Goal: Task Accomplishment & Management: Manage account settings

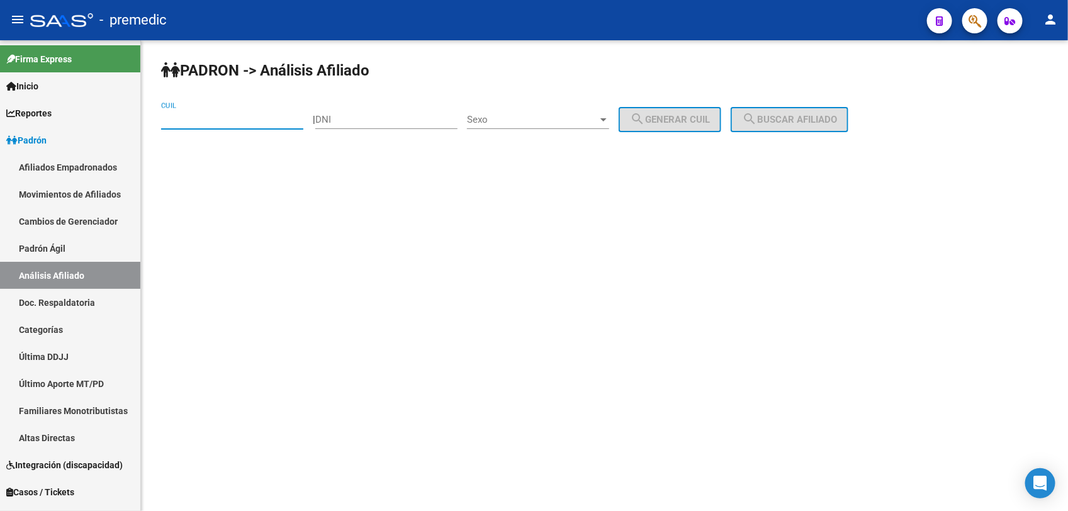
click at [179, 120] on input "CUIL" at bounding box center [232, 119] width 142 height 11
paste input "20-28593772-9"
type input "20-28593772-9"
click at [825, 107] on button "search Buscar afiliado" at bounding box center [790, 119] width 118 height 25
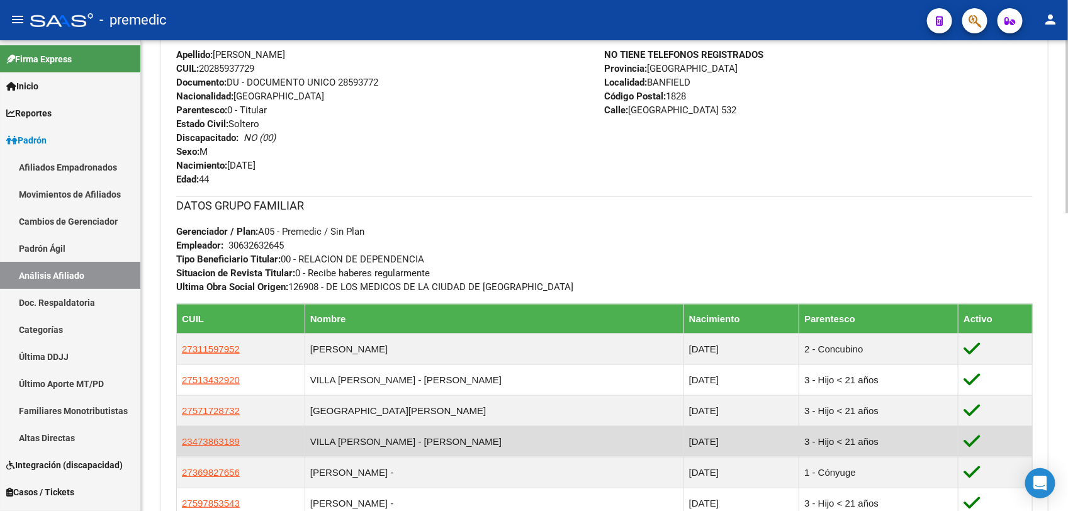
scroll to position [524, 0]
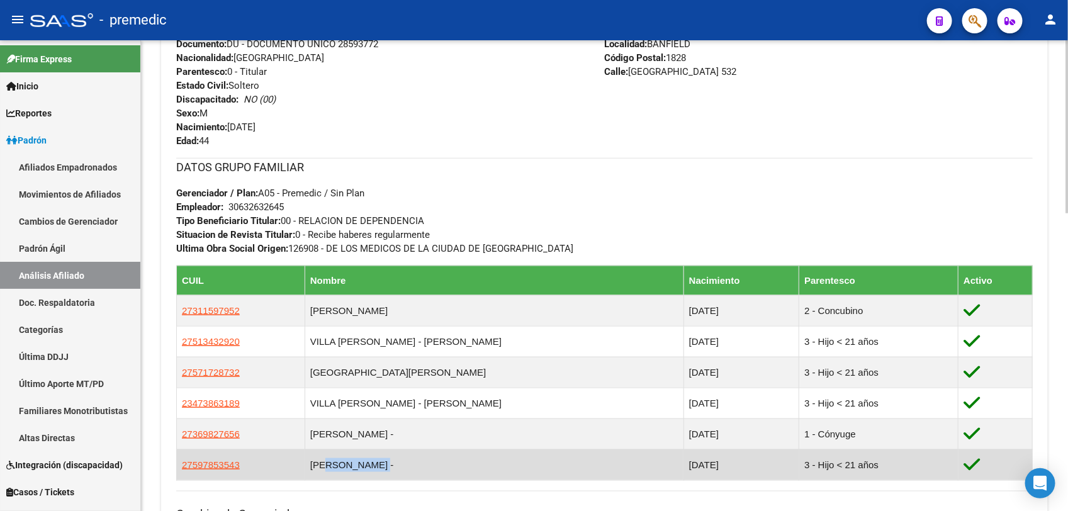
drag, startPoint x: 332, startPoint y: 471, endPoint x: 398, endPoint y: 473, distance: 65.5
click at [398, 473] on td "[PERSON_NAME] -" at bounding box center [494, 464] width 379 height 31
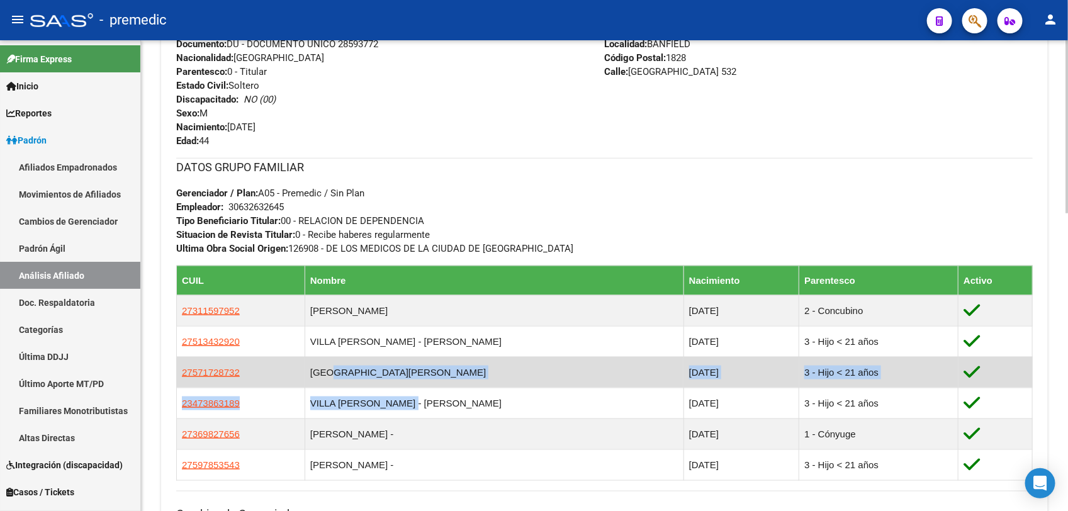
drag, startPoint x: 414, startPoint y: 408, endPoint x: 334, endPoint y: 363, distance: 91.6
click at [334, 363] on table "CUIL Nombre Nacimiento Parentesco Activo 27311597952 [PERSON_NAME] [DATE] 2 - C…" at bounding box center [604, 373] width 857 height 215
click at [334, 363] on td "[GEOGRAPHIC_DATA][PERSON_NAME]" at bounding box center [494, 372] width 379 height 31
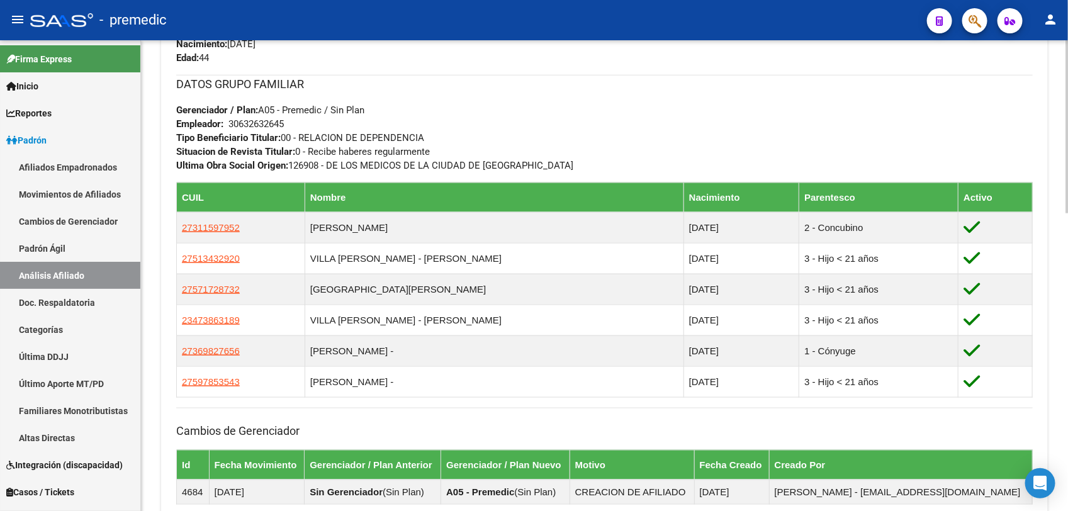
scroll to position [630, 0]
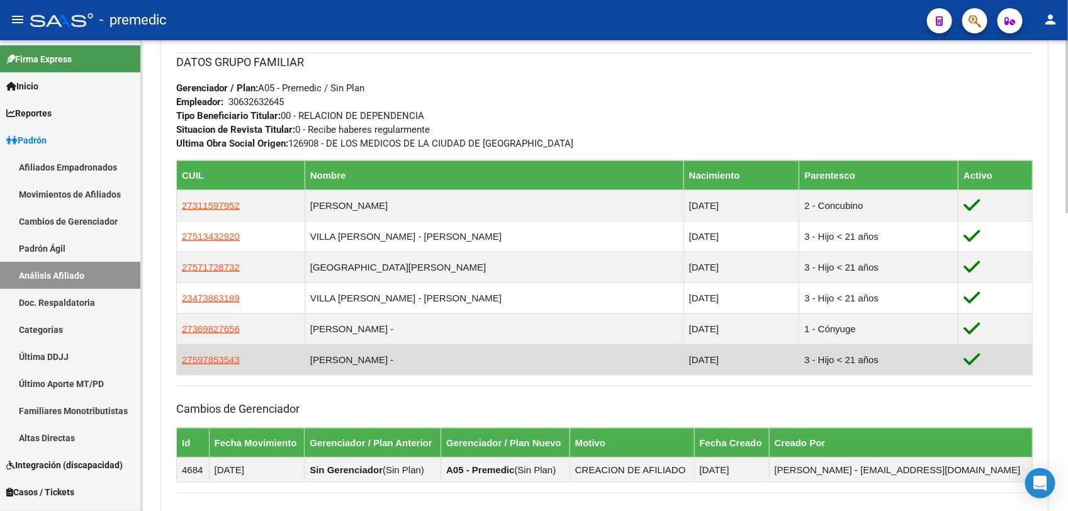
drag, startPoint x: 380, startPoint y: 360, endPoint x: 433, endPoint y: 363, distance: 53.6
click at [433, 363] on td "[PERSON_NAME] -" at bounding box center [494, 359] width 379 height 31
drag, startPoint x: 433, startPoint y: 363, endPoint x: 420, endPoint y: 369, distance: 14.4
click at [420, 369] on td "[PERSON_NAME] -" at bounding box center [494, 359] width 379 height 31
drag, startPoint x: 322, startPoint y: 363, endPoint x: 398, endPoint y: 364, distance: 76.8
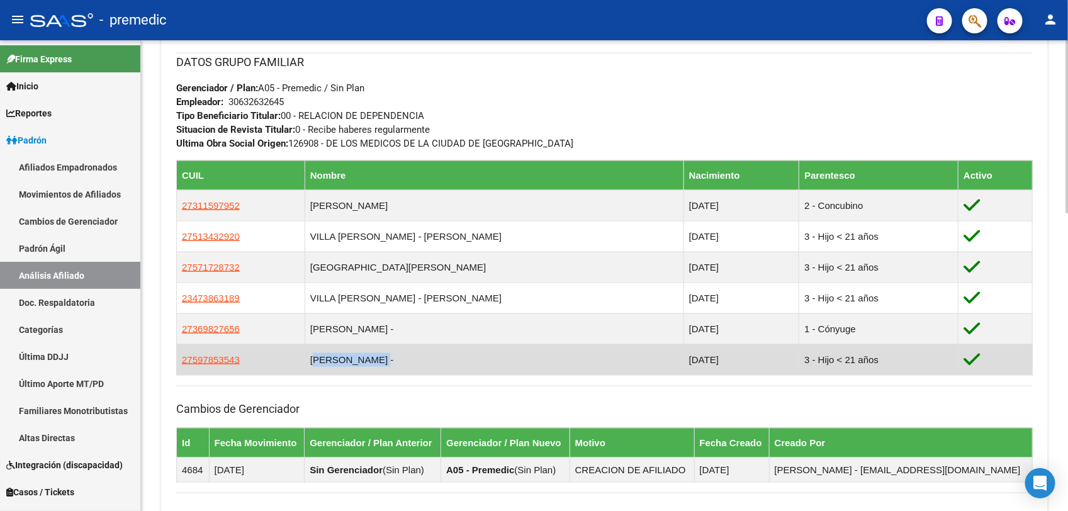
click at [398, 364] on td "[PERSON_NAME] -" at bounding box center [494, 359] width 379 height 31
click at [402, 364] on td "[PERSON_NAME] -" at bounding box center [494, 359] width 379 height 31
drag, startPoint x: 429, startPoint y: 367, endPoint x: 307, endPoint y: 367, distance: 122.1
click at [307, 367] on tr "27597853543 [PERSON_NAME] MARINA - [DATE] 3 - Hijo < 21 años" at bounding box center [605, 359] width 856 height 31
click at [305, 367] on td "27597853543" at bounding box center [241, 359] width 128 height 31
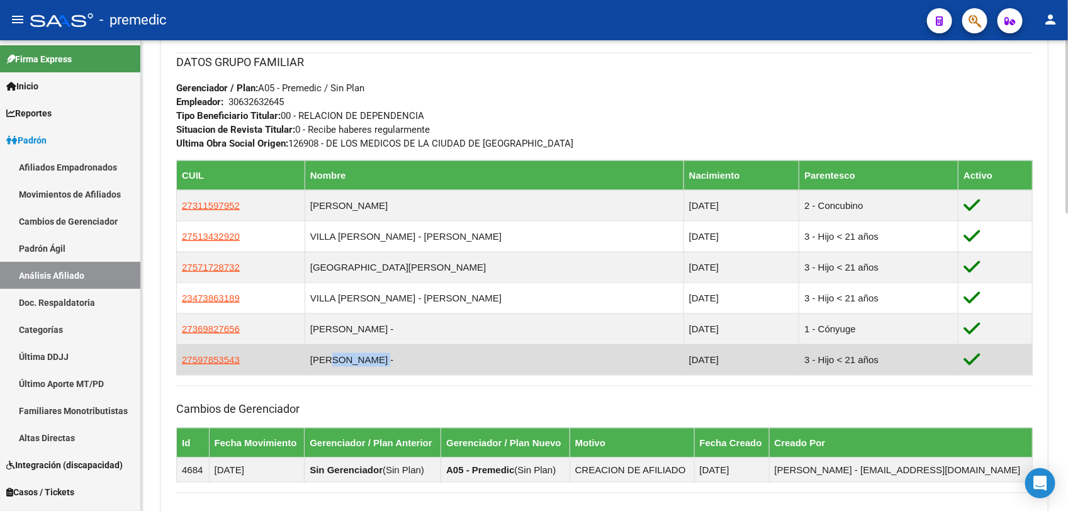
drag, startPoint x: 337, startPoint y: 366, endPoint x: 419, endPoint y: 366, distance: 81.2
click at [419, 366] on td "[PERSON_NAME] -" at bounding box center [494, 359] width 379 height 31
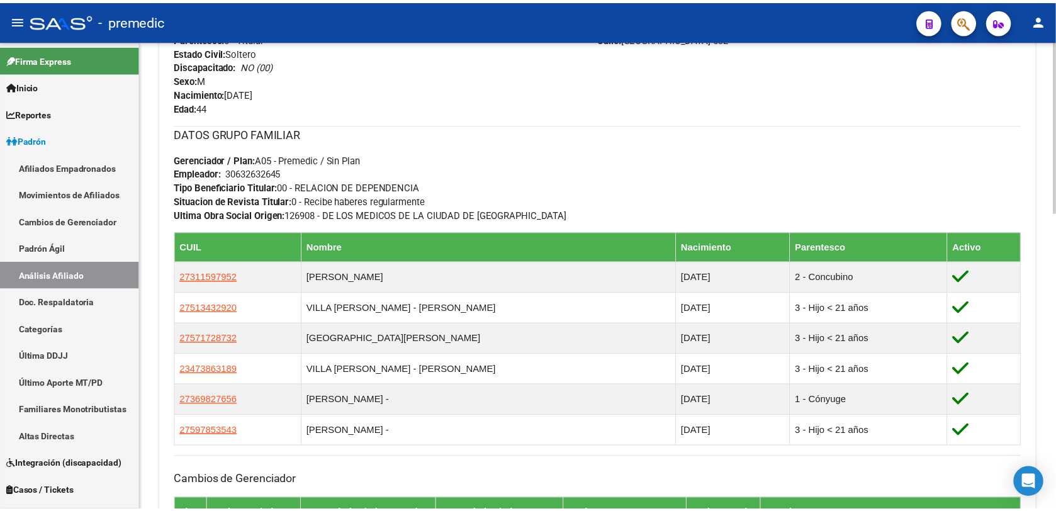
scroll to position [706, 0]
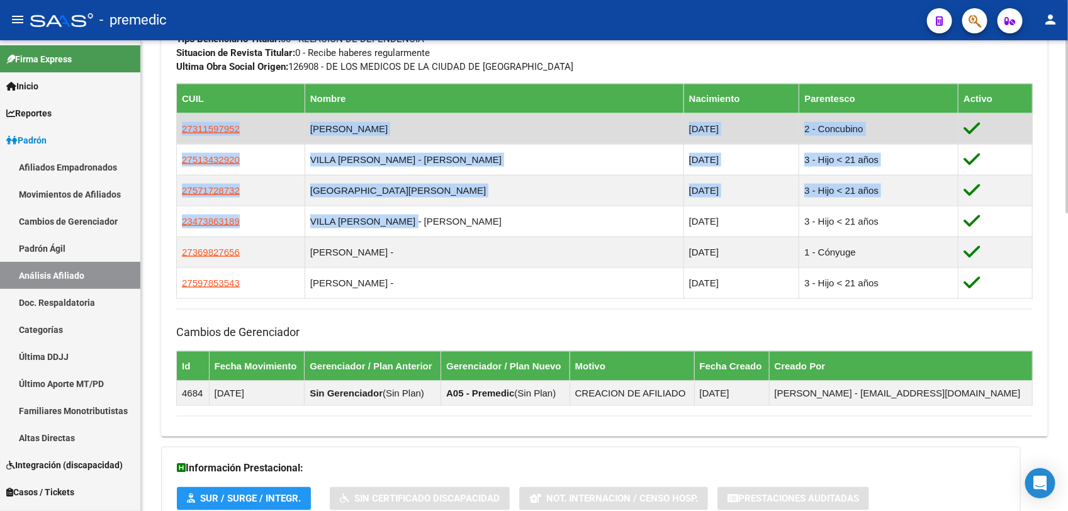
drag, startPoint x: 489, startPoint y: 234, endPoint x: 178, endPoint y: 123, distance: 330.1
click at [178, 123] on table "CUIL Nombre Nacimiento Parentesco Activo 27311597952 [PERSON_NAME] [DATE] 2 - C…" at bounding box center [604, 191] width 857 height 215
click at [193, 128] on span "27311597952" at bounding box center [211, 128] width 58 height 11
copy table "27311597952 [PERSON_NAME] [DATE] 2 - Concubino 27513432920 [GEOGRAPHIC_DATA][PE…"
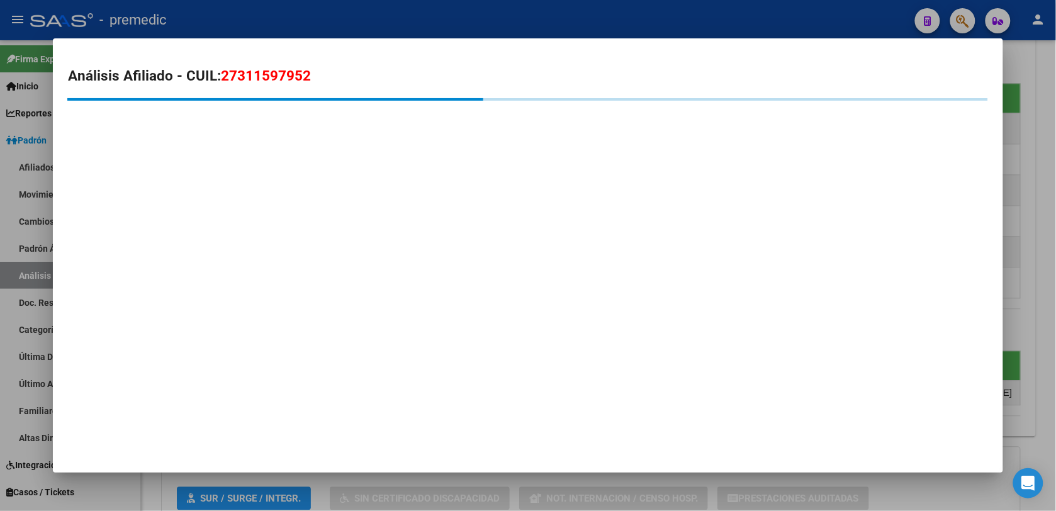
click at [240, 71] on span "27311597952" at bounding box center [266, 75] width 90 height 16
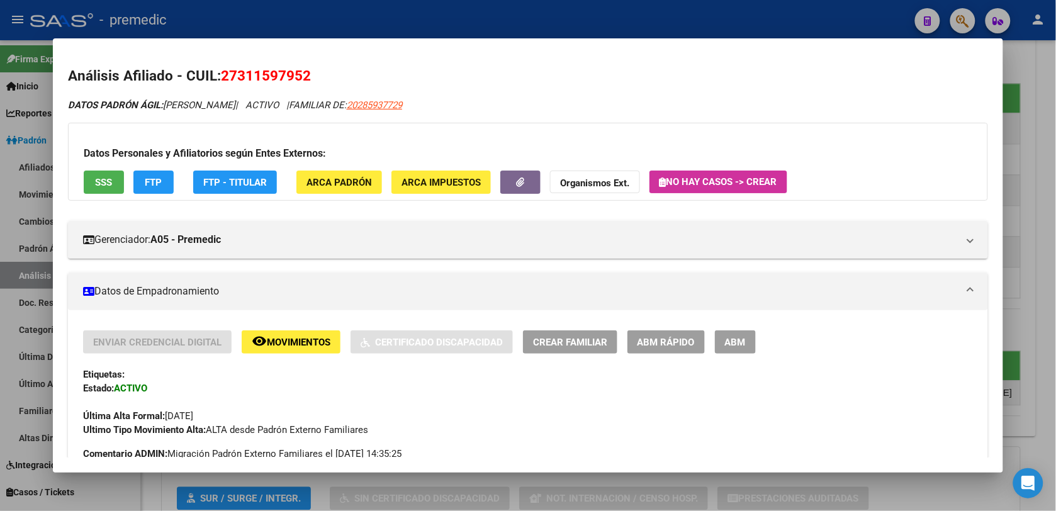
drag, startPoint x: 236, startPoint y: 71, endPoint x: 299, endPoint y: 71, distance: 63.0
click at [299, 71] on span "27311597952" at bounding box center [266, 75] width 90 height 16
copy span "31159795"
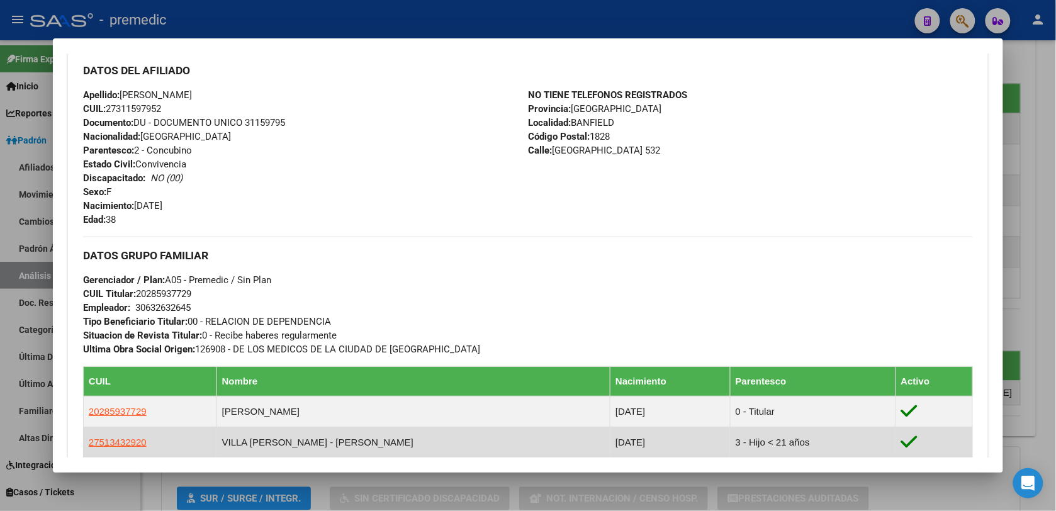
copy span "31159795"
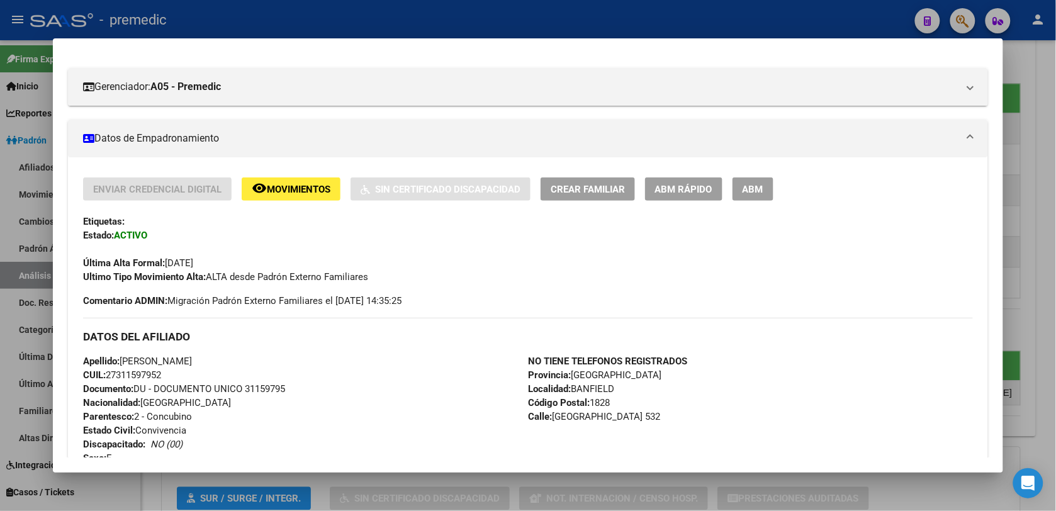
scroll to position [0, 0]
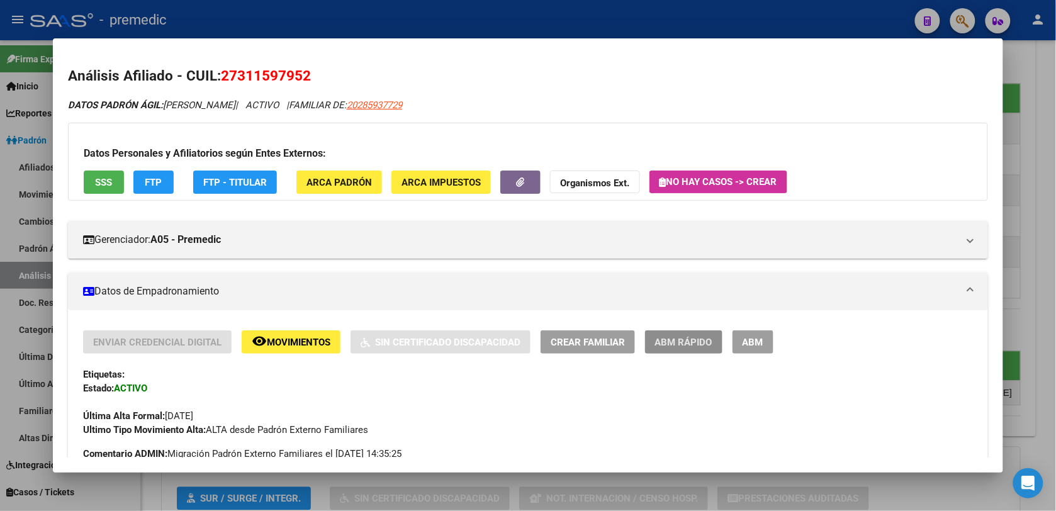
click at [678, 344] on span "ABM Rápido" at bounding box center [683, 342] width 57 height 11
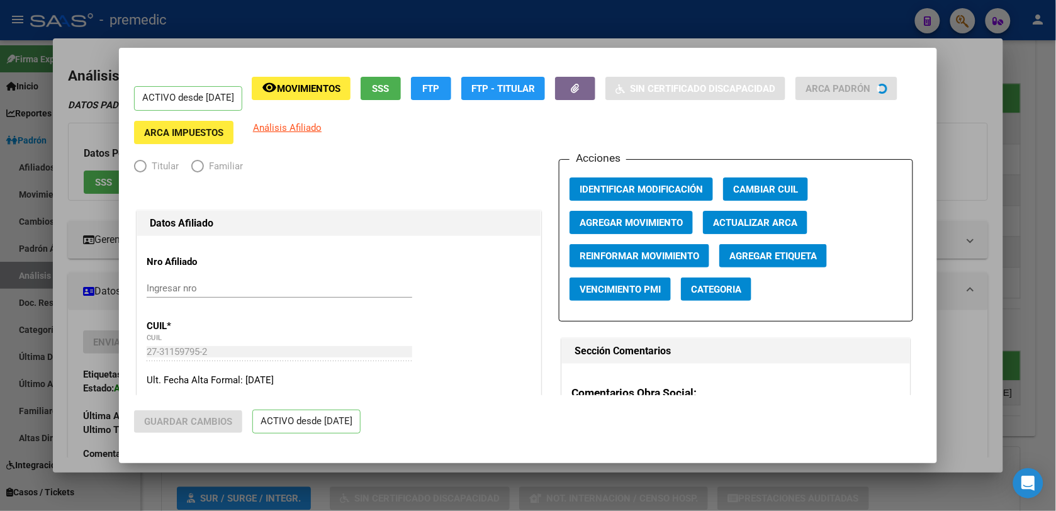
radio input "true"
type input "30-63263264-5"
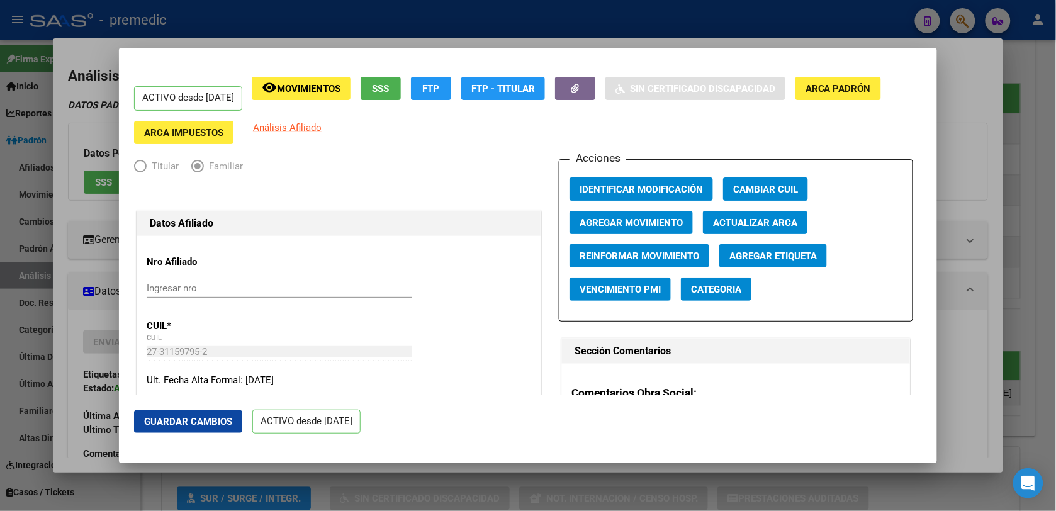
click at [604, 218] on span "Agregar Movimiento" at bounding box center [631, 222] width 103 height 11
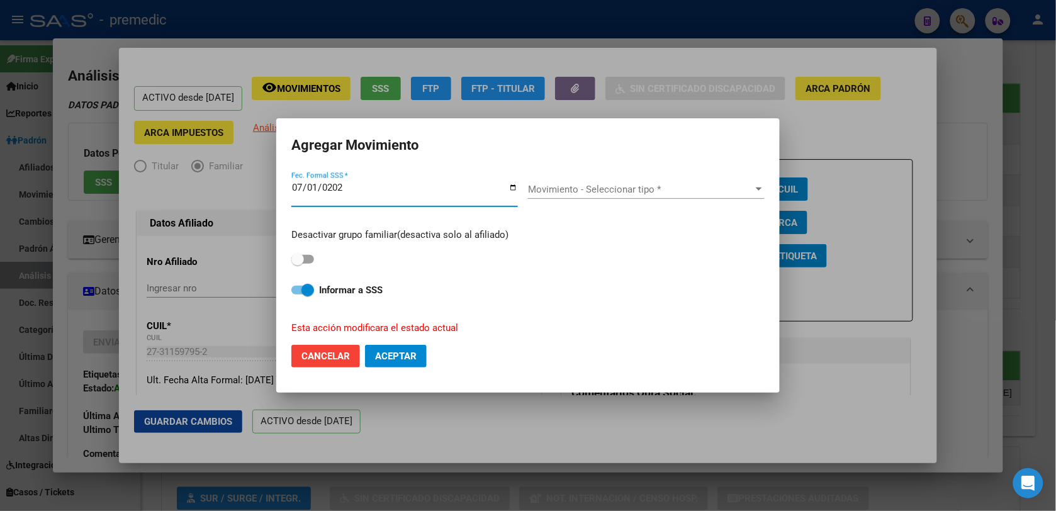
type input "2025-07-01"
click at [609, 190] on span "Movimiento - Seleccionar tipo *" at bounding box center [640, 189] width 225 height 11
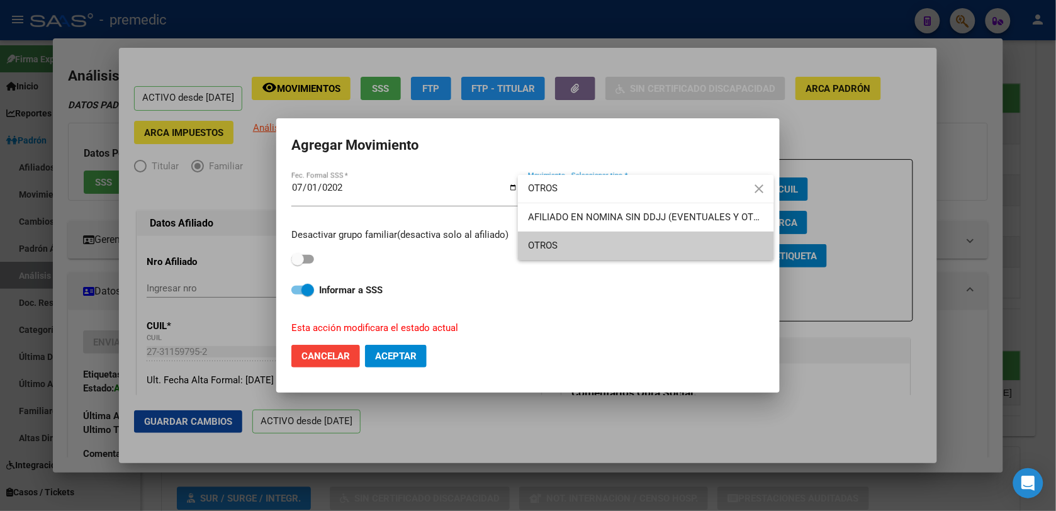
type input "OTROS"
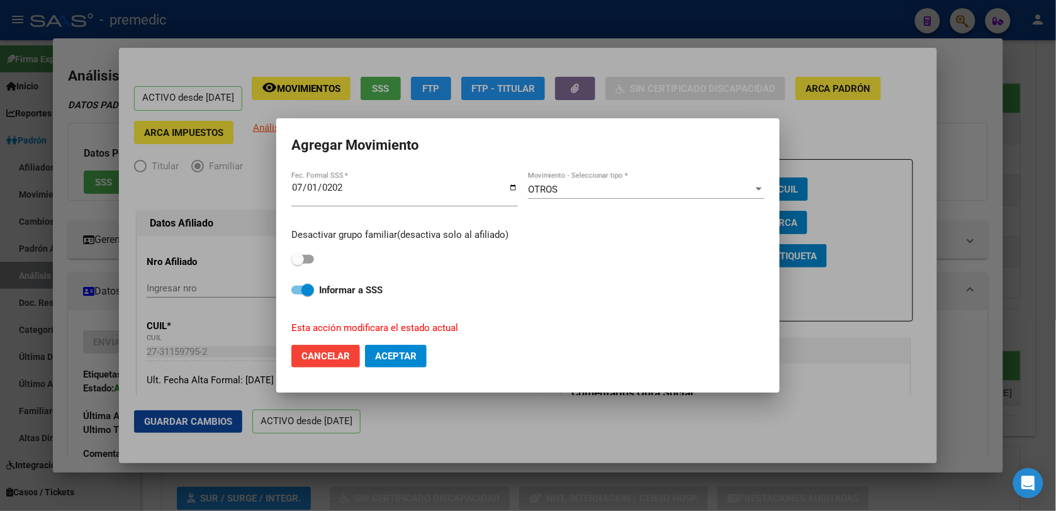
drag, startPoint x: 300, startPoint y: 268, endPoint x: 307, endPoint y: 258, distance: 11.9
click at [302, 265] on div "Desactivar grupo familiar(desactiva solo al afiliado) Informar a SSS Esta acció…" at bounding box center [527, 276] width 473 height 116
click at [307, 258] on span at bounding box center [302, 259] width 23 height 9
click at [298, 264] on input "checkbox" at bounding box center [297, 264] width 1 height 1
checkbox input "true"
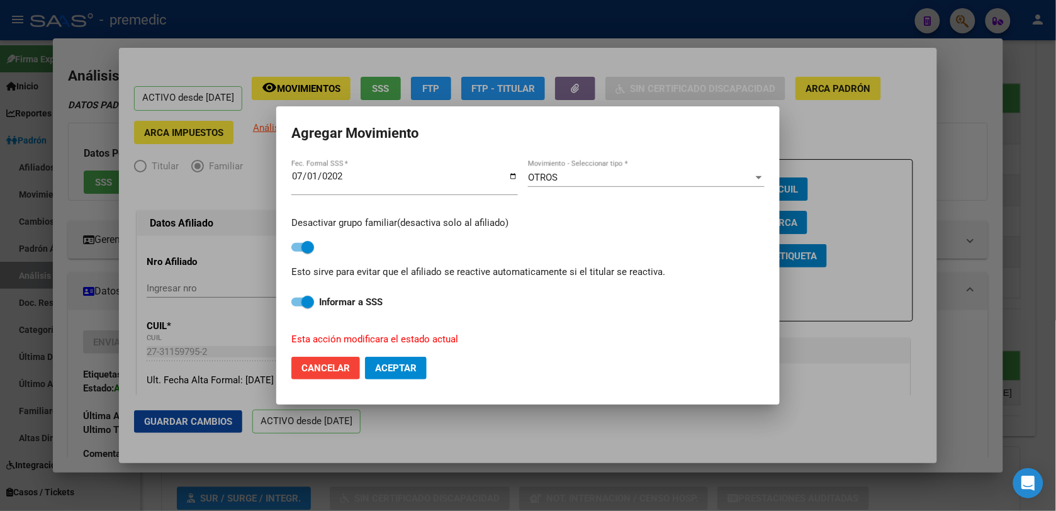
click at [407, 371] on span "Aceptar" at bounding box center [396, 368] width 42 height 11
checkbox input "false"
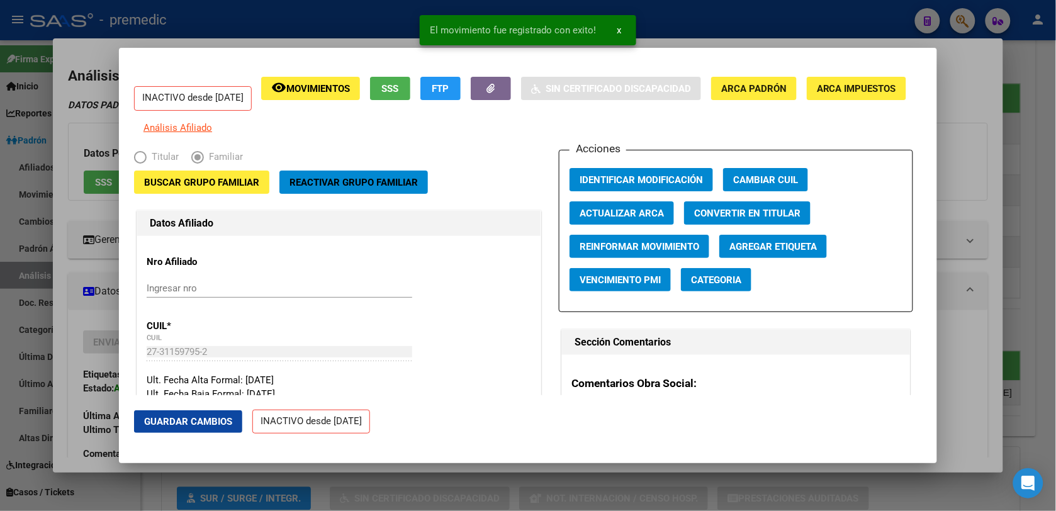
click at [236, 184] on span "Buscar Grupo Familiar" at bounding box center [201, 182] width 115 height 11
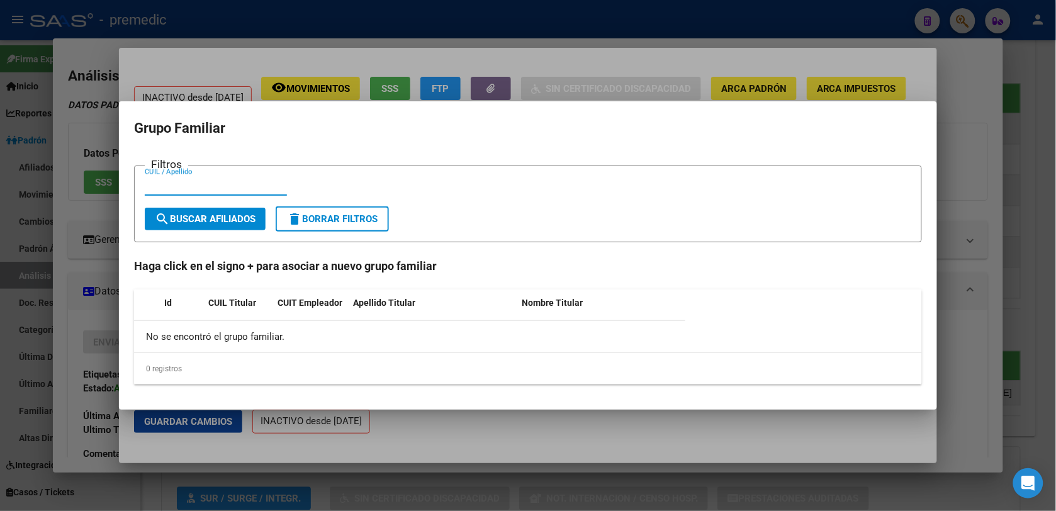
paste input "20-33909926-0"
click at [194, 220] on span "search Buscar Afiliados" at bounding box center [205, 218] width 101 height 11
click at [200, 181] on input "20-33909926-0" at bounding box center [216, 185] width 142 height 11
click at [154, 184] on input "20-339099260" at bounding box center [216, 185] width 142 height 11
type input "20339099260"
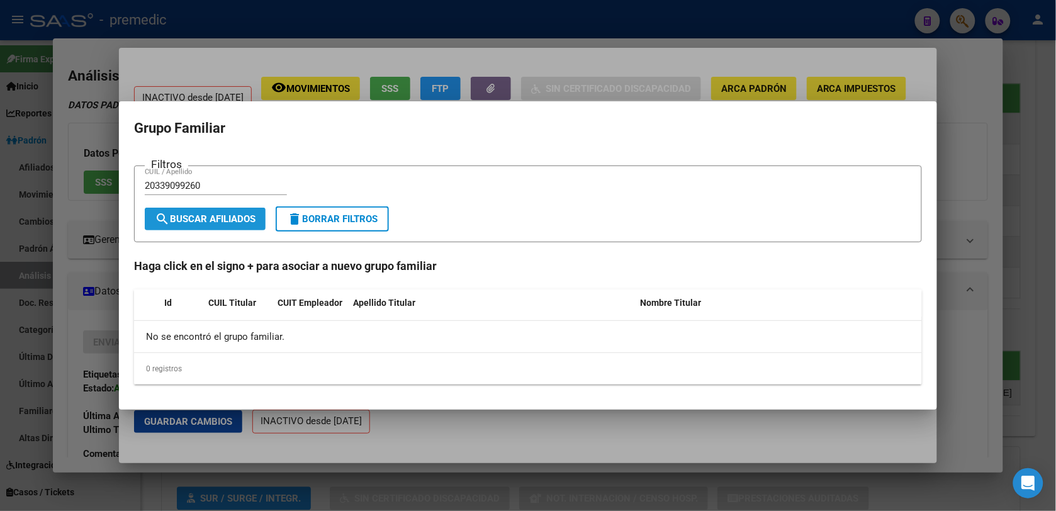
click at [229, 212] on button "search Buscar Afiliados" at bounding box center [205, 219] width 121 height 23
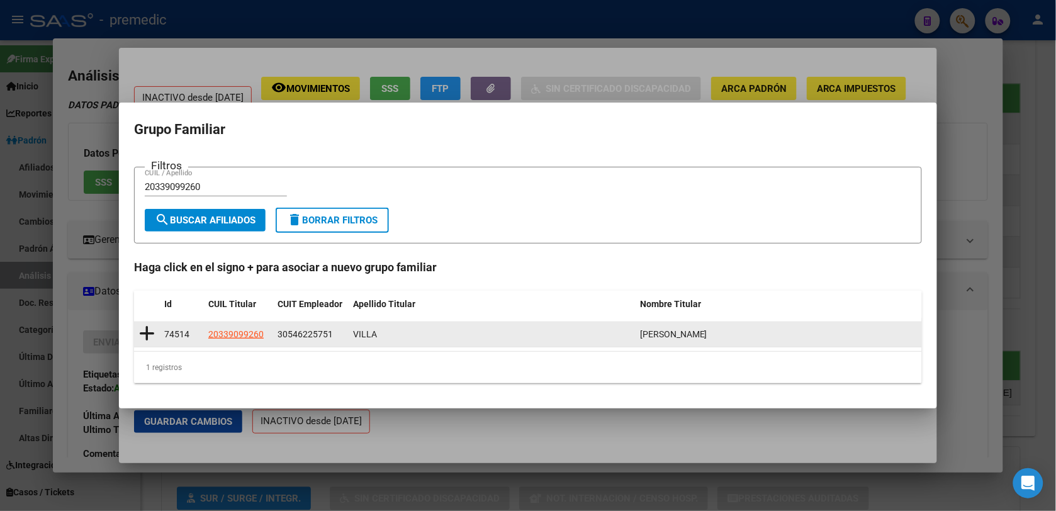
click at [143, 335] on icon at bounding box center [147, 334] width 16 height 18
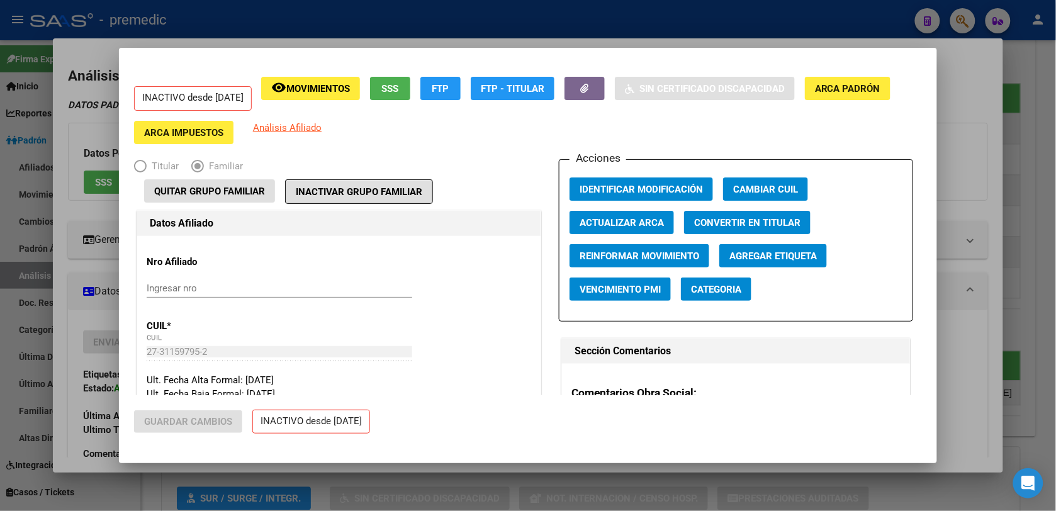
type input "30-54622575-1"
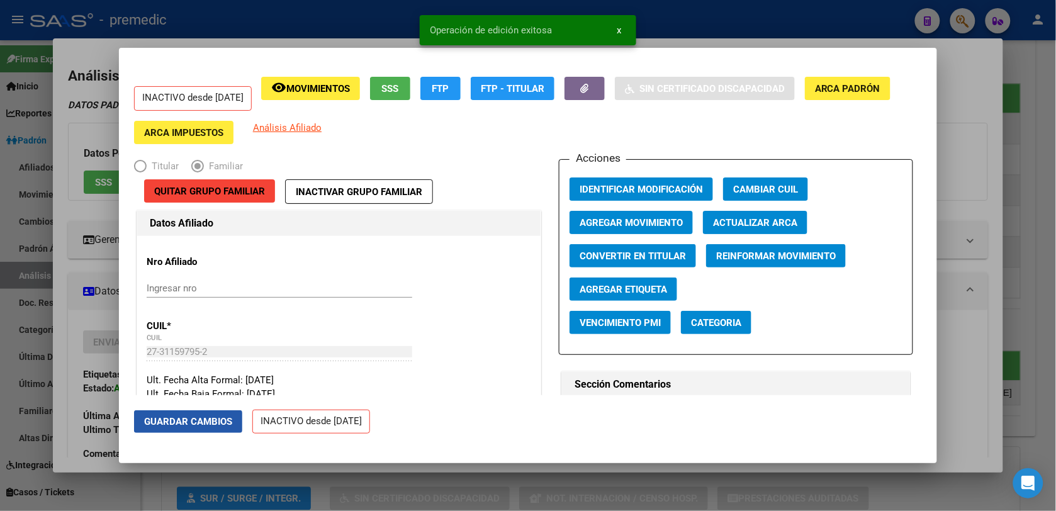
click at [208, 419] on span "Guardar Cambios" at bounding box center [188, 421] width 88 height 11
click at [1030, 145] on div at bounding box center [528, 255] width 1056 height 511
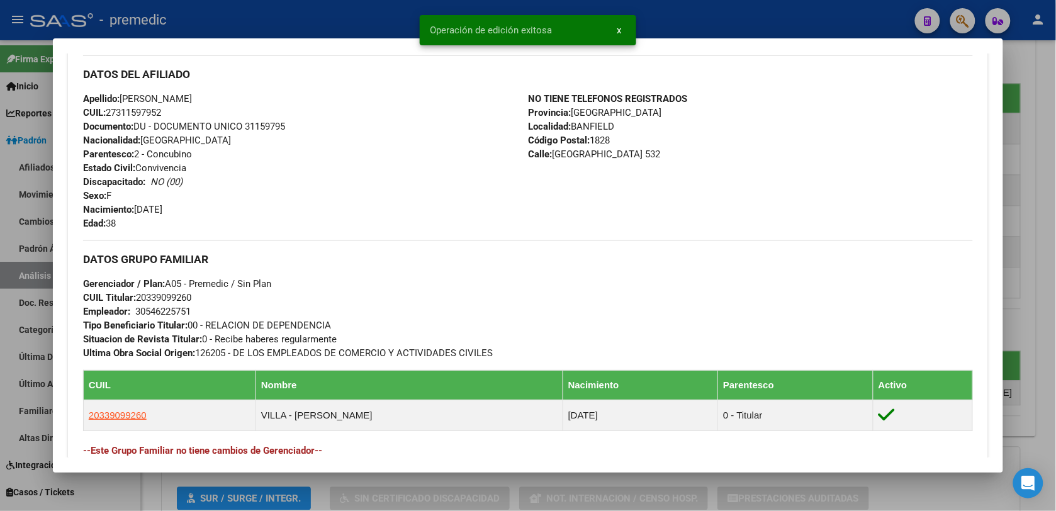
scroll to position [524, 0]
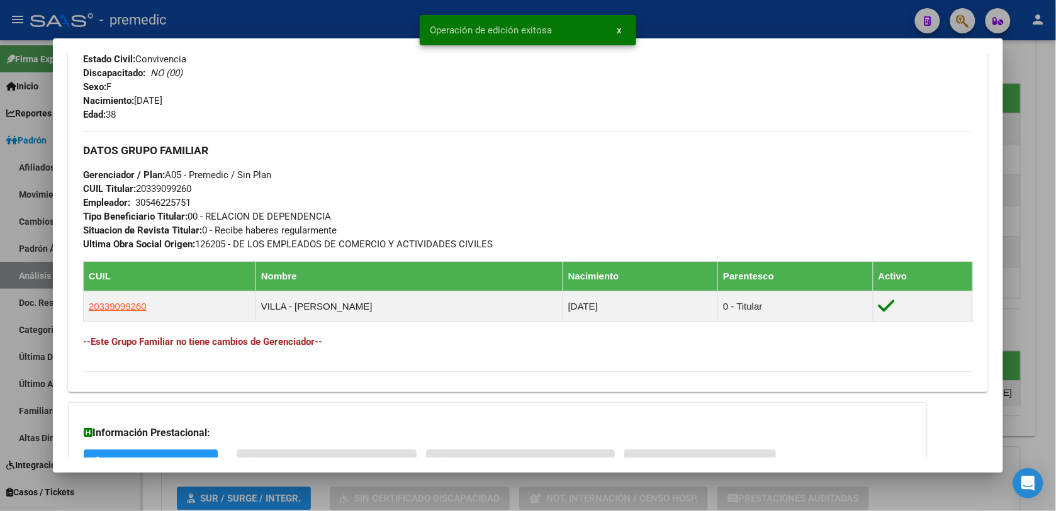
drag, startPoint x: 1045, startPoint y: 230, endPoint x: 999, endPoint y: 225, distance: 46.2
click at [1046, 227] on div at bounding box center [528, 255] width 1056 height 511
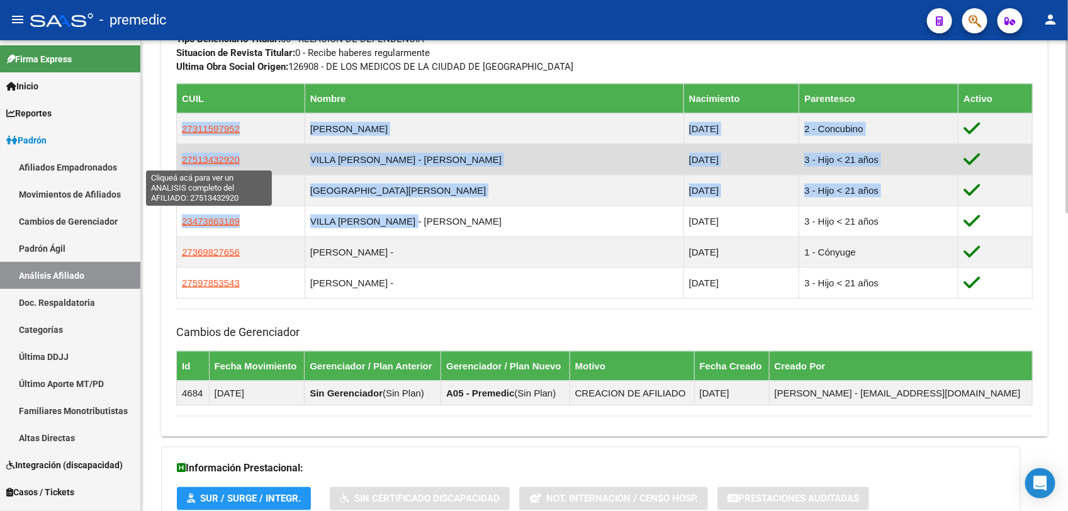
click at [218, 159] on span "27513432920" at bounding box center [211, 159] width 58 height 11
type textarea "27513432920"
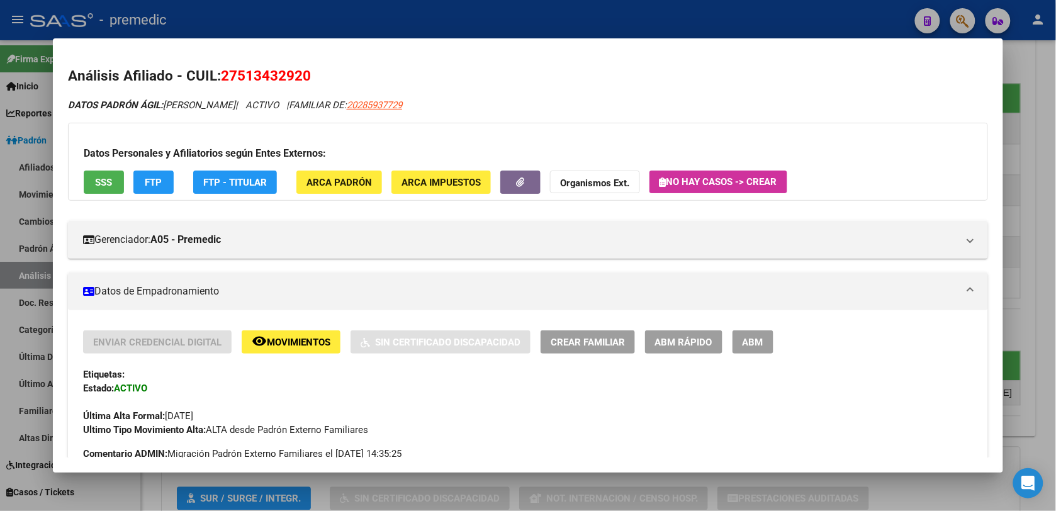
click at [675, 339] on span "ABM Rápido" at bounding box center [683, 342] width 57 height 11
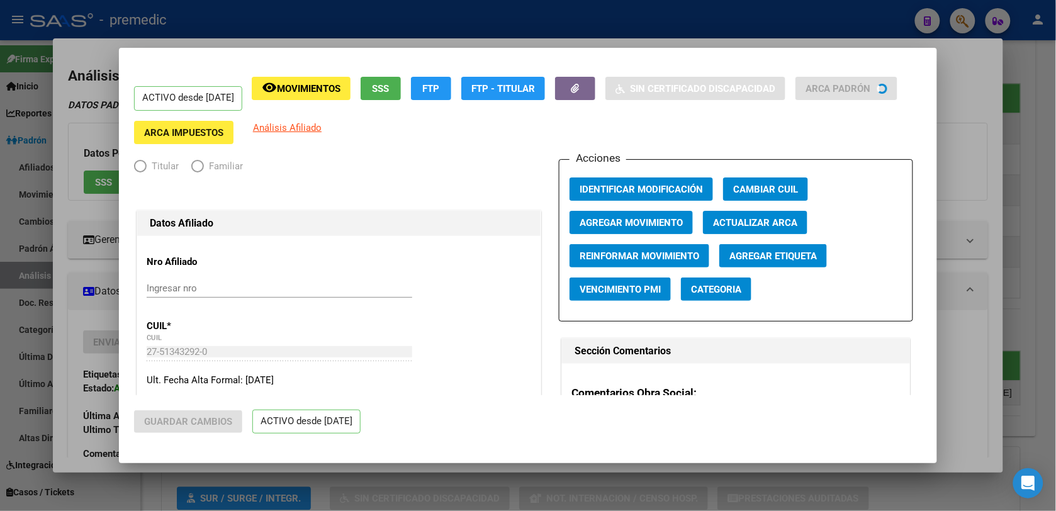
radio input "true"
type input "30-63263264-5"
click at [638, 217] on span "Agregar Movimiento" at bounding box center [631, 222] width 103 height 11
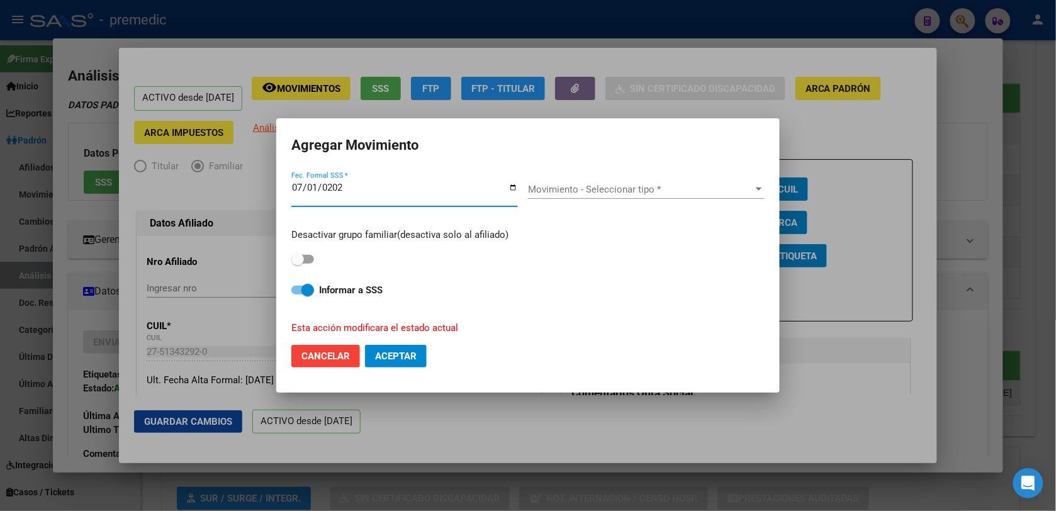
type input "2025-07-01"
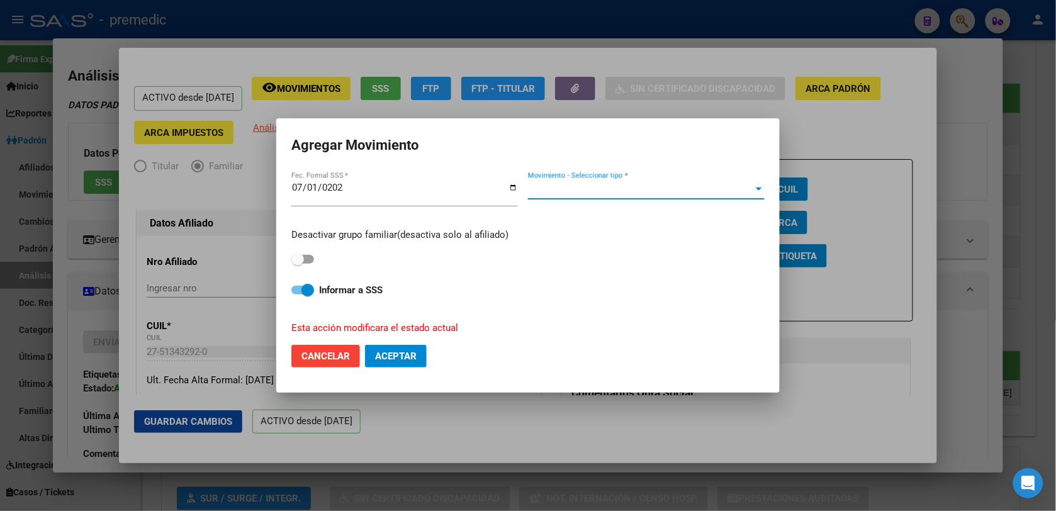
click at [607, 189] on span "Movimiento - Seleccionar tipo *" at bounding box center [640, 189] width 225 height 11
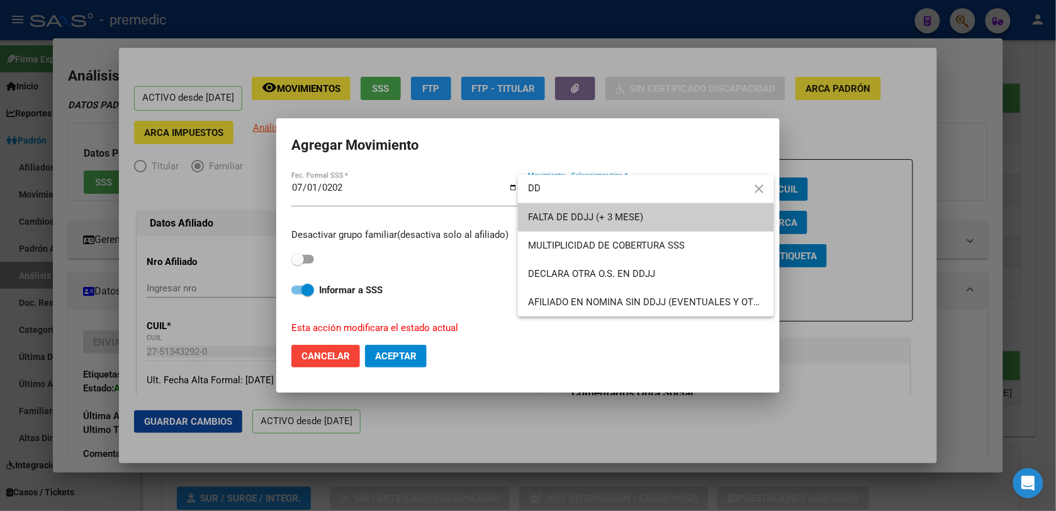
type input "D"
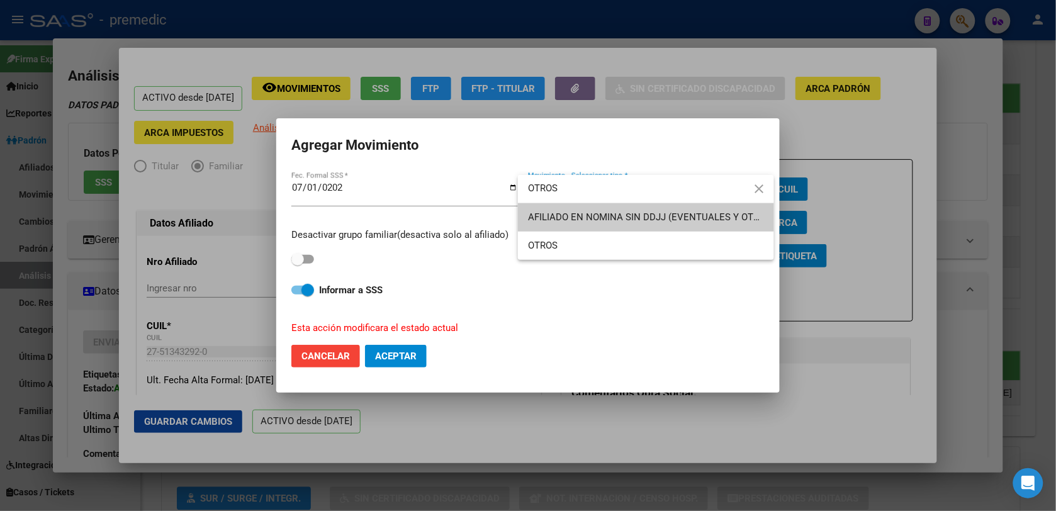
type input "OTROS"
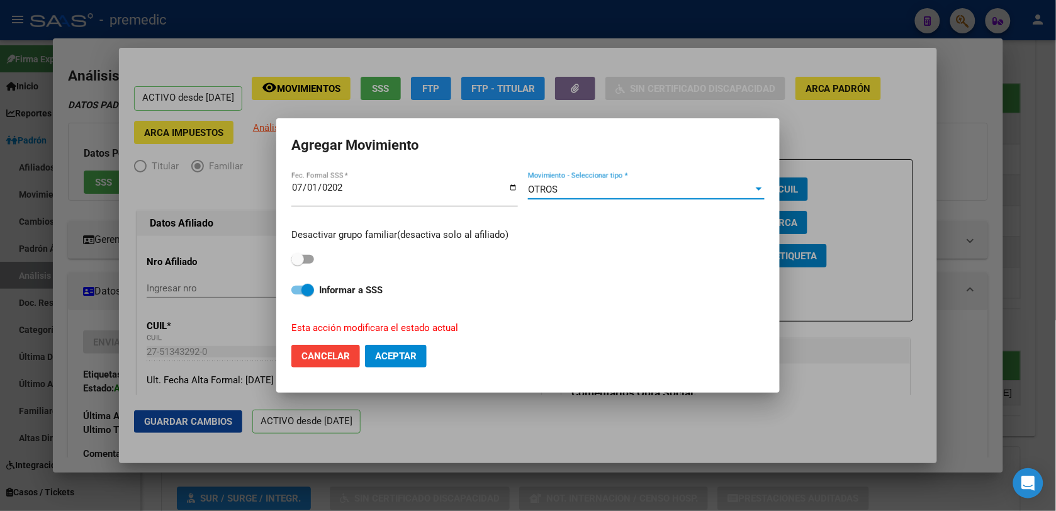
click at [297, 251] on div "Desactivar grupo familiar(desactiva solo al afiliado)" at bounding box center [527, 248] width 473 height 40
drag, startPoint x: 302, startPoint y: 256, endPoint x: 315, endPoint y: 263, distance: 14.1
click at [303, 257] on span at bounding box center [297, 259] width 13 height 13
click at [298, 264] on input "checkbox" at bounding box center [297, 264] width 1 height 1
checkbox input "true"
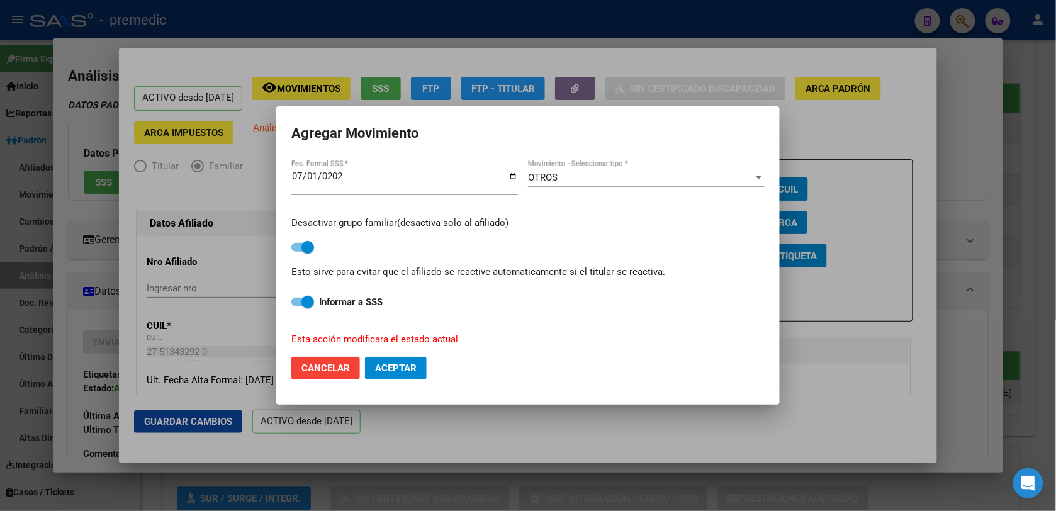
click at [400, 366] on span "Aceptar" at bounding box center [396, 368] width 42 height 11
checkbox input "false"
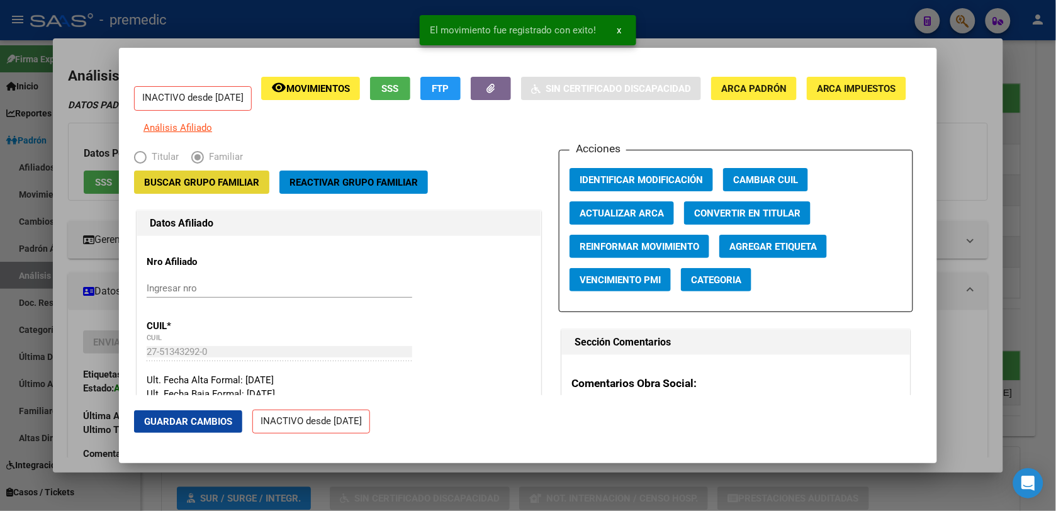
click at [194, 188] on span "Buscar Grupo Familiar" at bounding box center [201, 182] width 115 height 11
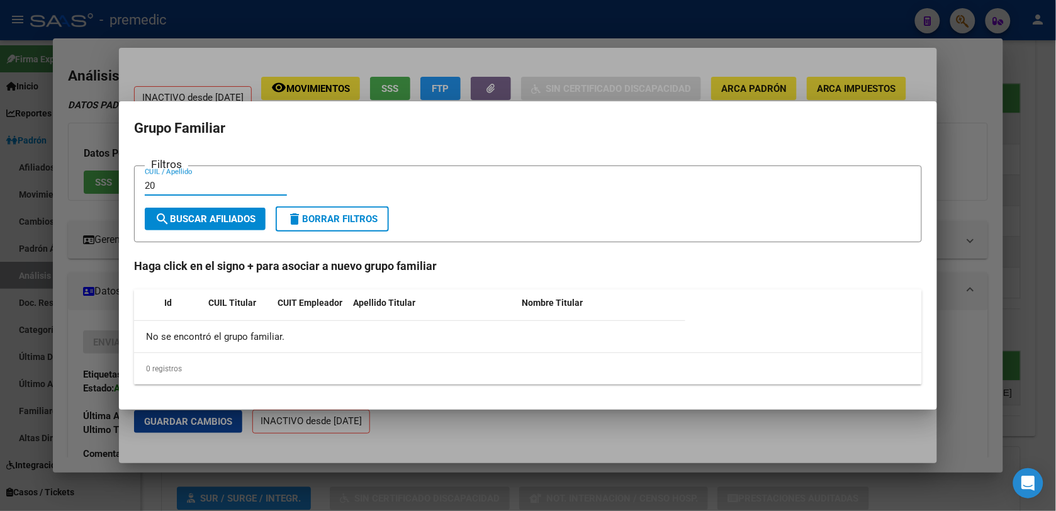
paste input "33909926"
type input "20339099260"
click at [181, 228] on button "search Buscar Afiliados" at bounding box center [205, 219] width 121 height 23
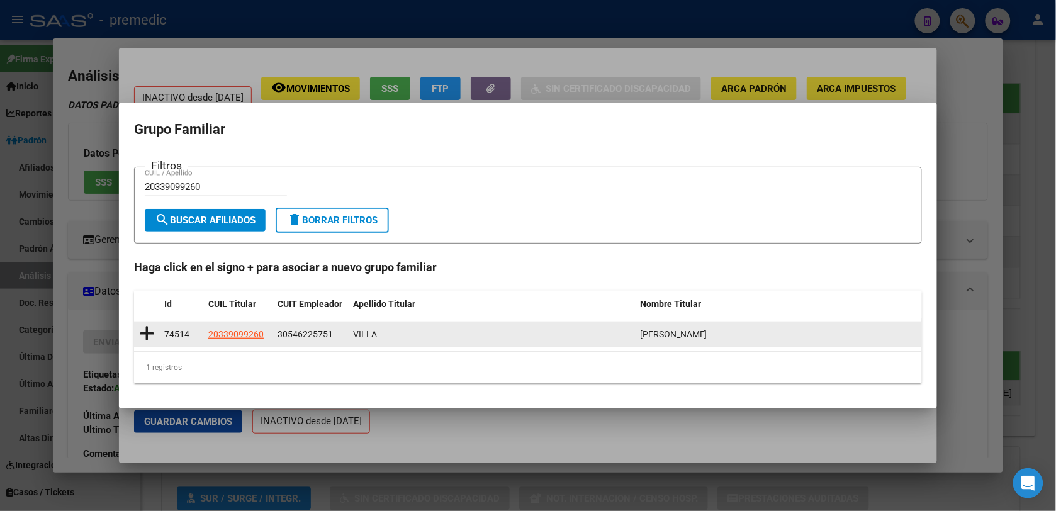
click at [148, 336] on icon at bounding box center [147, 334] width 16 height 18
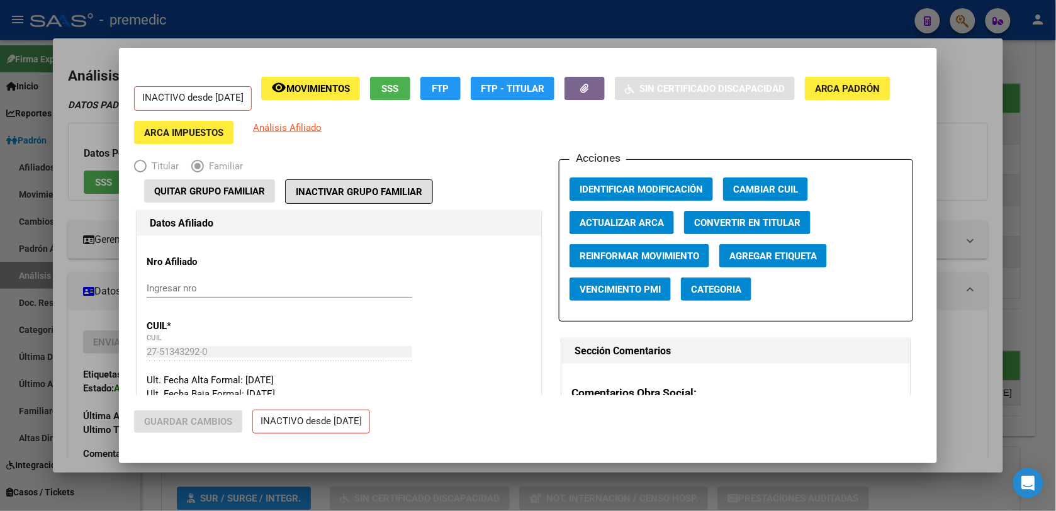
type input "30-54622575-1"
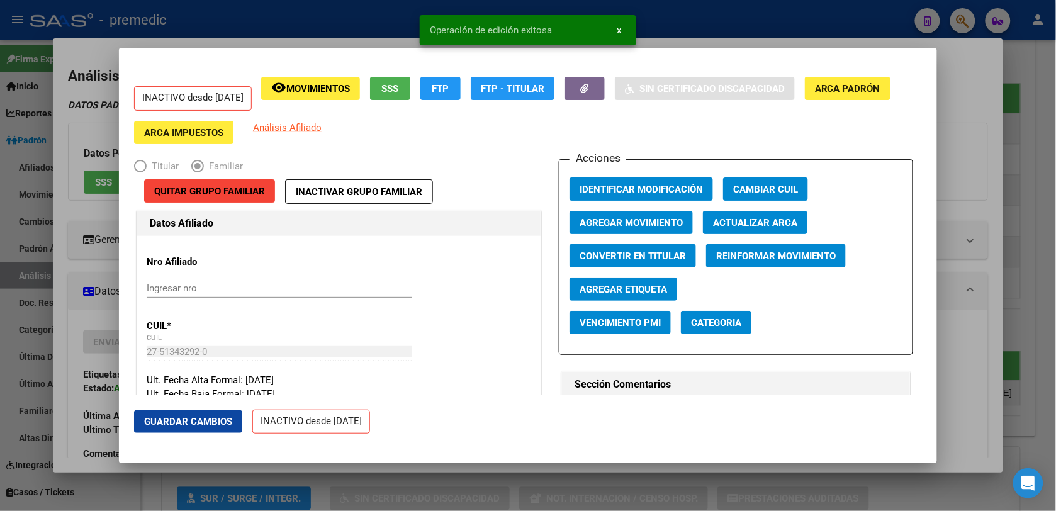
click at [995, 195] on div at bounding box center [528, 255] width 1056 height 511
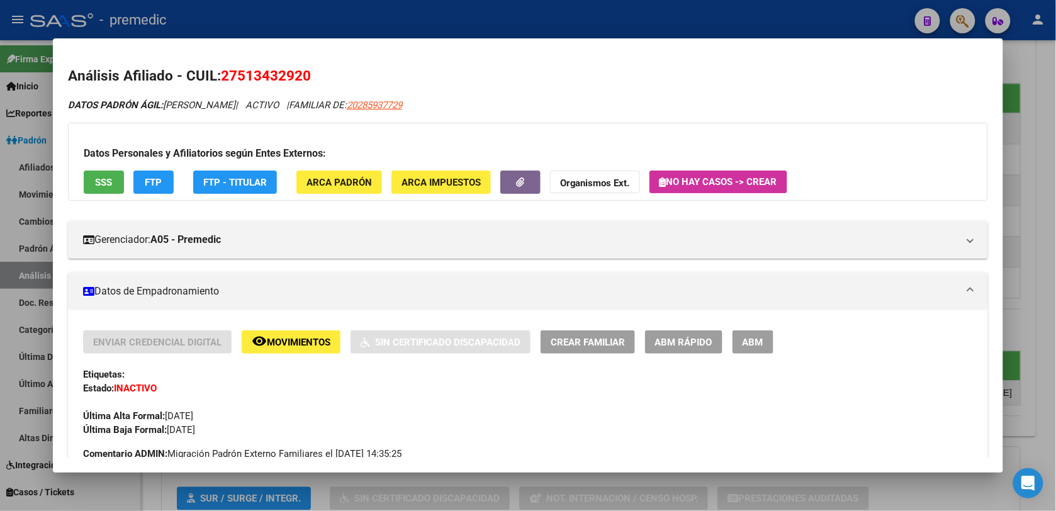
click at [1037, 180] on div at bounding box center [528, 255] width 1056 height 511
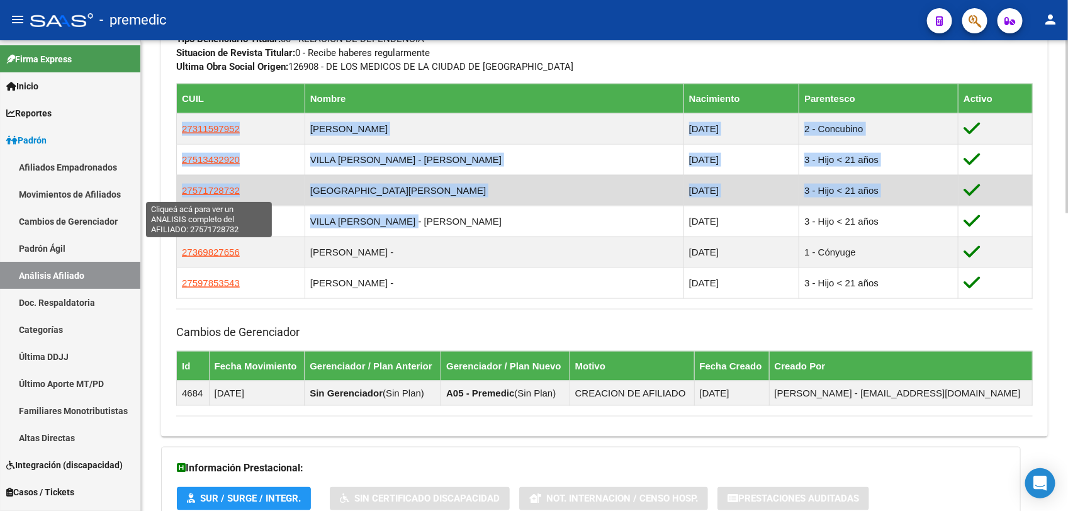
click at [225, 191] on span "27571728732" at bounding box center [211, 190] width 58 height 11
type textarea "27571728732"
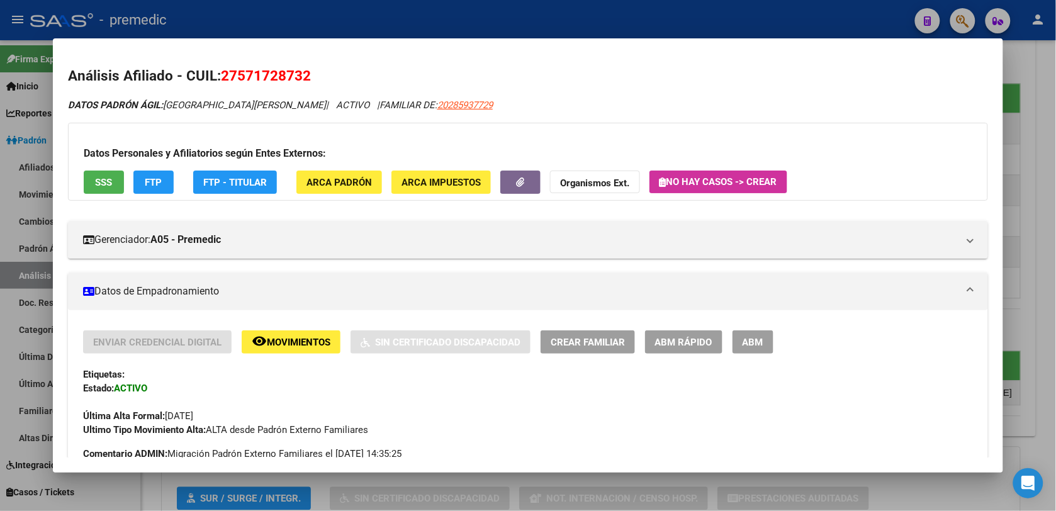
click at [699, 346] on span "ABM Rápido" at bounding box center [683, 342] width 57 height 11
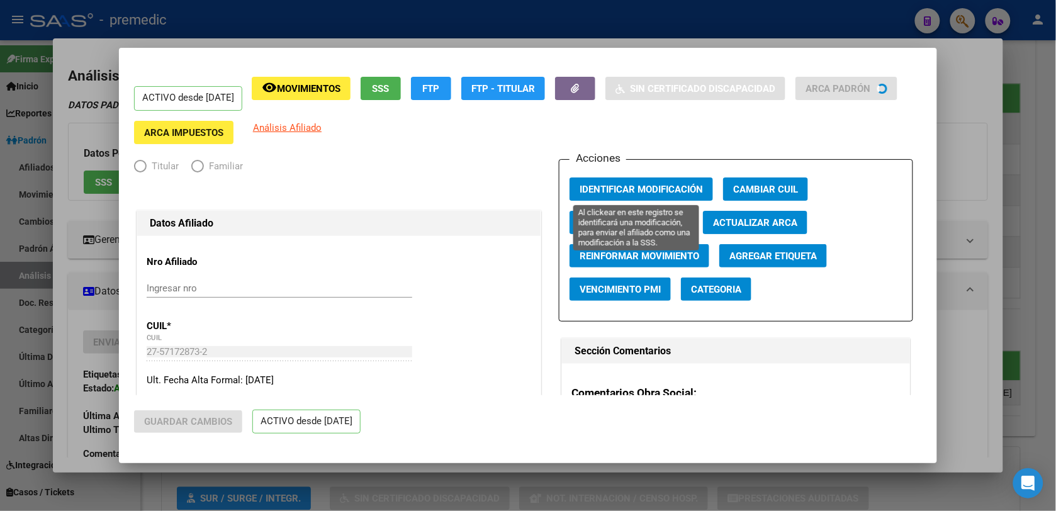
radio input "true"
type input "30-63263264-5"
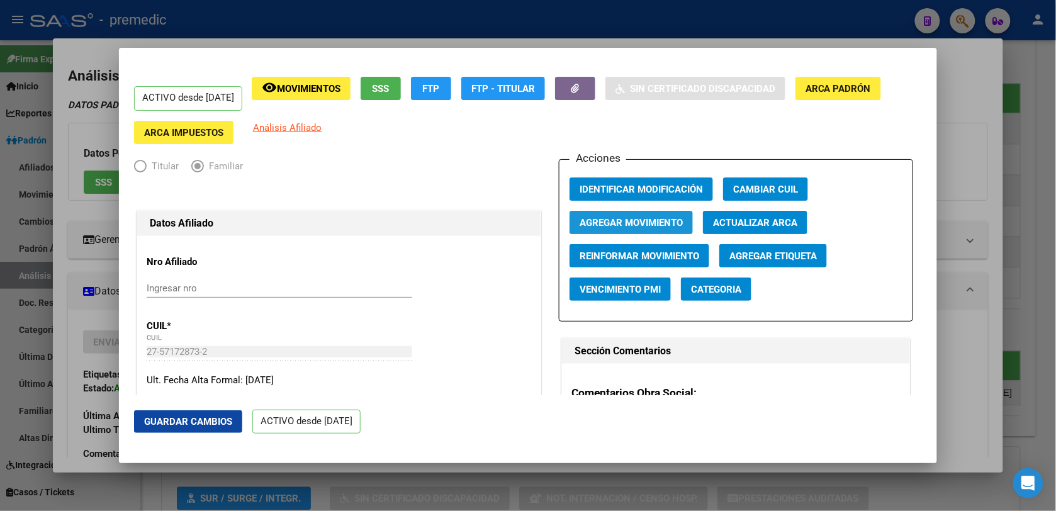
click at [648, 217] on span "Agregar Movimiento" at bounding box center [631, 222] width 103 height 11
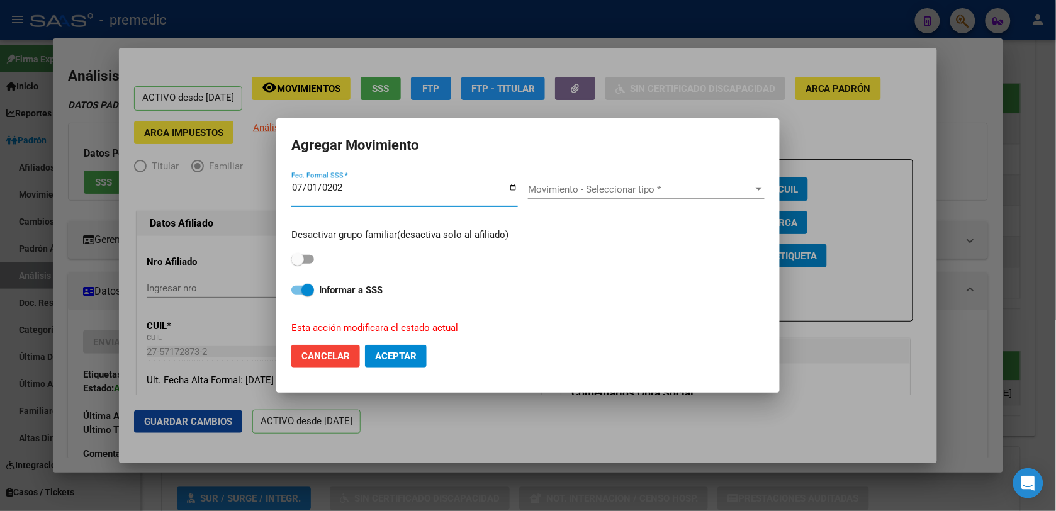
type input "2025-07-01"
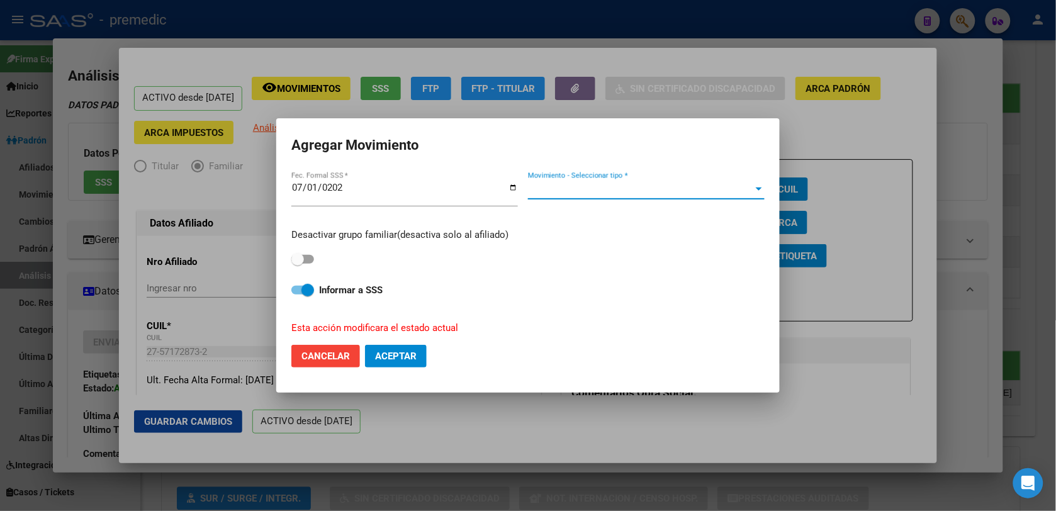
click at [661, 186] on span "Movimiento - Seleccionar tipo *" at bounding box center [640, 189] width 225 height 11
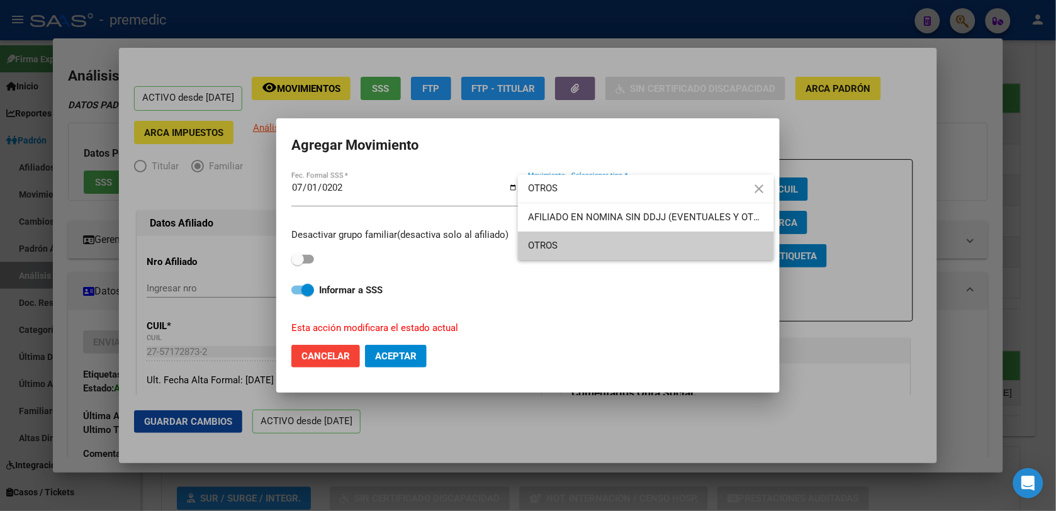
type input "OTROS"
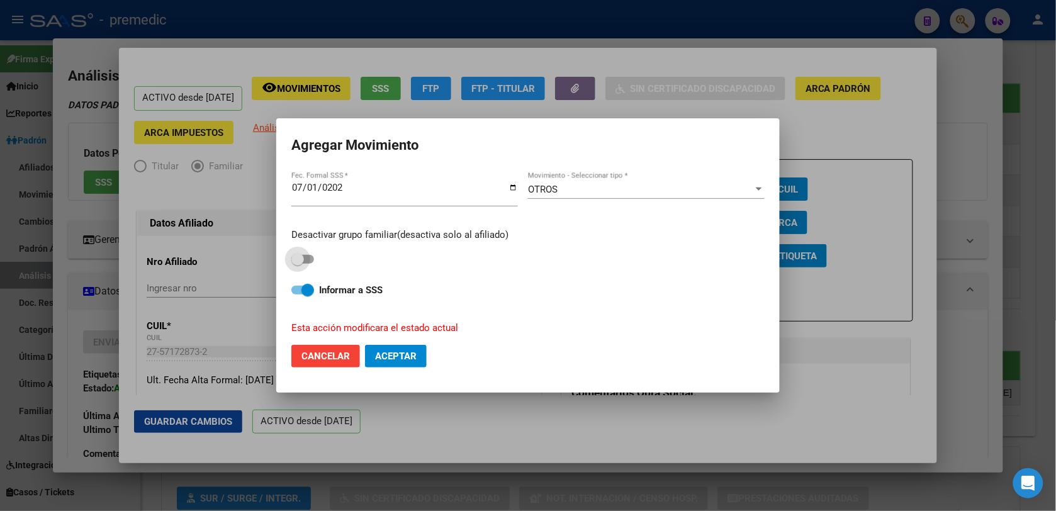
click at [303, 255] on span at bounding box center [297, 259] width 13 height 13
click at [298, 264] on input "checkbox" at bounding box center [297, 264] width 1 height 1
checkbox input "true"
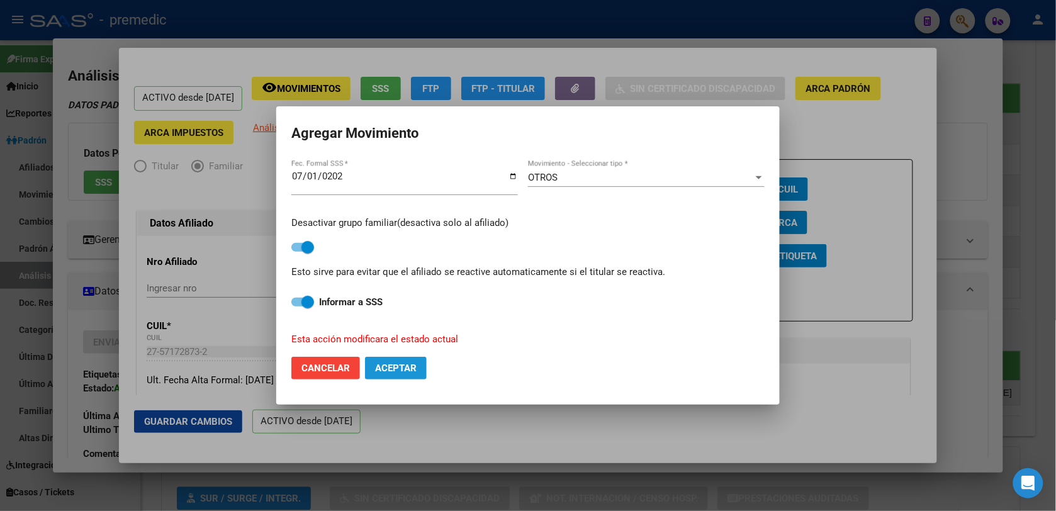
click at [392, 363] on span "Aceptar" at bounding box center [396, 368] width 42 height 11
checkbox input "false"
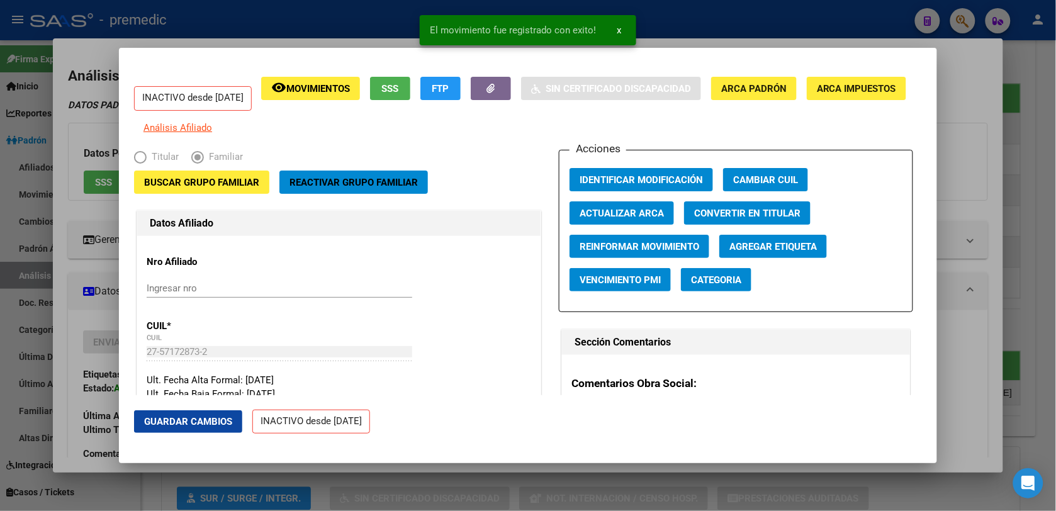
click at [473, 436] on mat-dialog-actions "Guardar Cambios INACTIVO desde 01/07/2025" at bounding box center [528, 422] width 788 height 54
click at [173, 186] on span "Buscar Grupo Familiar" at bounding box center [201, 182] width 115 height 11
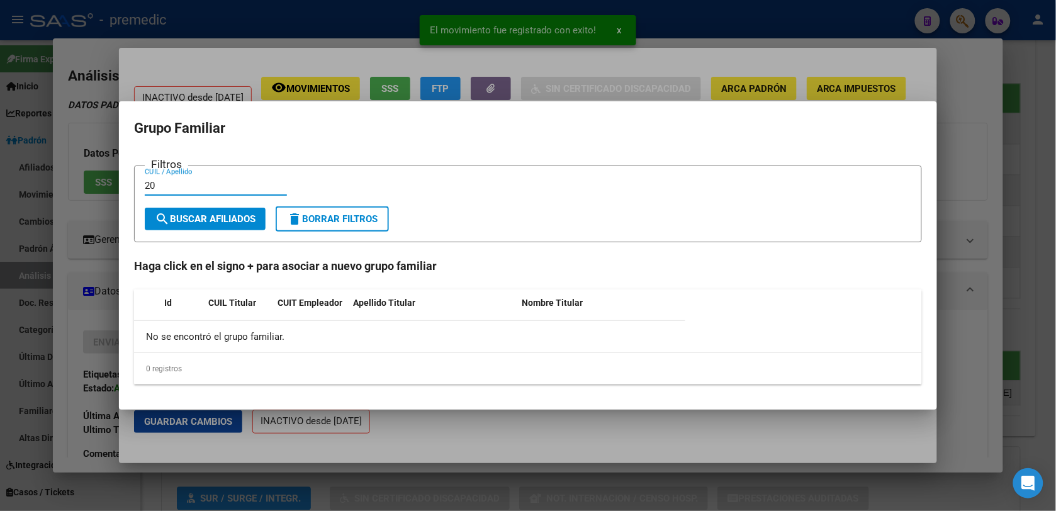
paste input "33909926"
type input "20339099260"
drag, startPoint x: 196, startPoint y: 244, endPoint x: 203, endPoint y: 230, distance: 16.3
click at [203, 230] on div "Filtros 20339099260 CUIL / Apellido search Buscar Afiliados delete Borrar Filtr…" at bounding box center [528, 276] width 788 height 220
click at [211, 215] on span "search Buscar Afiliados" at bounding box center [205, 218] width 101 height 11
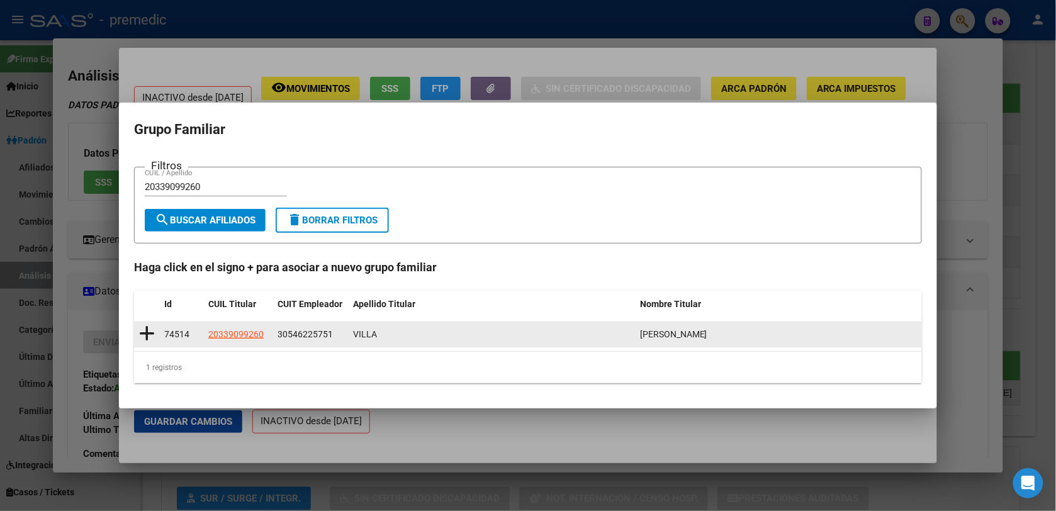
click at [142, 329] on icon at bounding box center [147, 334] width 16 height 18
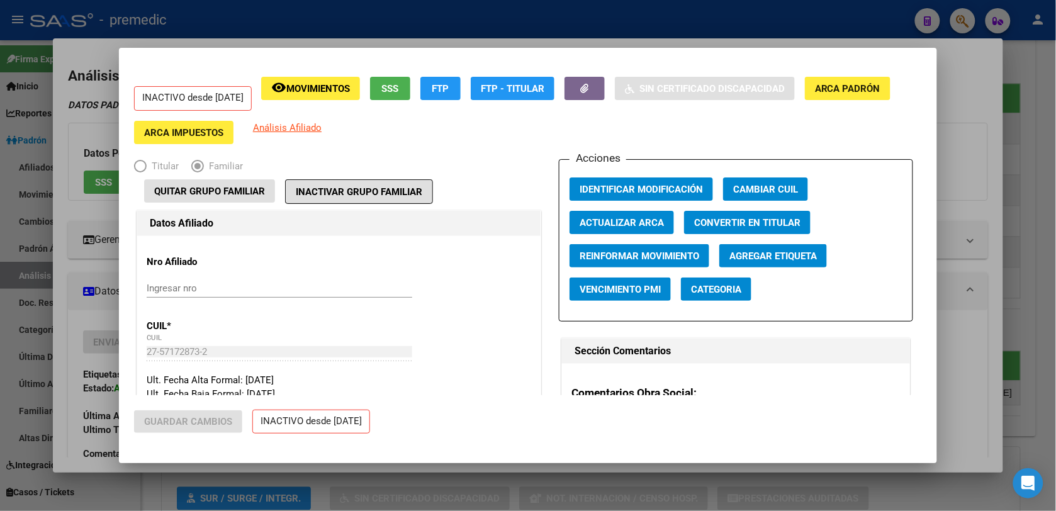
type input "30-54622575-1"
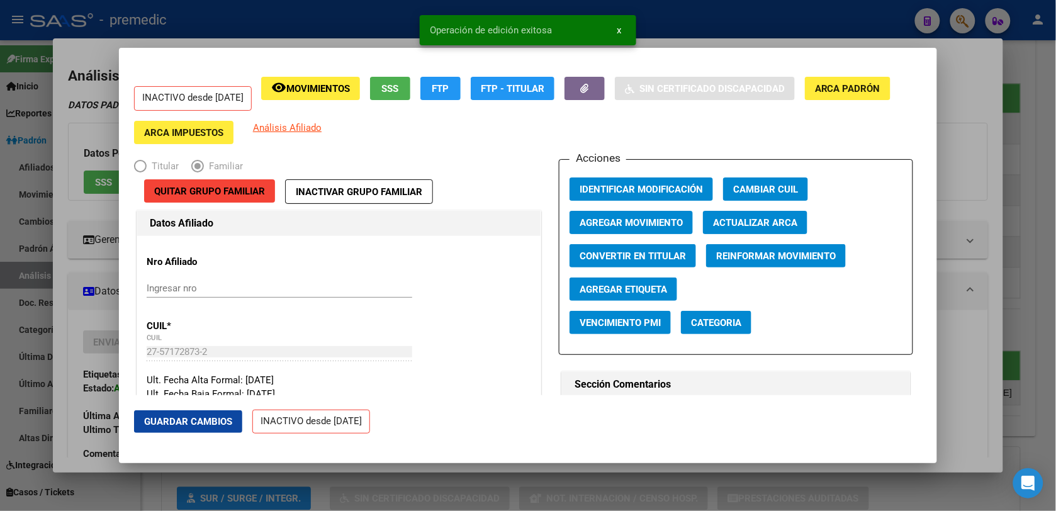
drag, startPoint x: 998, startPoint y: 296, endPoint x: 986, endPoint y: 291, distance: 12.7
click at [991, 295] on div at bounding box center [528, 255] width 1056 height 511
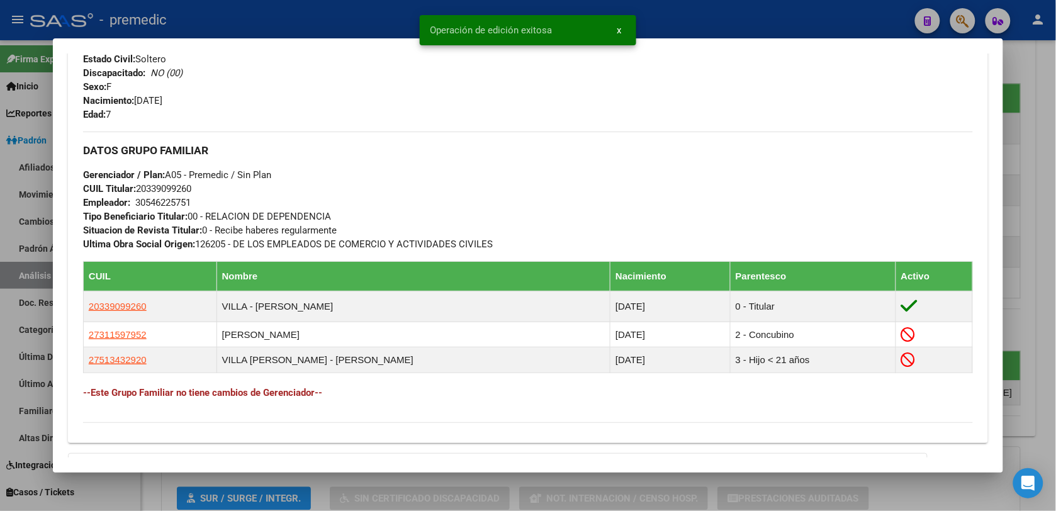
click at [1050, 152] on div at bounding box center [528, 255] width 1056 height 511
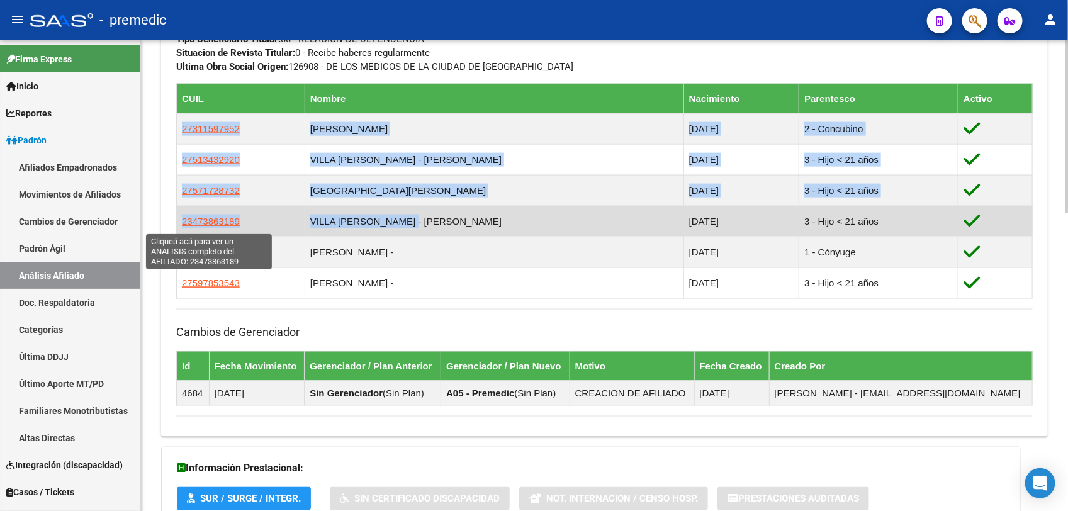
click at [229, 225] on span "23473863189" at bounding box center [211, 221] width 58 height 11
type textarea "23473863189"
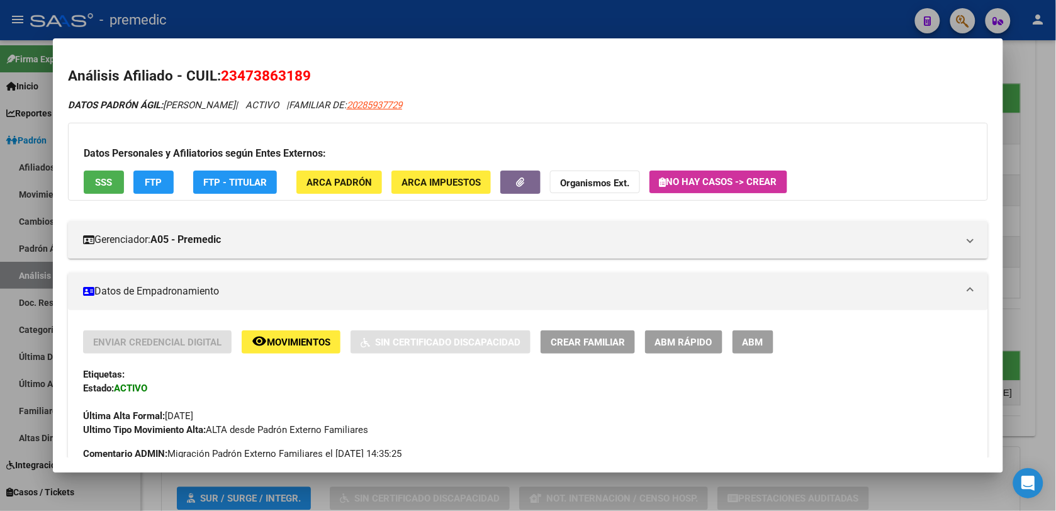
click at [694, 346] on span "ABM Rápido" at bounding box center [683, 342] width 57 height 11
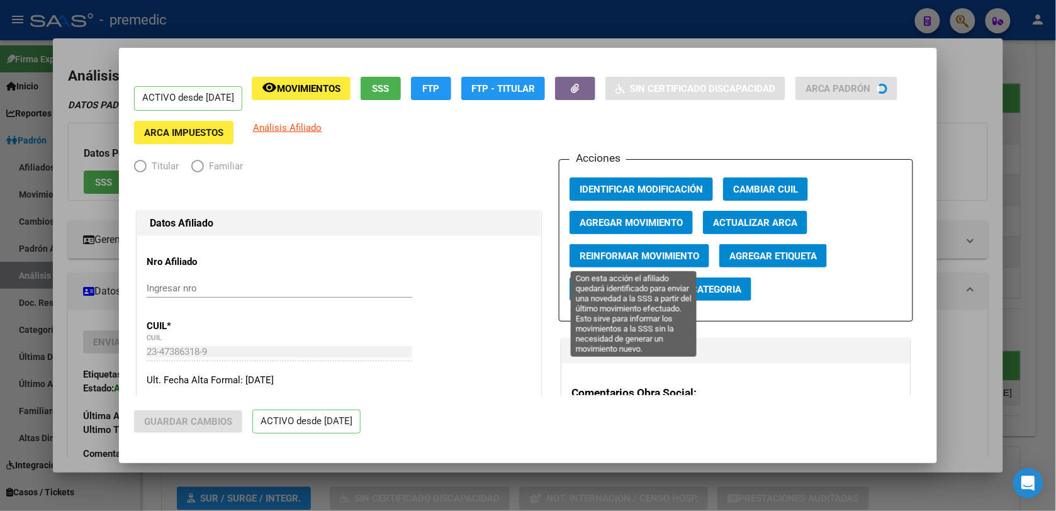
radio input "true"
type input "30-63263264-5"
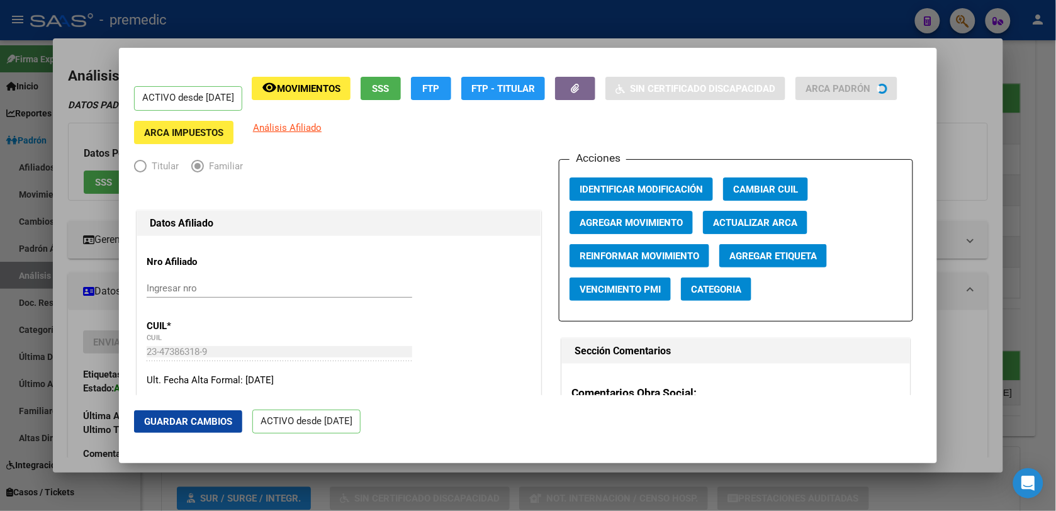
click at [621, 222] on span "Agregar Movimiento" at bounding box center [631, 222] width 103 height 11
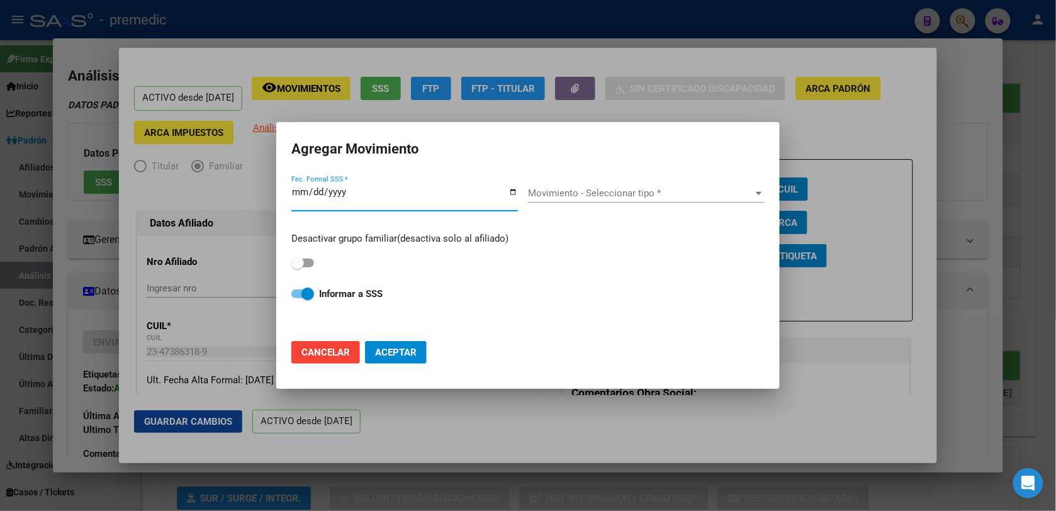
click at [330, 193] on input "Fec. Formal SSS *" at bounding box center [404, 197] width 227 height 20
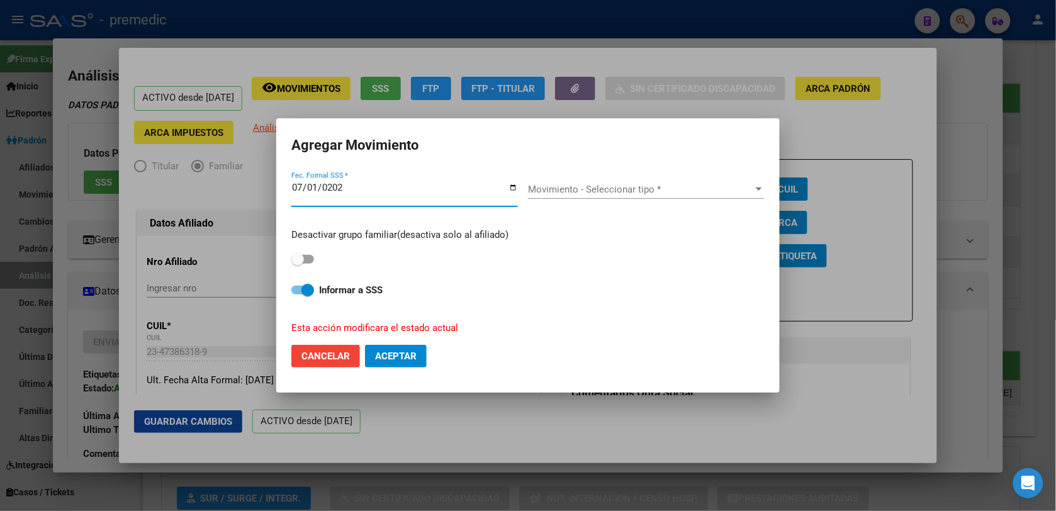
type input "2025-07-01"
click at [687, 194] on span "Movimiento - Seleccionar tipo *" at bounding box center [640, 189] width 225 height 11
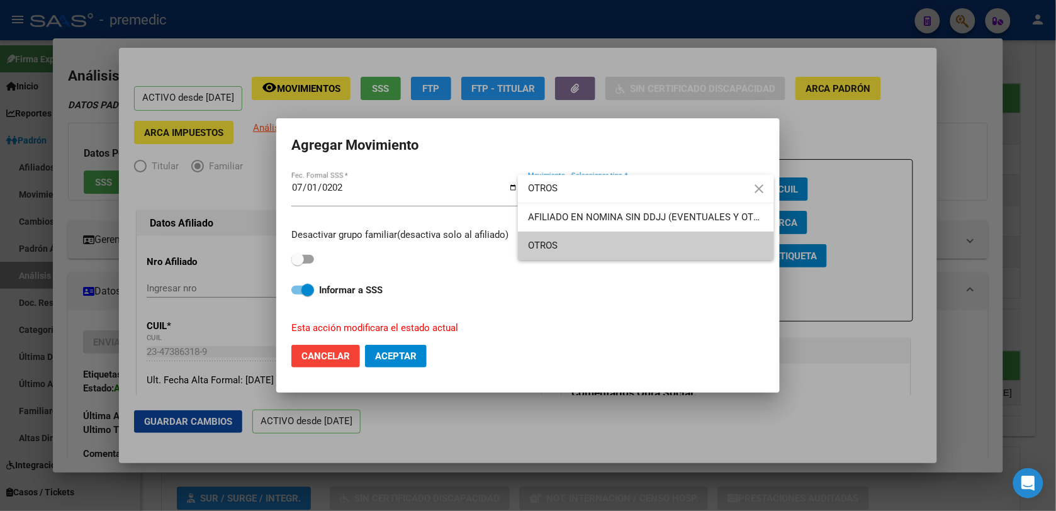
type input "OTROS"
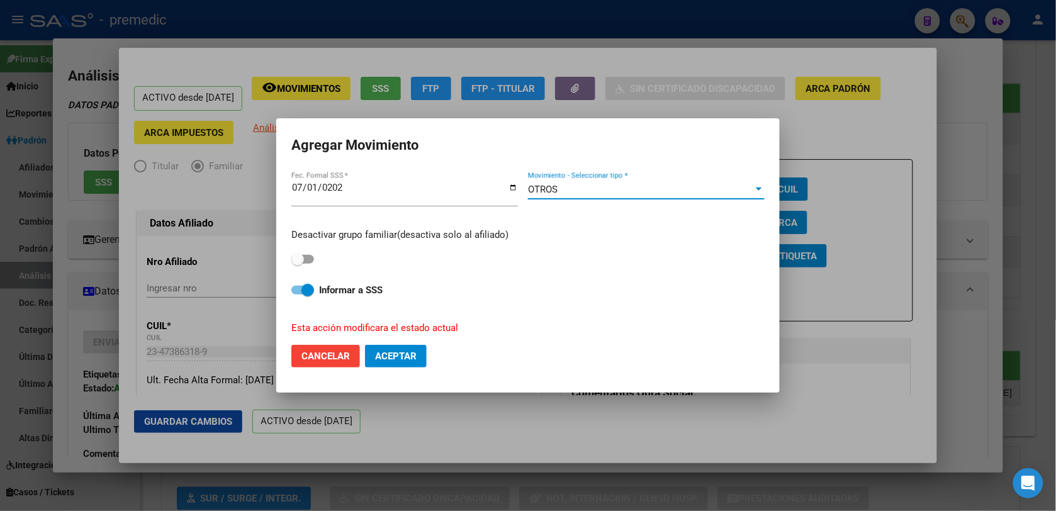
click at [319, 260] on div "Desactivar grupo familiar(desactiva solo al afiliado)" at bounding box center [527, 248] width 473 height 40
click at [317, 260] on div "Desactivar grupo familiar(desactiva solo al afiliado)" at bounding box center [527, 248] width 473 height 40
click at [310, 257] on span at bounding box center [302, 259] width 23 height 9
click at [298, 264] on input "checkbox" at bounding box center [297, 264] width 1 height 1
checkbox input "true"
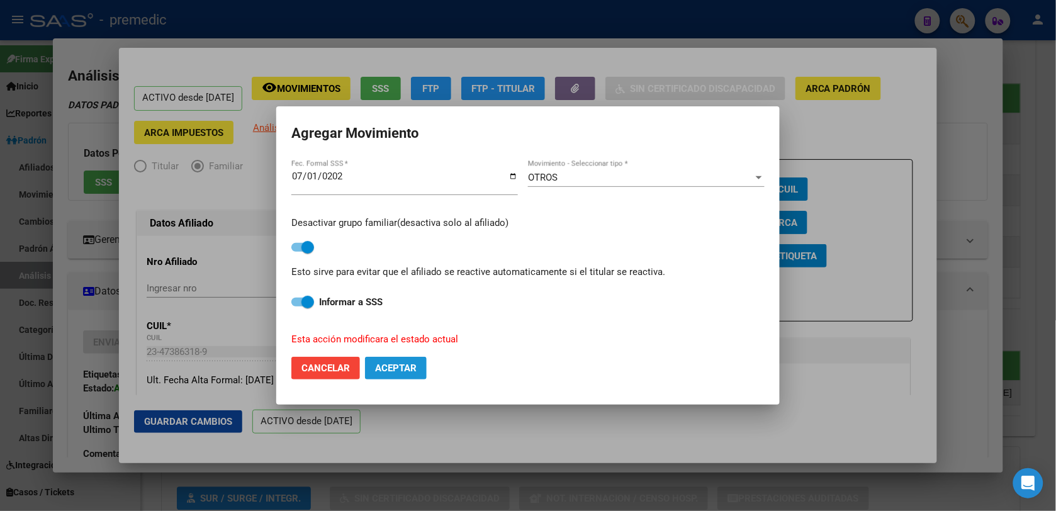
click at [392, 373] on span "Aceptar" at bounding box center [396, 368] width 42 height 11
checkbox input "false"
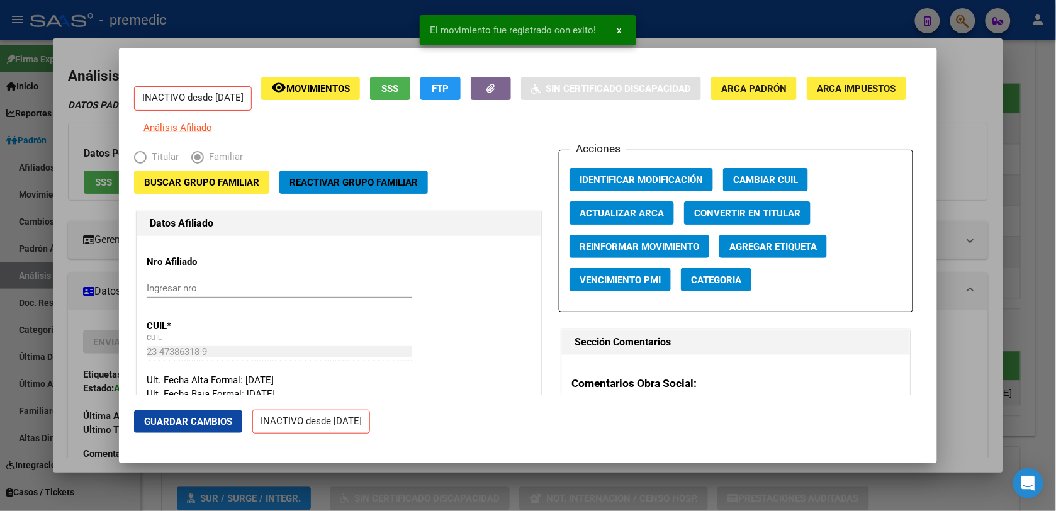
click at [227, 194] on button "Buscar Grupo Familiar" at bounding box center [201, 182] width 135 height 23
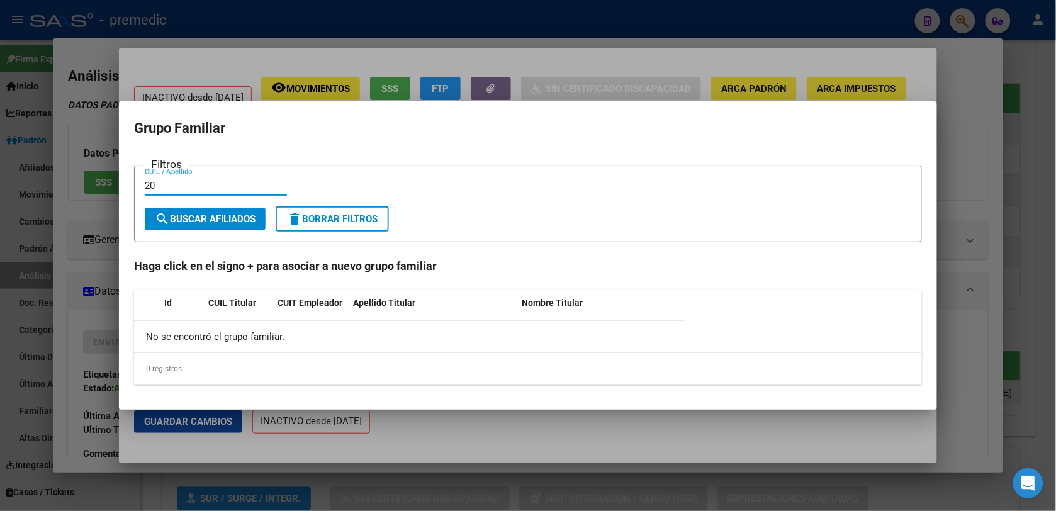
paste input "33909926"
type input "20339099260"
click at [193, 222] on span "search Buscar Afiliados" at bounding box center [205, 218] width 101 height 11
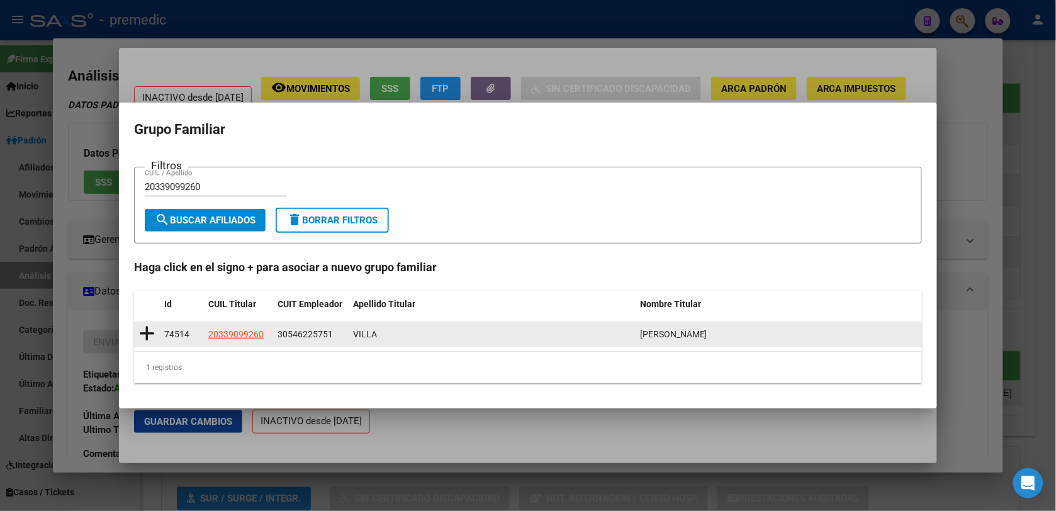
click at [148, 334] on icon at bounding box center [147, 334] width 16 height 18
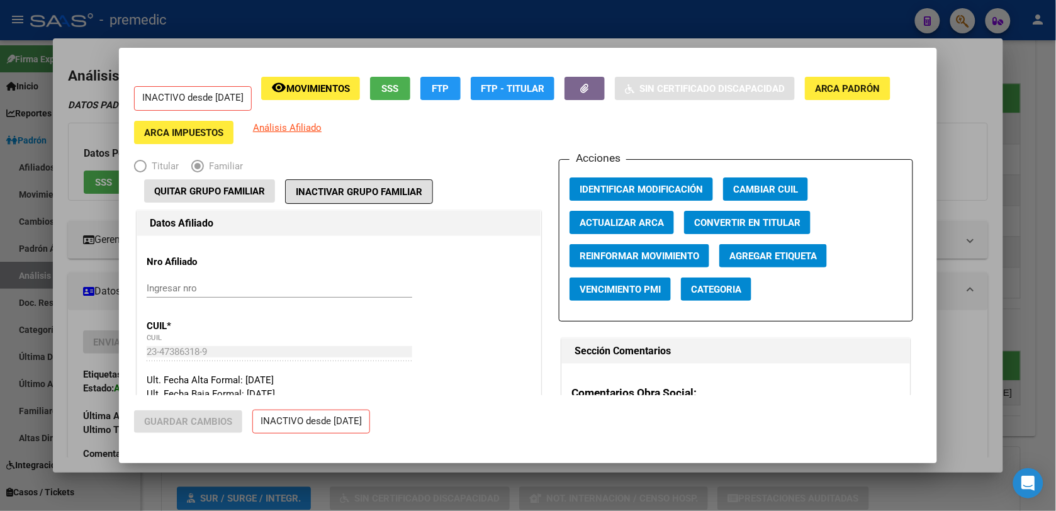
type input "30-54622575-1"
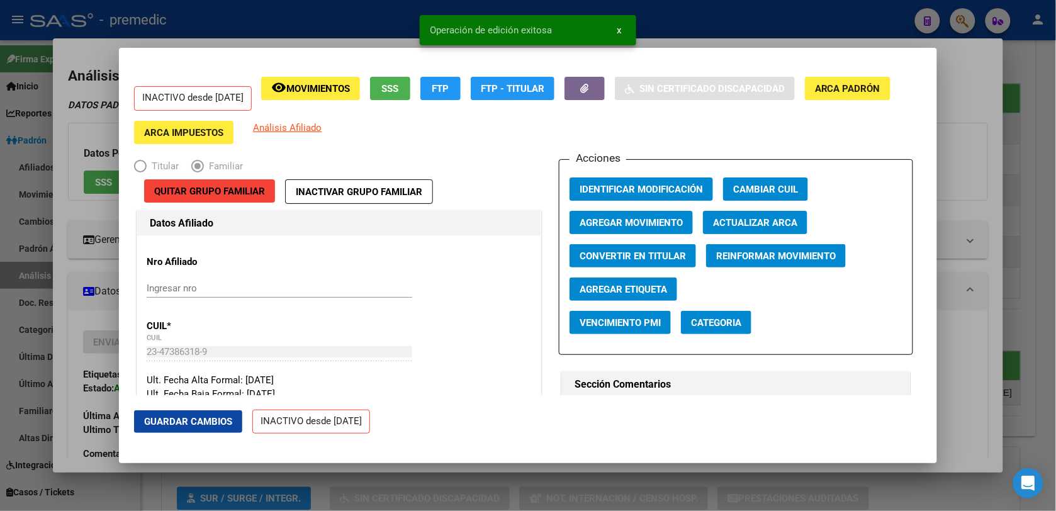
click at [985, 191] on div at bounding box center [528, 255] width 1056 height 511
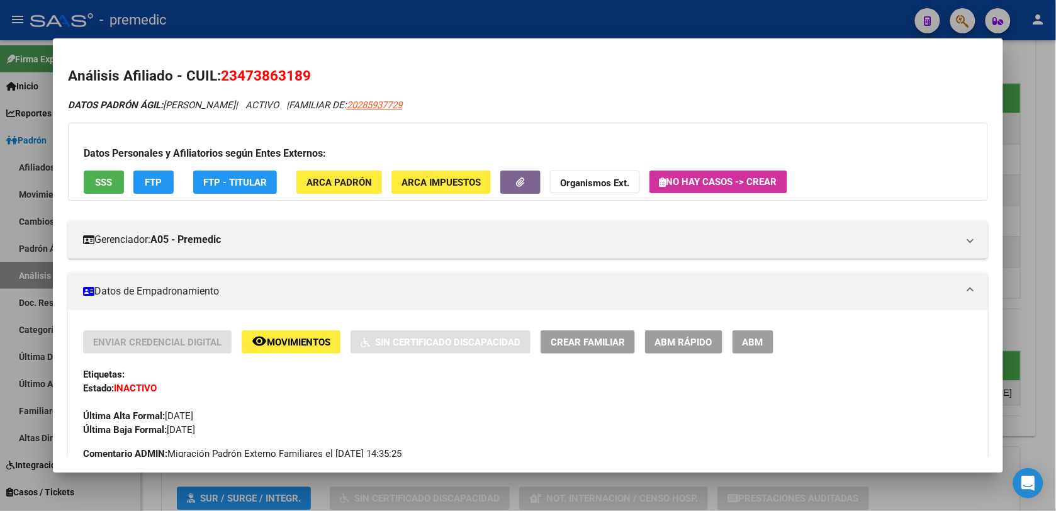
click at [1033, 81] on div at bounding box center [528, 255] width 1056 height 511
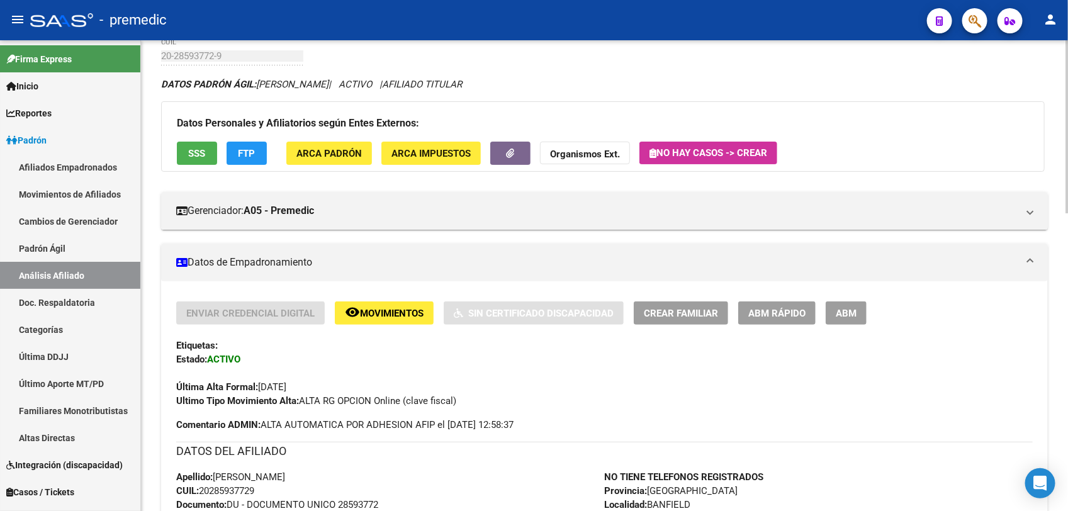
scroll to position [0, 0]
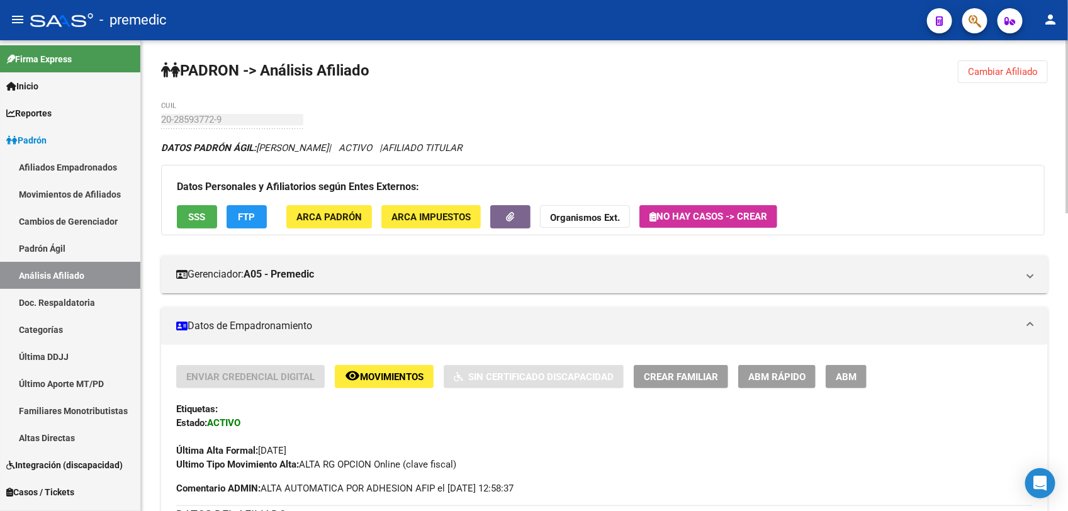
click at [983, 81] on button "Cambiar Afiliado" at bounding box center [1003, 71] width 90 height 23
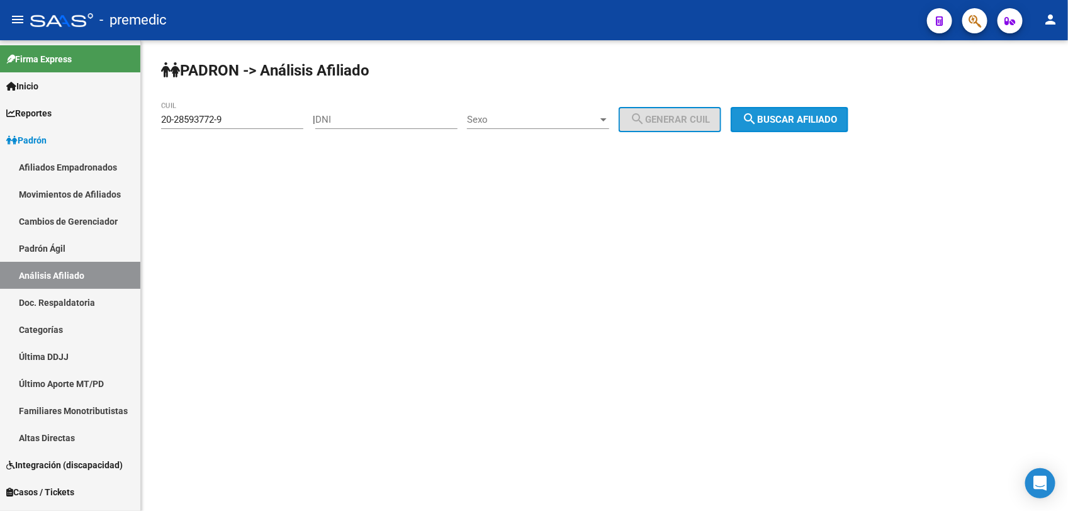
click at [791, 127] on button "search Buscar afiliado" at bounding box center [790, 119] width 118 height 25
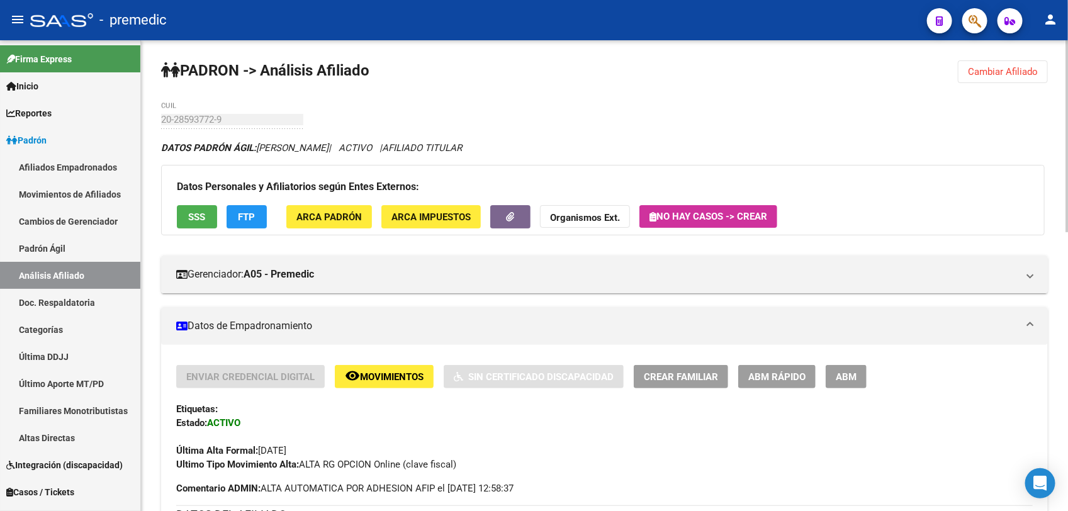
click at [768, 376] on span "ABM Rápido" at bounding box center [776, 376] width 57 height 11
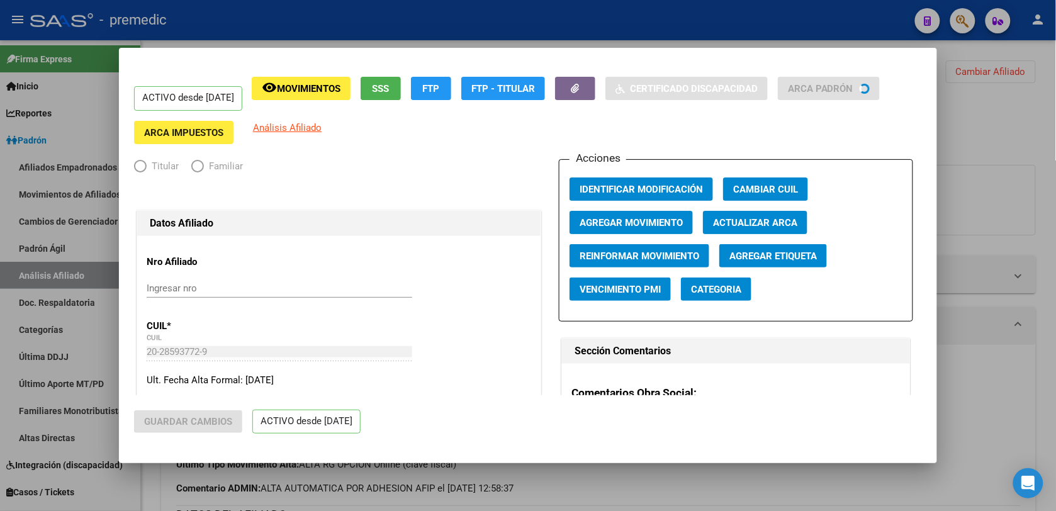
radio input "true"
type input "30-63263264-5"
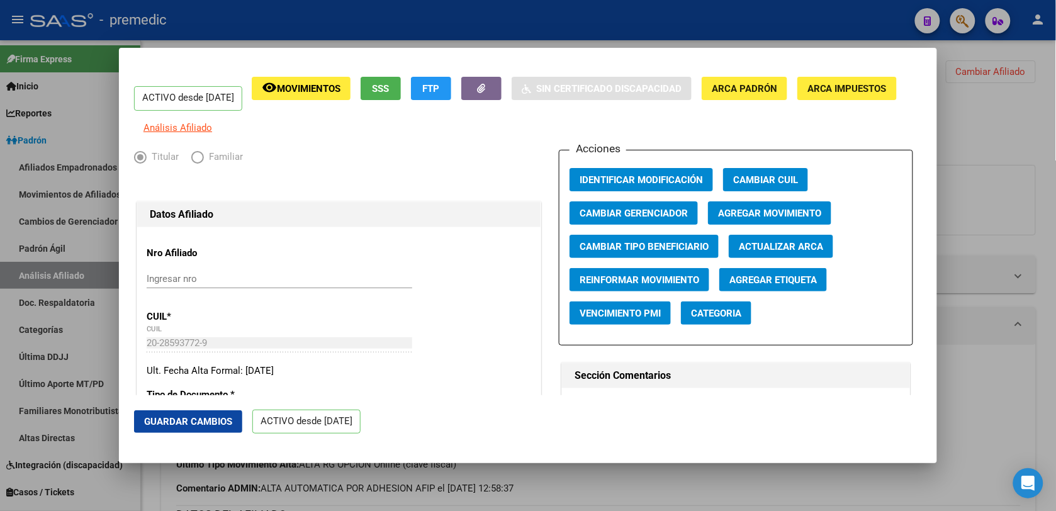
click at [710, 466] on div "ACTIVO desde 01/07/2025 remove_red_eye Movimientos SSS FTP Sin Certificado Disc…" at bounding box center [528, 255] width 1056 height 511
drag, startPoint x: 710, startPoint y: 466, endPoint x: 620, endPoint y: 422, distance: 100.2
click at [620, 422] on mat-dialog-actions "Guardar Cambios ACTIVO desde 01/07/2025" at bounding box center [528, 422] width 788 height 54
click at [636, 480] on div at bounding box center [528, 255] width 1056 height 511
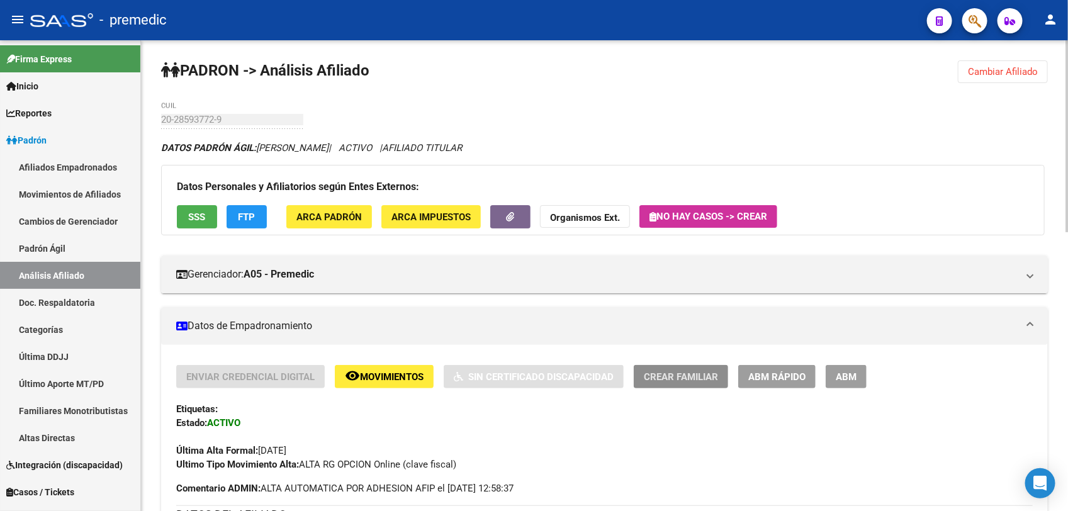
click at [672, 381] on button "Crear Familiar" at bounding box center [681, 376] width 94 height 23
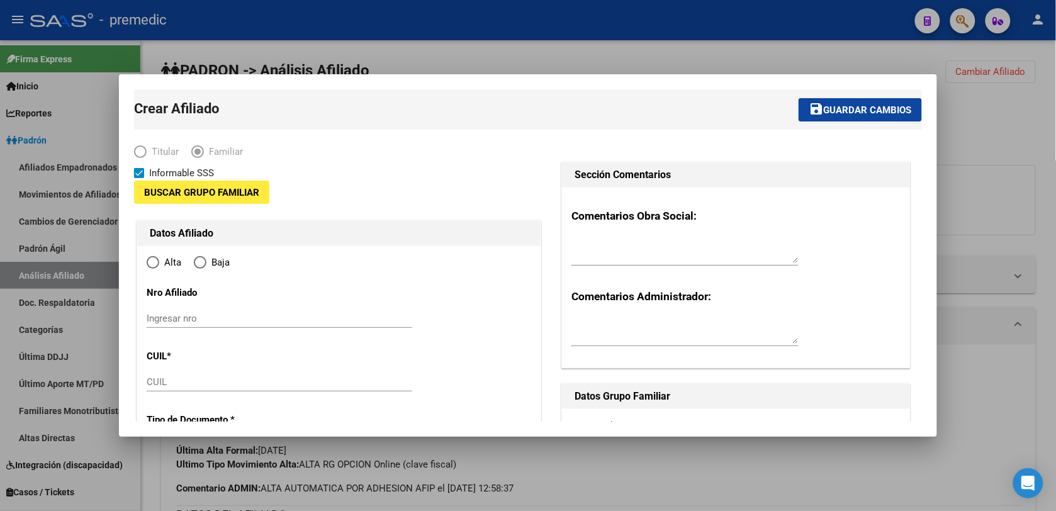
type input "30-63263264-5"
type input "BANFIELD"
type input "1828"
type input "BUCAREST"
type input "532"
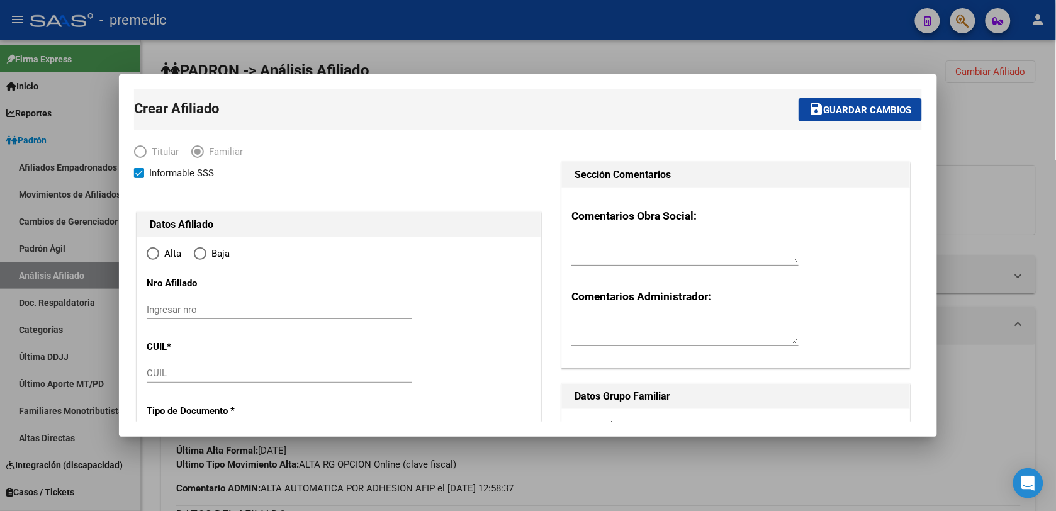
radio input "true"
type input "30-63263264-5"
click at [624, 473] on div at bounding box center [528, 255] width 1056 height 511
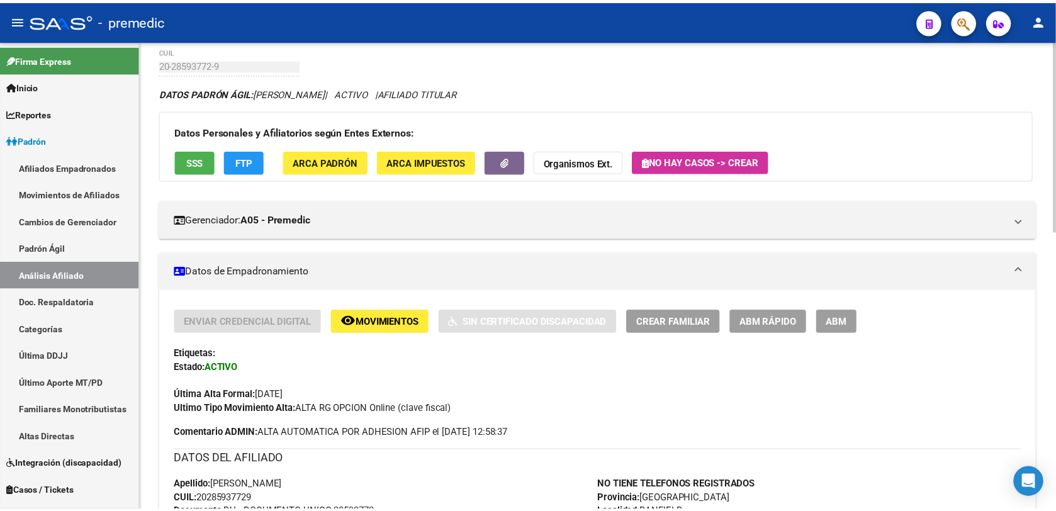
scroll to position [104, 0]
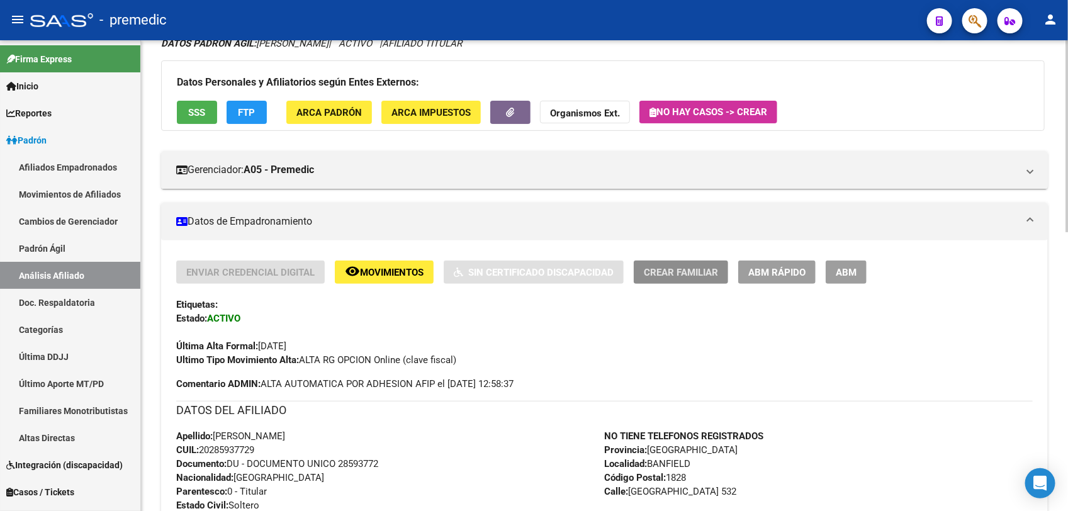
click at [720, 278] on button "Crear Familiar" at bounding box center [681, 272] width 94 height 23
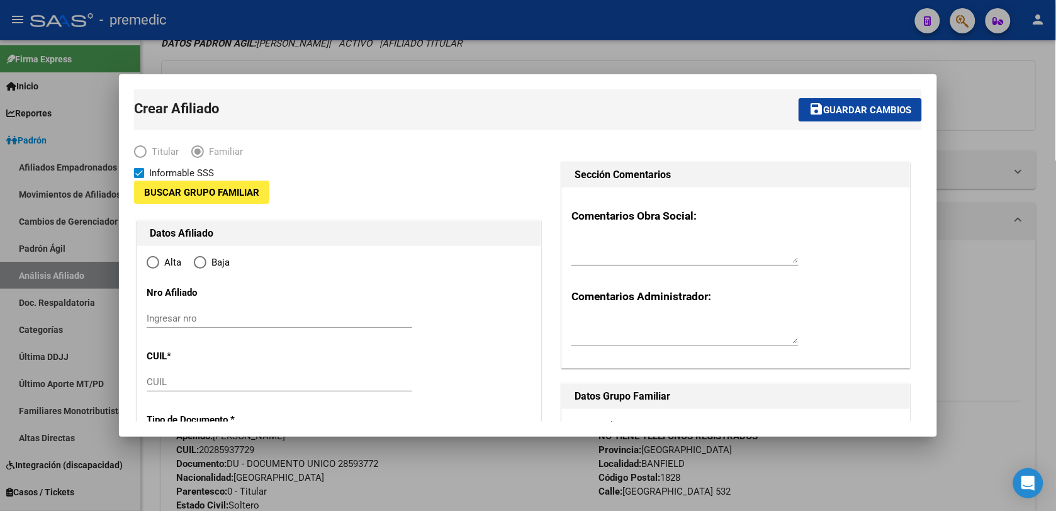
type input "30-63263264-5"
type input "BANFIELD"
type input "1828"
type input "BUCAREST"
type input "532"
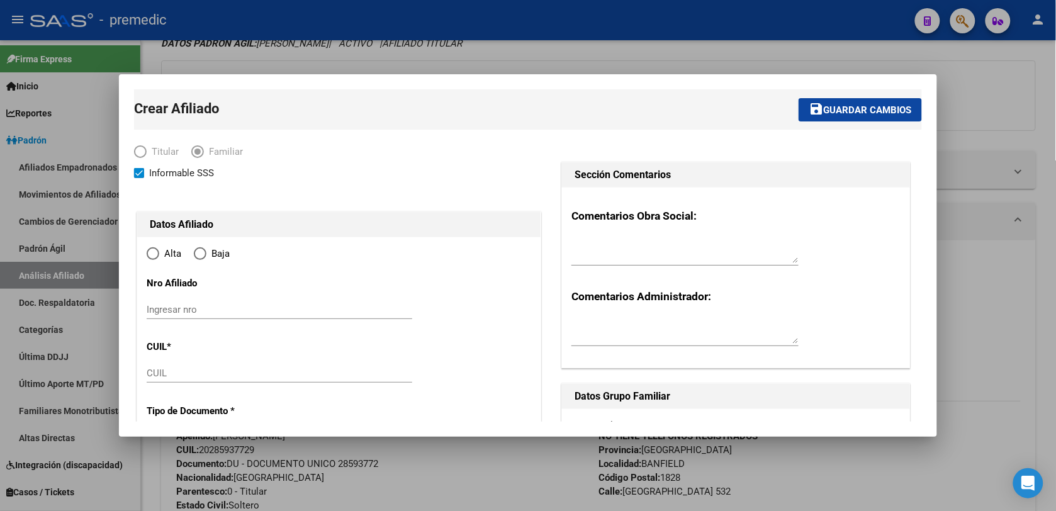
radio input "true"
type input "30-63263264-5"
click at [343, 369] on input "CUIL" at bounding box center [280, 373] width 266 height 11
paste input "27-55673751-2"
type input "27-55673751-2"
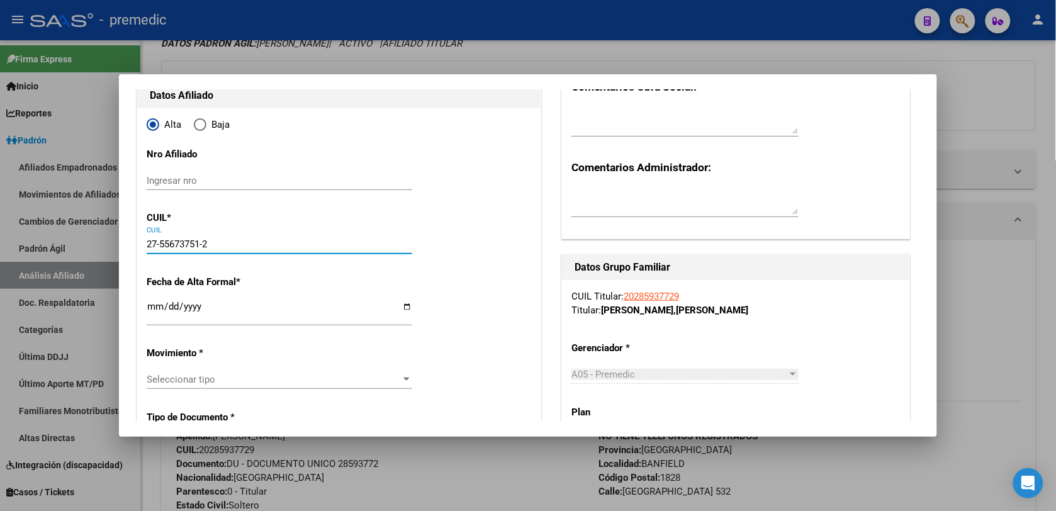
scroll to position [210, 0]
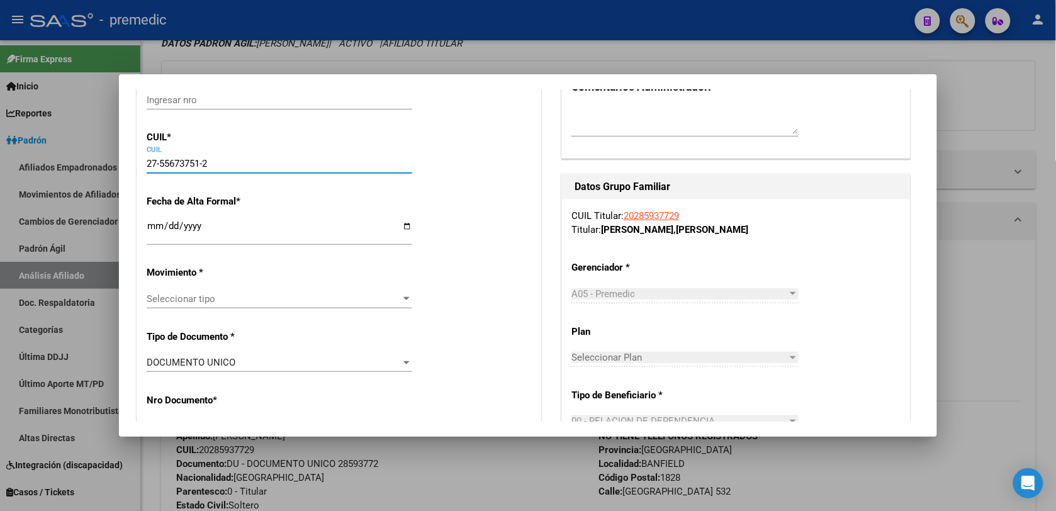
type input "55673751"
type input "PIZZO CABRAL"
type input "DANNA MALENA"
type input "2016-08-08"
type input "INGENIERO BUDGE"
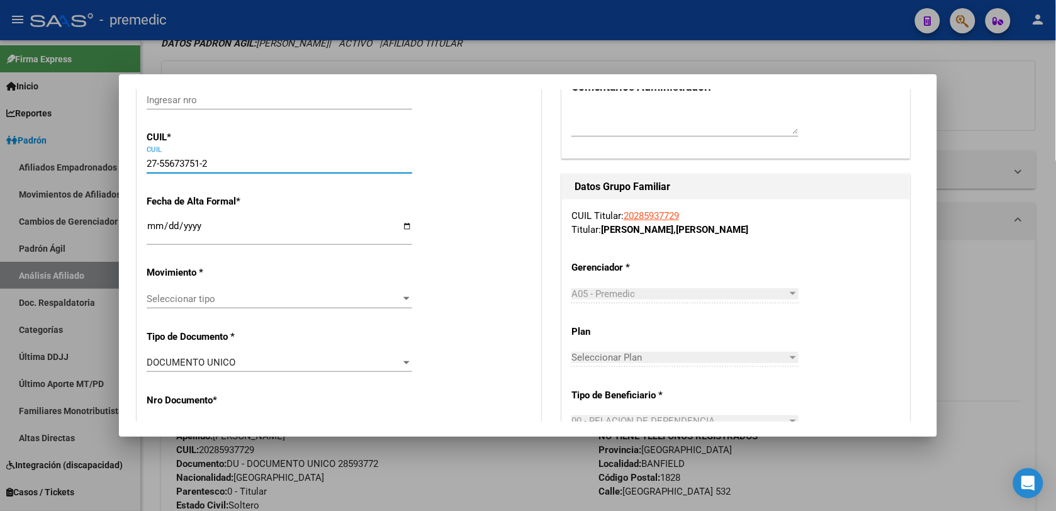
type input "1773"
type input "CHACO"
type input "1648"
type input "27-55673751-2"
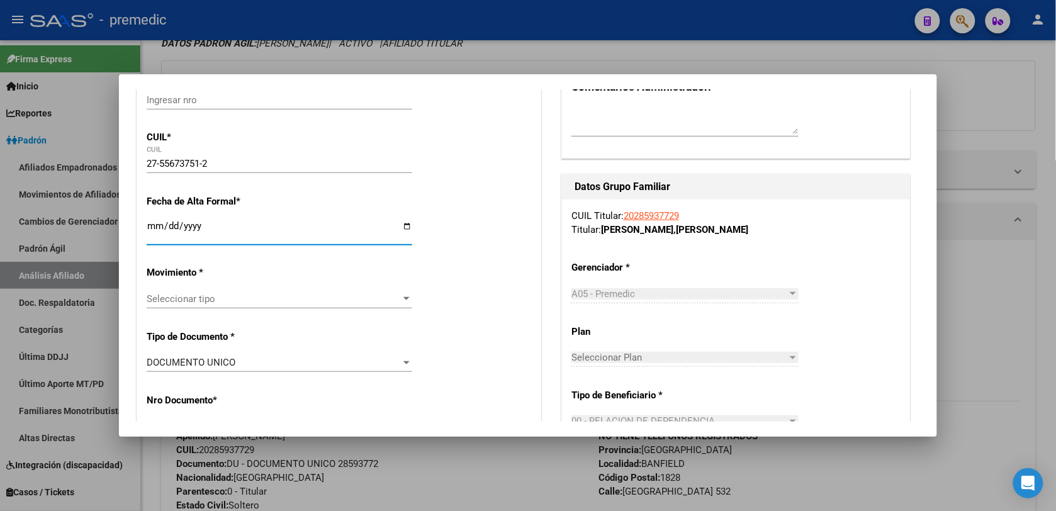
click at [155, 221] on input "Ingresar fecha" at bounding box center [280, 231] width 266 height 20
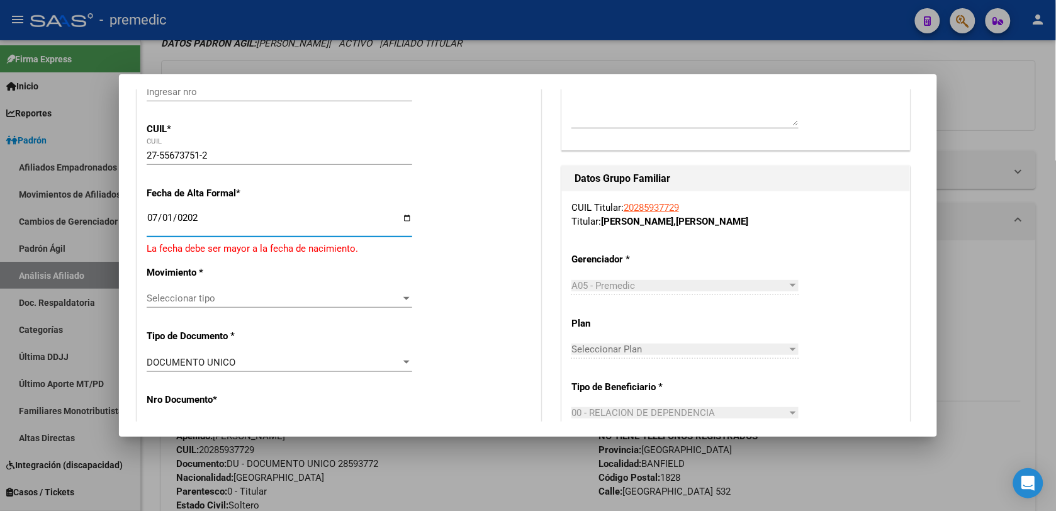
type input "2025-07-01"
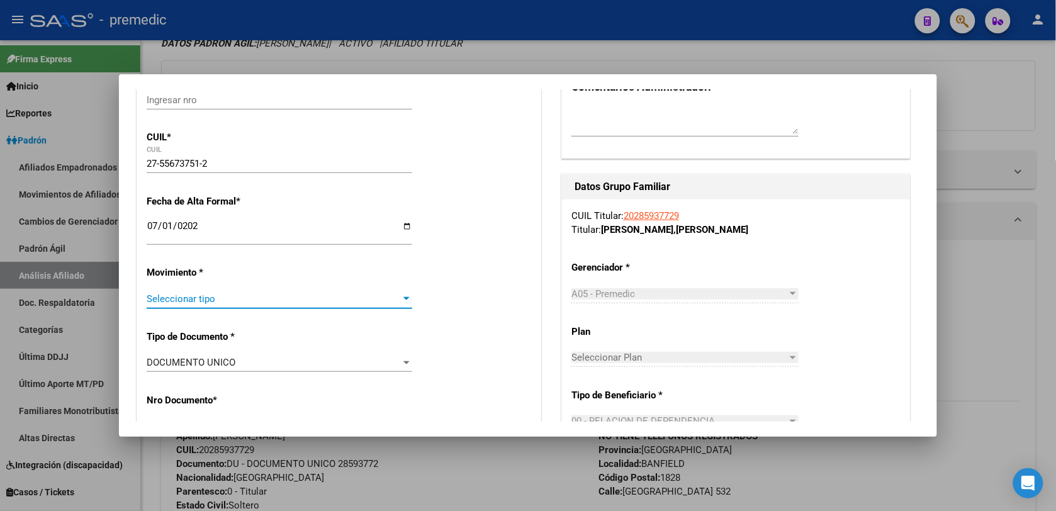
click at [189, 297] on span "Seleccionar tipo" at bounding box center [274, 298] width 254 height 11
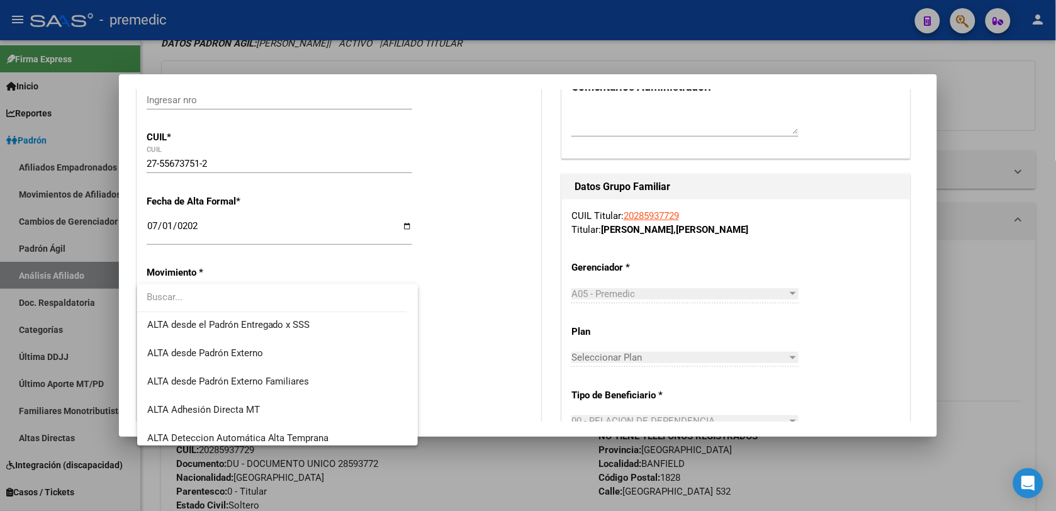
scroll to position [378, 0]
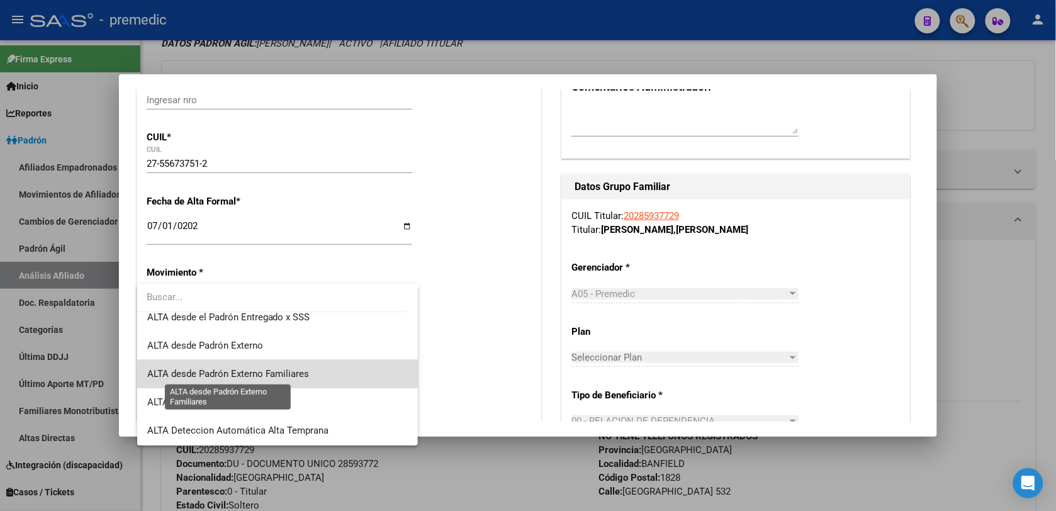
click at [302, 375] on span "ALTA desde Padrón Externo Familiares" at bounding box center [228, 373] width 162 height 11
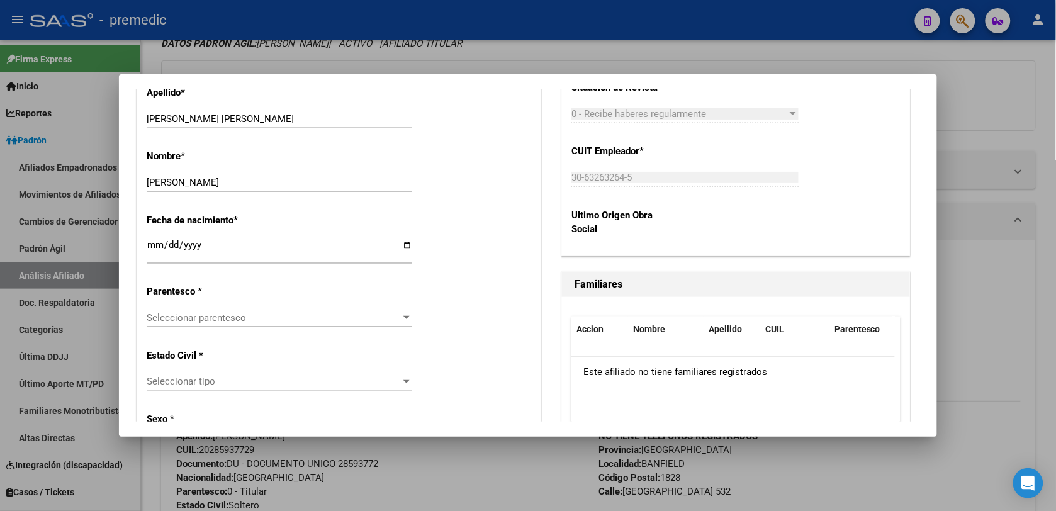
scroll to position [630, 0]
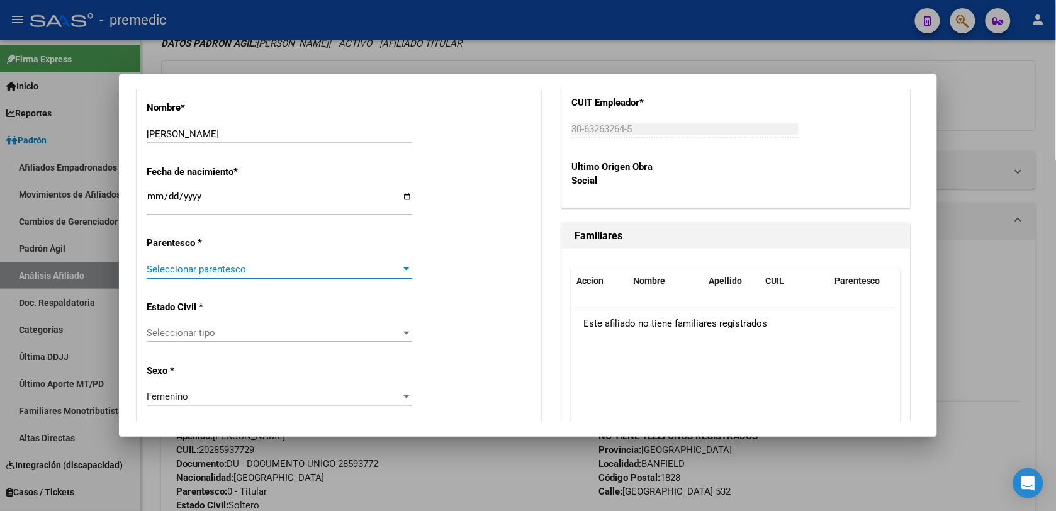
click at [196, 269] on span "Seleccionar parentesco" at bounding box center [274, 269] width 254 height 11
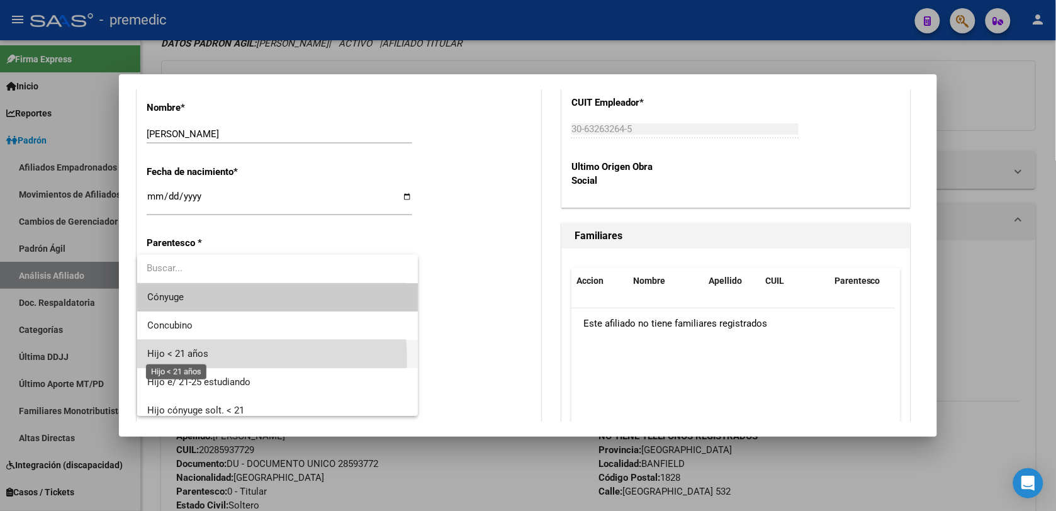
click at [201, 359] on span "Hijo < 21 años" at bounding box center [177, 353] width 61 height 11
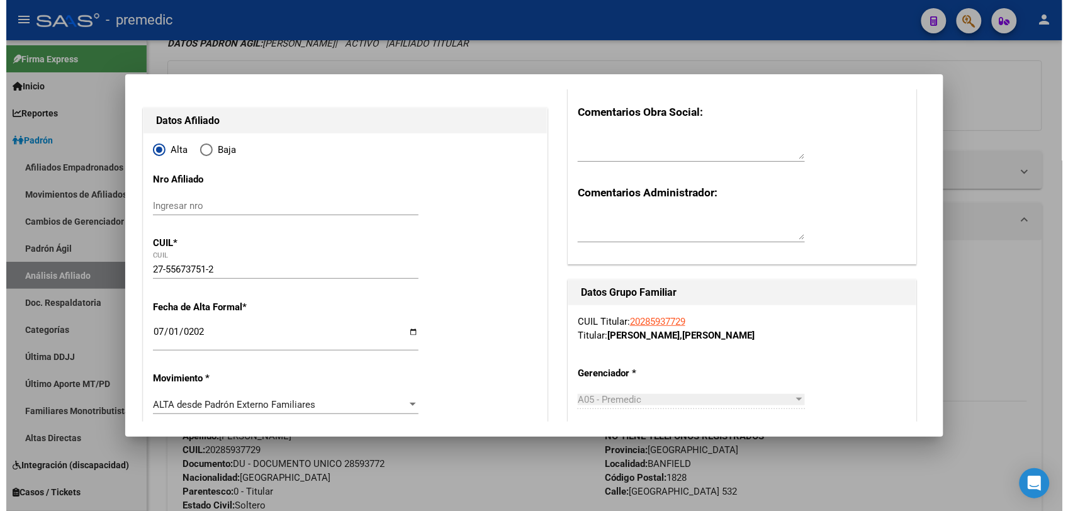
scroll to position [0, 0]
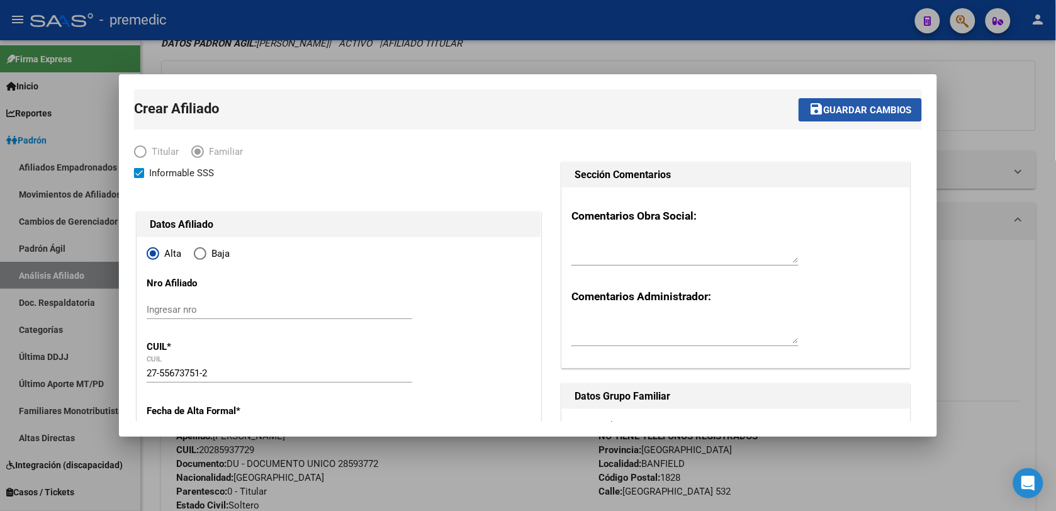
click at [828, 99] on button "save Guardar cambios" at bounding box center [860, 109] width 123 height 23
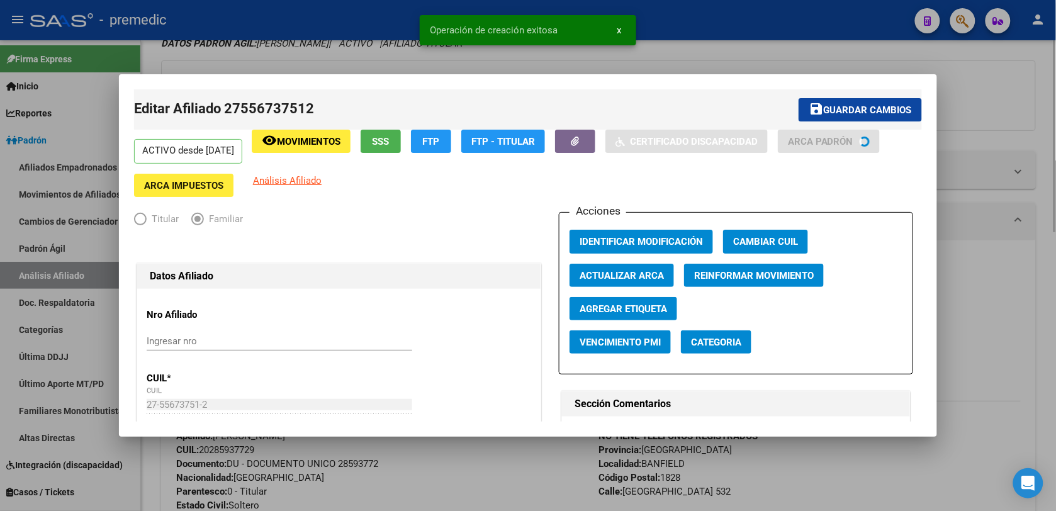
click at [451, 471] on div at bounding box center [528, 255] width 1056 height 511
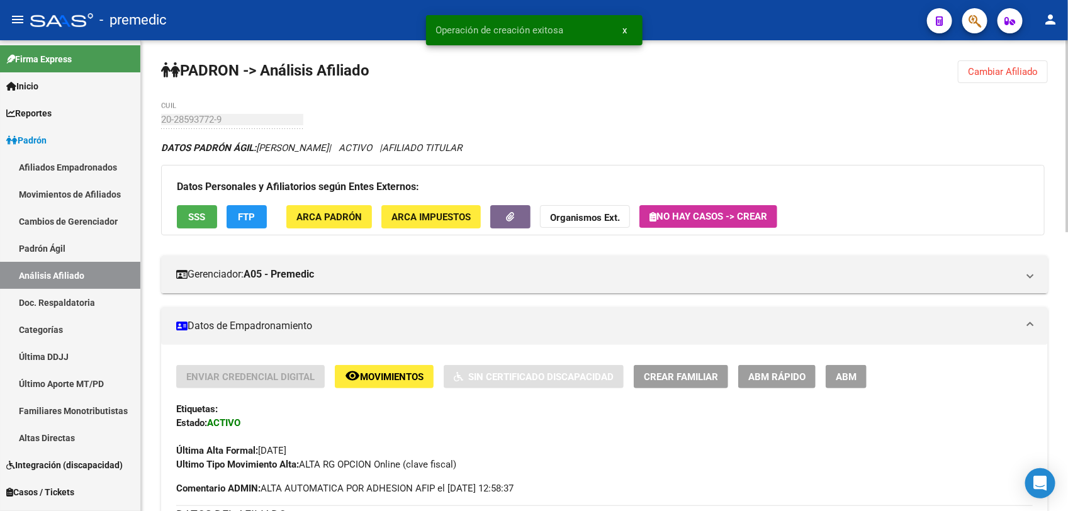
drag, startPoint x: 970, startPoint y: 58, endPoint x: 976, endPoint y: 61, distance: 7.0
click at [983, 66] on span "Cambiar Afiliado" at bounding box center [1003, 71] width 70 height 11
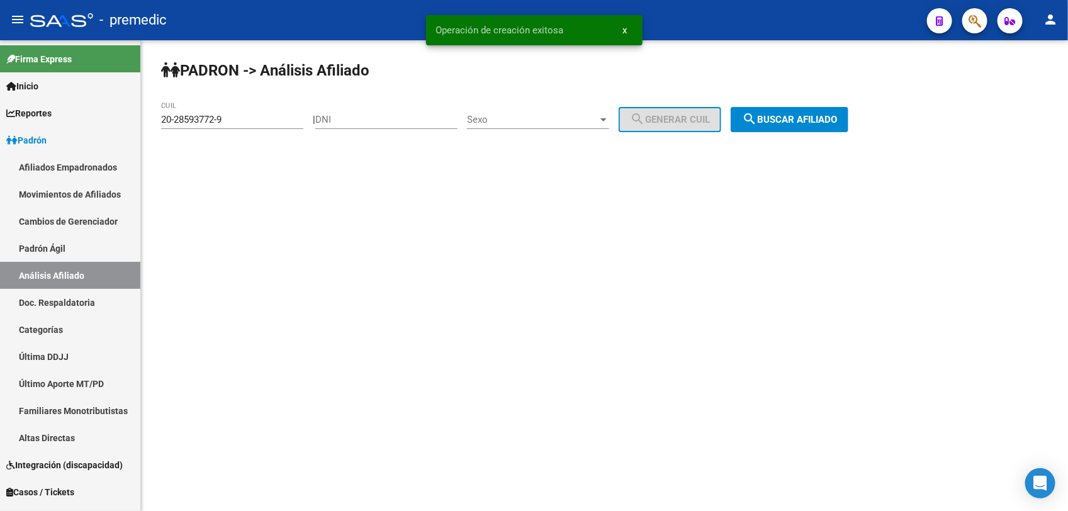
click at [877, 104] on div "PADRON -> Análisis Afiliado 20-28593772-9 CUIL | DNI Sexo Sexo search Generar C…" at bounding box center [604, 106] width 927 height 132
click at [819, 115] on span "search Buscar afiliado" at bounding box center [789, 119] width 95 height 11
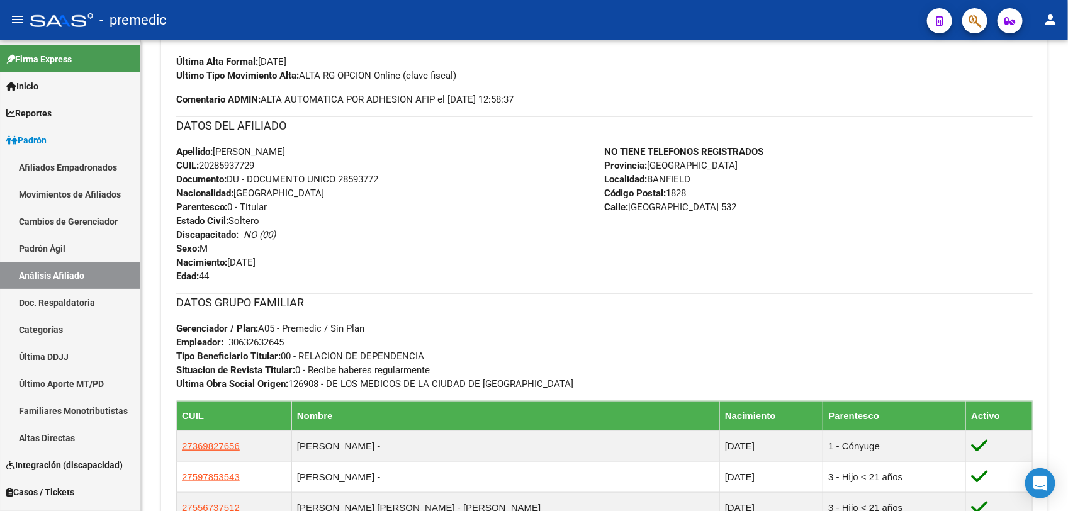
scroll to position [419, 0]
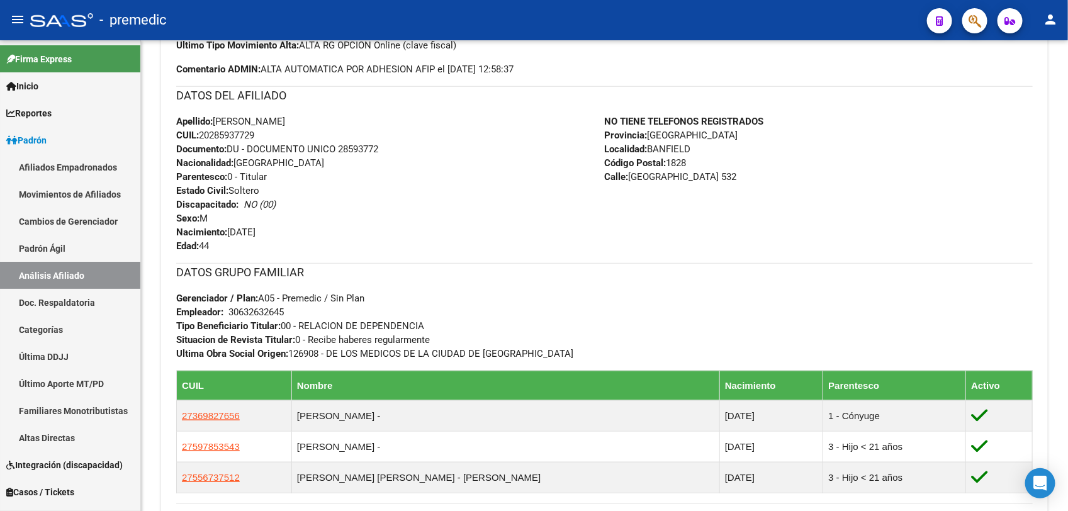
drag, startPoint x: 336, startPoint y: 362, endPoint x: 315, endPoint y: 324, distance: 42.8
click at [315, 324] on div "DATOS GRUPO FAMILIAR Gerenciador / Plan: A05 - Premedic / Sin Plan Empleador: 3…" at bounding box center [604, 431] width 857 height 337
drag, startPoint x: 315, startPoint y: 324, endPoint x: 287, endPoint y: 322, distance: 28.4
click at [287, 322] on span "Tipo Beneficiario Titular: 00 - RELACION DE DEPENDENCIA" at bounding box center [300, 325] width 248 height 11
drag, startPoint x: 330, startPoint y: 324, endPoint x: 342, endPoint y: 353, distance: 31.1
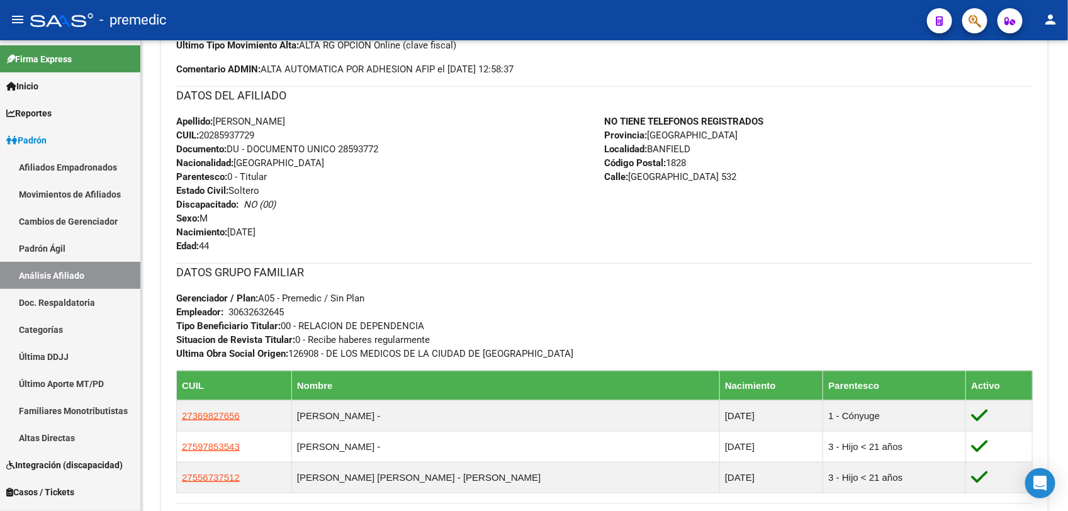
click at [342, 353] on div "DATOS GRUPO FAMILIAR Gerenciador / Plan: A05 - Premedic / Sin Plan Empleador: 3…" at bounding box center [604, 312] width 857 height 98
click at [342, 353] on span "Ultima Obra Social Origen: 126908 - DE LOS MEDICOS DE LA CIUDAD DE BUENOS AIRES" at bounding box center [374, 353] width 397 height 11
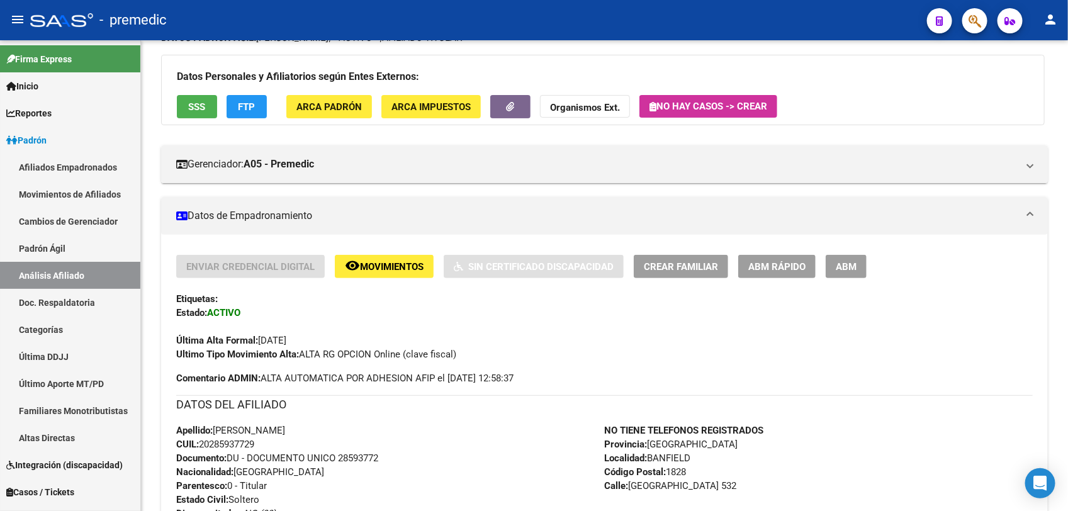
scroll to position [86, 0]
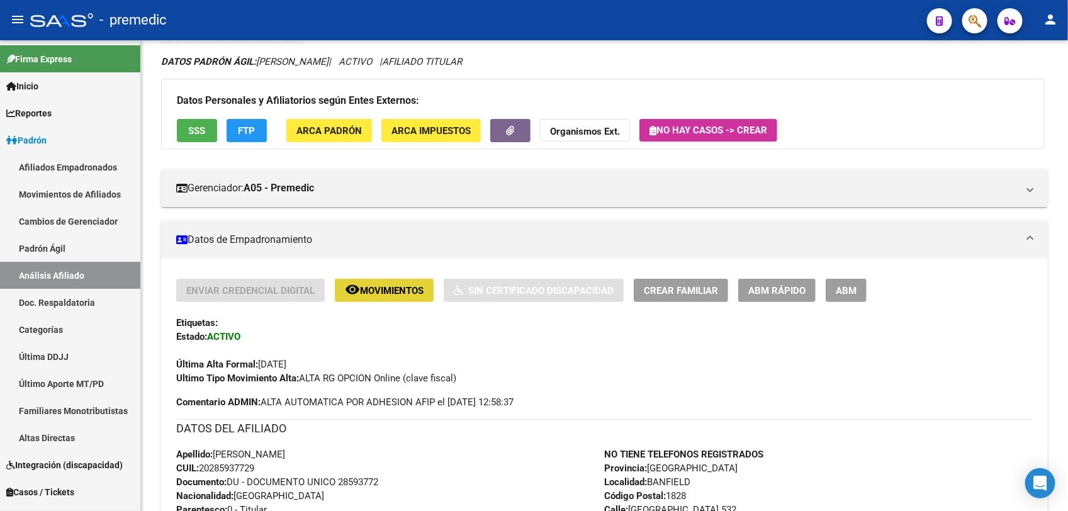
click at [375, 285] on span "Movimientos" at bounding box center [392, 290] width 64 height 11
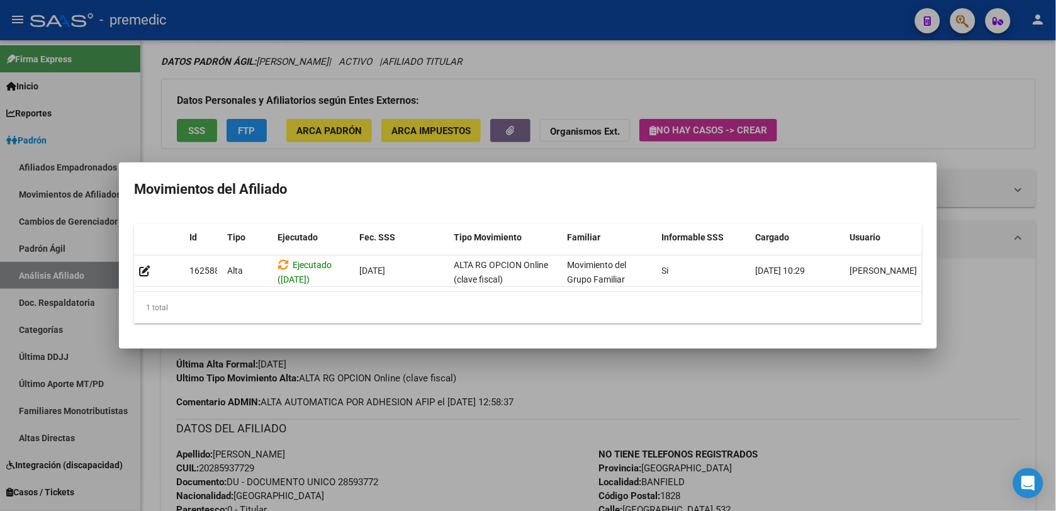
click at [387, 356] on div at bounding box center [528, 255] width 1056 height 511
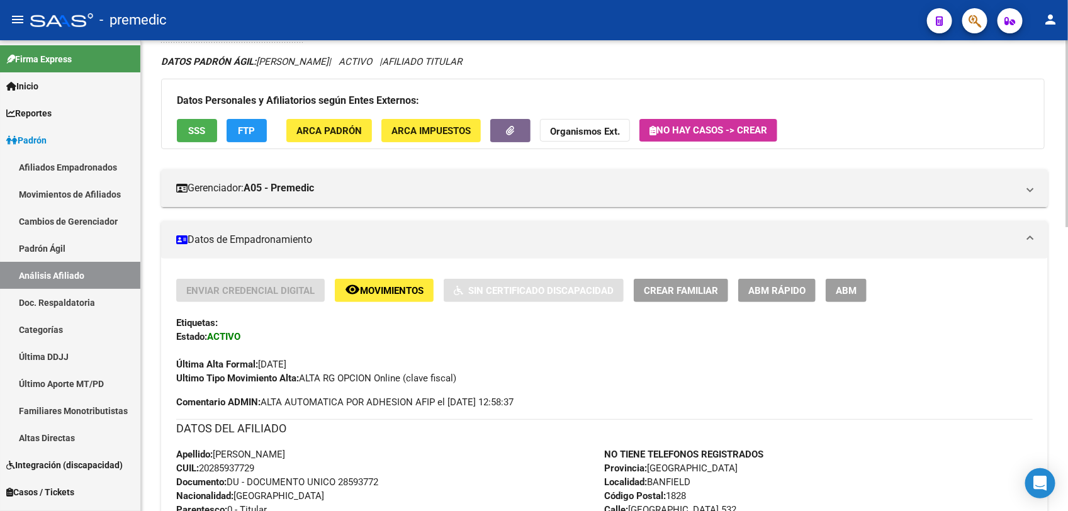
click at [407, 402] on span "Comentario ADMIN: ALTA AUTOMATICA POR ADHESION AFIP el 2025-07-08 12:58:37" at bounding box center [344, 402] width 337 height 14
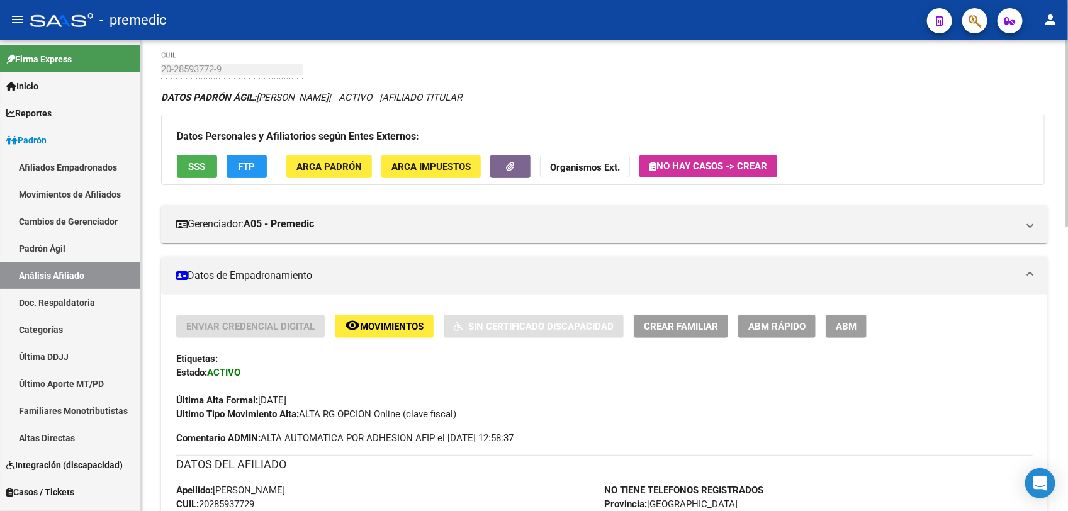
scroll to position [0, 0]
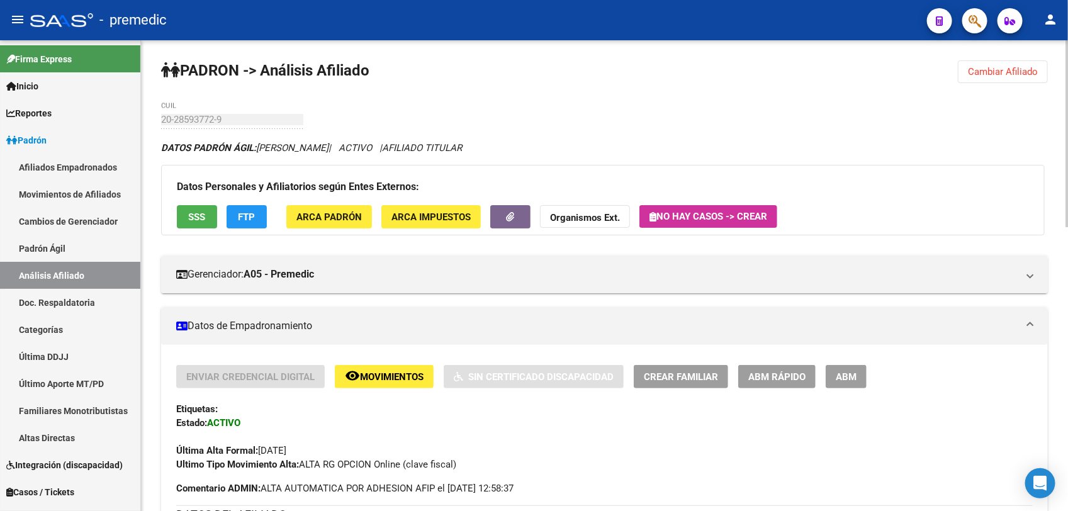
click at [974, 67] on span "Cambiar Afiliado" at bounding box center [1003, 71] width 70 height 11
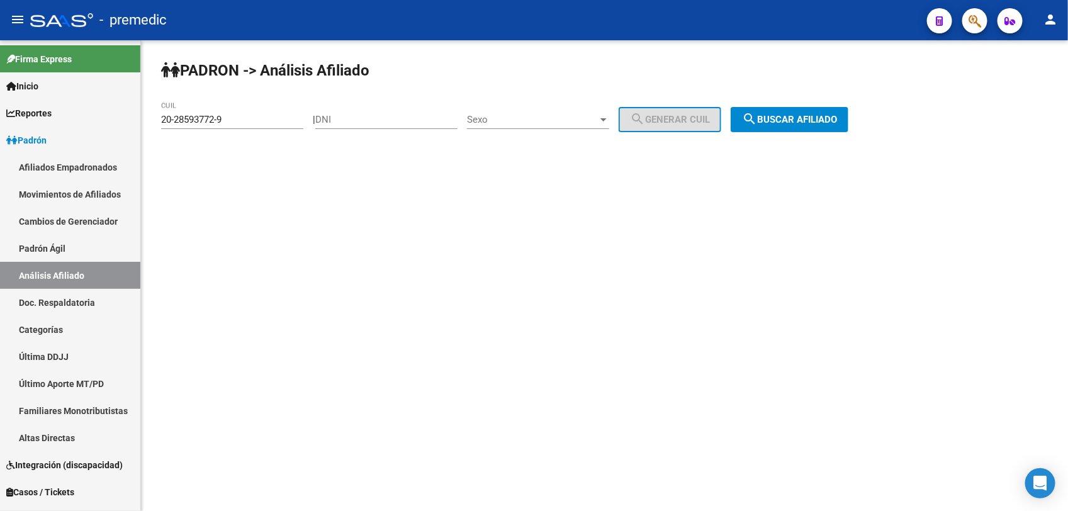
click at [218, 87] on div "PADRON -> Análisis Afiliado 20-28593772-9 CUIL | DNI Sexo Sexo search Generar C…" at bounding box center [604, 106] width 927 height 132
click at [232, 114] on input "20-28593772-9" at bounding box center [232, 119] width 142 height 11
drag, startPoint x: 217, startPoint y: 116, endPoint x: 256, endPoint y: 115, distance: 38.4
click at [256, 115] on input "20-28593772-9" at bounding box center [232, 119] width 142 height 11
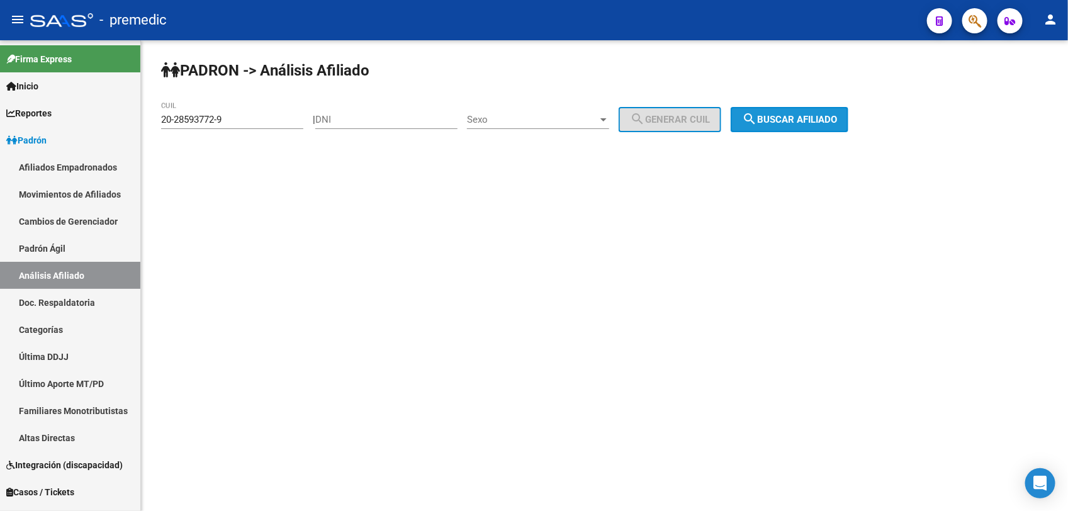
click at [776, 110] on button "search Buscar afiliado" at bounding box center [790, 119] width 118 height 25
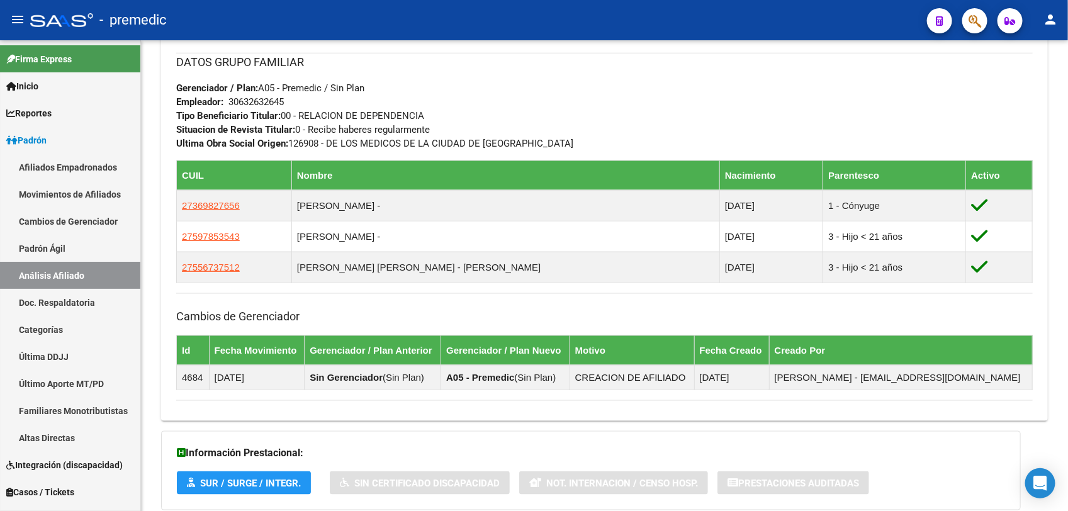
scroll to position [716, 0]
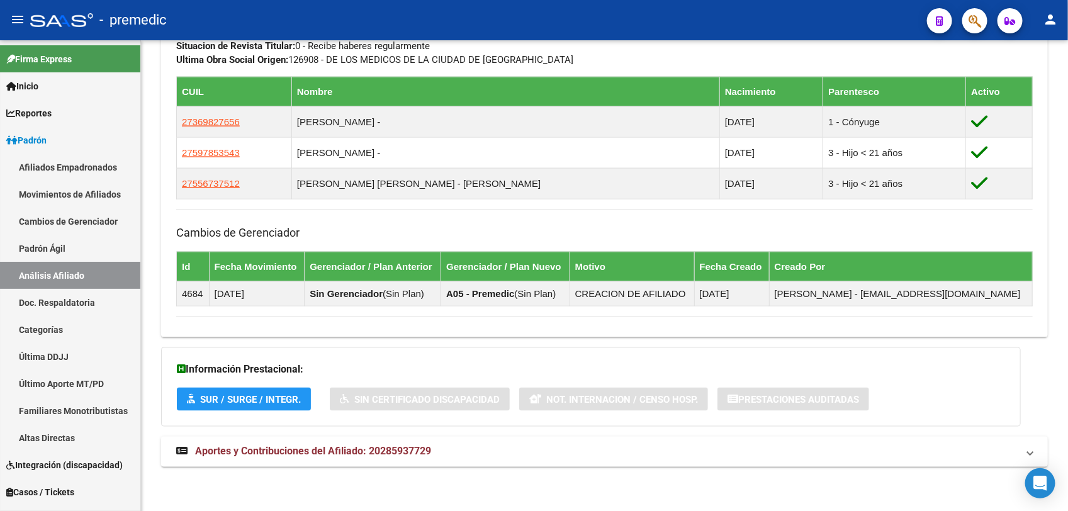
click at [379, 451] on span "Aportes y Contribuciones del Afiliado: 20285937729" at bounding box center [313, 452] width 236 height 12
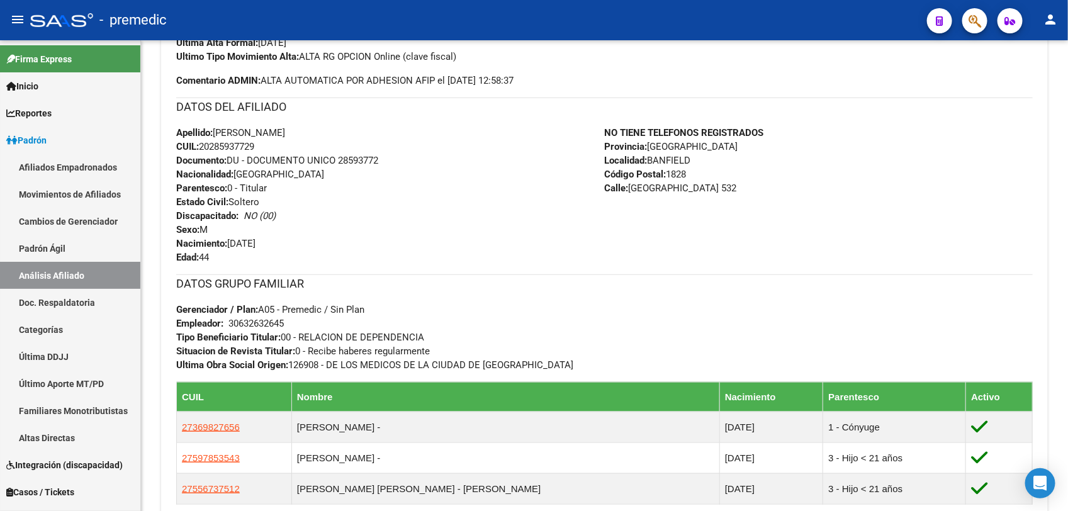
scroll to position [0, 0]
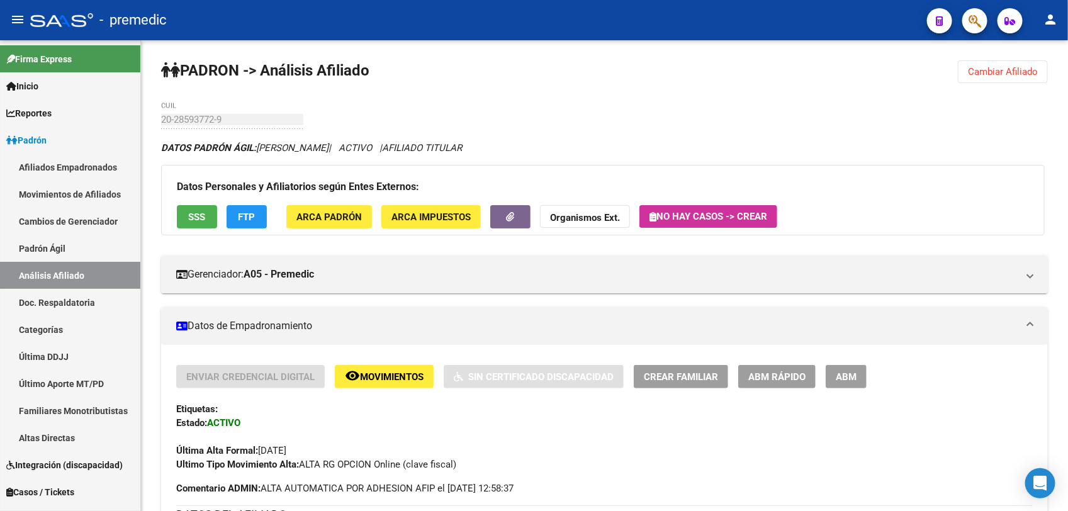
click at [1022, 77] on button "Cambiar Afiliado" at bounding box center [1003, 71] width 90 height 23
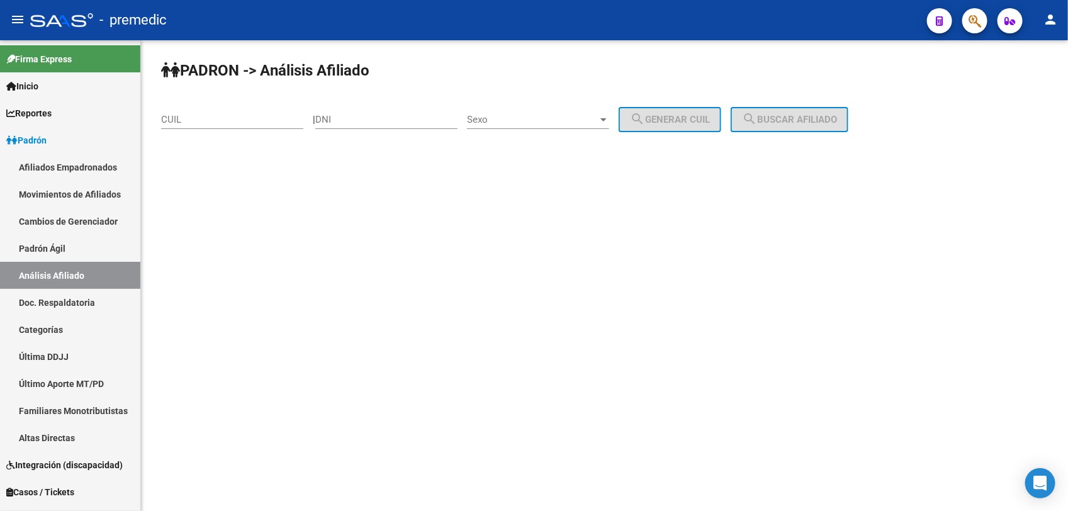
click at [201, 123] on input "CUIL" at bounding box center [232, 119] width 142 height 11
paste input "-33909926"
type input "20-33909926-0"
click at [812, 101] on div "PADRON -> Análisis Afiliado 20-33909926-0 CUIL | DNI Sexo Sexo search Generar C…" at bounding box center [604, 106] width 927 height 132
click at [812, 118] on span "search Buscar afiliado" at bounding box center [789, 119] width 95 height 11
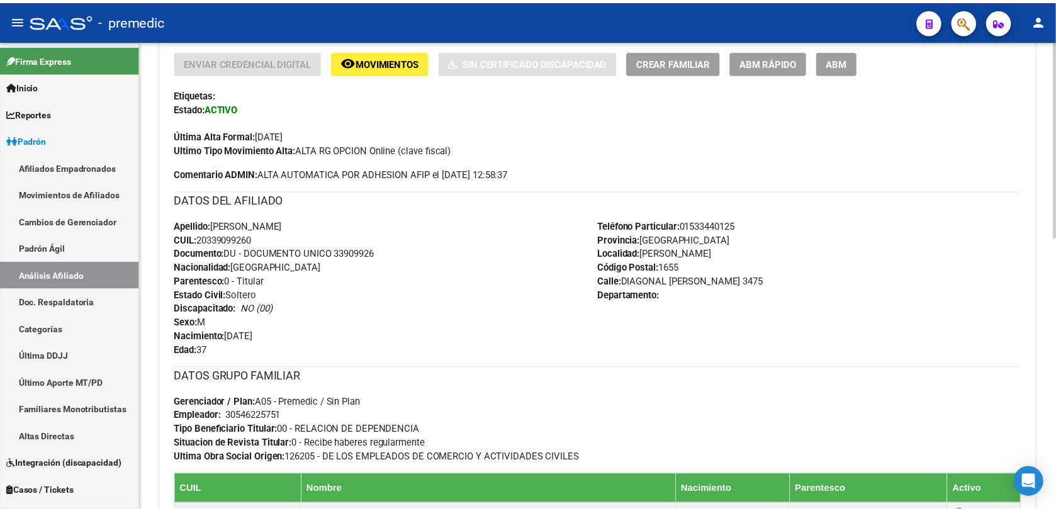
scroll to position [524, 0]
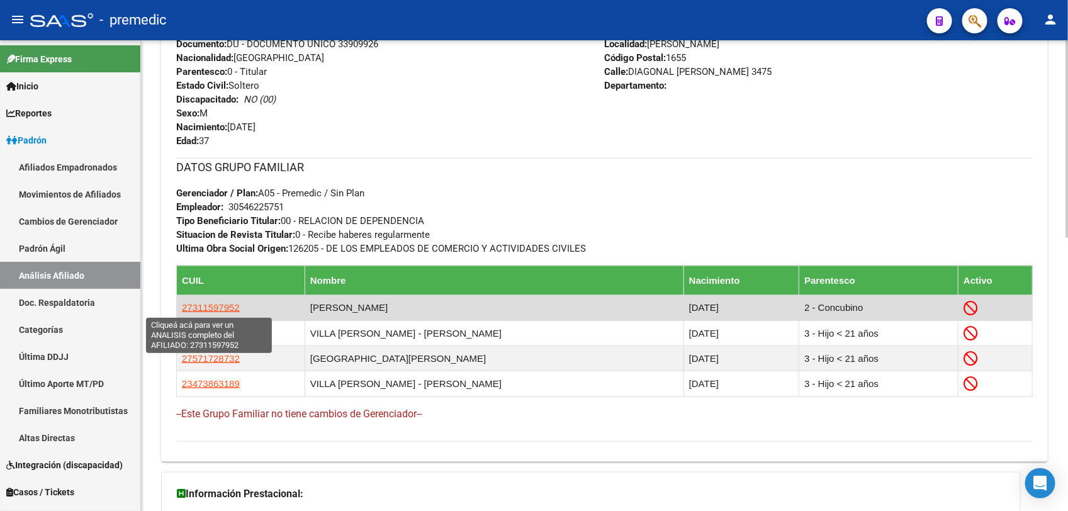
click at [212, 302] on span "27311597952" at bounding box center [211, 307] width 58 height 11
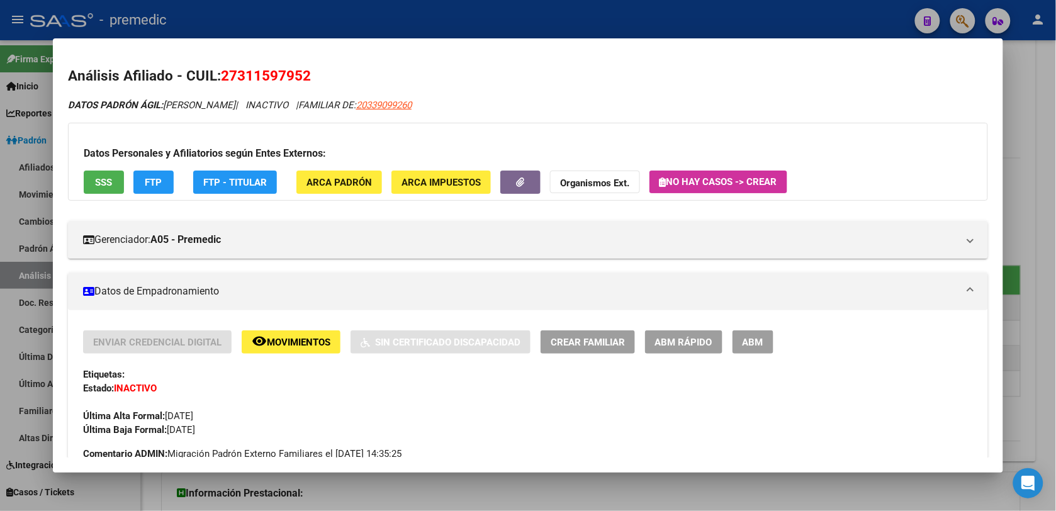
click at [669, 338] on span "ABM Rápido" at bounding box center [683, 342] width 57 height 11
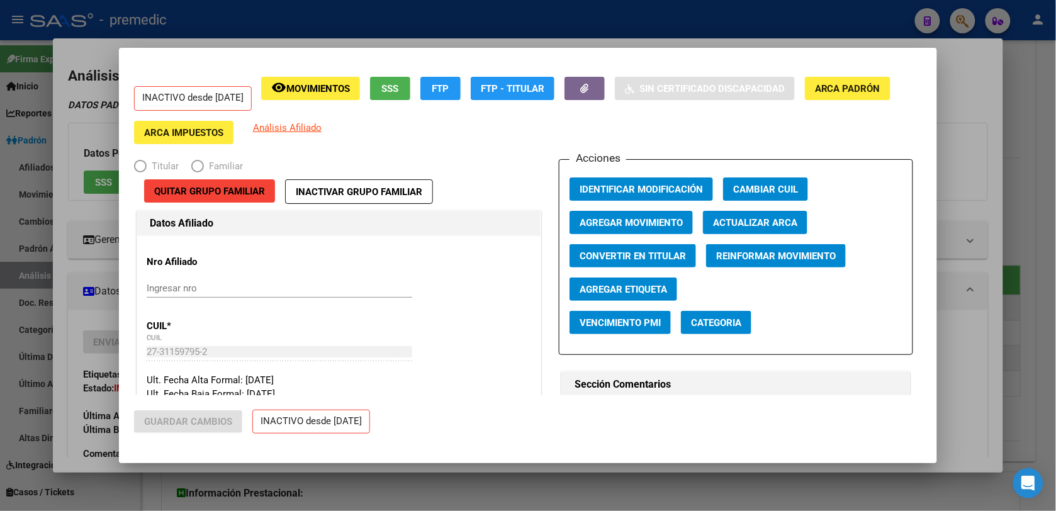
radio input "true"
type input "30-54622575-1"
click at [636, 224] on span "Agregar Movimiento" at bounding box center [631, 222] width 103 height 11
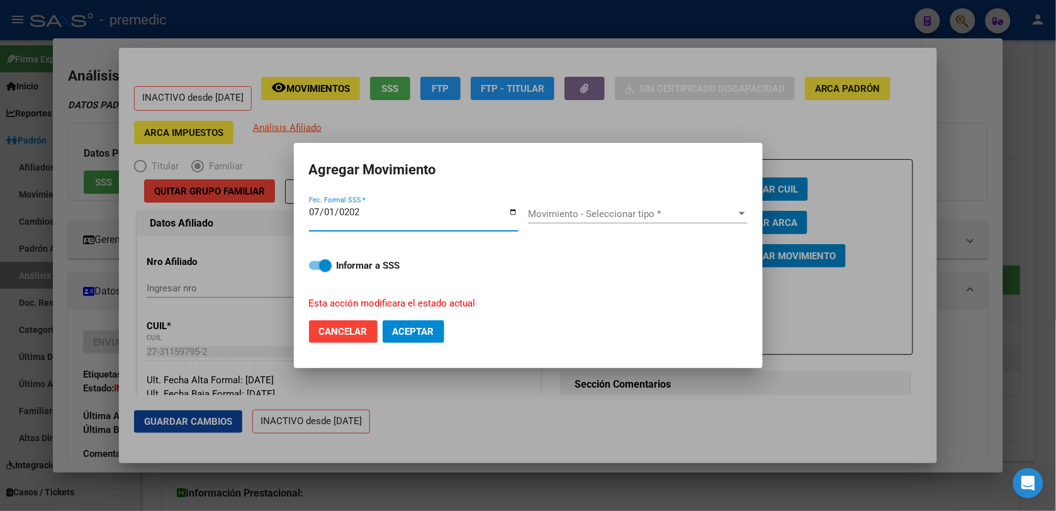
type input "[DATE]"
click at [550, 212] on span "Movimiento - Seleccionar tipo *" at bounding box center [632, 213] width 208 height 11
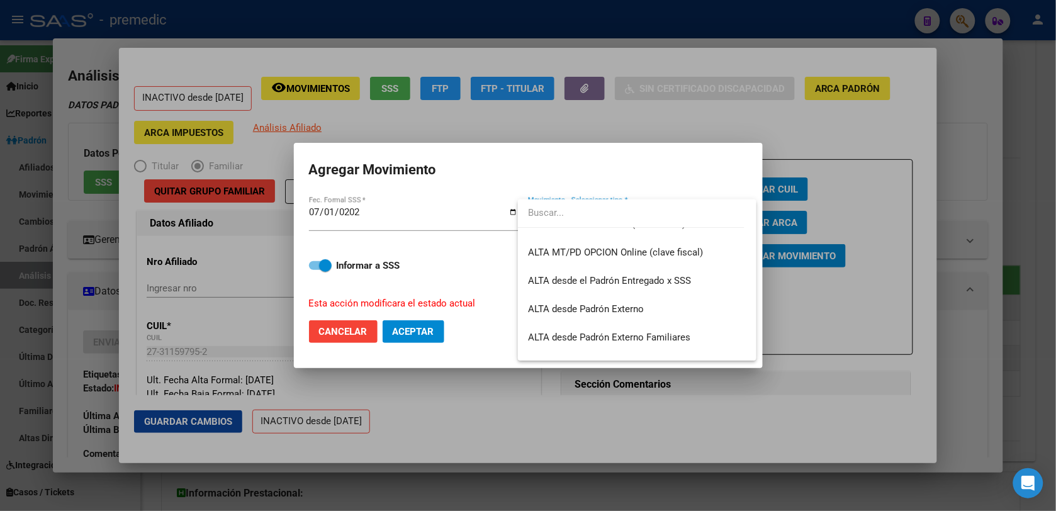
scroll to position [341, 0]
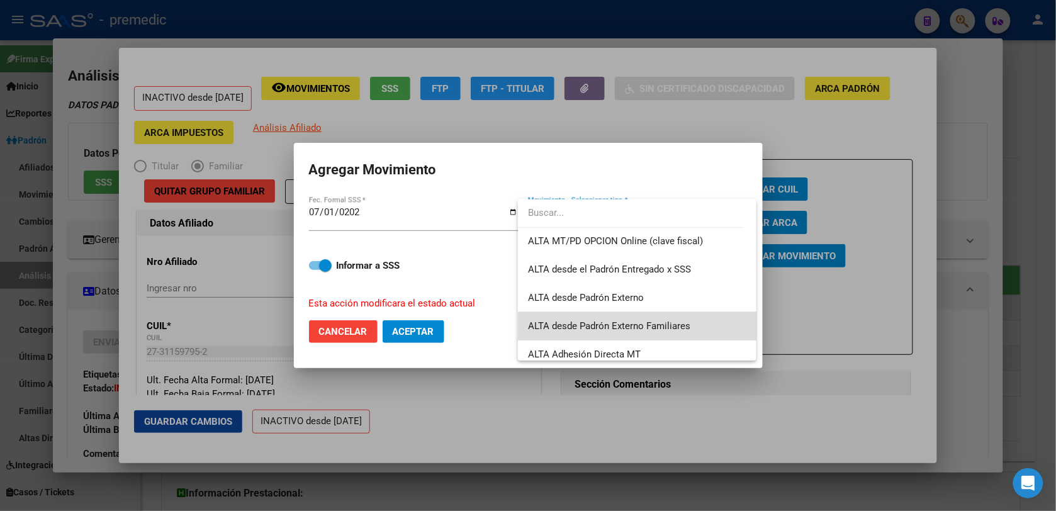
click at [691, 332] on span "ALTA desde Padrón Externo Familiares" at bounding box center [637, 326] width 218 height 28
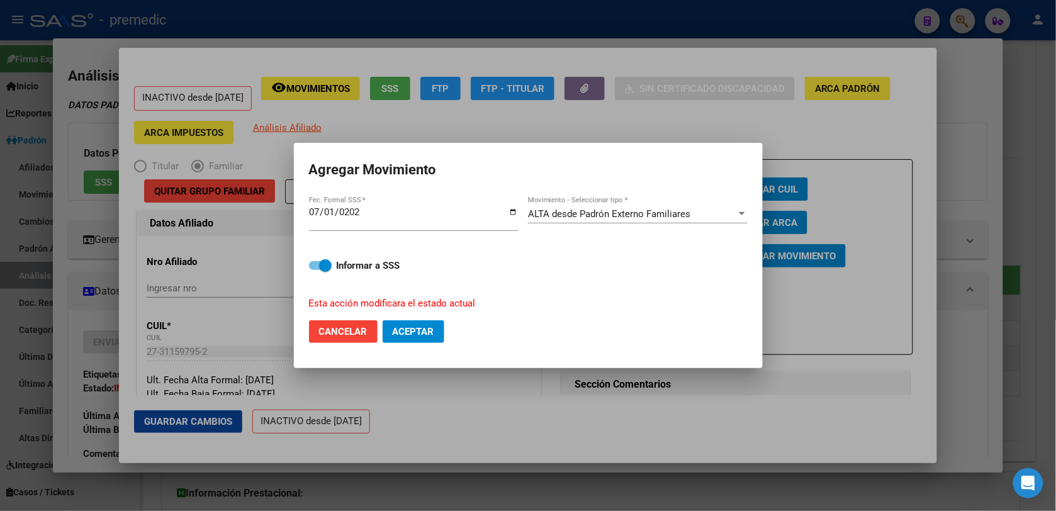
click at [637, 203] on div "ALTA desde Padrón Externo Familiares Movimiento - Seleccionar tipo *" at bounding box center [638, 219] width 220 height 48
click at [641, 210] on span "ALTA desde Padrón Externo Familiares" at bounding box center [609, 213] width 162 height 11
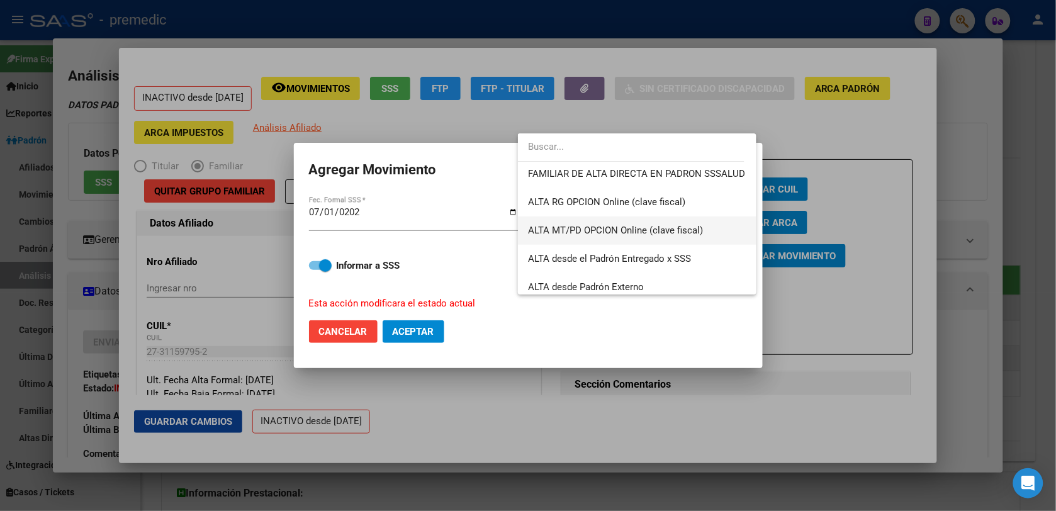
scroll to position [315, 0]
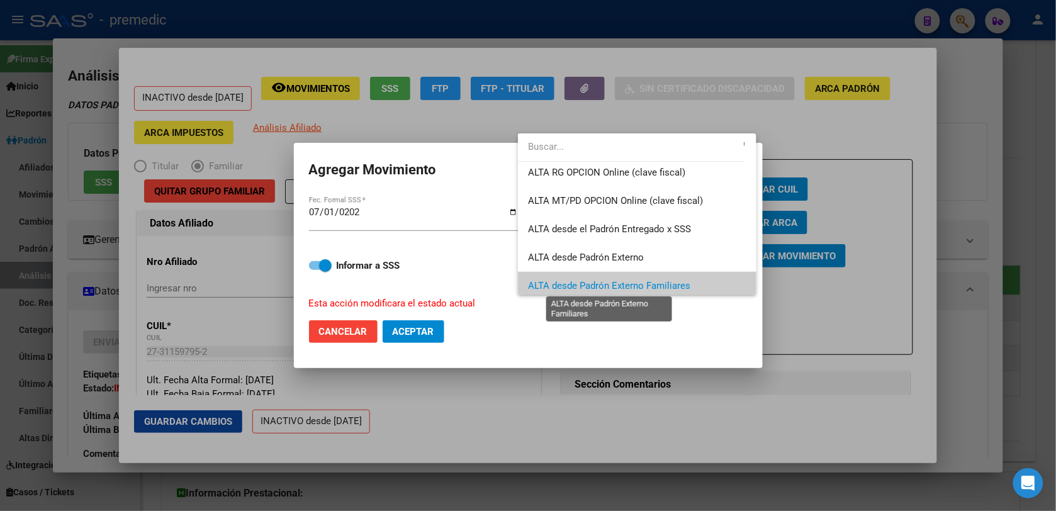
click at [604, 290] on span "ALTA desde Padrón Externo Familiares" at bounding box center [609, 285] width 162 height 11
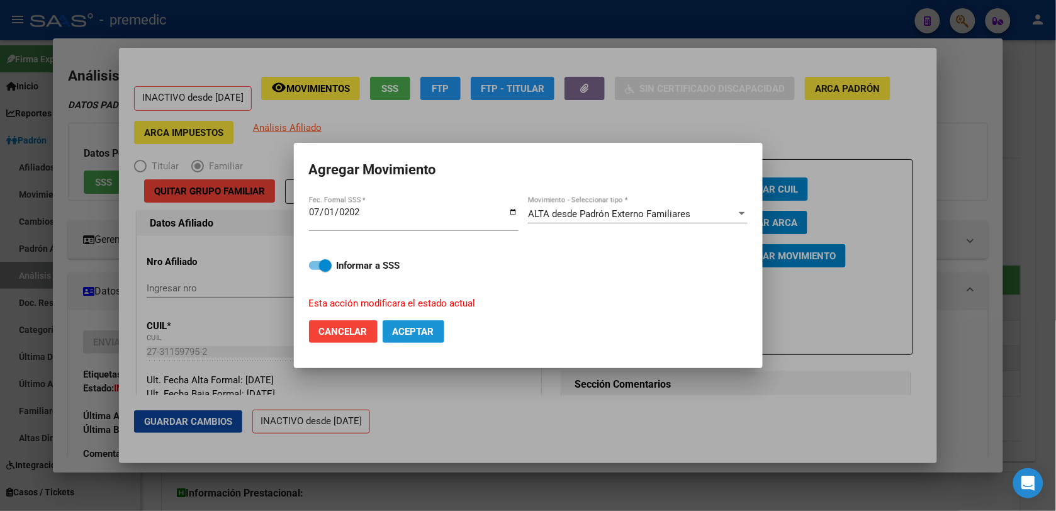
click at [422, 329] on span "Aceptar" at bounding box center [414, 331] width 42 height 11
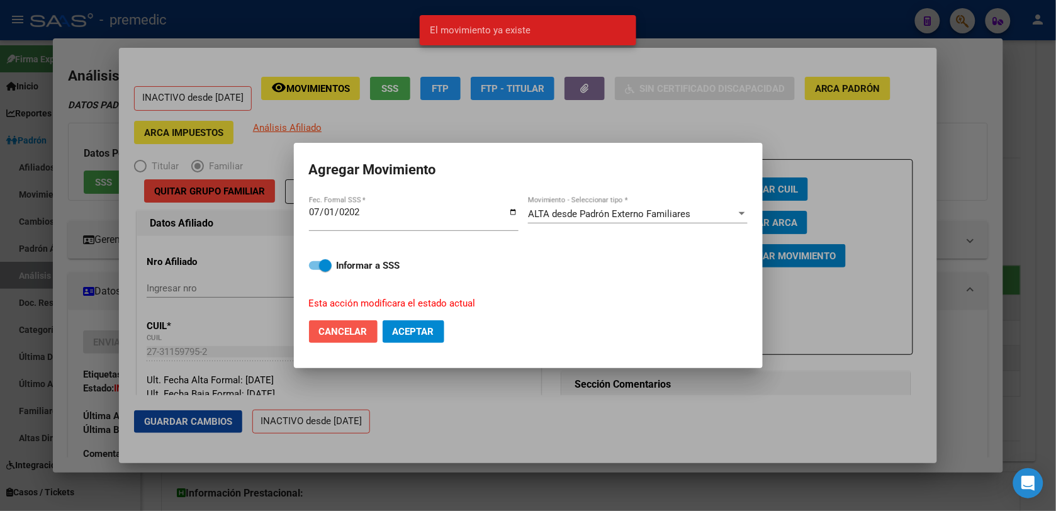
click at [353, 336] on span "Cancelar" at bounding box center [343, 331] width 48 height 11
checkbox input "false"
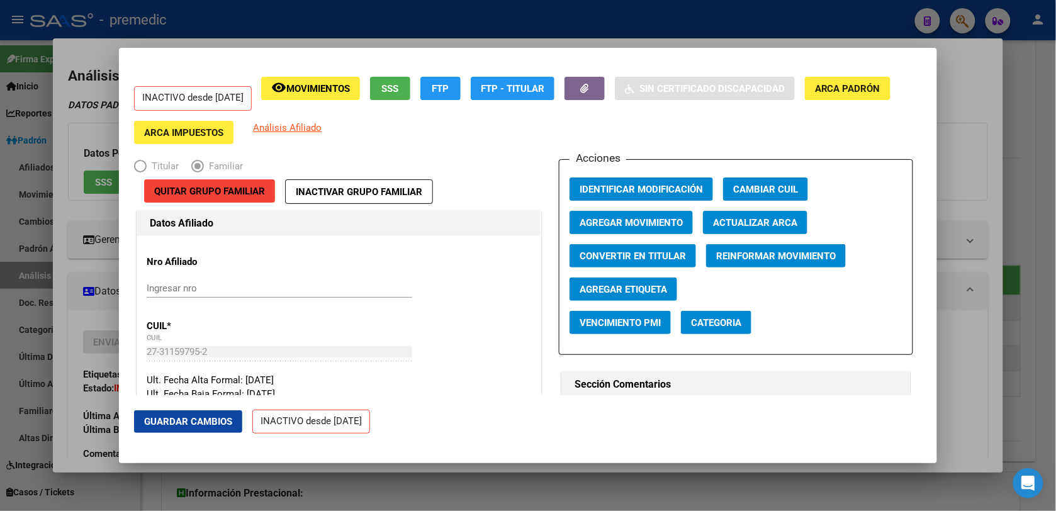
click at [111, 317] on div at bounding box center [528, 255] width 1056 height 511
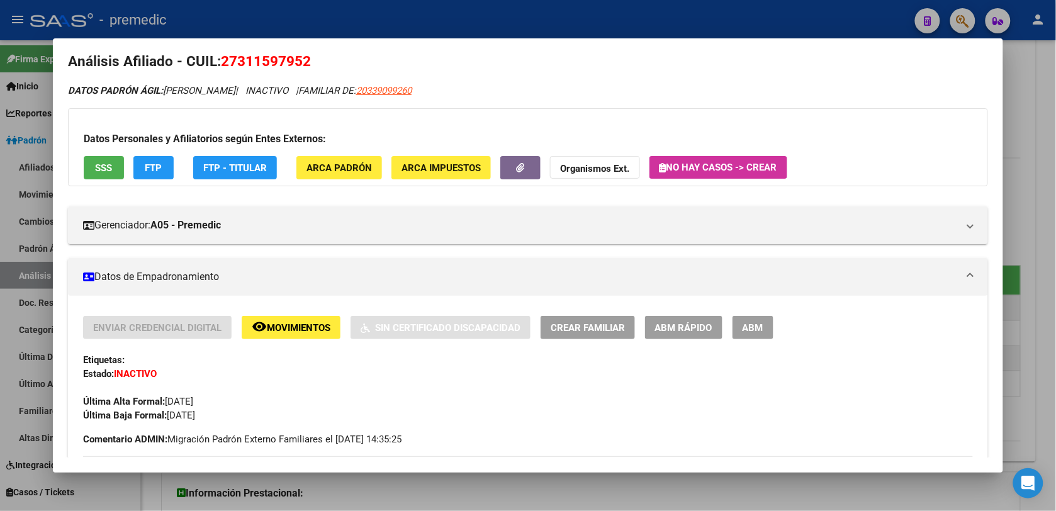
scroll to position [0, 0]
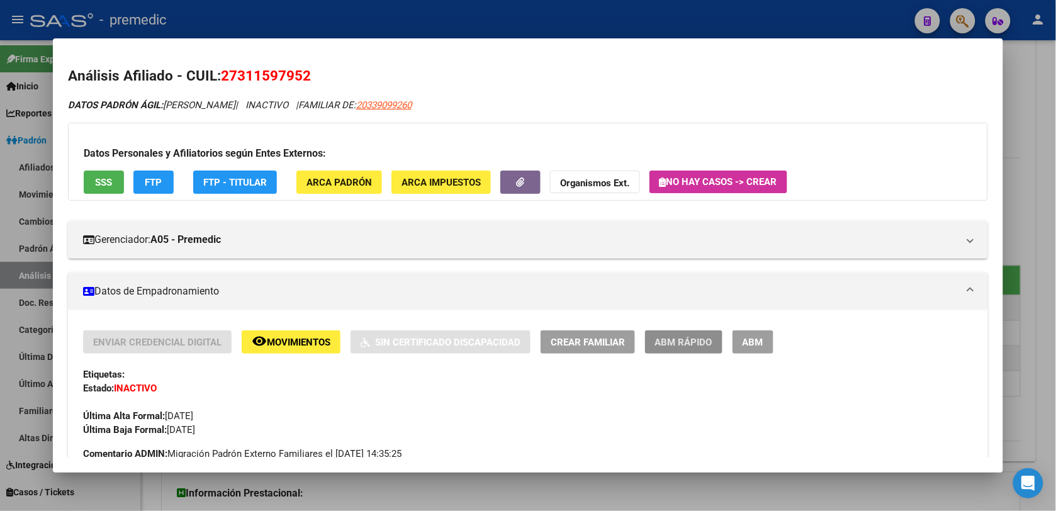
click at [663, 341] on span "ABM Rápido" at bounding box center [683, 342] width 57 height 11
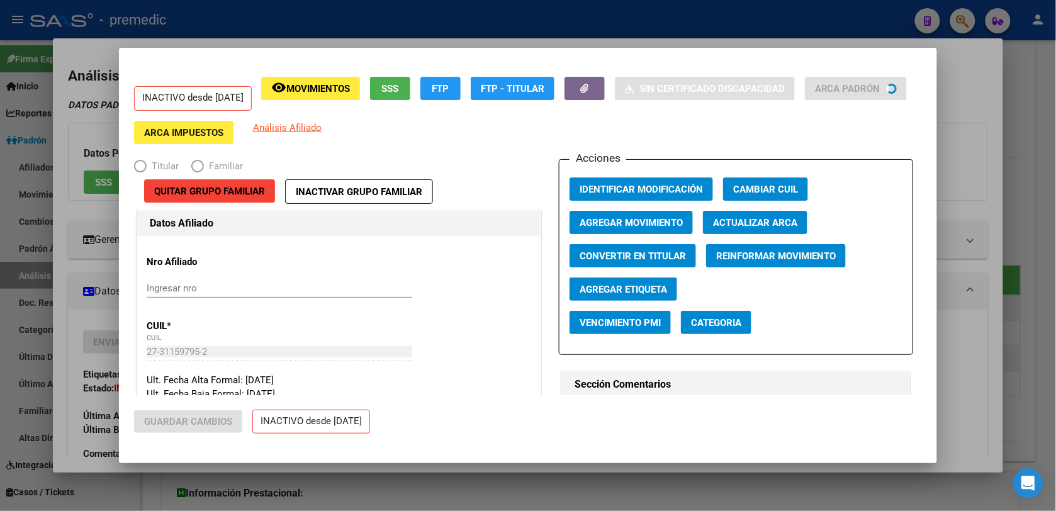
radio input "true"
type input "30-54622575-1"
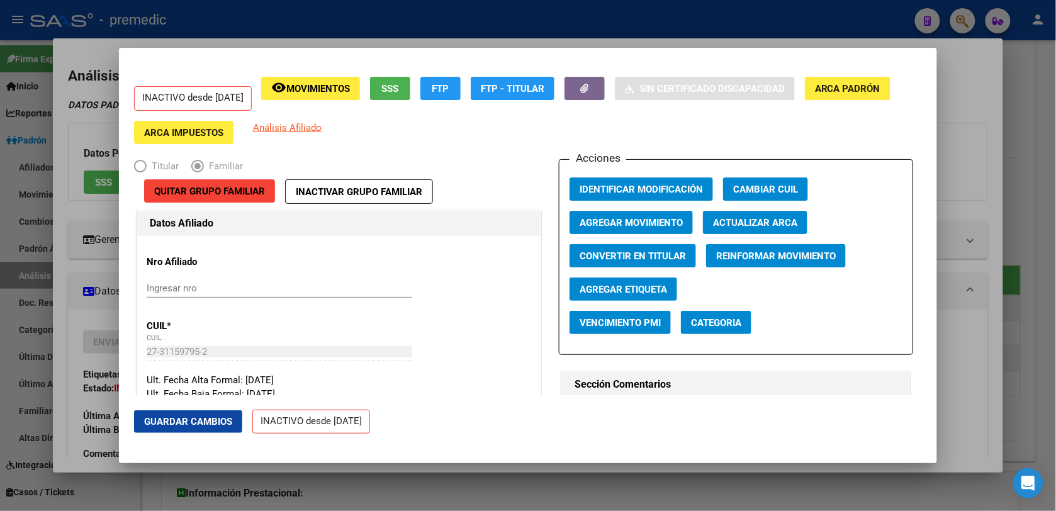
click at [105, 353] on div at bounding box center [528, 255] width 1056 height 511
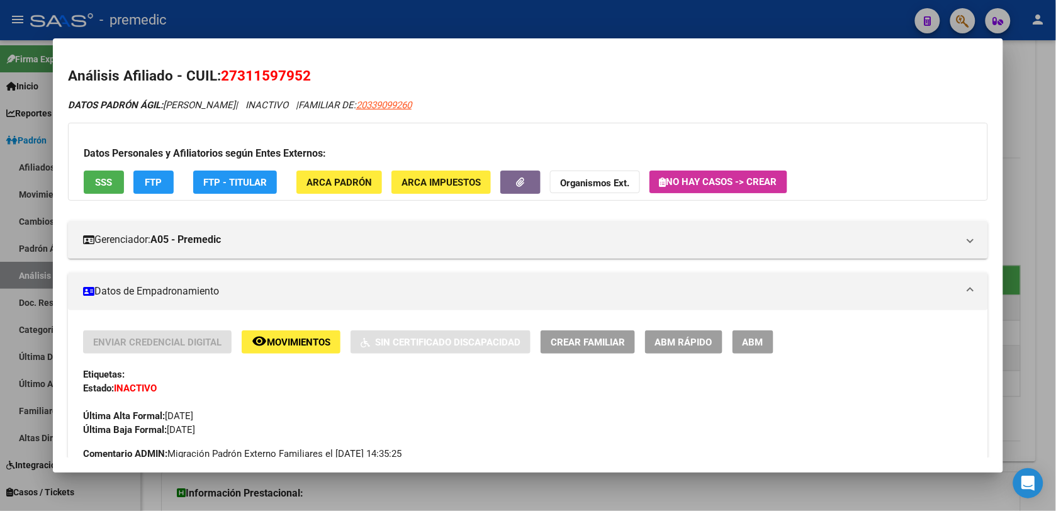
click at [286, 341] on span "Movimientos" at bounding box center [299, 342] width 64 height 11
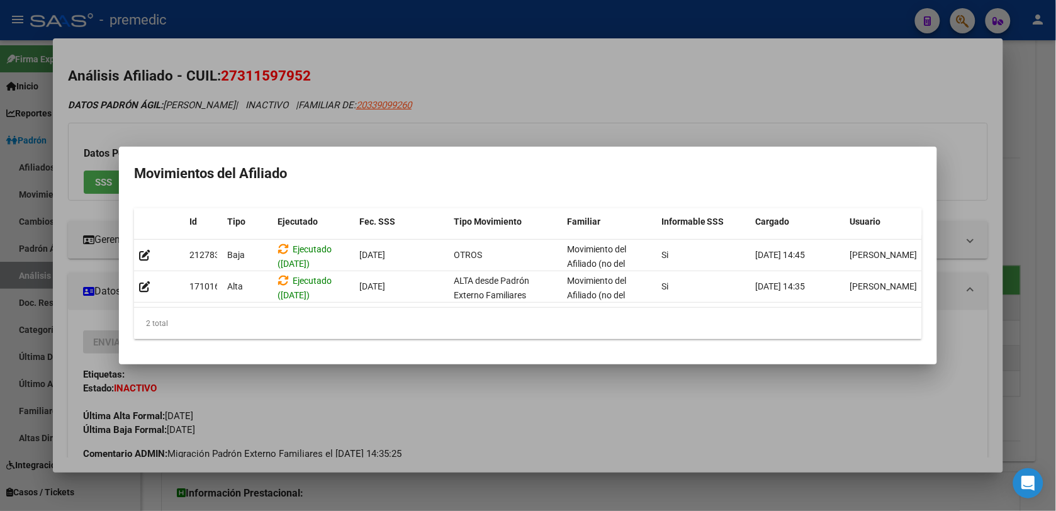
click at [373, 395] on div at bounding box center [528, 255] width 1056 height 511
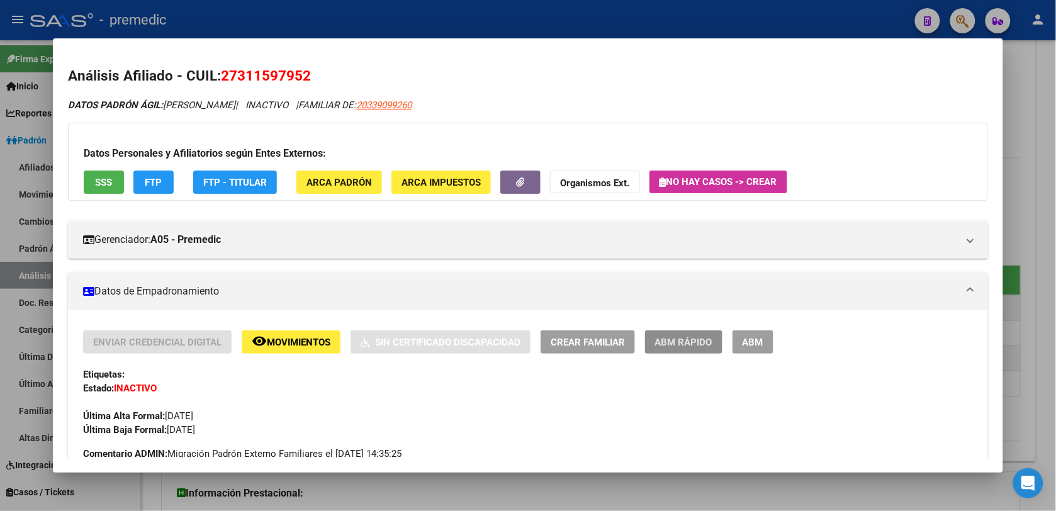
click at [700, 345] on span "ABM Rápido" at bounding box center [683, 342] width 57 height 11
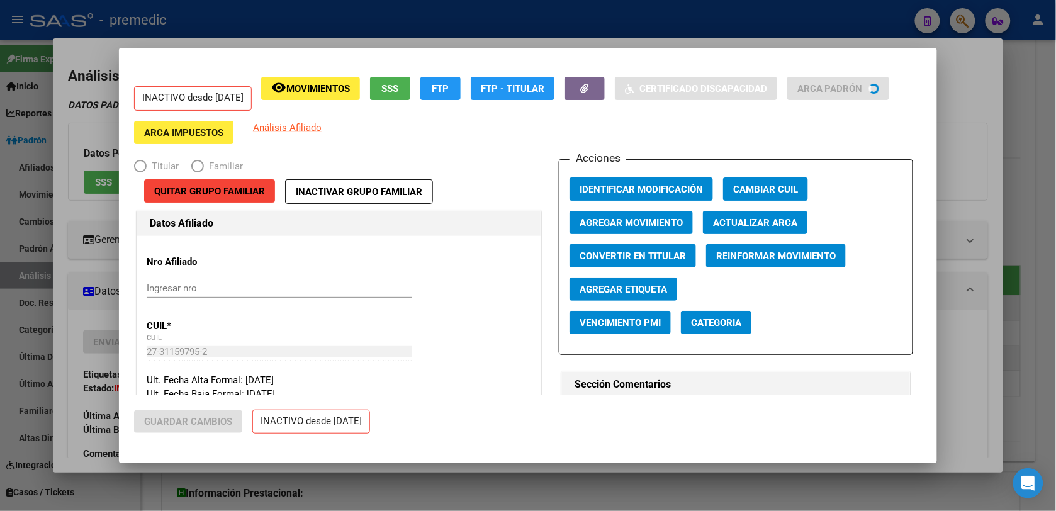
radio input "true"
type input "30-54622575-1"
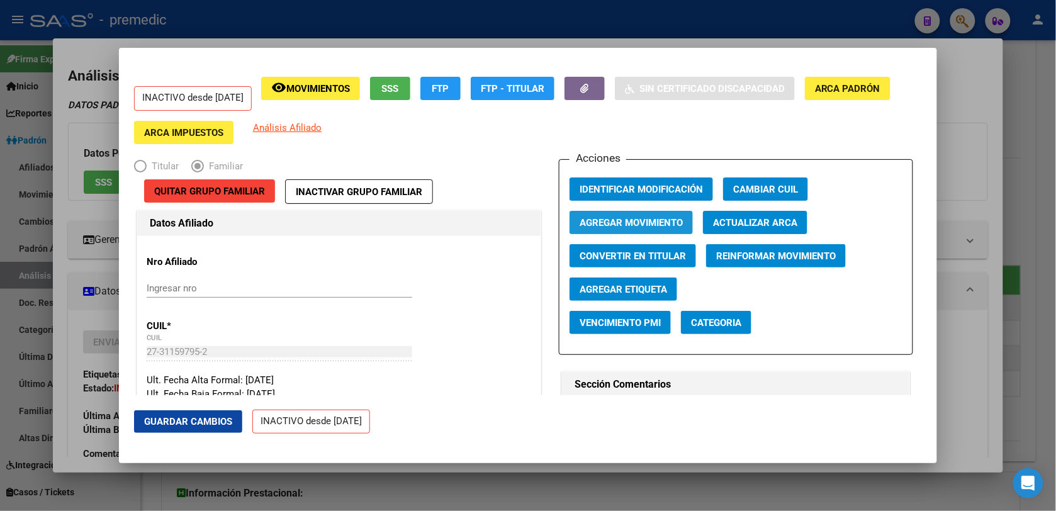
click at [589, 225] on span "Agregar Movimiento" at bounding box center [631, 222] width 103 height 11
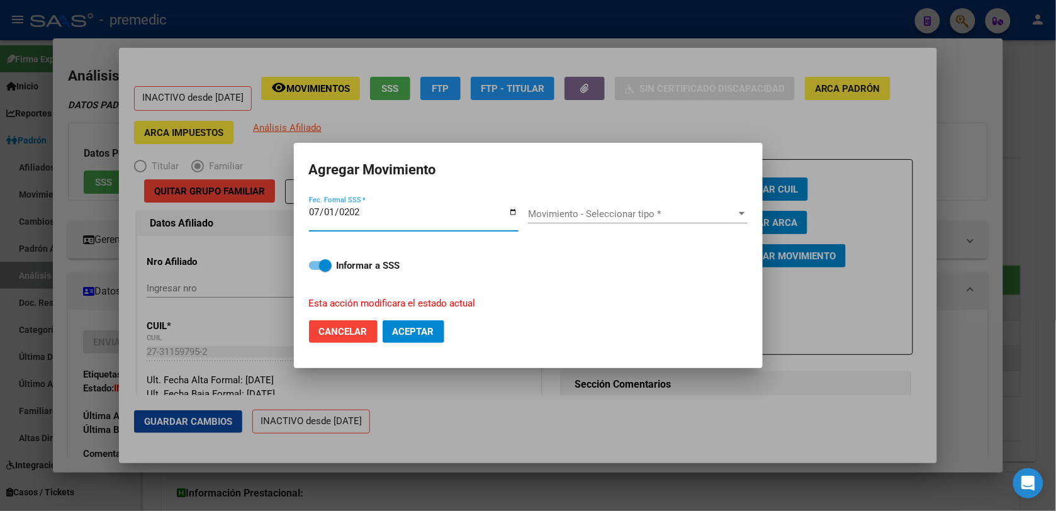
type input "[DATE]"
click at [627, 210] on span "Movimiento - Seleccionar tipo *" at bounding box center [632, 213] width 208 height 11
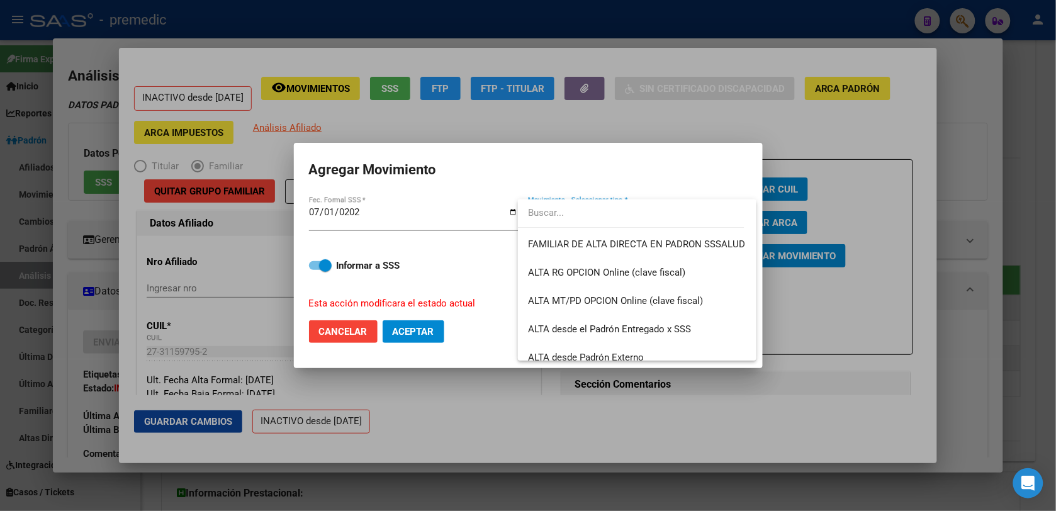
scroll to position [315, 0]
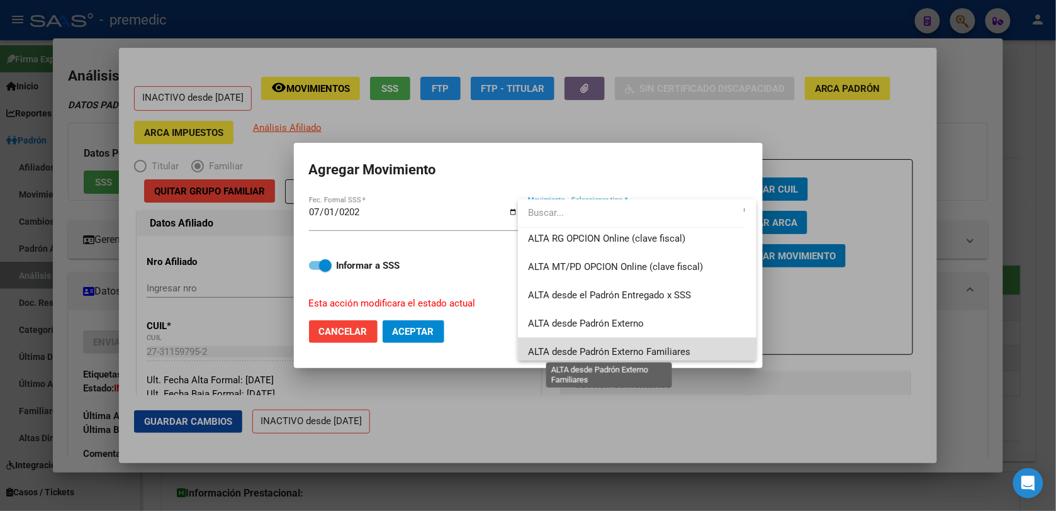
click at [680, 347] on span "ALTA desde Padrón Externo Familiares" at bounding box center [609, 351] width 162 height 11
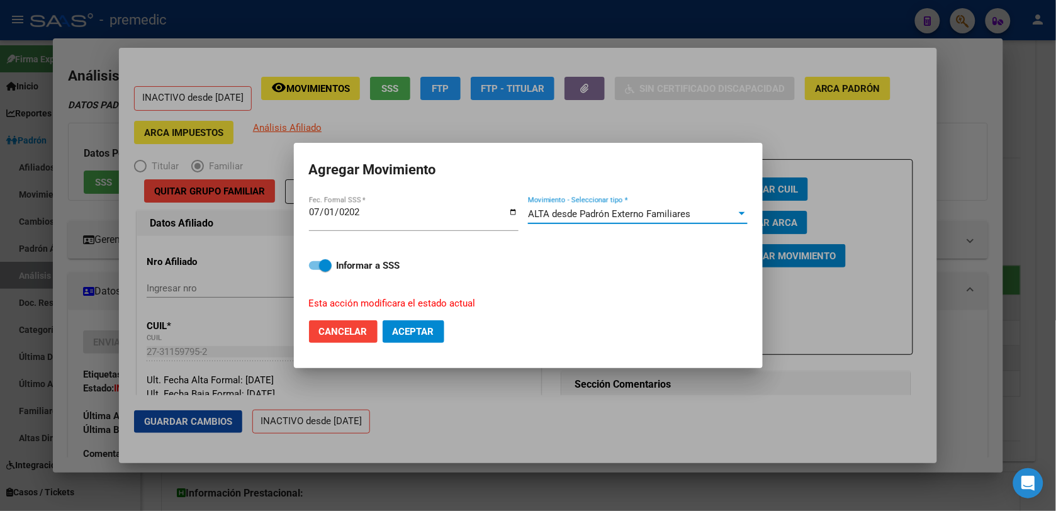
click at [405, 328] on span "Aceptar" at bounding box center [414, 331] width 42 height 11
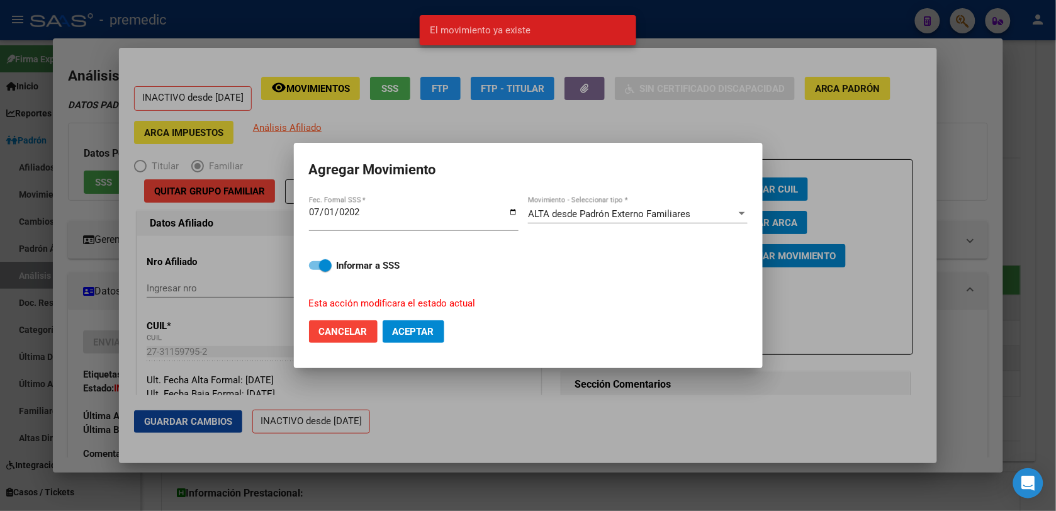
click at [258, 313] on div at bounding box center [528, 255] width 1056 height 511
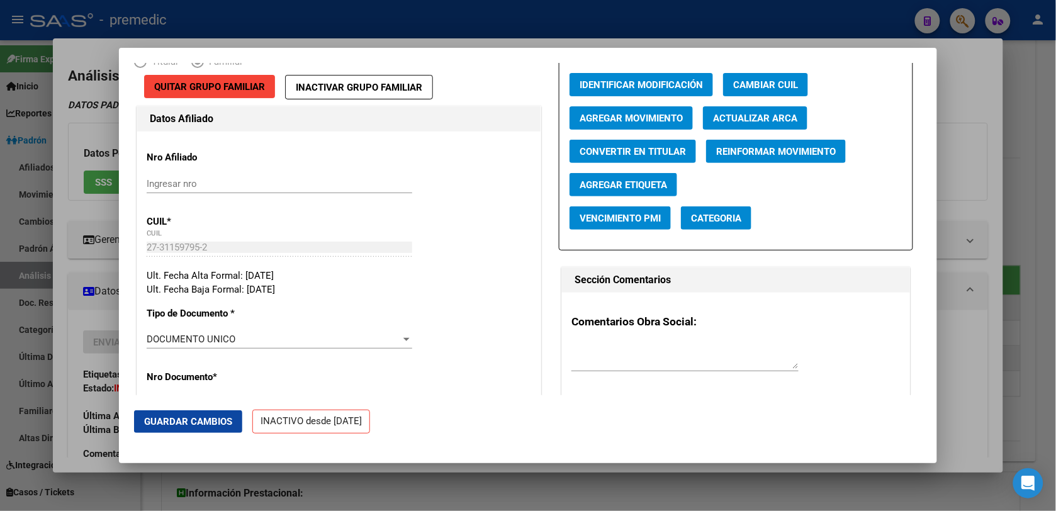
scroll to position [0, 0]
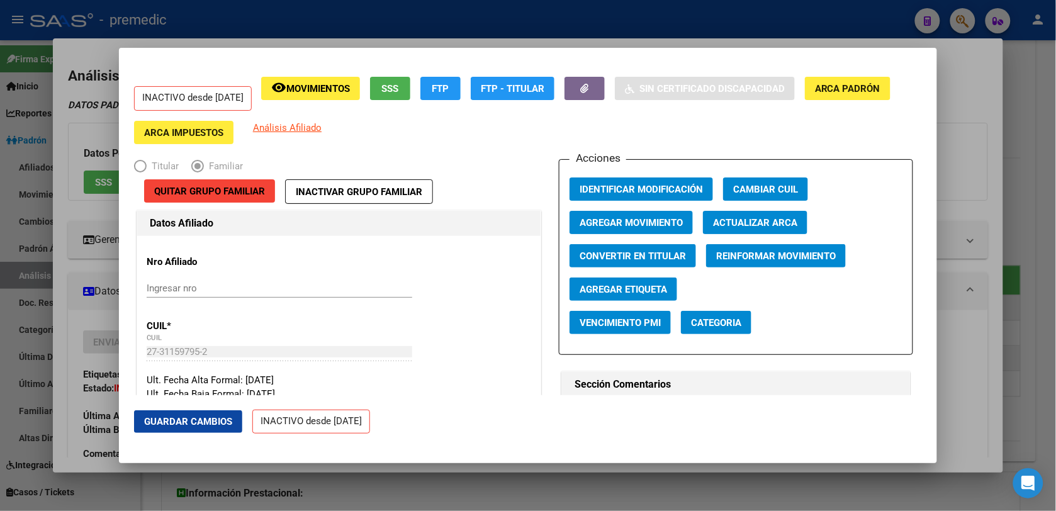
click at [107, 249] on div at bounding box center [528, 255] width 1056 height 511
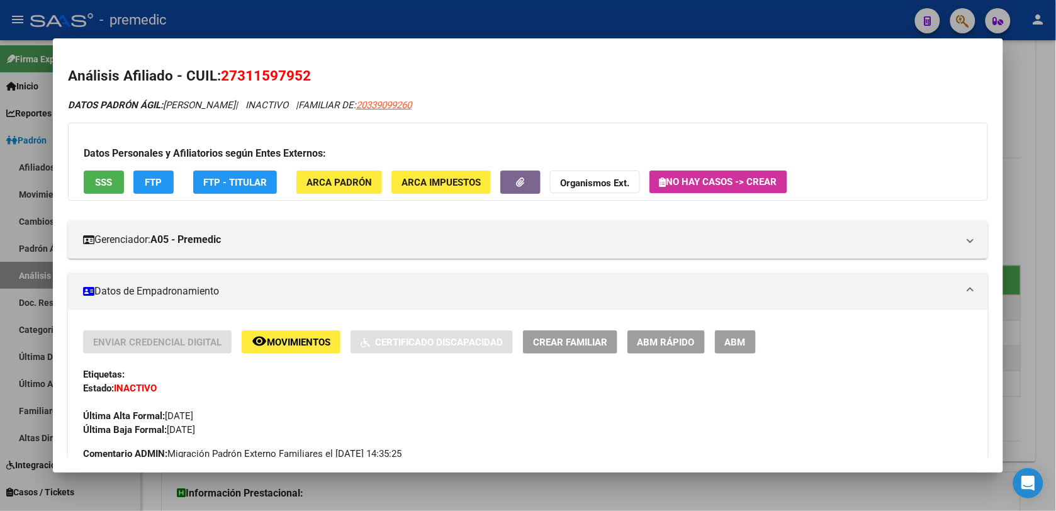
scroll to position [104, 0]
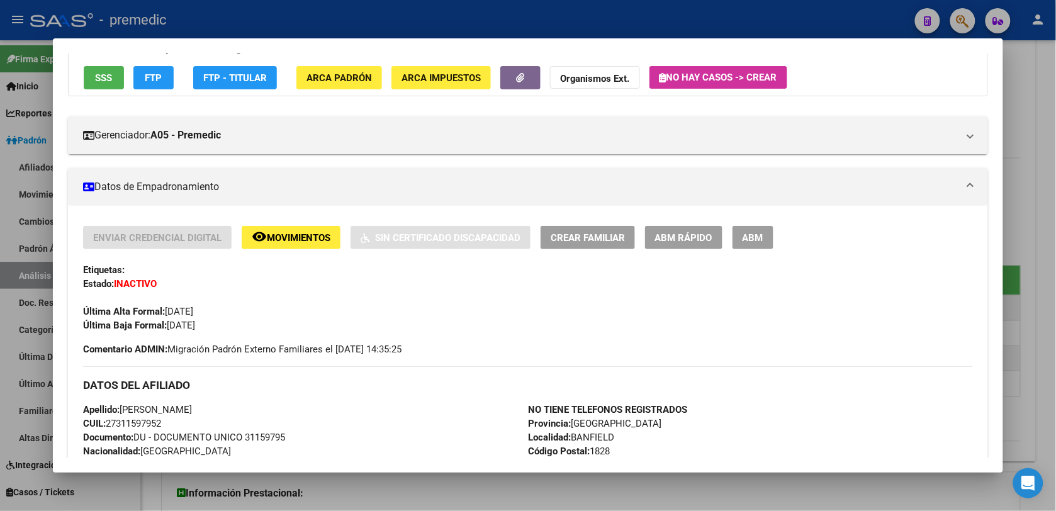
click at [271, 244] on button "remove_red_eye Movimientos" at bounding box center [291, 237] width 99 height 23
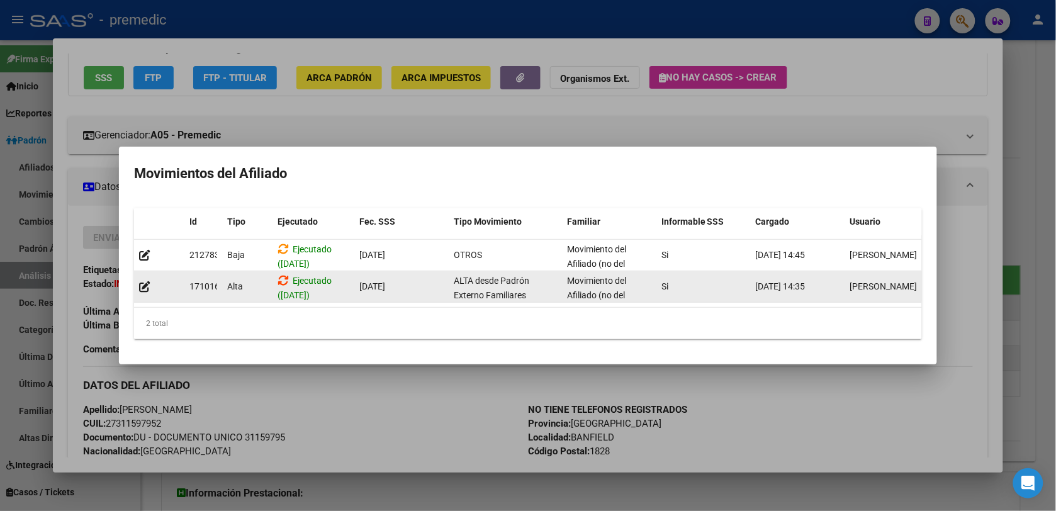
click at [283, 274] on icon at bounding box center [283, 280] width 11 height 12
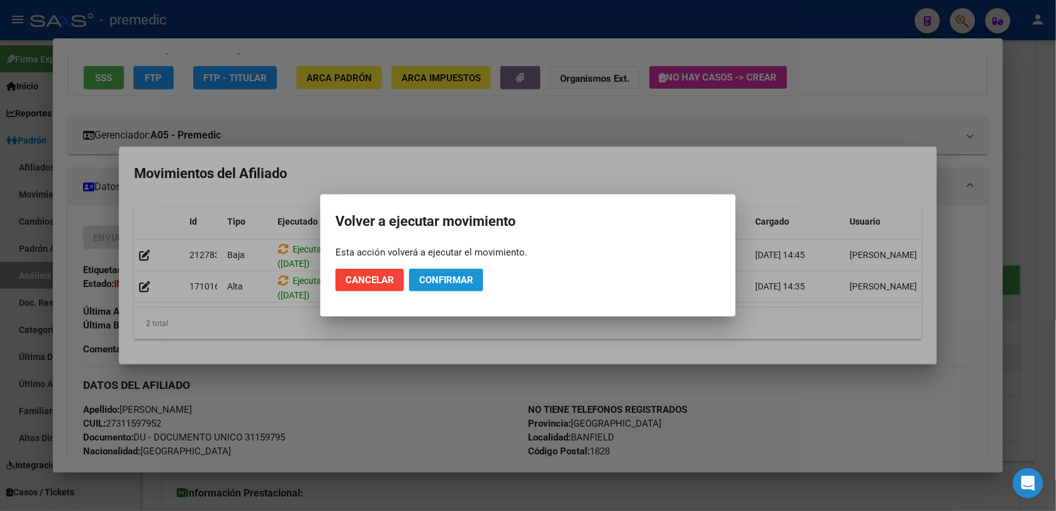
click at [432, 271] on button "Confirmar" at bounding box center [446, 280] width 74 height 23
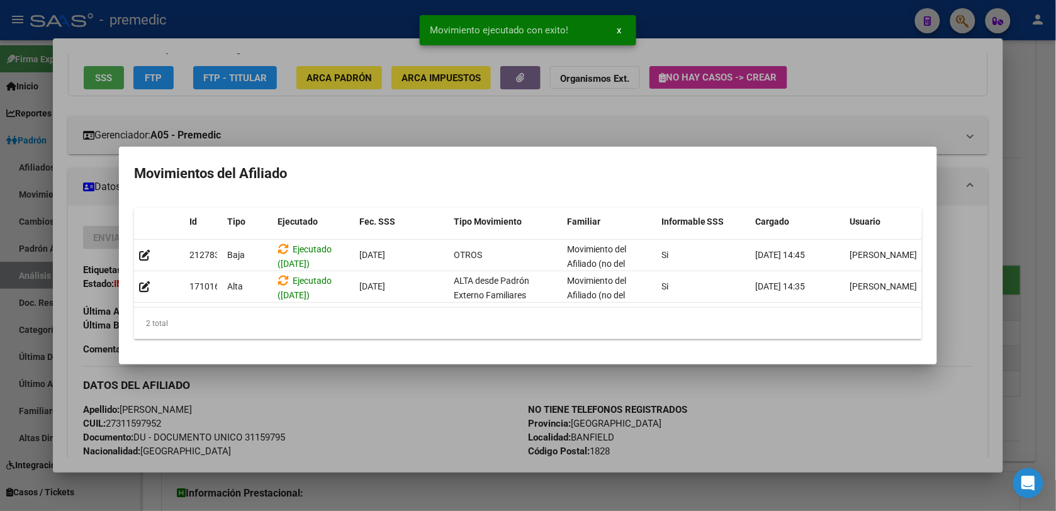
click at [461, 401] on div at bounding box center [528, 255] width 1056 height 511
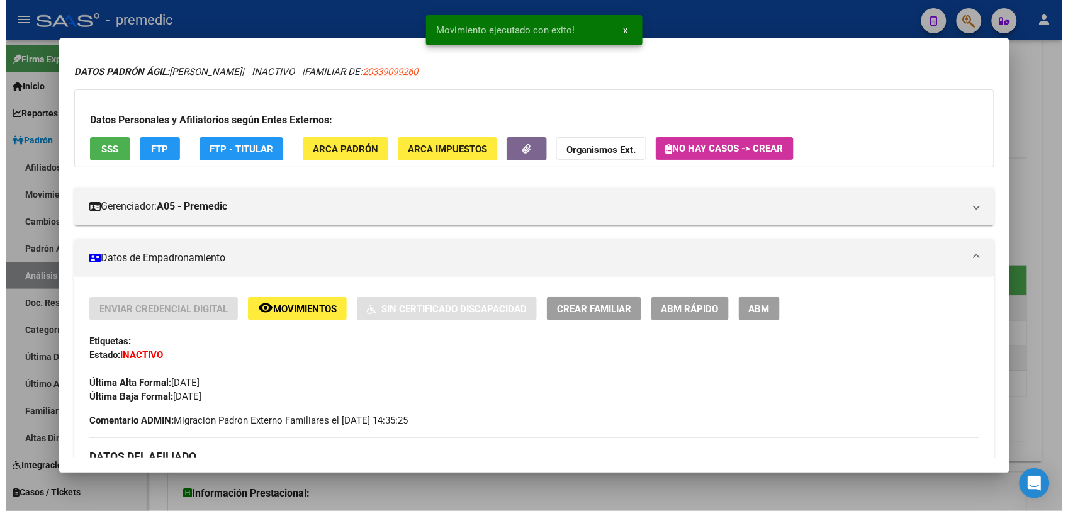
scroll to position [0, 0]
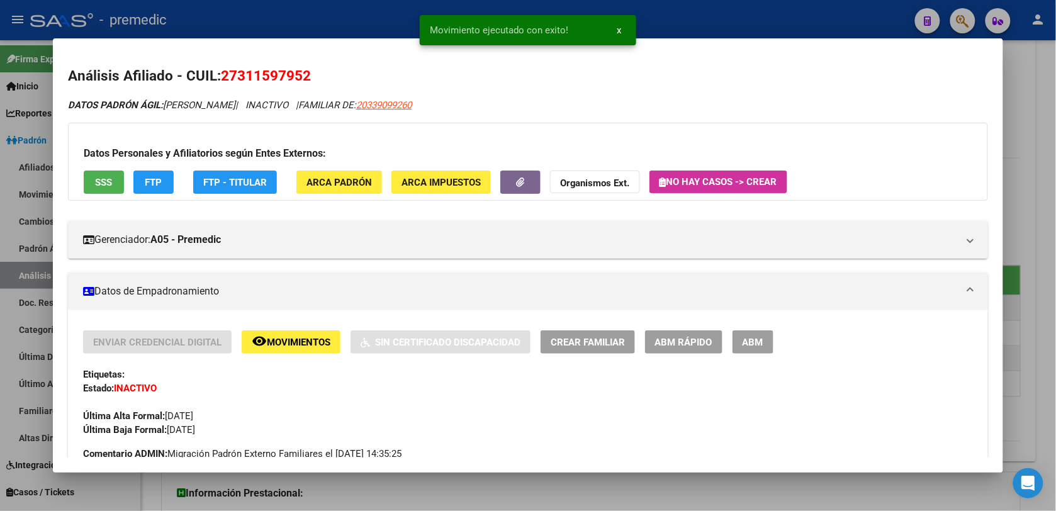
click at [1019, 70] on div at bounding box center [528, 255] width 1056 height 511
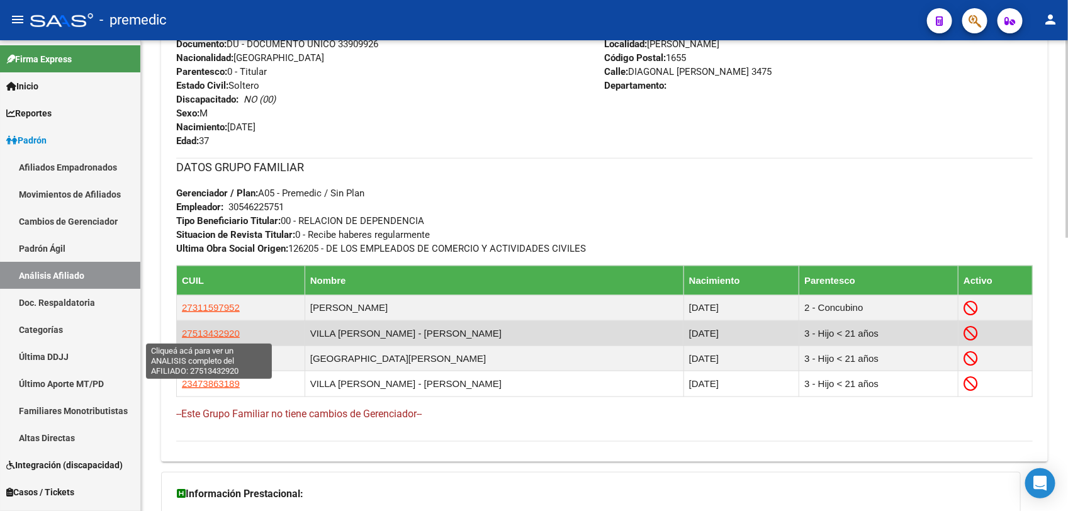
click at [191, 337] on span "27513432920" at bounding box center [211, 333] width 58 height 11
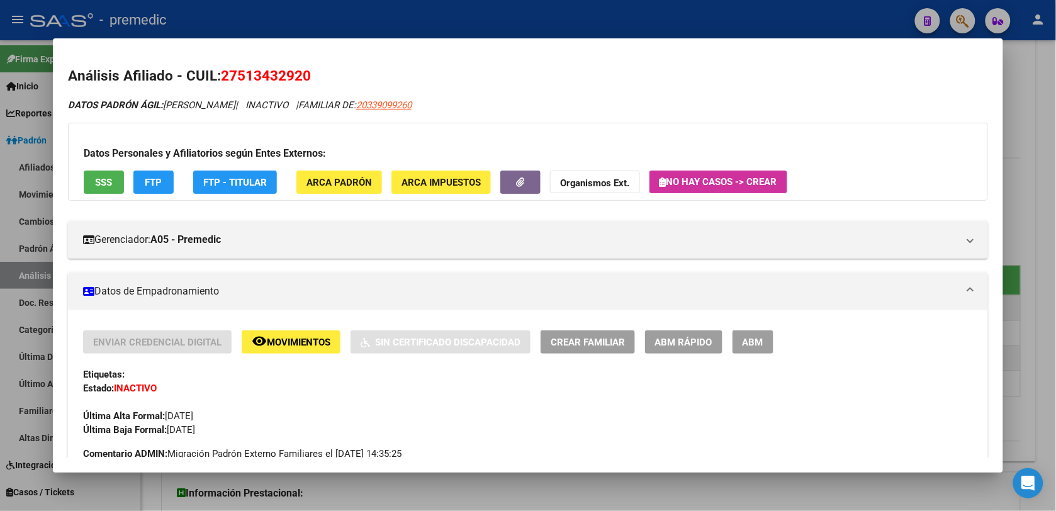
click at [282, 340] on span "Movimientos" at bounding box center [299, 342] width 64 height 11
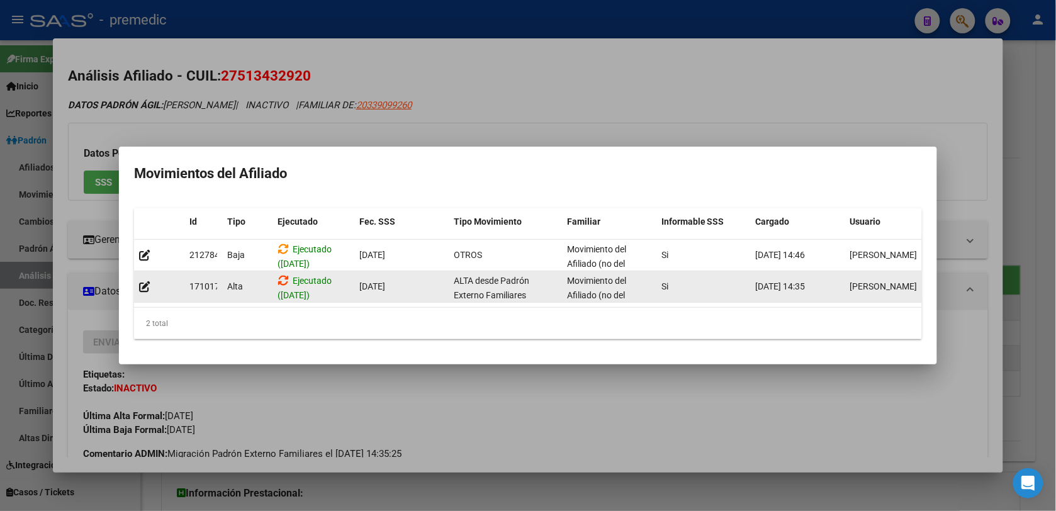
click at [285, 276] on icon at bounding box center [283, 280] width 11 height 12
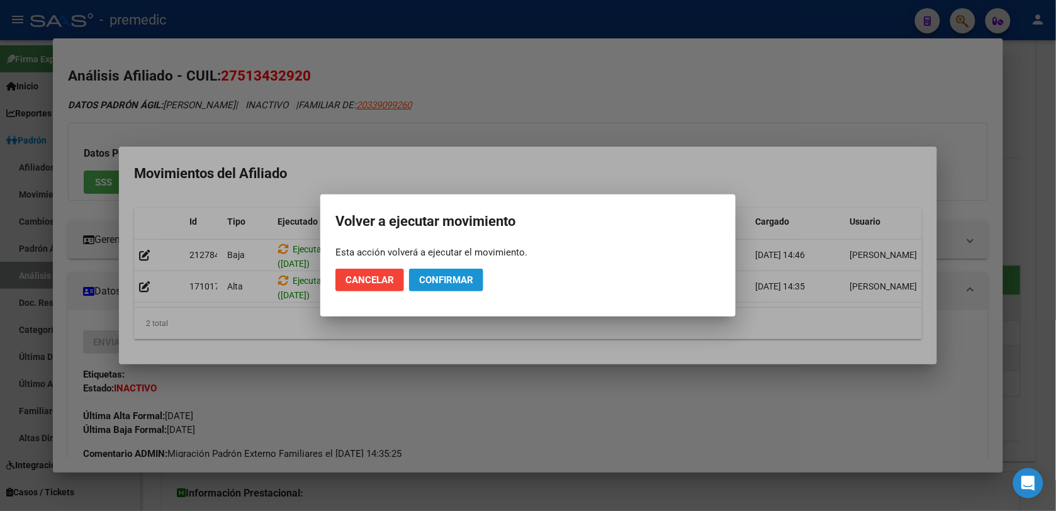
click at [469, 282] on span "Confirmar" at bounding box center [446, 279] width 54 height 11
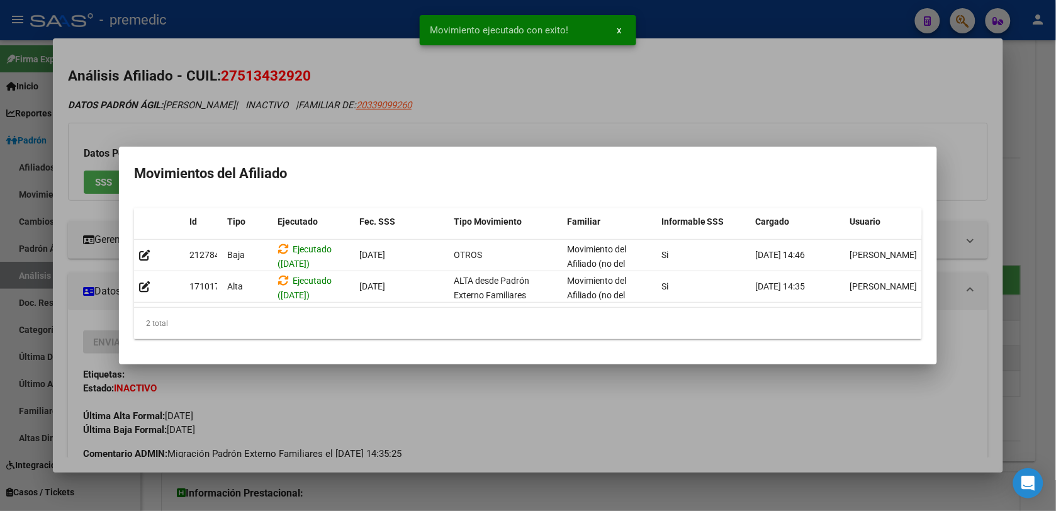
click at [376, 485] on div at bounding box center [528, 255] width 1056 height 511
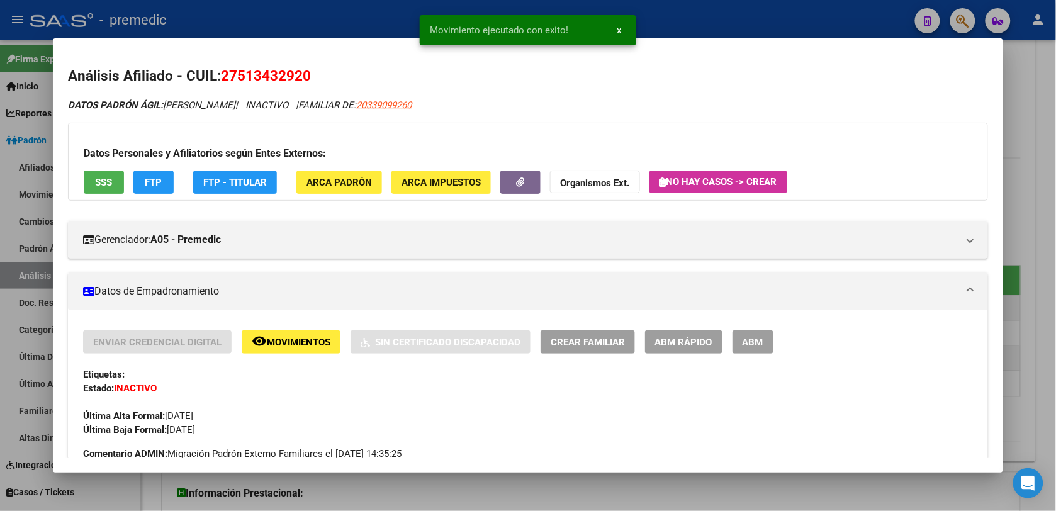
click at [554, 455] on div "Enviar Credencial Digital remove_red_eye Movimientos Sin Certificado Discapacid…" at bounding box center [528, 395] width 890 height 130
click at [515, 497] on div at bounding box center [528, 255] width 1056 height 511
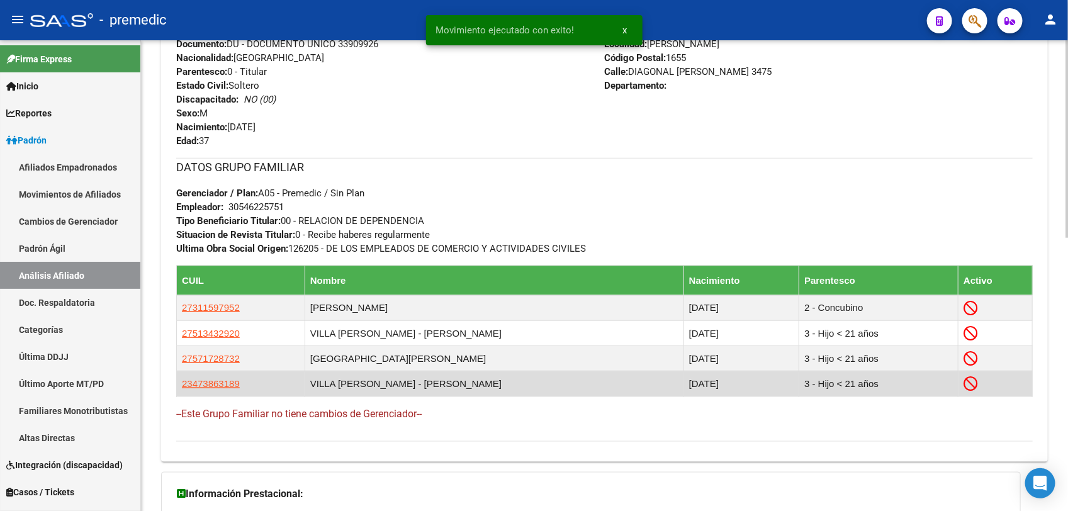
click at [968, 385] on icon at bounding box center [971, 383] width 14 height 14
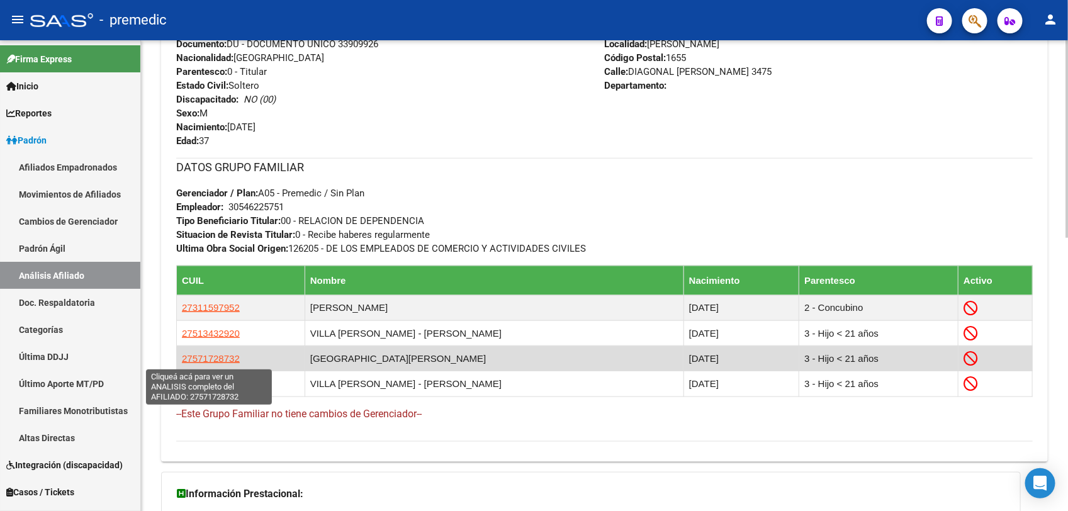
click at [199, 359] on span "27571728732" at bounding box center [211, 358] width 58 height 11
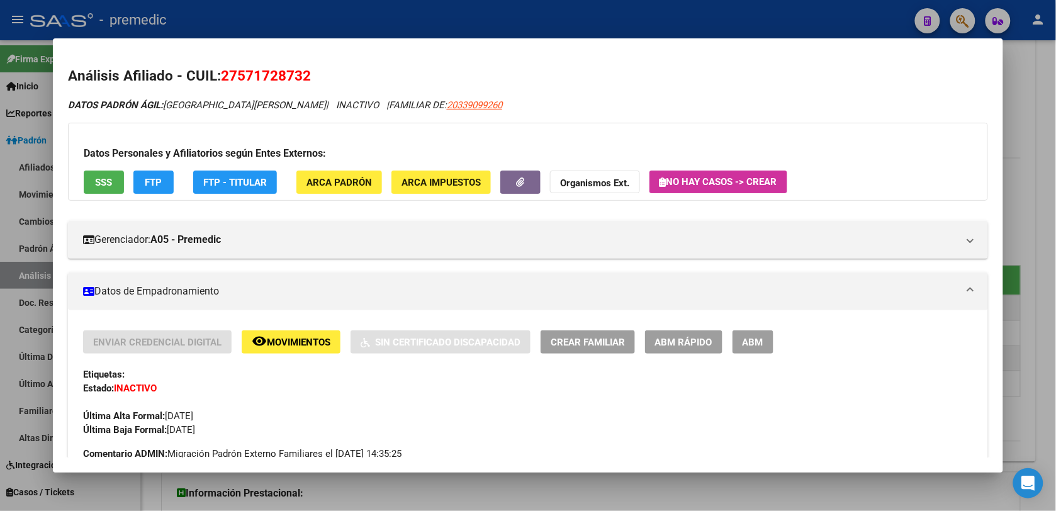
click at [293, 335] on button "remove_red_eye Movimientos" at bounding box center [291, 341] width 99 height 23
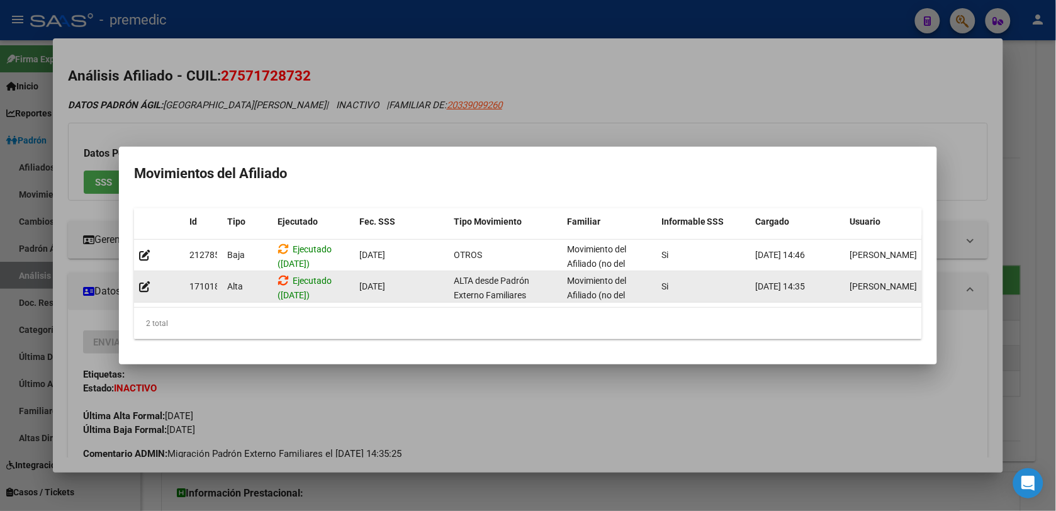
click at [281, 275] on icon at bounding box center [283, 280] width 11 height 12
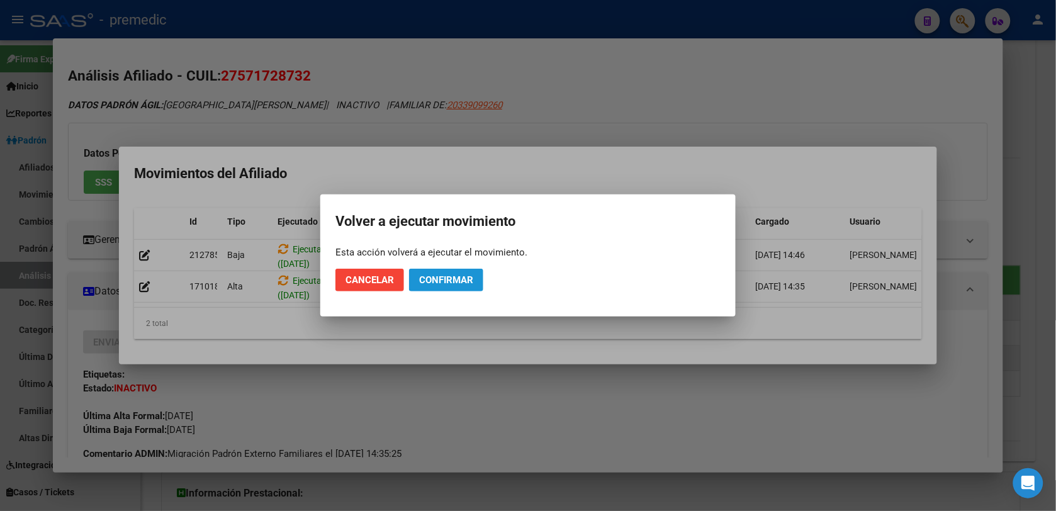
click at [458, 275] on span "Confirmar" at bounding box center [446, 279] width 54 height 11
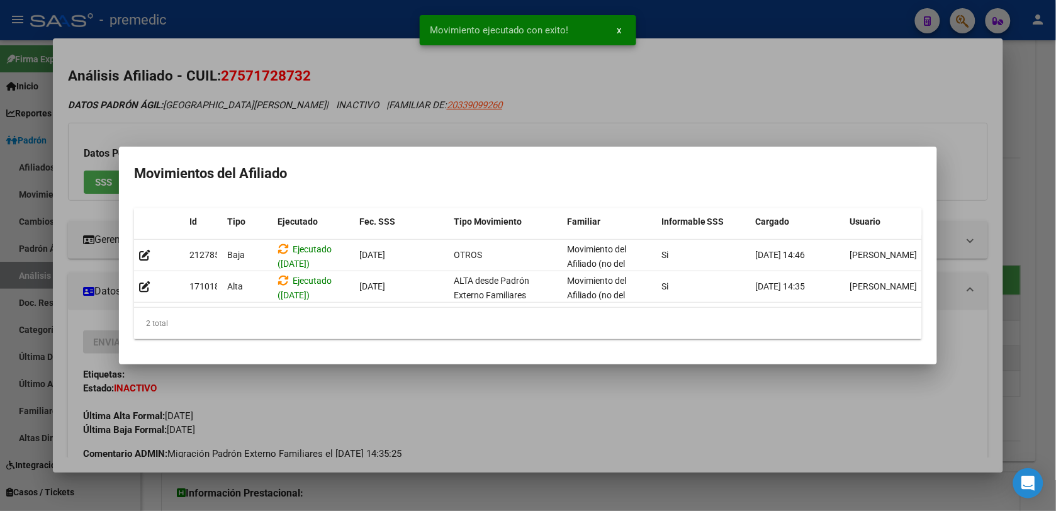
click at [401, 487] on div at bounding box center [528, 255] width 1056 height 511
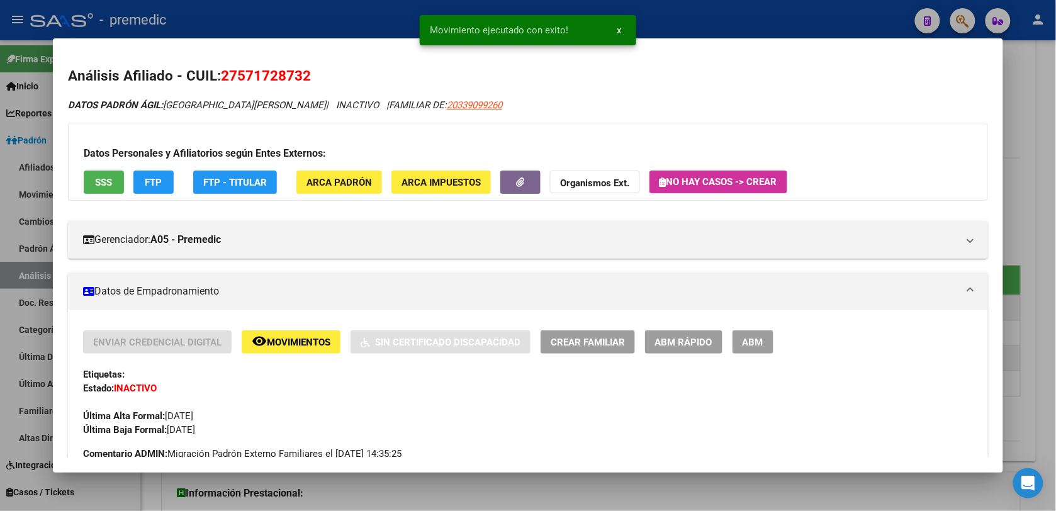
click at [401, 487] on div at bounding box center [528, 255] width 1056 height 511
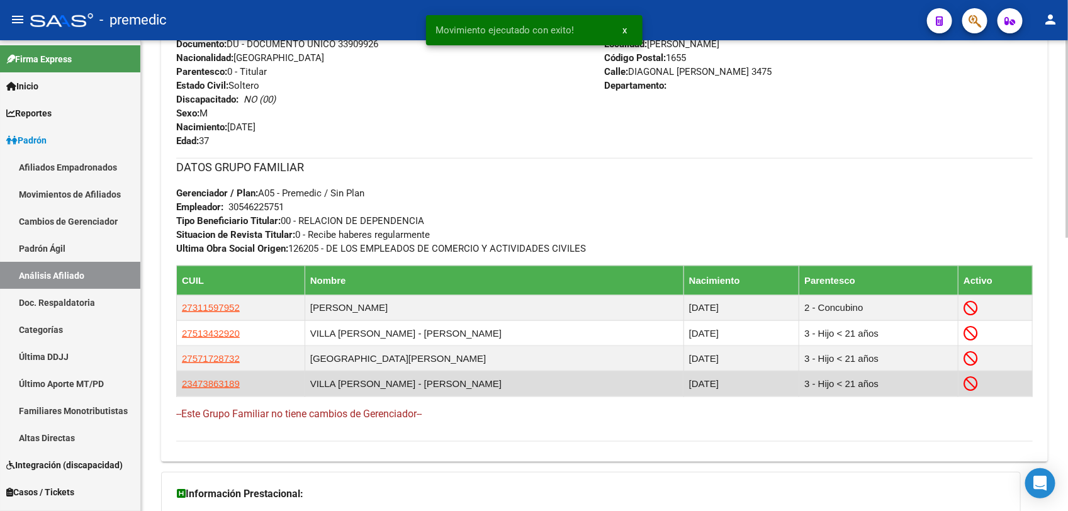
click at [224, 391] on app-link-go-to "23473863189" at bounding box center [211, 384] width 58 height 14
click at [221, 386] on span "23473863189" at bounding box center [211, 383] width 58 height 11
type textarea "23473863189"
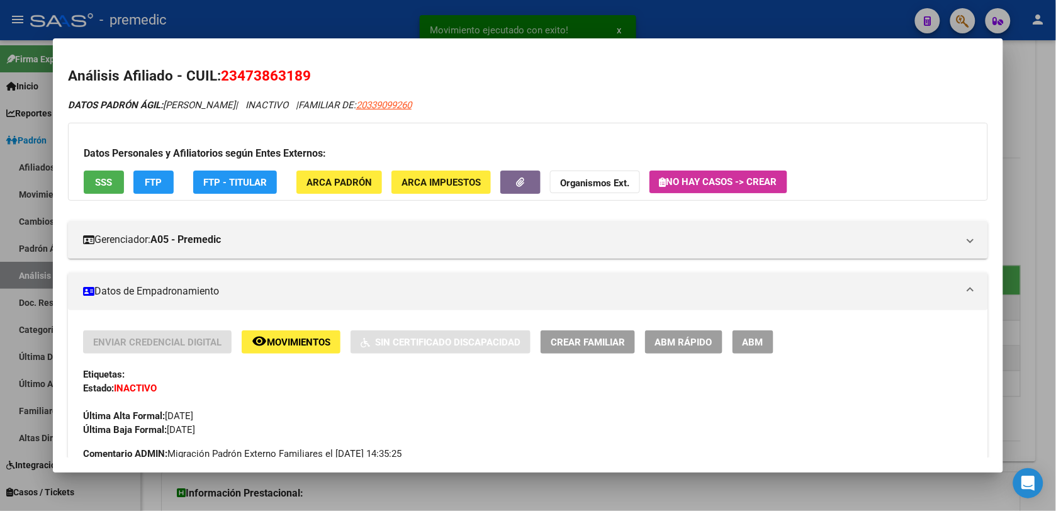
drag, startPoint x: 235, startPoint y: 500, endPoint x: 241, endPoint y: 495, distance: 8.5
click at [241, 495] on div "Movimiento ejecutado con exito! x Análisis Afiliado - CUIL: 23473863189 DATOS P…" at bounding box center [528, 255] width 1056 height 511
drag, startPoint x: 241, startPoint y: 495, endPoint x: 271, endPoint y: 341, distance: 156.5
click at [271, 341] on span "Movimientos" at bounding box center [299, 342] width 64 height 11
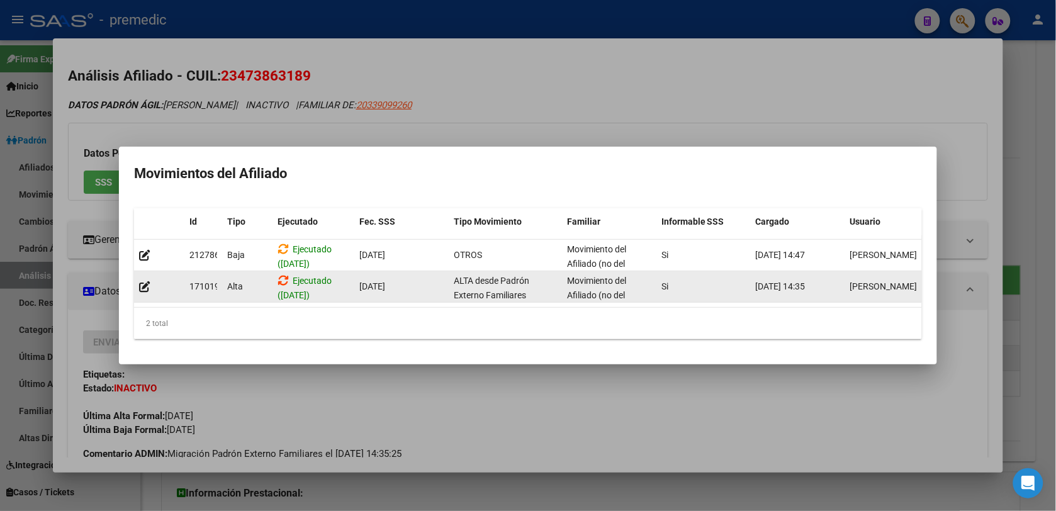
click at [283, 274] on icon at bounding box center [283, 280] width 11 height 12
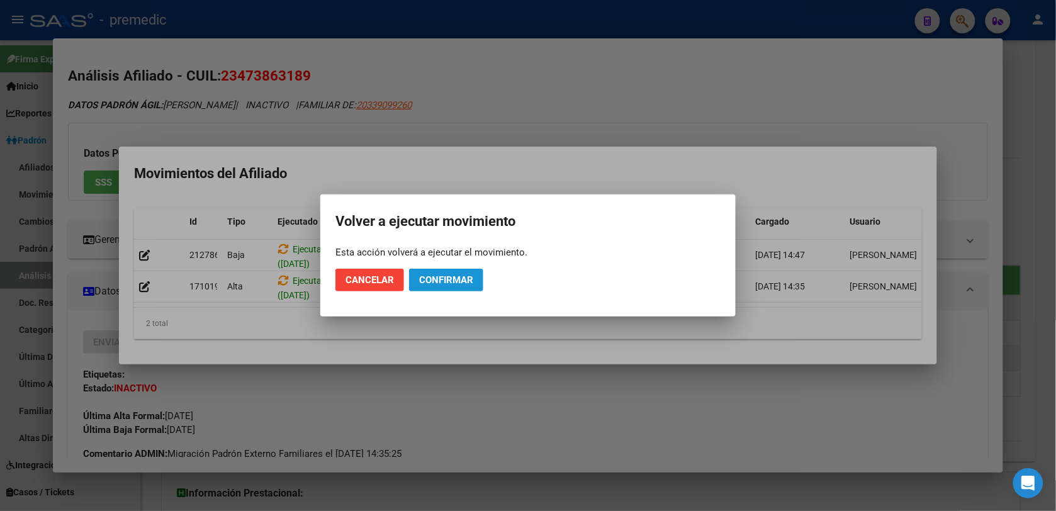
click at [439, 278] on span "Confirmar" at bounding box center [446, 279] width 54 height 11
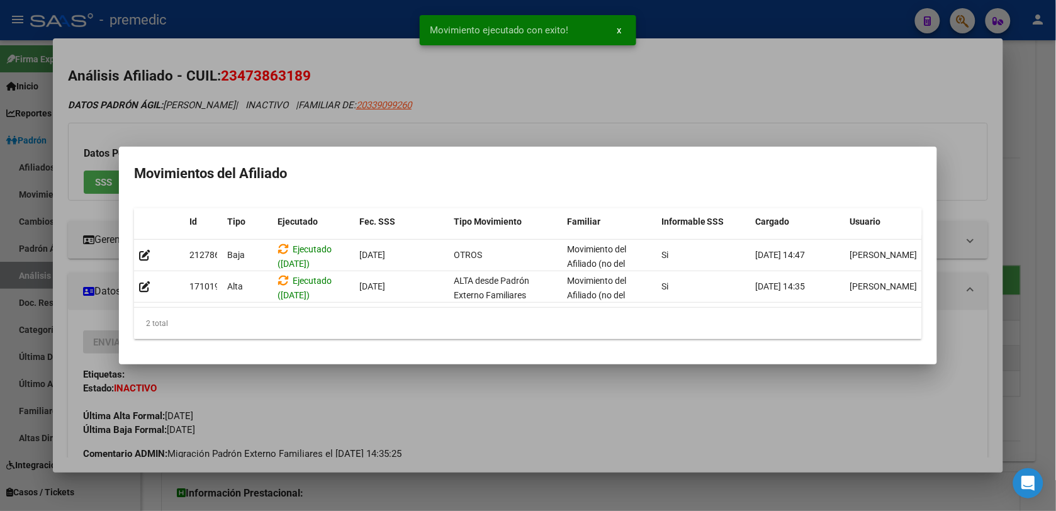
click at [320, 482] on div at bounding box center [528, 255] width 1056 height 511
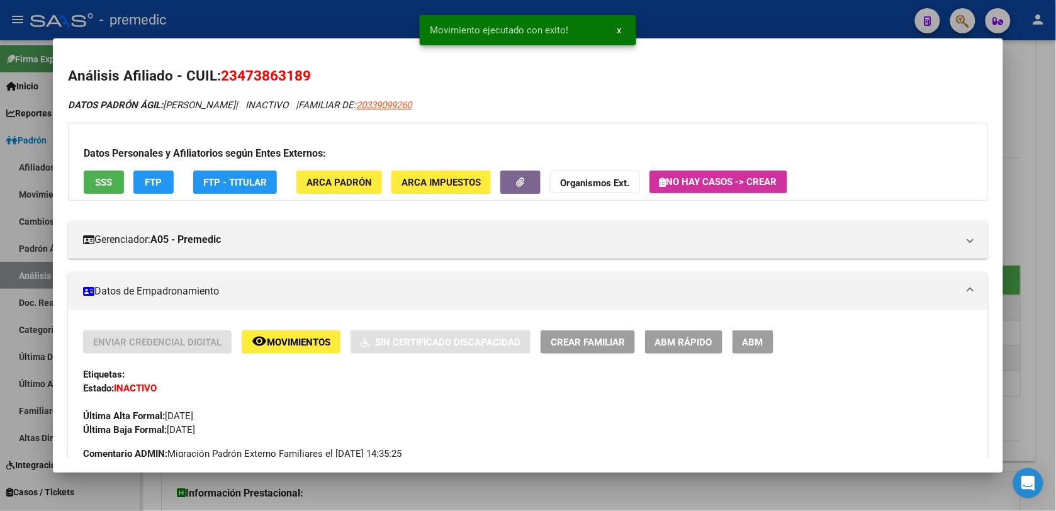
click at [1031, 120] on div at bounding box center [528, 255] width 1056 height 511
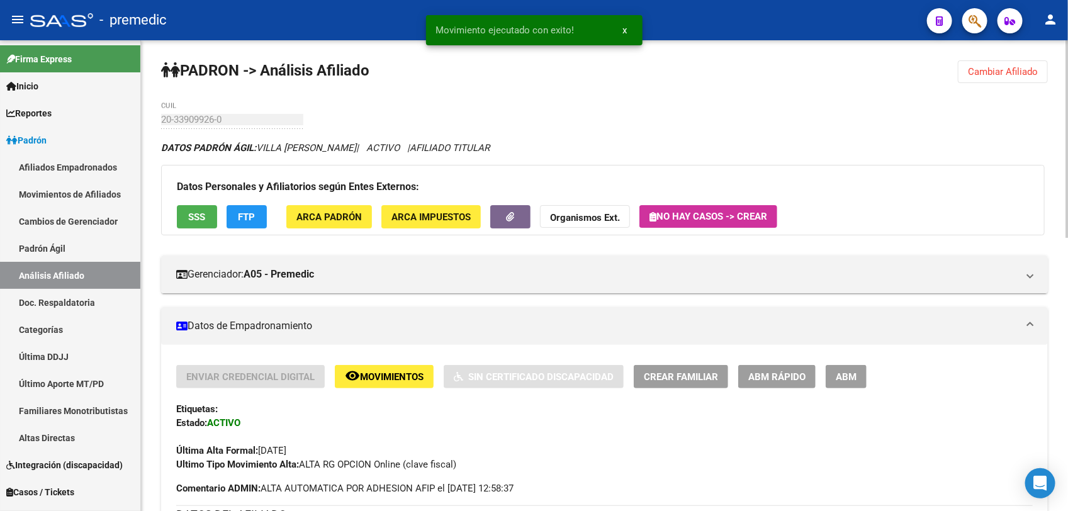
click at [1027, 69] on span "Cambiar Afiliado" at bounding box center [1003, 71] width 70 height 11
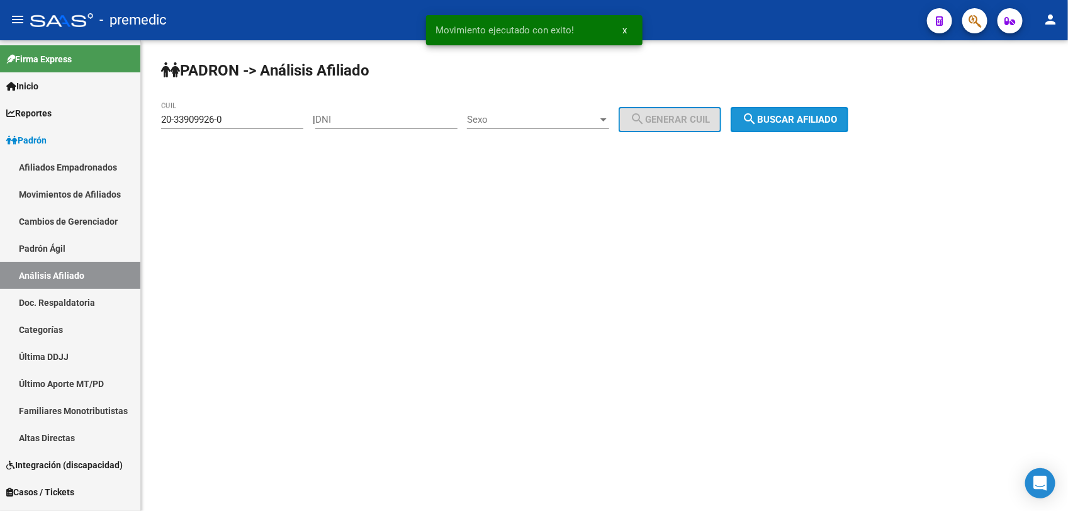
click at [822, 111] on button "search Buscar afiliado" at bounding box center [790, 119] width 118 height 25
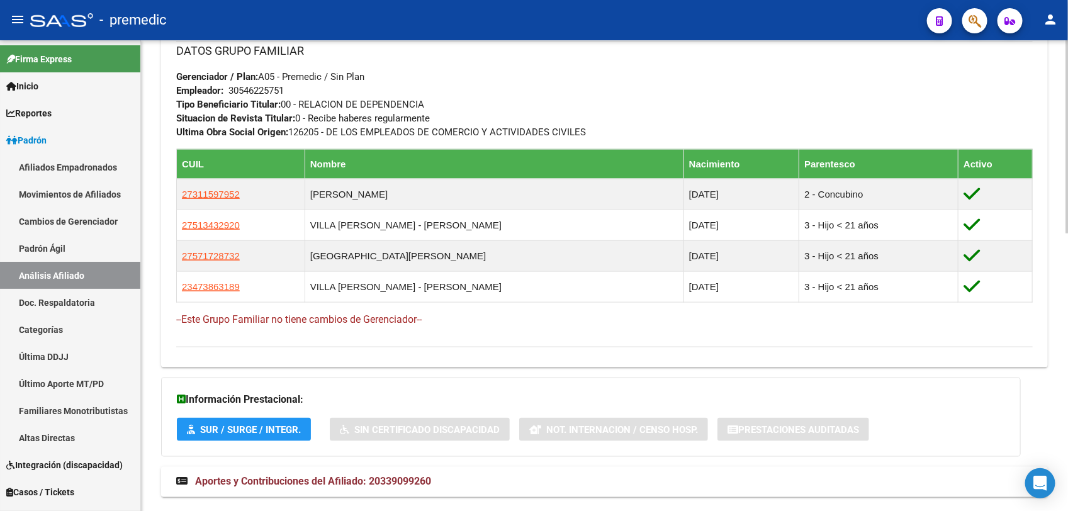
scroll to position [674, 0]
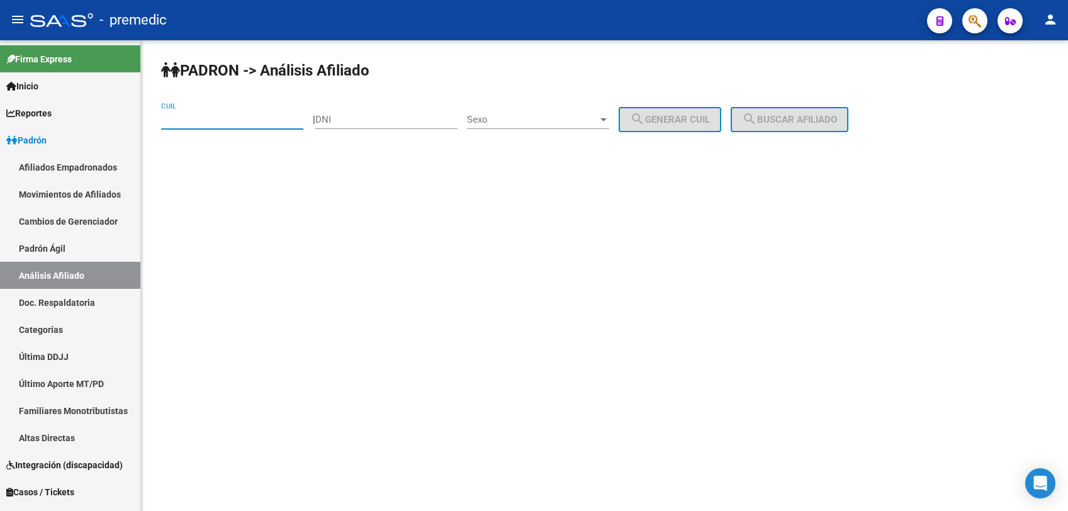
click at [169, 115] on input "CUIL" at bounding box center [232, 119] width 142 height 11
click at [218, 131] on div "CUIL" at bounding box center [232, 121] width 142 height 39
click at [225, 118] on input "CUIL" at bounding box center [232, 119] width 142 height 11
paste input
paste input "27-37677339-1"
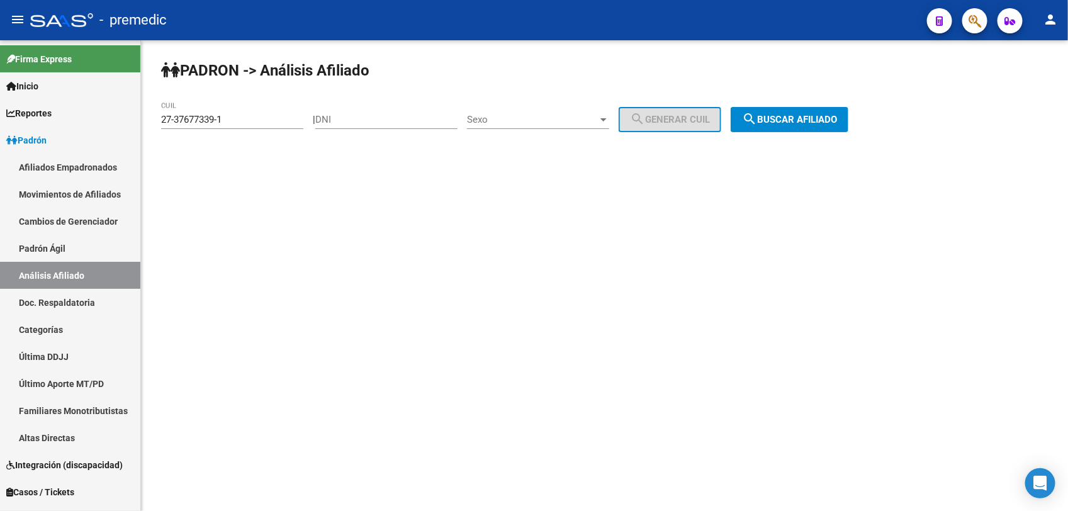
click at [757, 125] on mat-icon "search" at bounding box center [749, 118] width 15 height 15
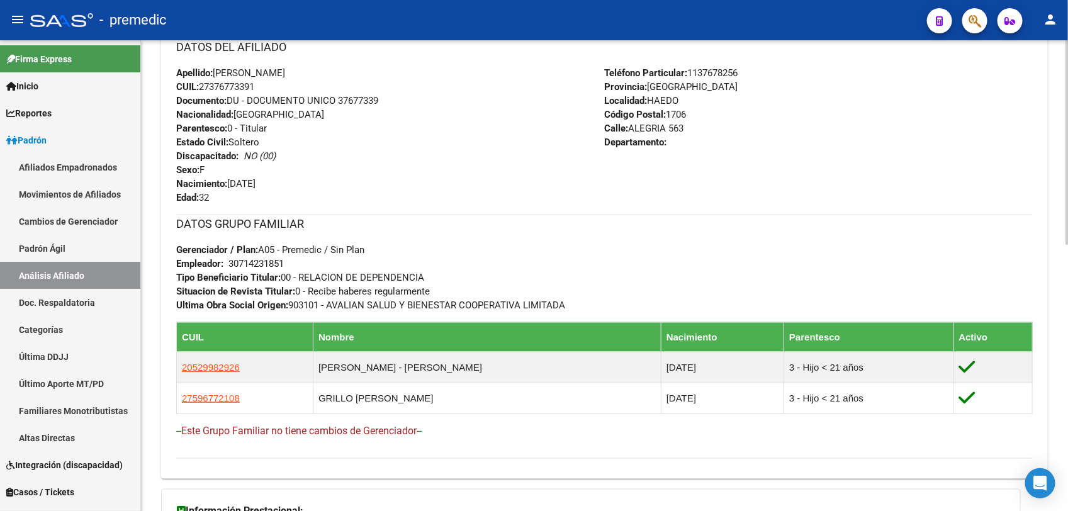
scroll to position [611, 0]
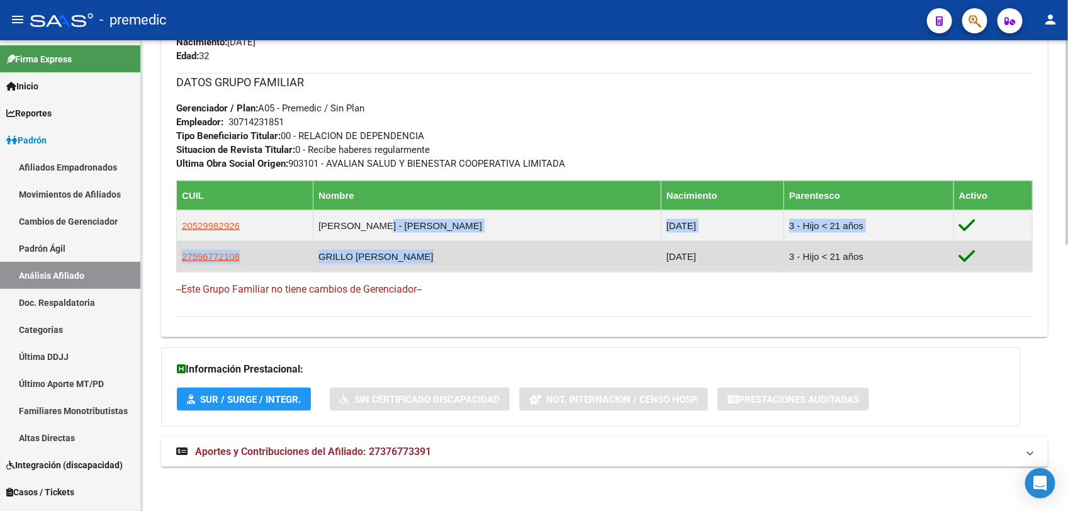
drag, startPoint x: 379, startPoint y: 222, endPoint x: 404, endPoint y: 256, distance: 42.3
click at [404, 256] on table "CUIL Nombre Nacimiento Parentesco Activo 20529982926 FERRANDO CAIROLI - MARCOS …" at bounding box center [604, 227] width 857 height 92
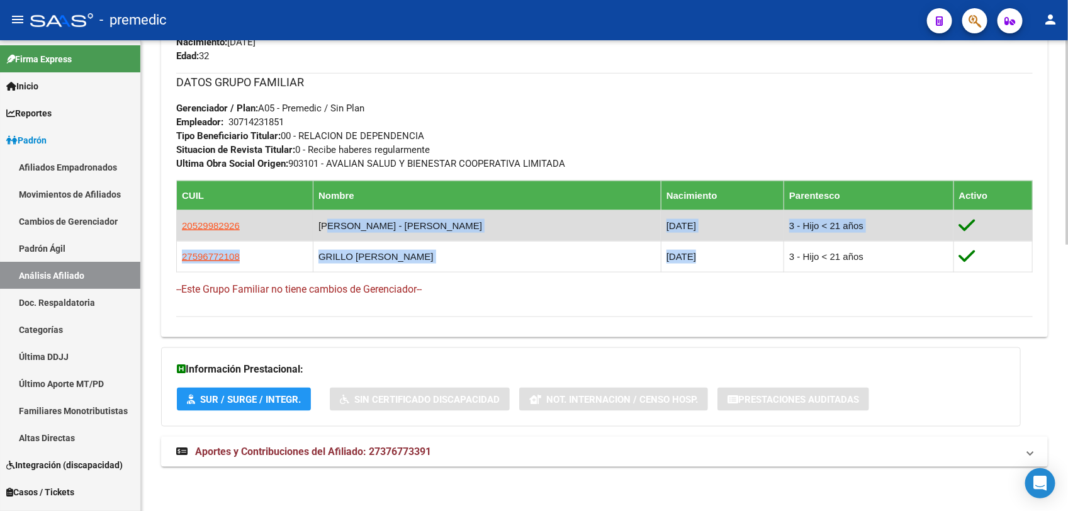
drag, startPoint x: 699, startPoint y: 259, endPoint x: 325, endPoint y: 216, distance: 376.4
click at [325, 216] on table "CUIL Nombre Nacimiento Parentesco Activo 20529982926 FERRANDO CAIROLI - MARCOS …" at bounding box center [604, 227] width 857 height 92
drag, startPoint x: 325, startPoint y: 216, endPoint x: 331, endPoint y: 228, distance: 13.2
click at [329, 227] on td "FERRANDO CAIROLI - MARCOS LAUTARO" at bounding box center [487, 225] width 348 height 31
click at [350, 222] on td "FERRANDO CAIROLI - MARCOS LAUTARO" at bounding box center [487, 225] width 348 height 31
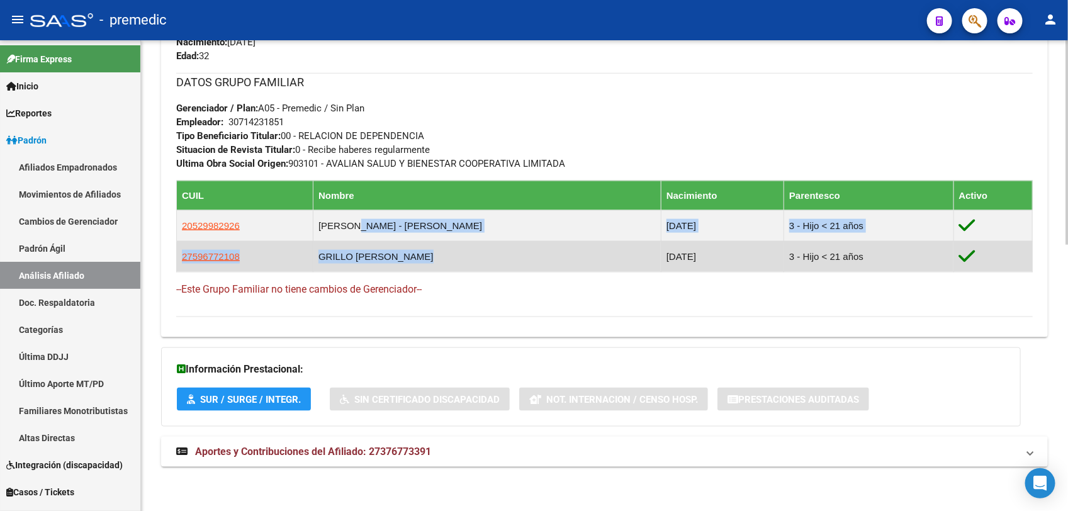
drag, startPoint x: 350, startPoint y: 222, endPoint x: 403, endPoint y: 250, distance: 59.7
click at [403, 250] on table "CUIL Nombre Nacimiento Parentesco Activo 20529982926 FERRANDO CAIROLI - MARCOS …" at bounding box center [604, 227] width 857 height 92
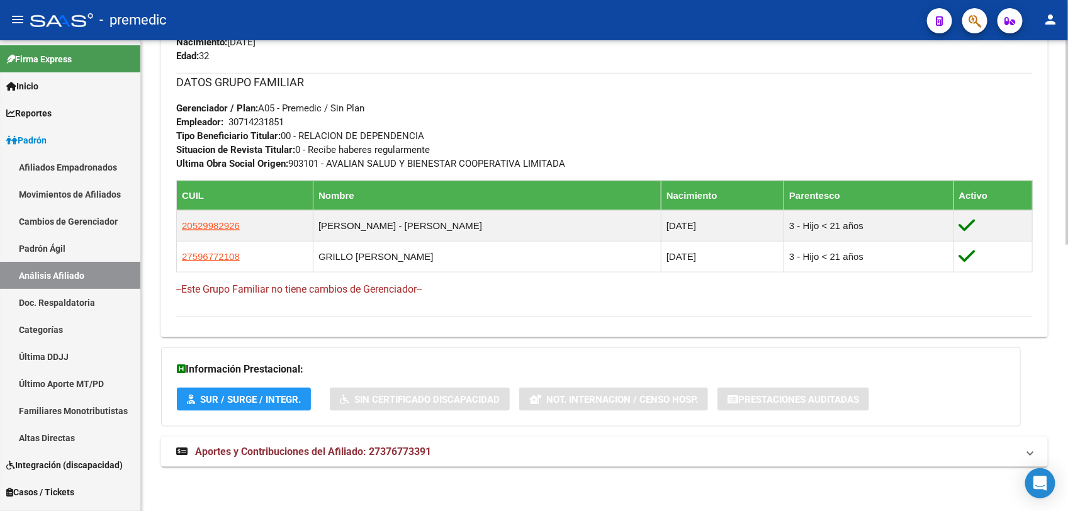
click at [672, 293] on h4 "--Este Grupo Familiar no tiene cambios de Gerenciador--" at bounding box center [604, 290] width 857 height 14
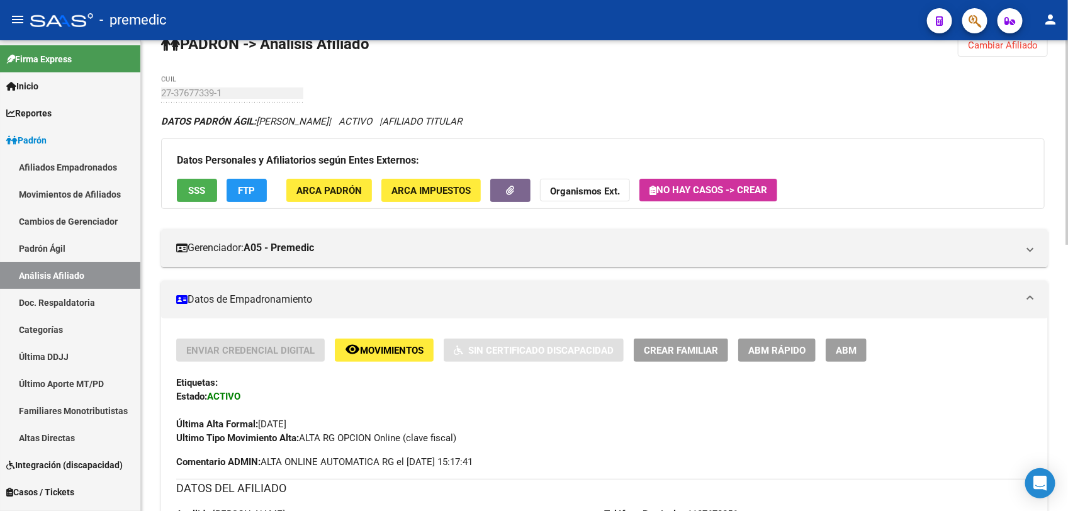
scroll to position [0, 0]
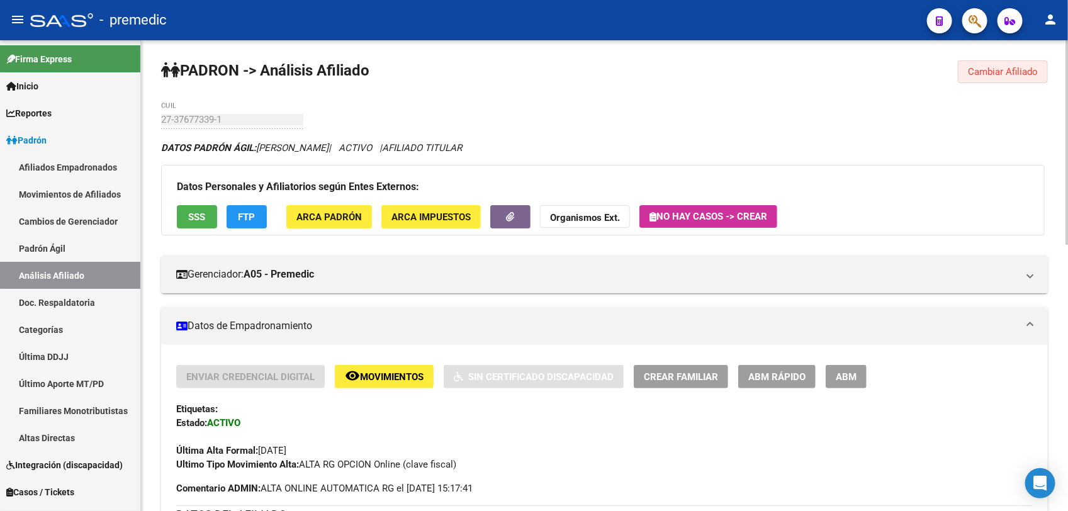
click at [998, 71] on span "Cambiar Afiliado" at bounding box center [1003, 71] width 70 height 11
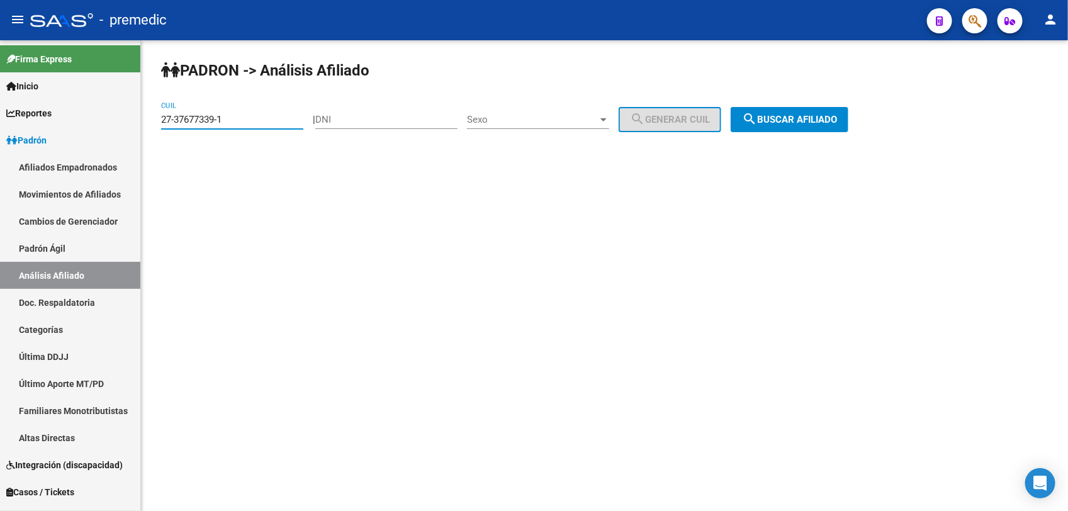
click at [249, 111] on div "27-37677339-1 CUIL" at bounding box center [232, 115] width 142 height 27
click at [247, 120] on input "27-37677339-1" at bounding box center [232, 119] width 142 height 11
paste input "2"
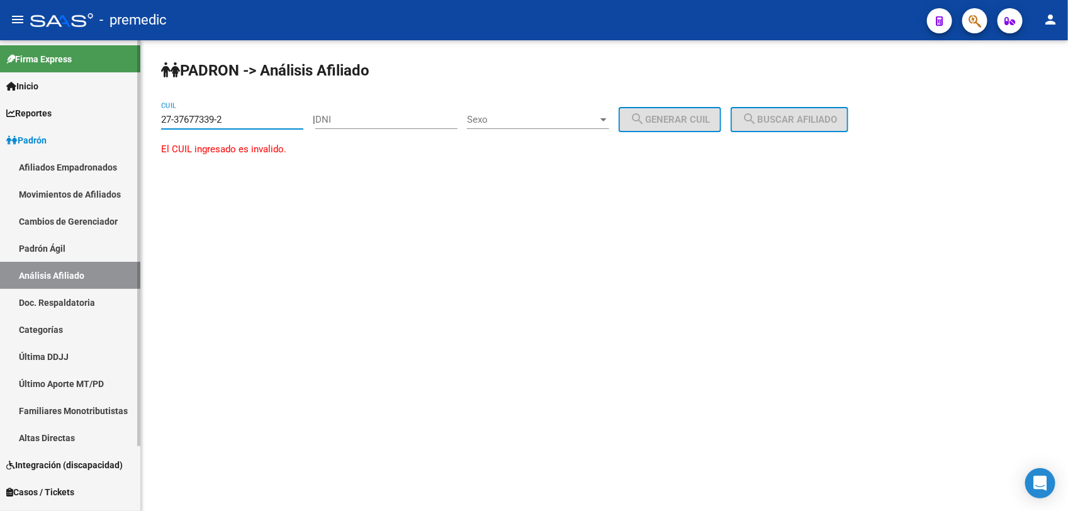
drag, startPoint x: 71, startPoint y: 98, endPoint x: 16, endPoint y: 88, distance: 56.3
click at [20, 89] on mat-sidenav-container "Firma Express Inicio Calendario SSS Instructivos Contacto OS Reportes Padrón Tr…" at bounding box center [534, 275] width 1068 height 471
paste input "0-26622390-1"
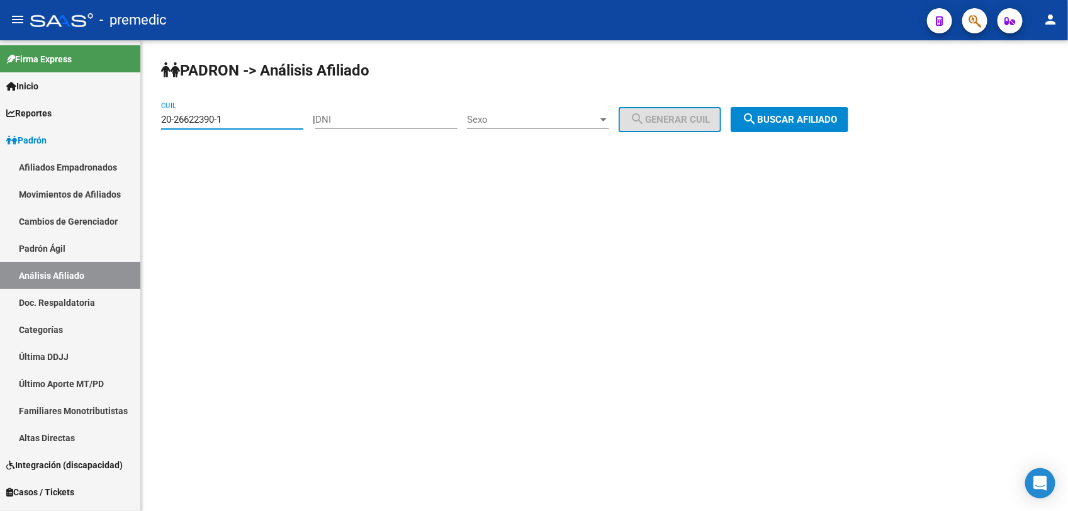
click at [832, 115] on span "search Buscar afiliado" at bounding box center [789, 119] width 95 height 11
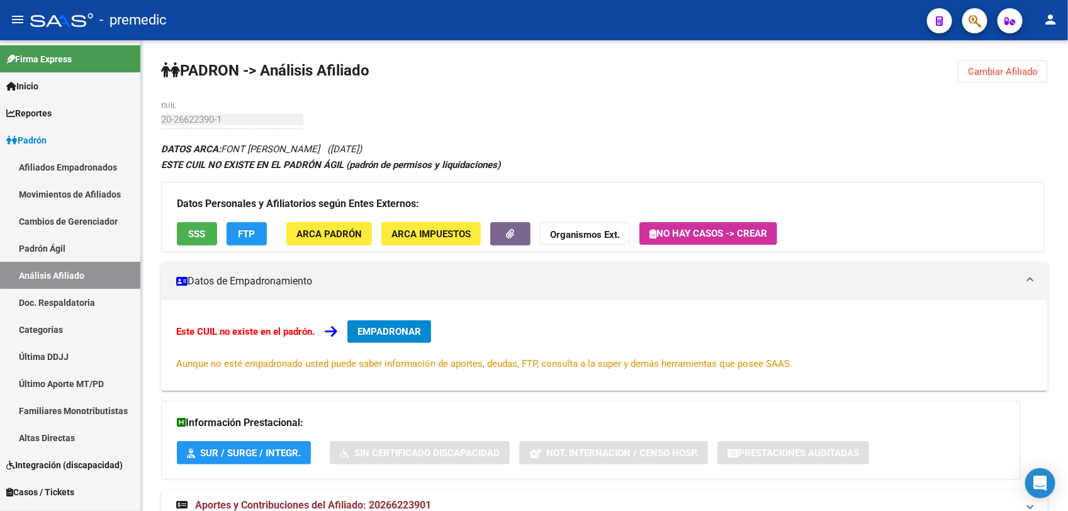
click at [961, 82] on button "Cambiar Afiliado" at bounding box center [1003, 71] width 90 height 23
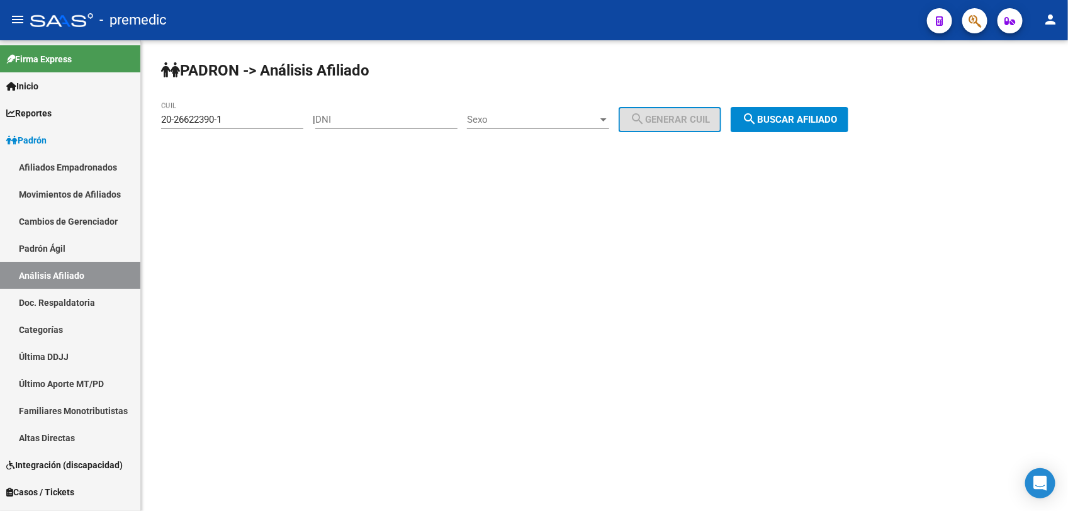
click at [971, 70] on div "PADRON -> Análisis Afiliado 20-26622390-1 CUIL | DNI Sexo Sexo search Generar C…" at bounding box center [604, 106] width 927 height 132
drag, startPoint x: 243, startPoint y: 121, endPoint x: 4, endPoint y: 115, distance: 238.7
click at [0, 120] on html "menu - premedic person Firma Express Inicio Calendario SSS Instructivos Contact…" at bounding box center [534, 255] width 1068 height 511
paste input "38709786-5"
click at [730, 107] on div "PADRON -> Análisis Afiliado 20-38709786-5 CUIL | DNI Sexo Sexo search Generar C…" at bounding box center [604, 106] width 927 height 132
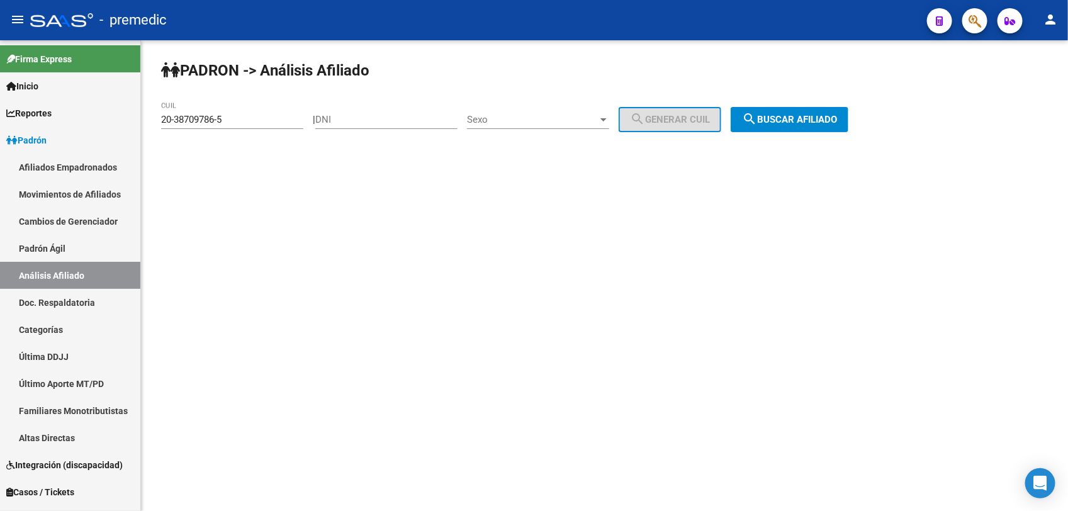
drag, startPoint x: 777, startPoint y: 123, endPoint x: 776, endPoint y: 132, distance: 9.0
click at [778, 124] on span "search Buscar afiliado" at bounding box center [789, 119] width 95 height 11
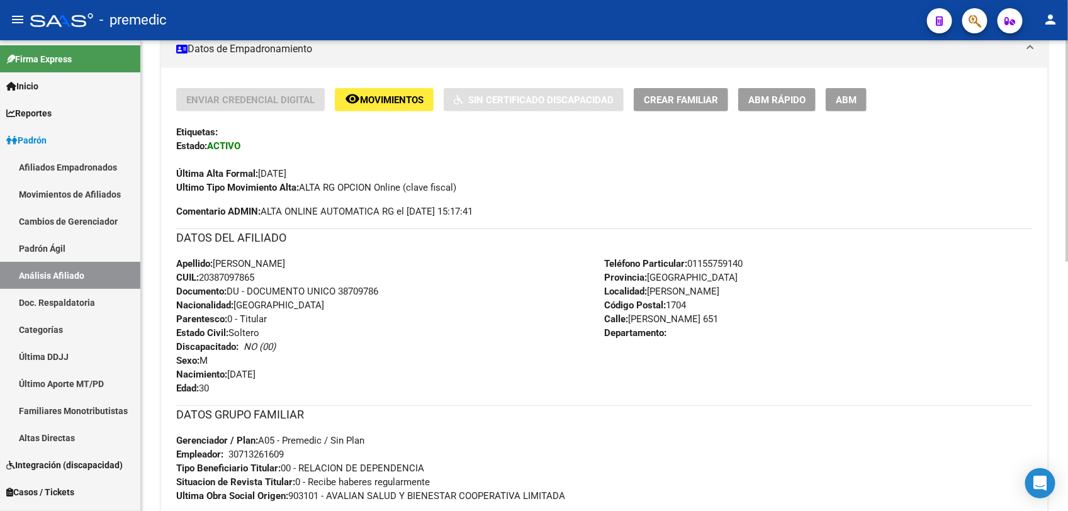
scroll to position [315, 0]
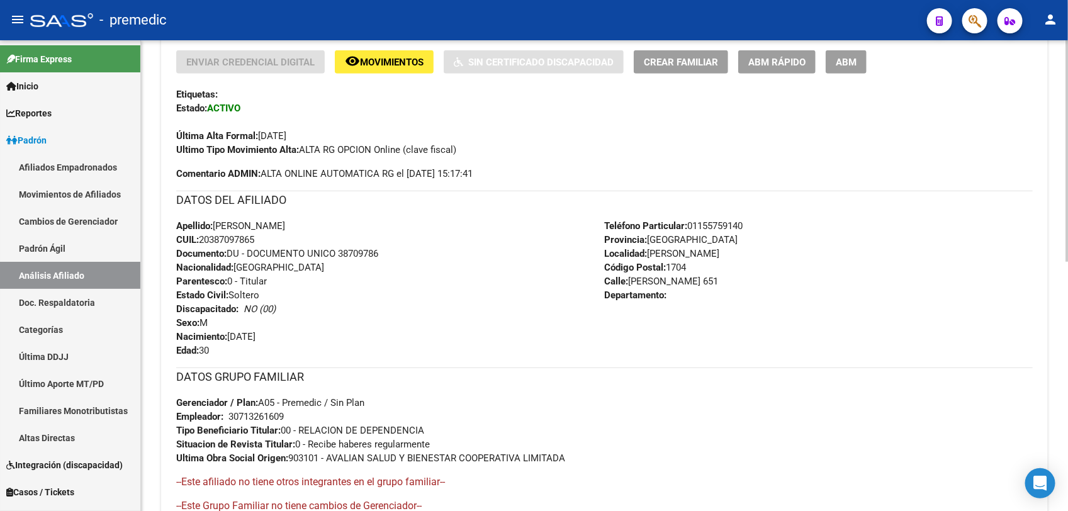
drag, startPoint x: 414, startPoint y: 234, endPoint x: 401, endPoint y: 337, distance: 104.1
click at [401, 337] on div "Apellido: ALAN JAVIER GRILLO CUIL: 20387097865 Documento: DU - DOCUMENTO UNICO …" at bounding box center [390, 288] width 429 height 138
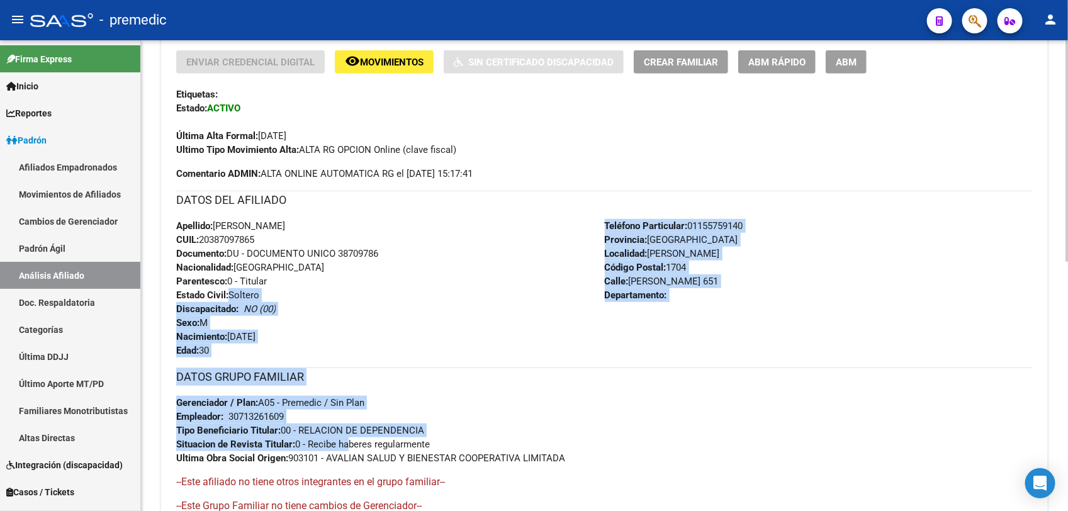
drag, startPoint x: 401, startPoint y: 337, endPoint x: 361, endPoint y: 294, distance: 59.2
click at [361, 294] on div "Enviar Credencial Digital remove_red_eye Movimientos Sin Certificado Discapacid…" at bounding box center [604, 291] width 857 height 483
click at [362, 290] on div "Apellido: ALAN JAVIER GRILLO CUIL: 20387097865 Documento: DU - DOCUMENTO UNICO …" at bounding box center [390, 288] width 429 height 138
drag, startPoint x: 362, startPoint y: 290, endPoint x: 362, endPoint y: 421, distance: 130.9
click at [362, 421] on div "Enviar Credencial Digital remove_red_eye Movimientos Sin Certificado Discapacid…" at bounding box center [604, 291] width 857 height 483
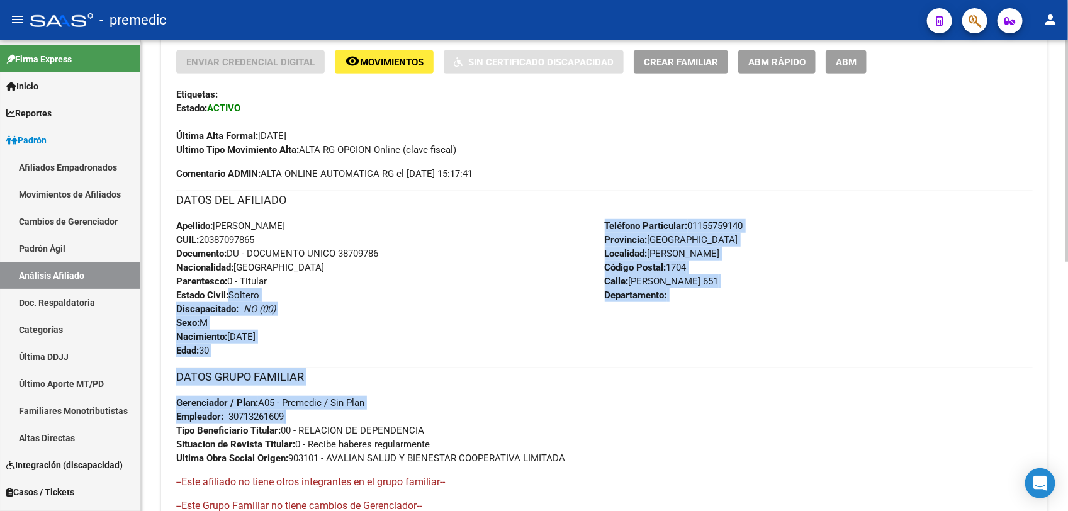
click at [362, 421] on div "DATOS GRUPO FAMILIAR Gerenciador / Plan: A05 - Premedic / Sin Plan Empleador: 3…" at bounding box center [604, 417] width 857 height 98
drag, startPoint x: 306, startPoint y: 433, endPoint x: 306, endPoint y: 279, distance: 154.2
click at [306, 279] on div "Enviar Credencial Digital remove_red_eye Movimientos Sin Certificado Discapacid…" at bounding box center [604, 291] width 857 height 483
drag, startPoint x: 306, startPoint y: 279, endPoint x: 268, endPoint y: 320, distance: 55.7
click at [268, 320] on div "Apellido: ALAN JAVIER GRILLO CUIL: 20387097865 Documento: DU - DOCUMENTO UNICO …" at bounding box center [390, 288] width 429 height 138
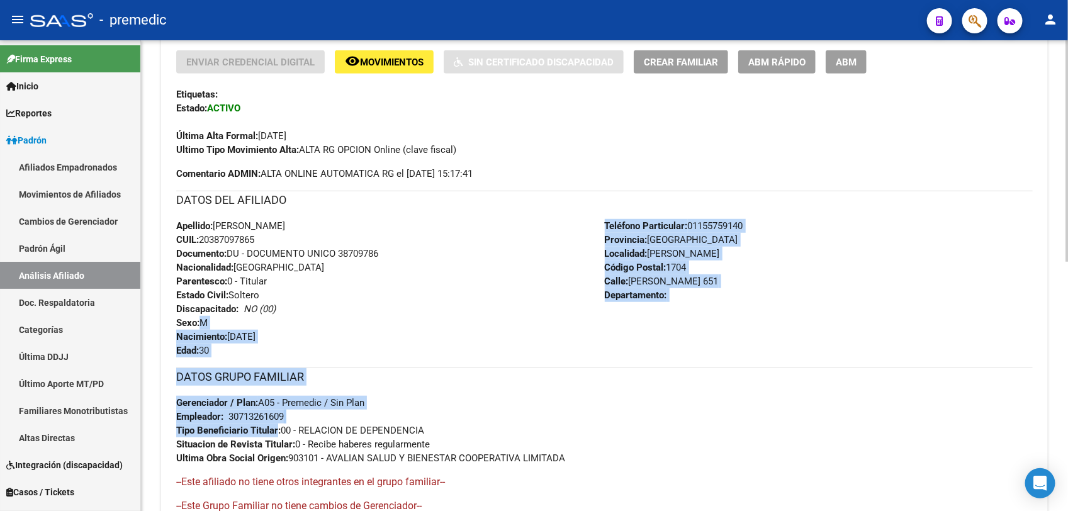
drag, startPoint x: 268, startPoint y: 320, endPoint x: 272, endPoint y: 427, distance: 107.1
click at [272, 427] on div "Enviar Credencial Digital remove_red_eye Movimientos Sin Certificado Discapacid…" at bounding box center [604, 291] width 857 height 483
click at [272, 427] on strong "Tipo Beneficiario Titular:" at bounding box center [228, 430] width 104 height 11
drag, startPoint x: 272, startPoint y: 436, endPoint x: 264, endPoint y: 319, distance: 117.3
click at [264, 319] on div "Enviar Credencial Digital remove_red_eye Movimientos Sin Certificado Discapacid…" at bounding box center [604, 291] width 857 height 483
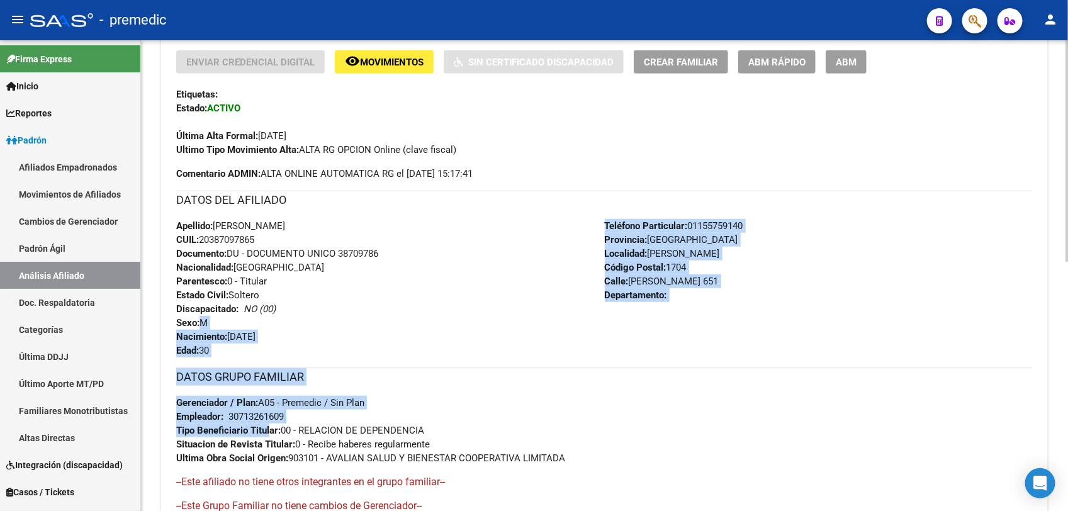
click at [264, 317] on div "Apellido: ALAN JAVIER GRILLO CUIL: 20387097865 Documento: DU - DOCUMENTO UNICO …" at bounding box center [390, 288] width 429 height 138
drag, startPoint x: 278, startPoint y: 330, endPoint x: 288, endPoint y: 444, distance: 113.8
click at [288, 444] on div "Enviar Credencial Digital remove_red_eye Movimientos Sin Certificado Discapacid…" at bounding box center [604, 291] width 857 height 483
click at [288, 444] on strong "Situacion de Revista Titular:" at bounding box center [235, 444] width 119 height 11
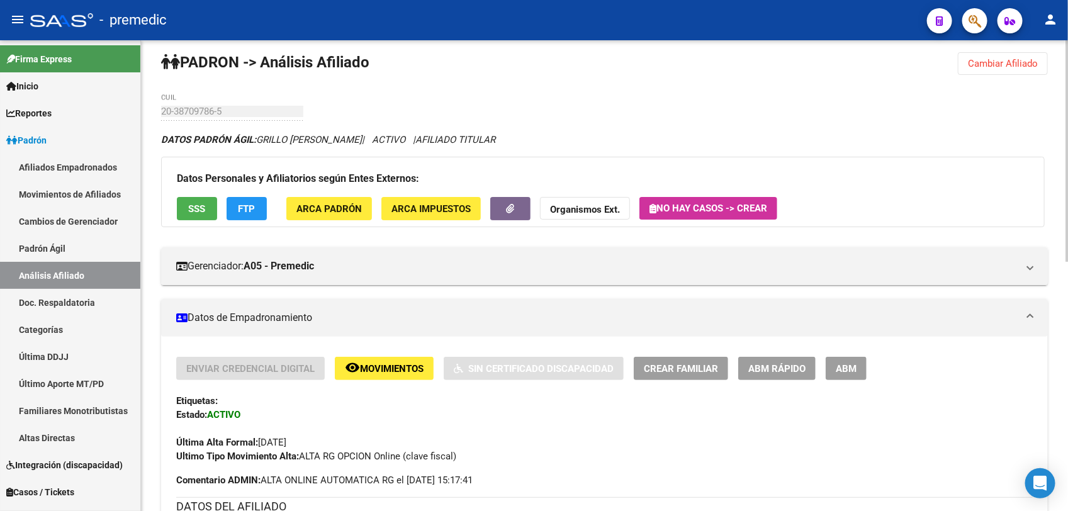
scroll to position [0, 0]
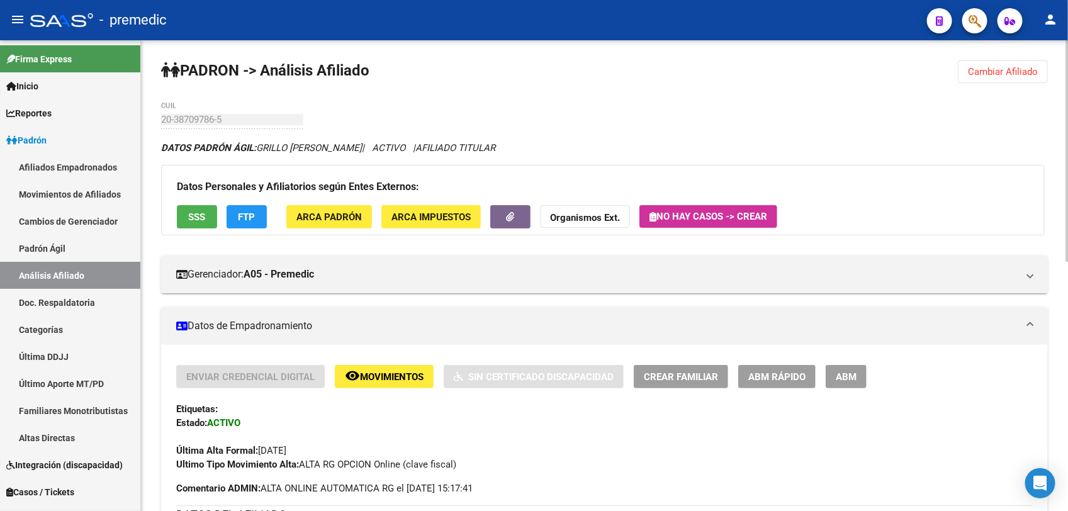
click at [967, 79] on button "Cambiar Afiliado" at bounding box center [1003, 71] width 90 height 23
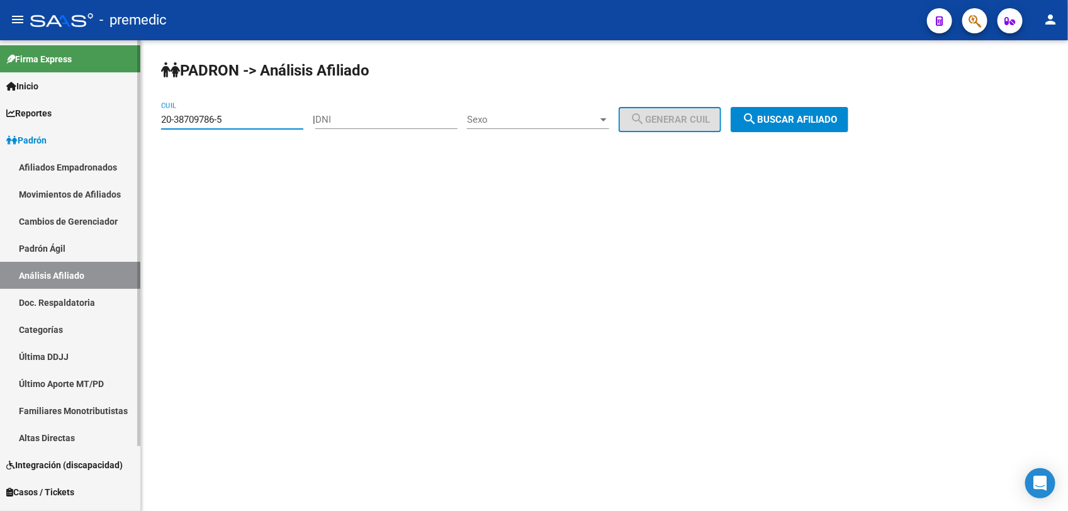
drag, startPoint x: 266, startPoint y: 120, endPoint x: 0, endPoint y: 121, distance: 266.3
click at [0, 123] on html "menu - premedic person Firma Express Inicio Calendario SSS Instructivos Contact…" at bounding box center [534, 255] width 1068 height 511
paste input "7-37677339-1"
type input "27-37677339-1"
click at [775, 118] on span "search Buscar afiliado" at bounding box center [789, 119] width 95 height 11
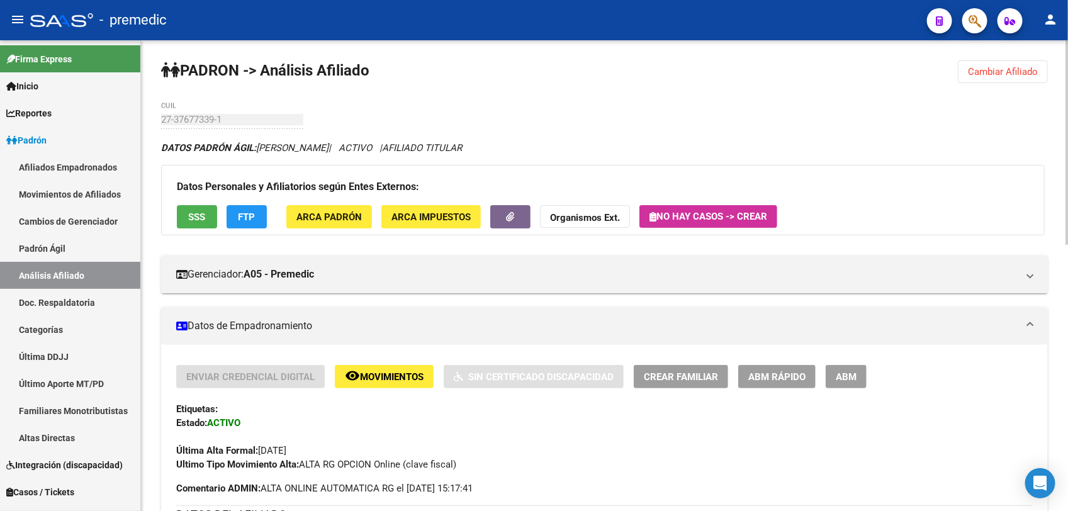
scroll to position [315, 0]
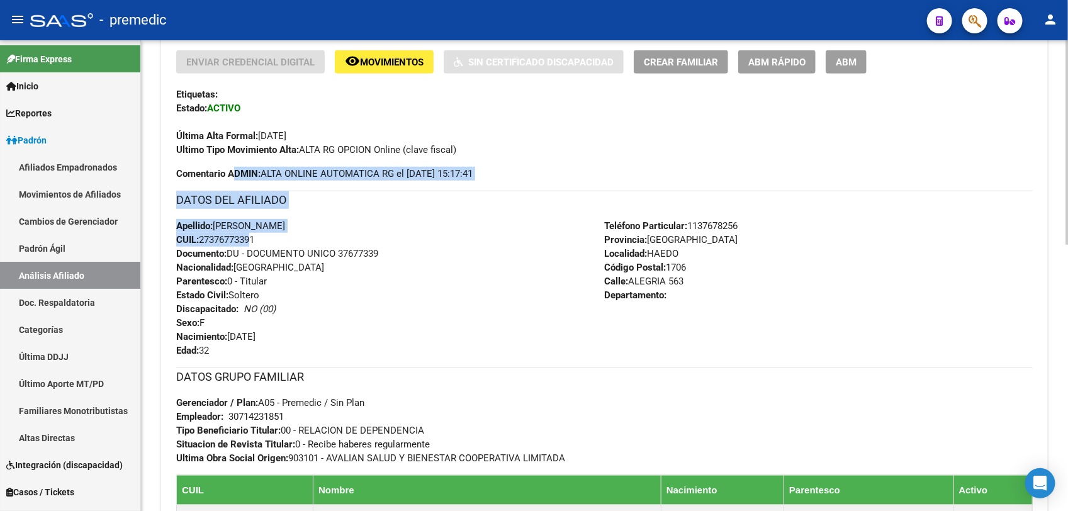
drag, startPoint x: 237, startPoint y: 174, endPoint x: 247, endPoint y: 241, distance: 68.2
click at [247, 241] on div "Enviar Credencial Digital remove_red_eye Movimientos Sin Certificado Discapacid…" at bounding box center [604, 331] width 857 height 562
click at [247, 241] on span "CUIL: 27376773391" at bounding box center [215, 239] width 78 height 11
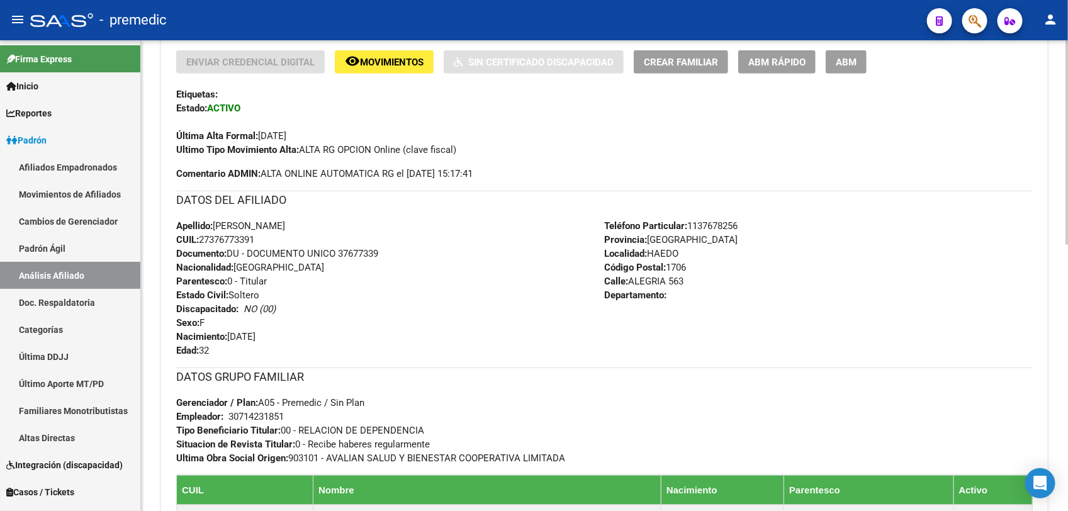
drag, startPoint x: 249, startPoint y: 233, endPoint x: 251, endPoint y: 142, distance: 91.3
click at [251, 142] on div "Enviar Credencial Digital remove_red_eye Movimientos Sin Certificado Discapacid…" at bounding box center [604, 331] width 857 height 562
click at [251, 143] on div "Ultimo Tipo Movimiento Alta: ALTA RG OPCION Online (clave fiscal)" at bounding box center [604, 150] width 857 height 14
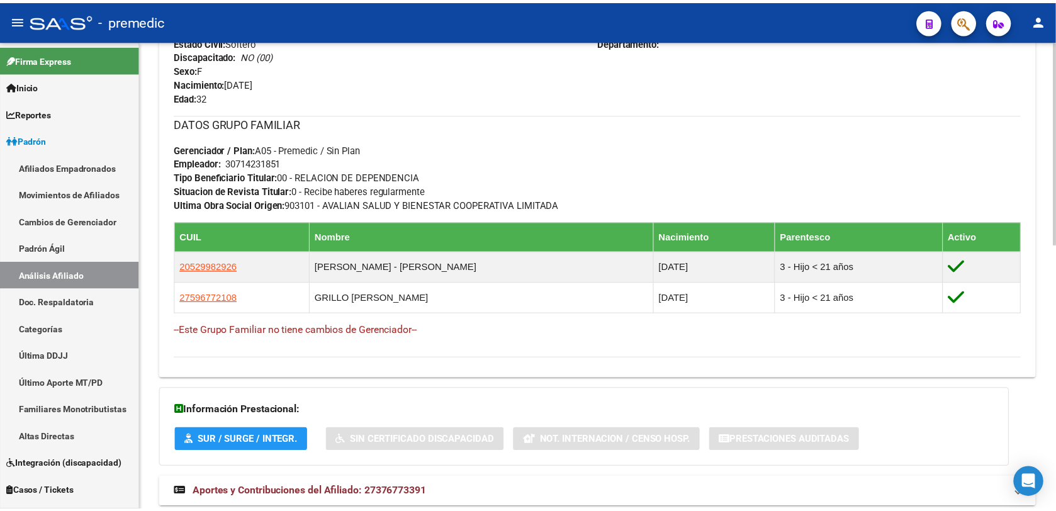
scroll to position [611, 0]
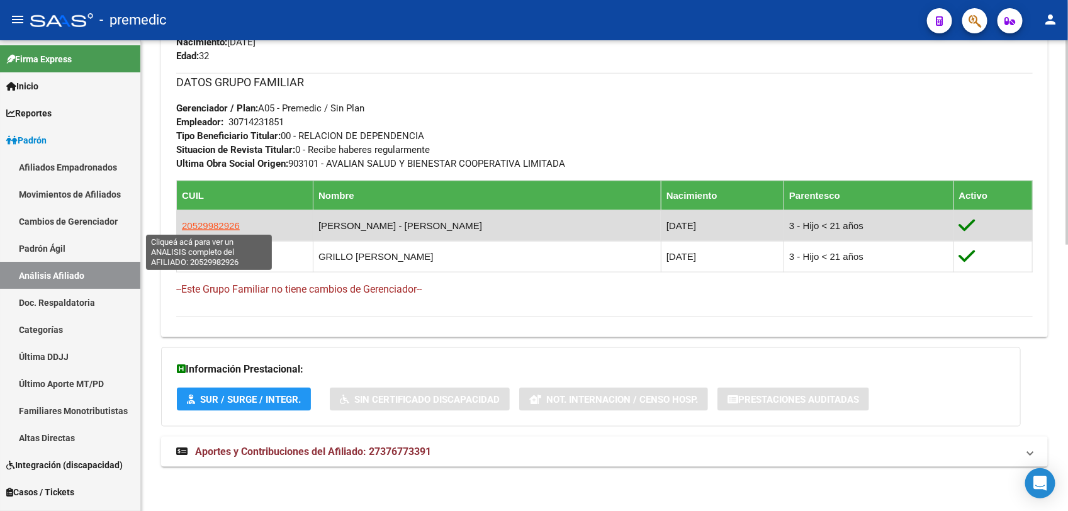
click at [202, 225] on span "20529982926" at bounding box center [211, 225] width 58 height 11
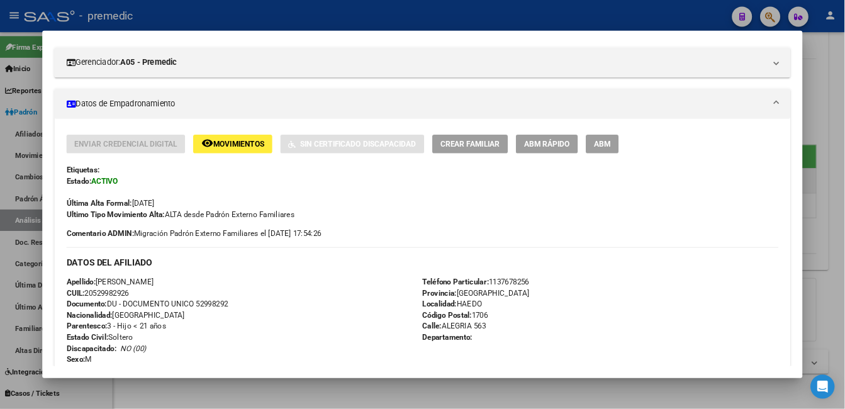
scroll to position [0, 0]
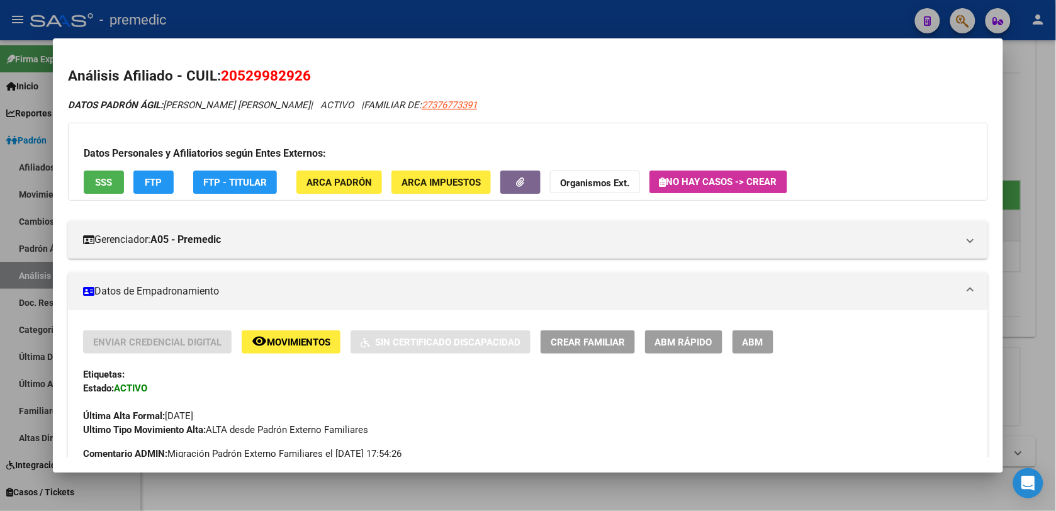
click at [677, 351] on button "ABM Rápido" at bounding box center [683, 341] width 77 height 23
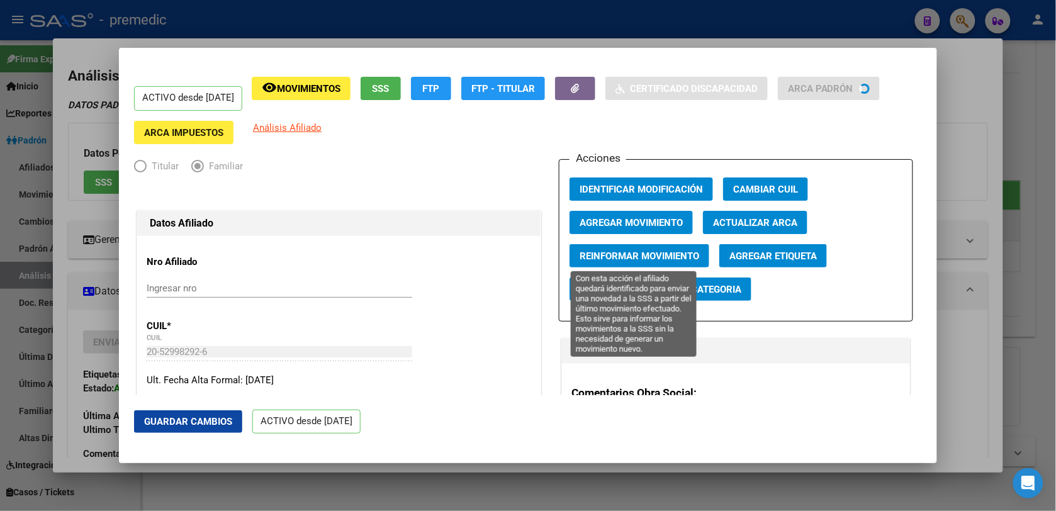
radio input "true"
type input "30-71423185-1"
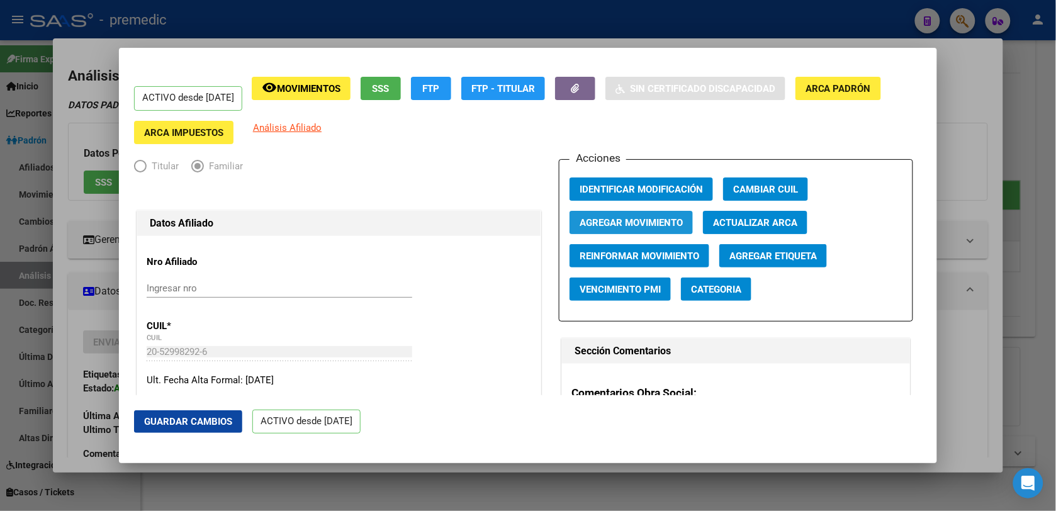
click at [634, 218] on span "Agregar Movimiento" at bounding box center [631, 222] width 103 height 11
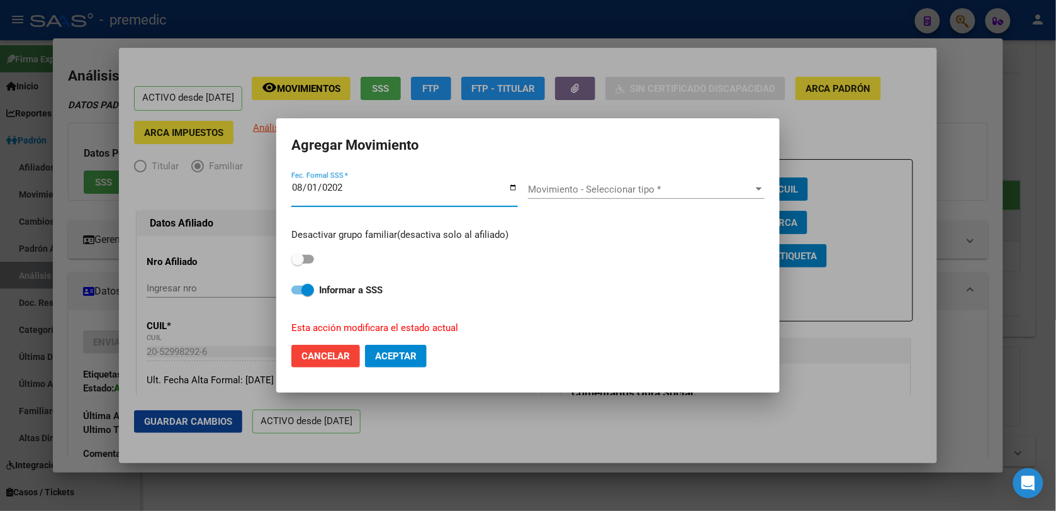
type input "2025-08-01"
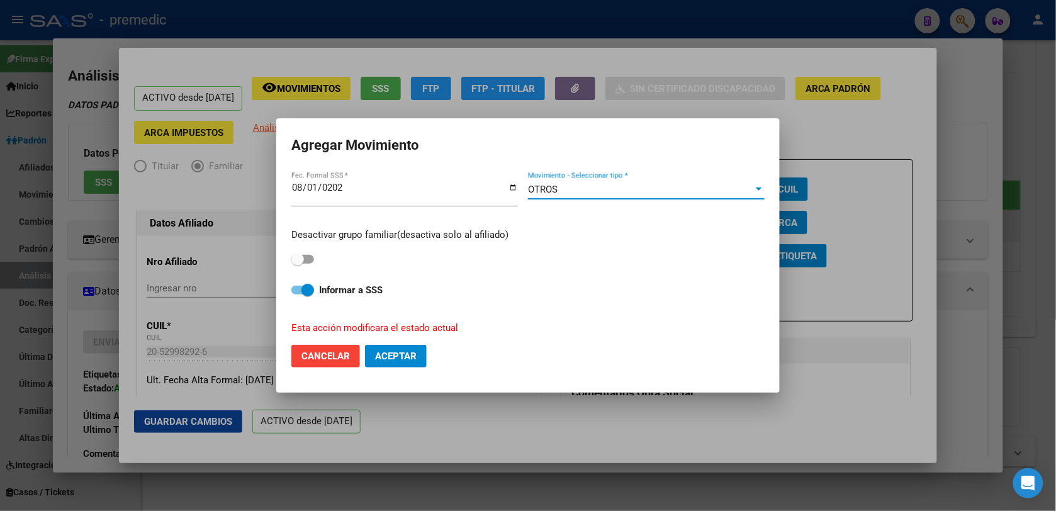
click at [313, 257] on span at bounding box center [302, 259] width 23 height 9
click at [298, 264] on input "checkbox" at bounding box center [297, 264] width 1 height 1
checkbox input "true"
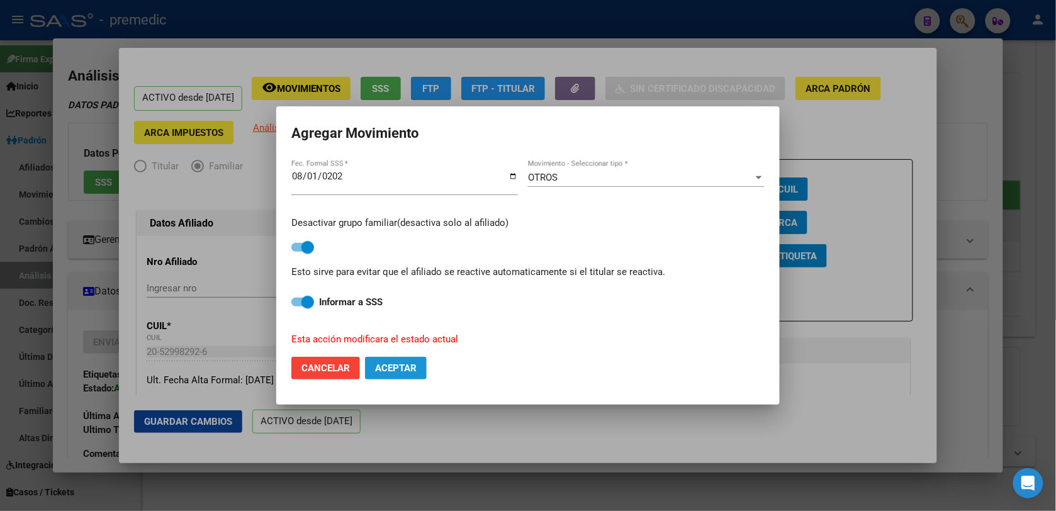
click at [397, 366] on span "Aceptar" at bounding box center [396, 368] width 42 height 11
checkbox input "false"
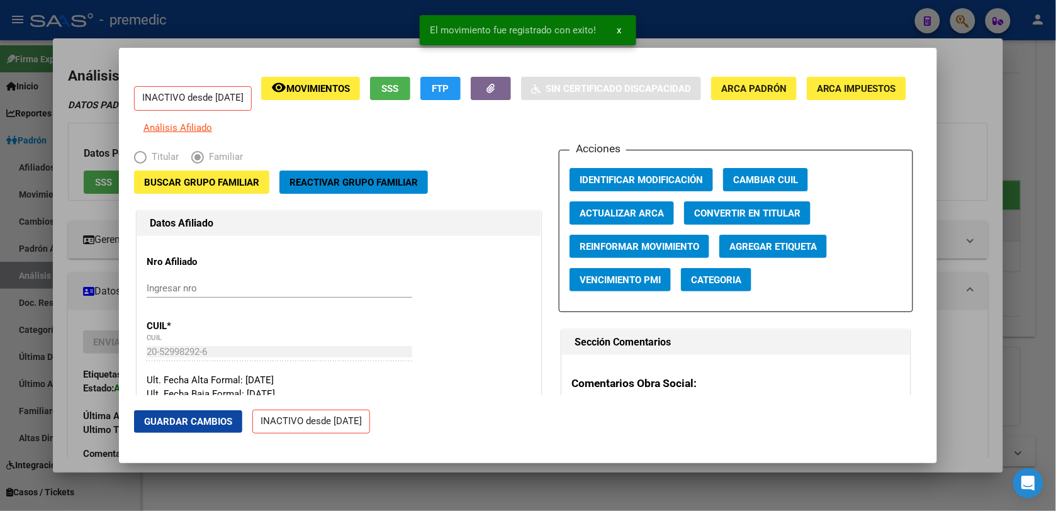
click at [99, 354] on div at bounding box center [528, 255] width 1056 height 511
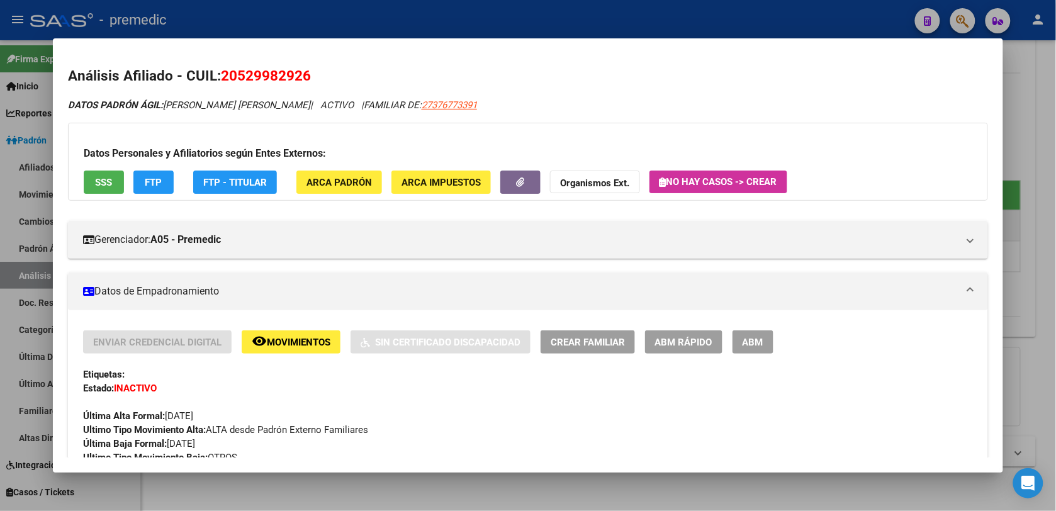
click at [691, 341] on span "ABM Rápido" at bounding box center [683, 342] width 57 height 11
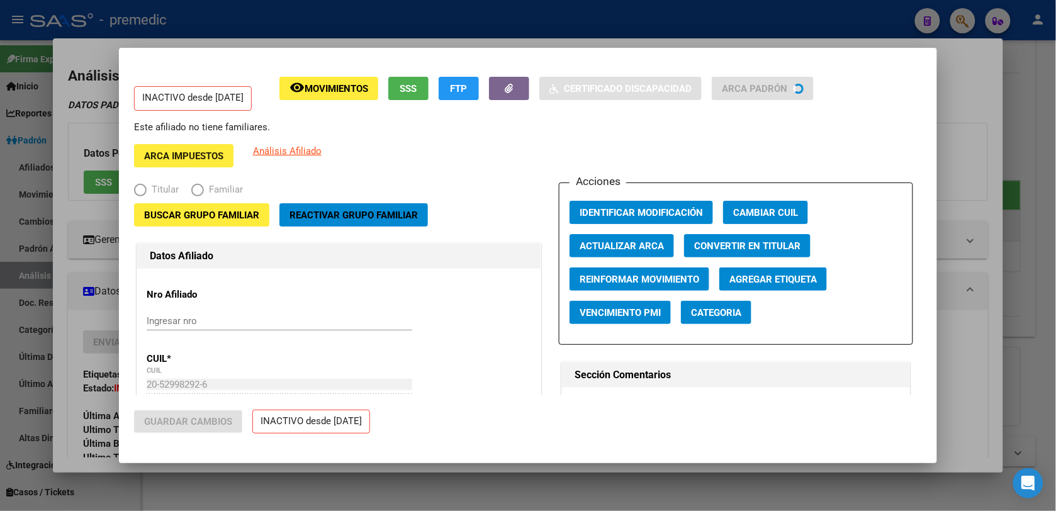
radio input "true"
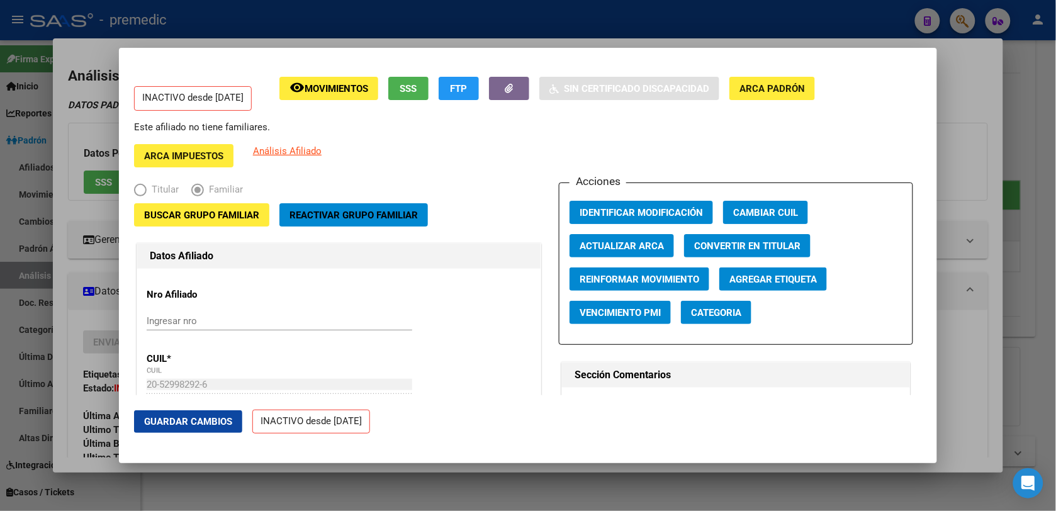
click at [241, 222] on button "Buscar Grupo Familiar" at bounding box center [201, 214] width 135 height 23
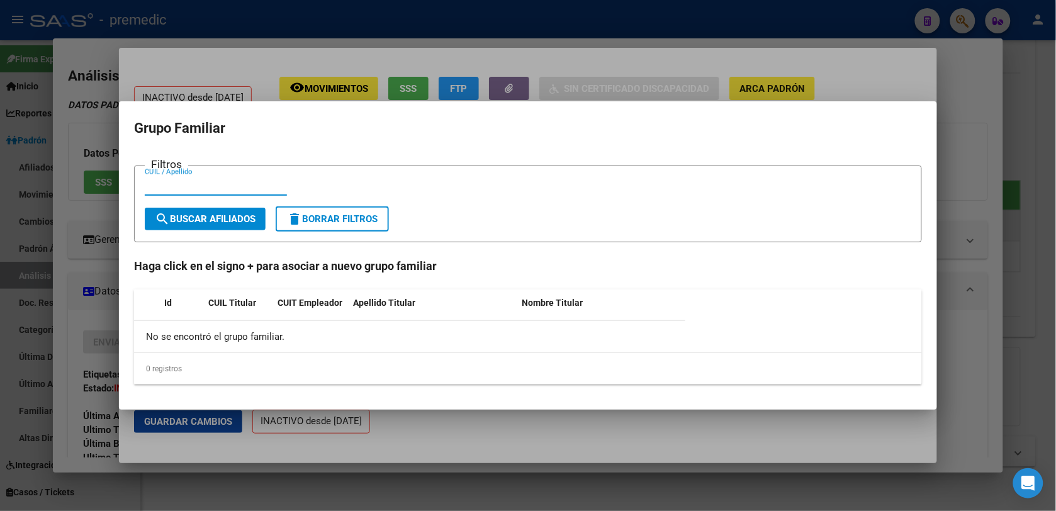
paste input "20-38709786-5"
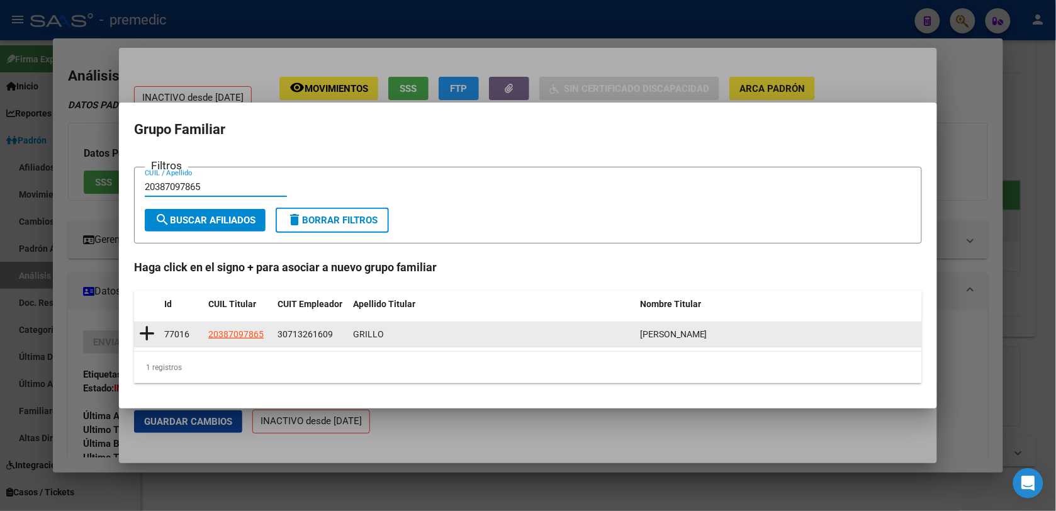
type input "20387097865"
click at [150, 334] on icon at bounding box center [147, 334] width 16 height 18
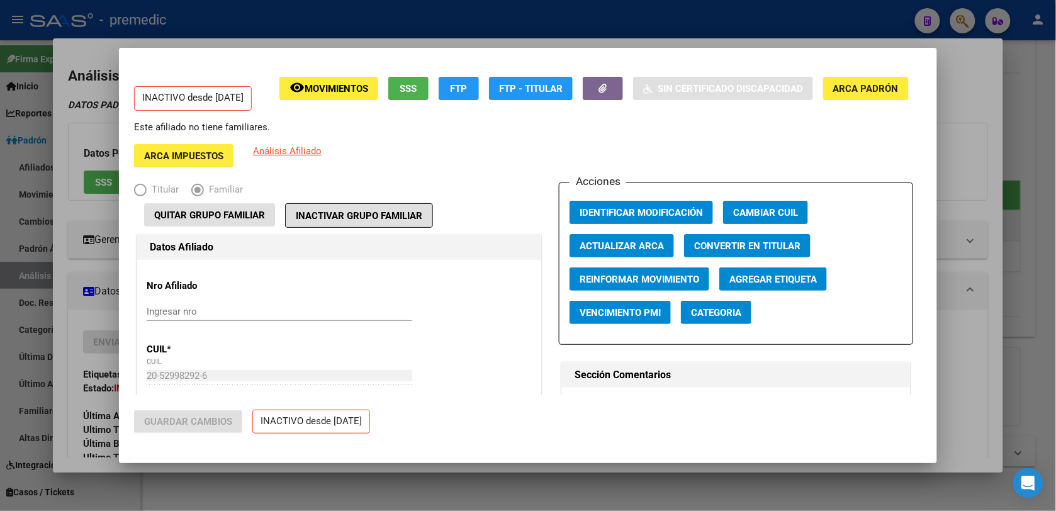
type input "30-71326160-9"
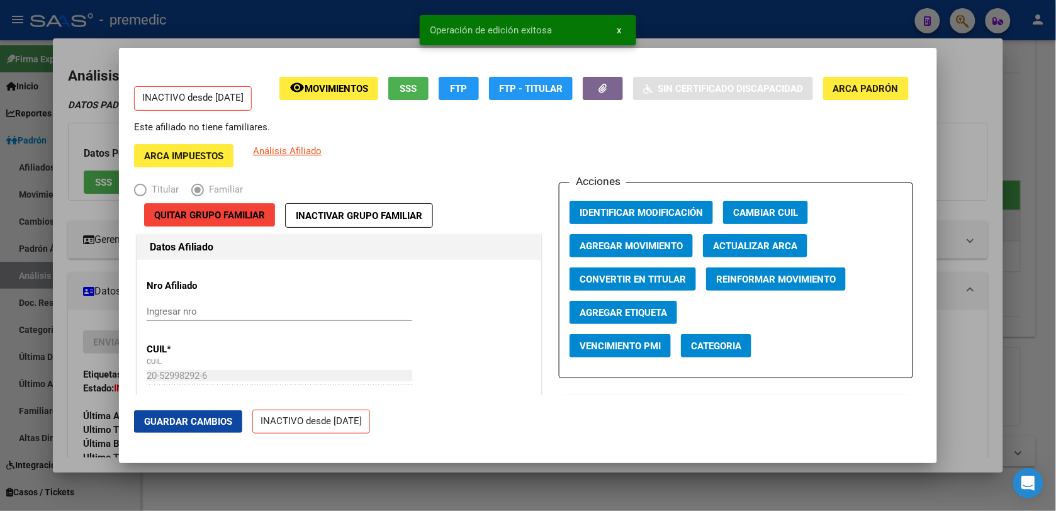
click at [1037, 165] on div at bounding box center [528, 255] width 1056 height 511
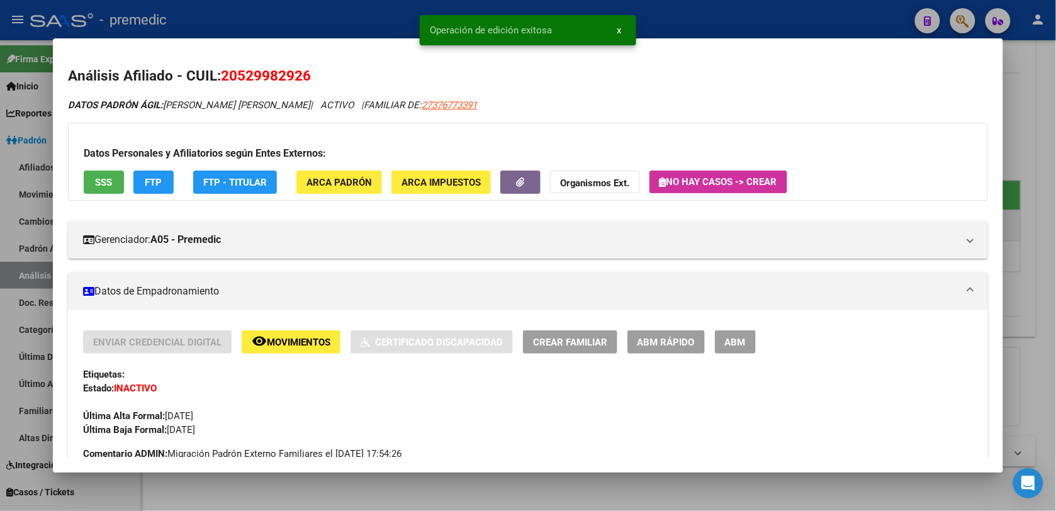
click at [1034, 172] on div at bounding box center [528, 255] width 1056 height 511
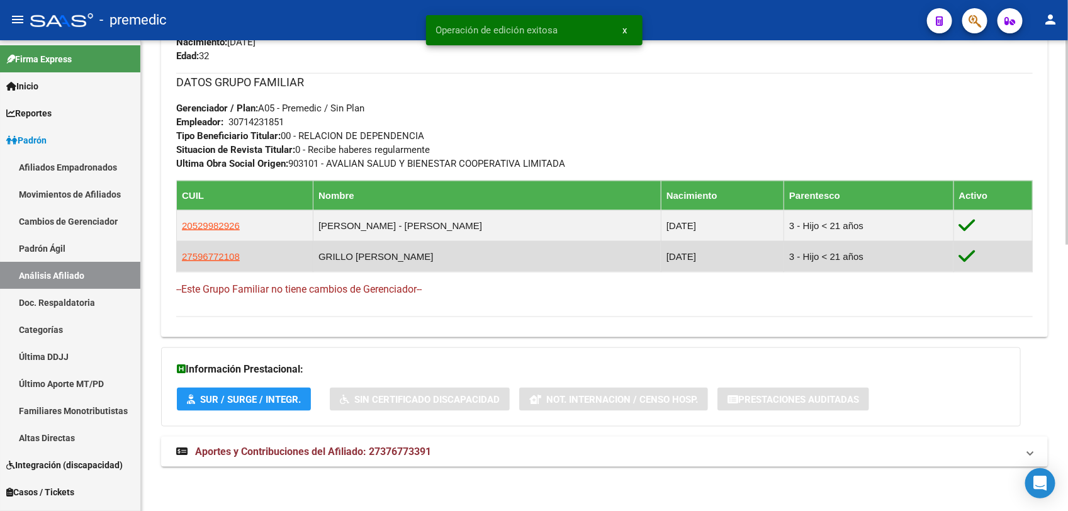
click at [218, 247] on td "27596772108" at bounding box center [245, 256] width 137 height 31
click at [218, 251] on span "27596772108" at bounding box center [211, 256] width 58 height 11
type textarea "27596772108"
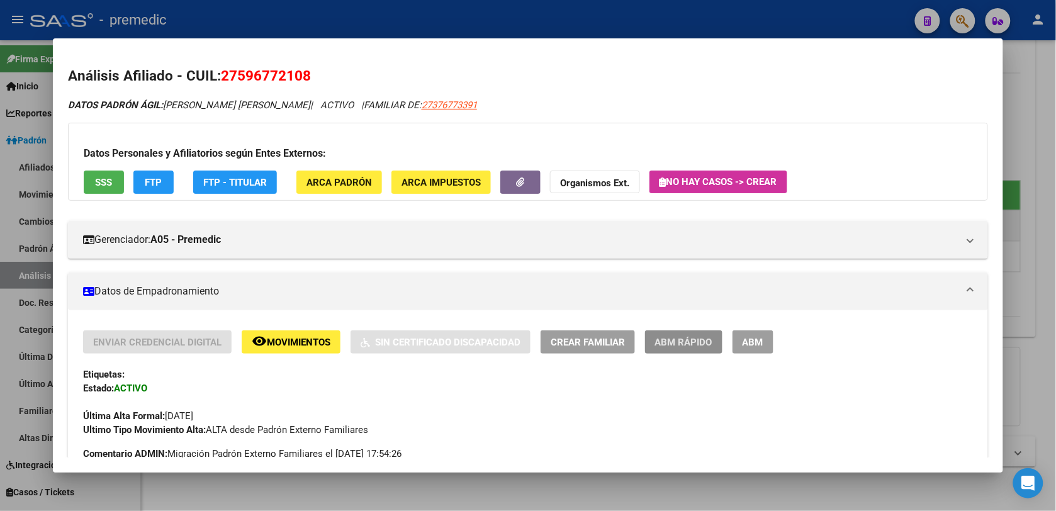
click at [704, 342] on span "ABM Rápido" at bounding box center [683, 342] width 57 height 11
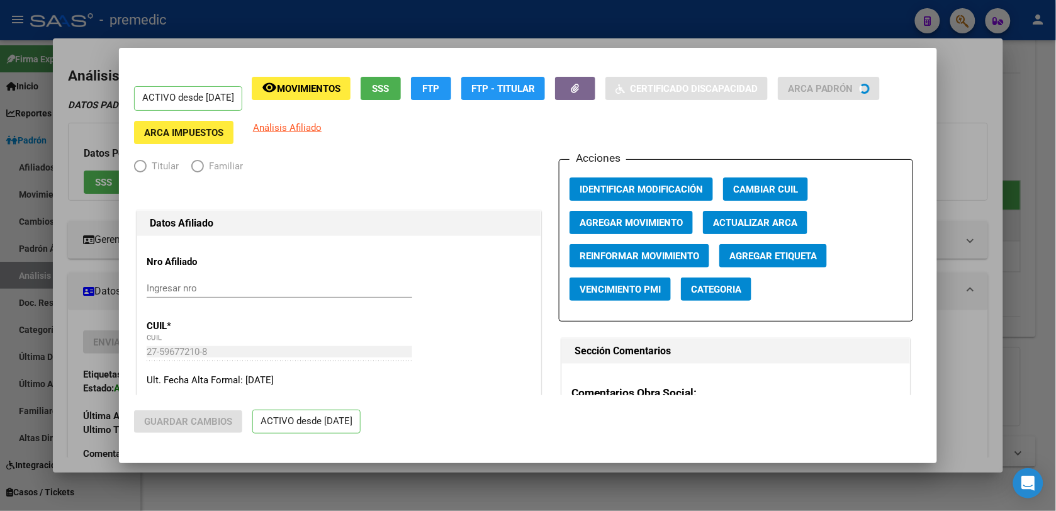
radio input "true"
type input "30-71423185-1"
click at [602, 225] on span "Agregar Movimiento" at bounding box center [631, 222] width 103 height 11
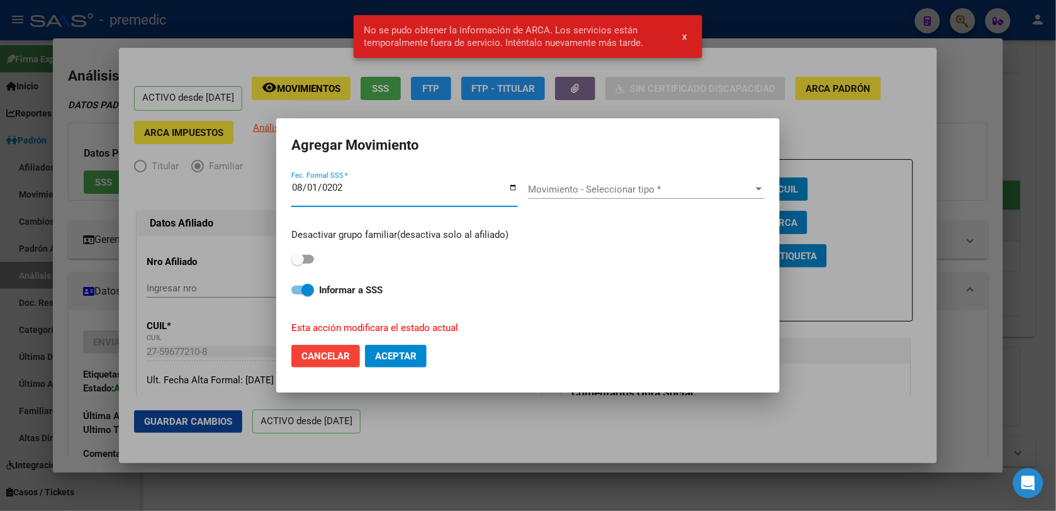
type input "2025-08-01"
click at [603, 199] on div "Movimiento - Seleccionar tipo * Movimiento - Seleccionar tipo *" at bounding box center [646, 189] width 237 height 19
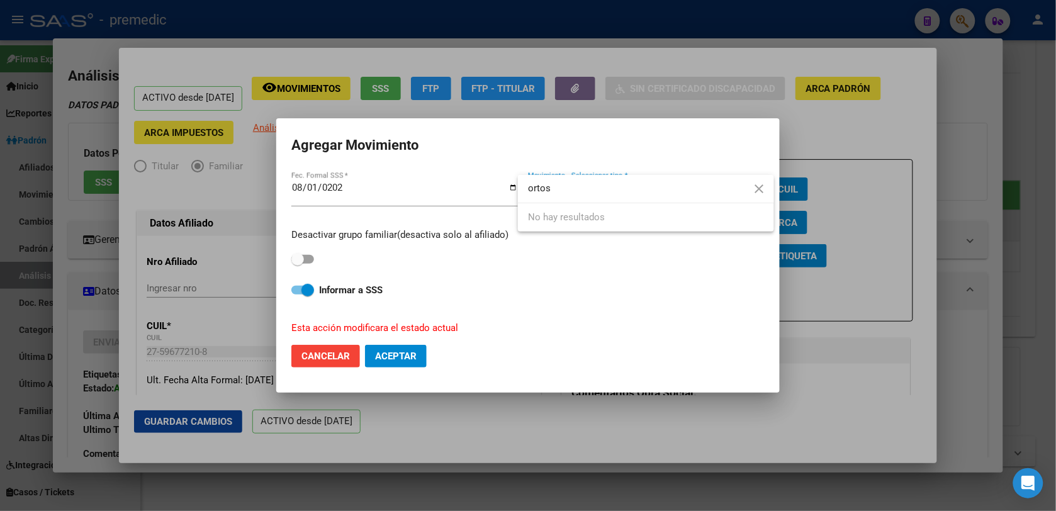
type input "ortos"
click at [312, 254] on div at bounding box center [528, 255] width 1056 height 511
drag, startPoint x: 308, startPoint y: 259, endPoint x: 315, endPoint y: 259, distance: 6.9
click at [308, 260] on span at bounding box center [302, 259] width 23 height 9
click at [298, 264] on input "checkbox" at bounding box center [297, 264] width 1 height 1
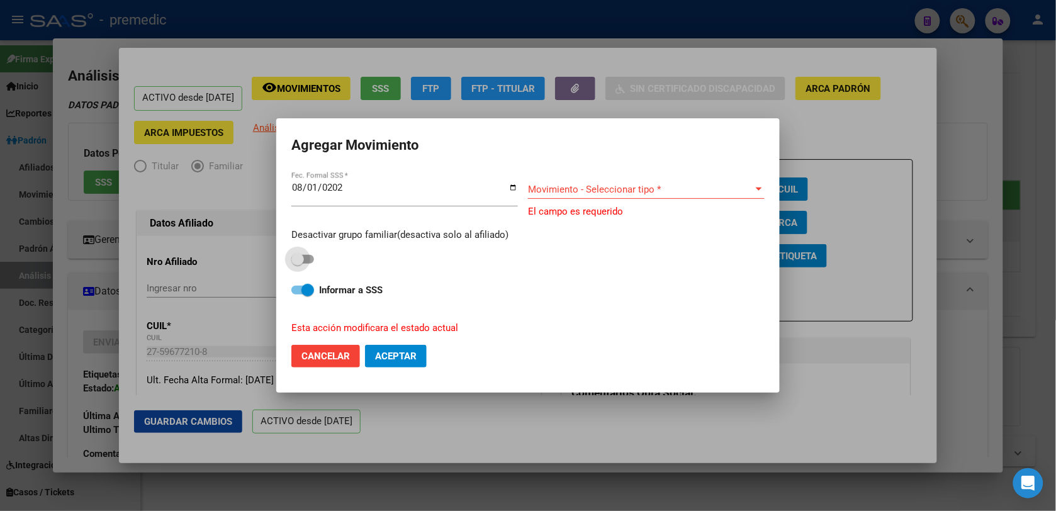
checkbox input "true"
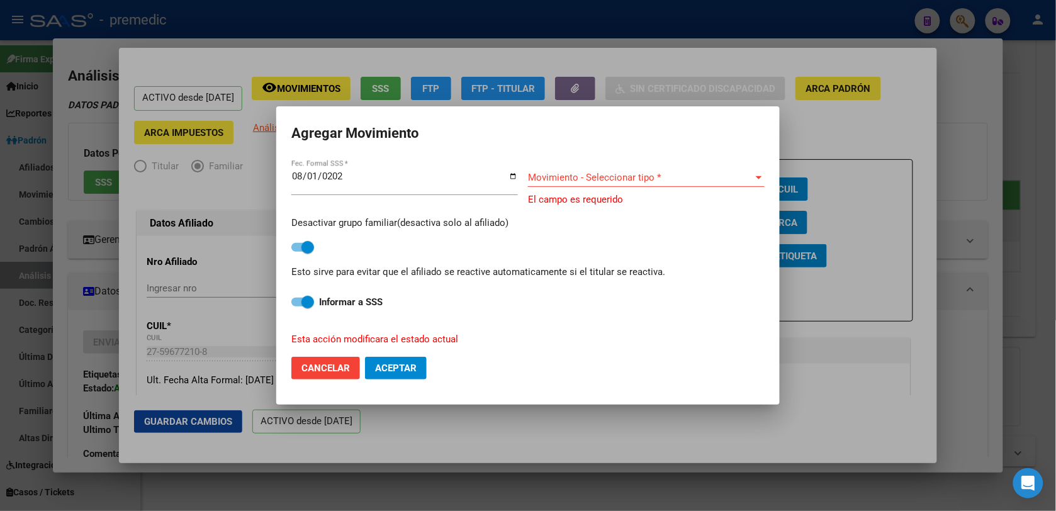
click at [622, 186] on div "Movimiento - Seleccionar tipo * Movimiento - Seleccionar tipo *" at bounding box center [646, 177] width 237 height 19
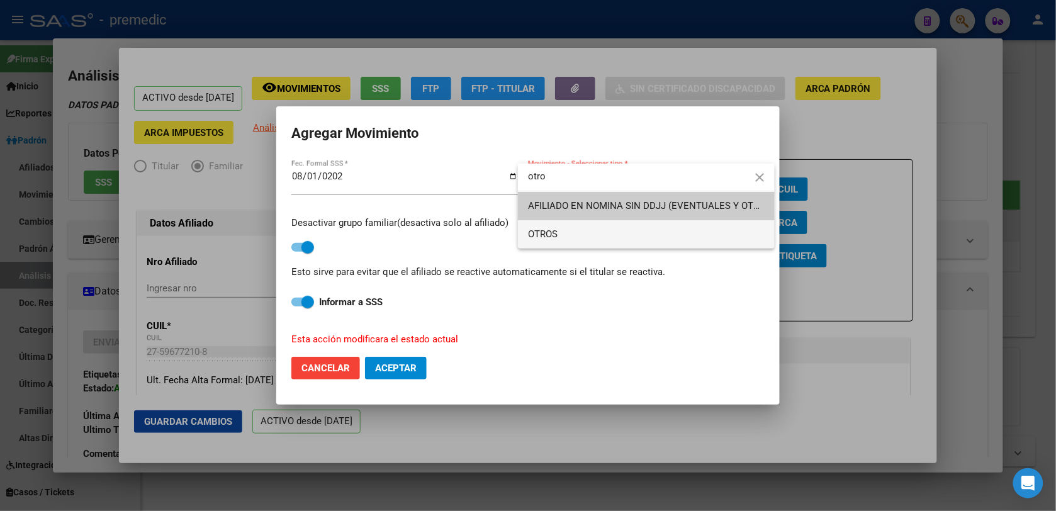
type input "otro"
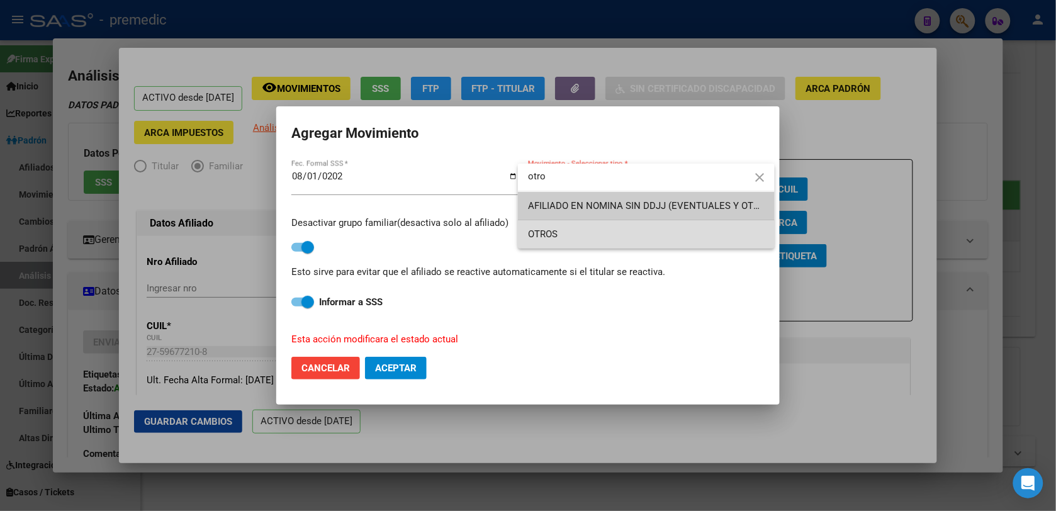
click at [621, 227] on span "OTROS" at bounding box center [646, 234] width 237 height 28
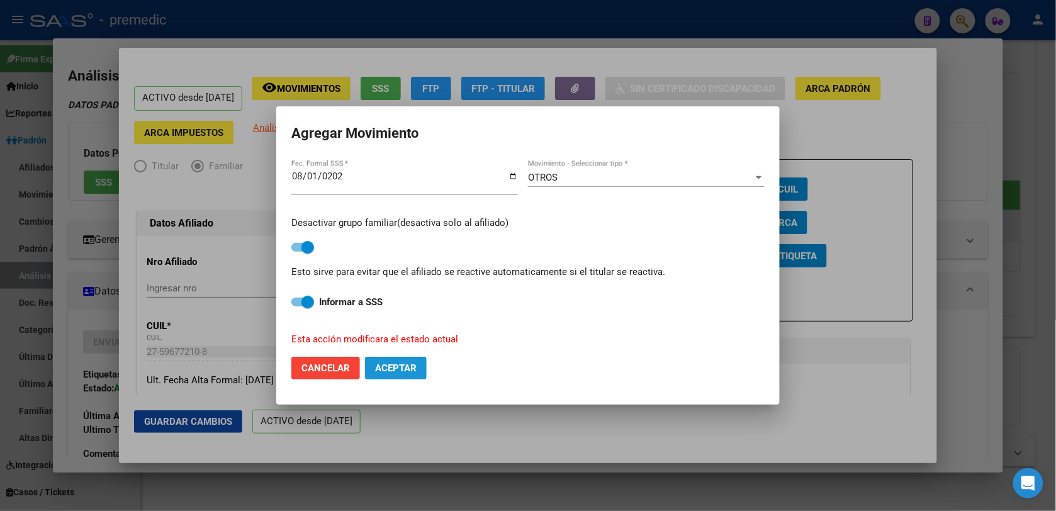
click at [401, 373] on span "Aceptar" at bounding box center [396, 368] width 42 height 11
checkbox input "false"
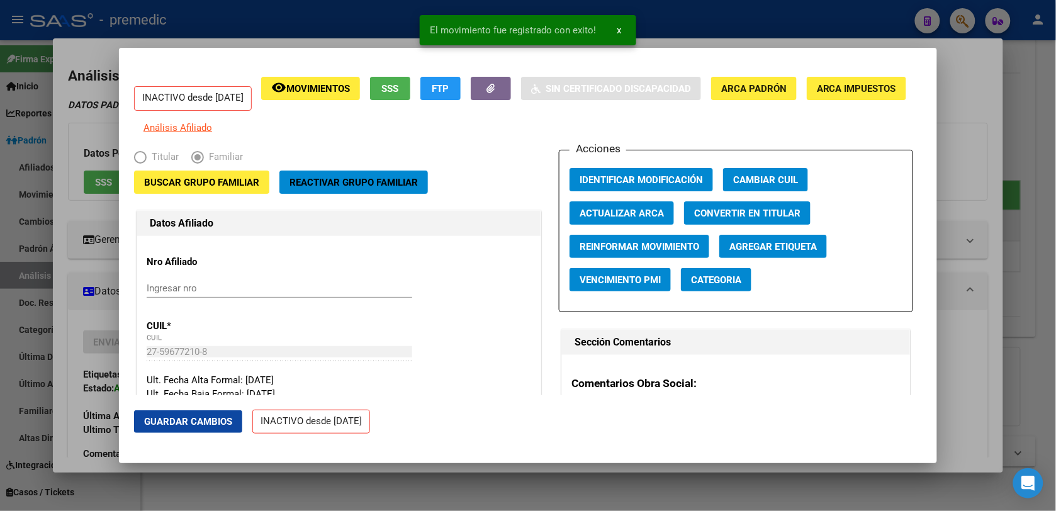
click at [222, 188] on span "Buscar Grupo Familiar" at bounding box center [201, 182] width 115 height 11
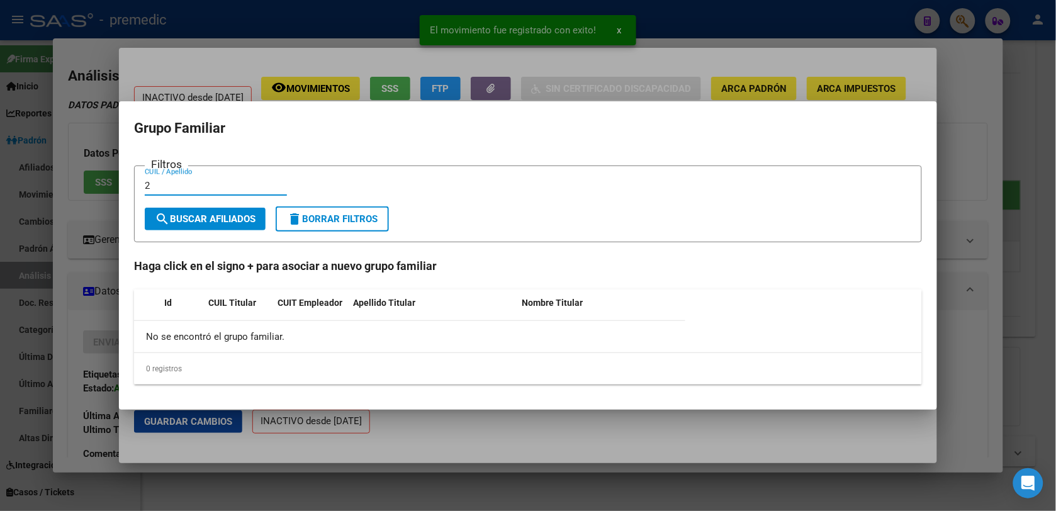
paste input "38709786"
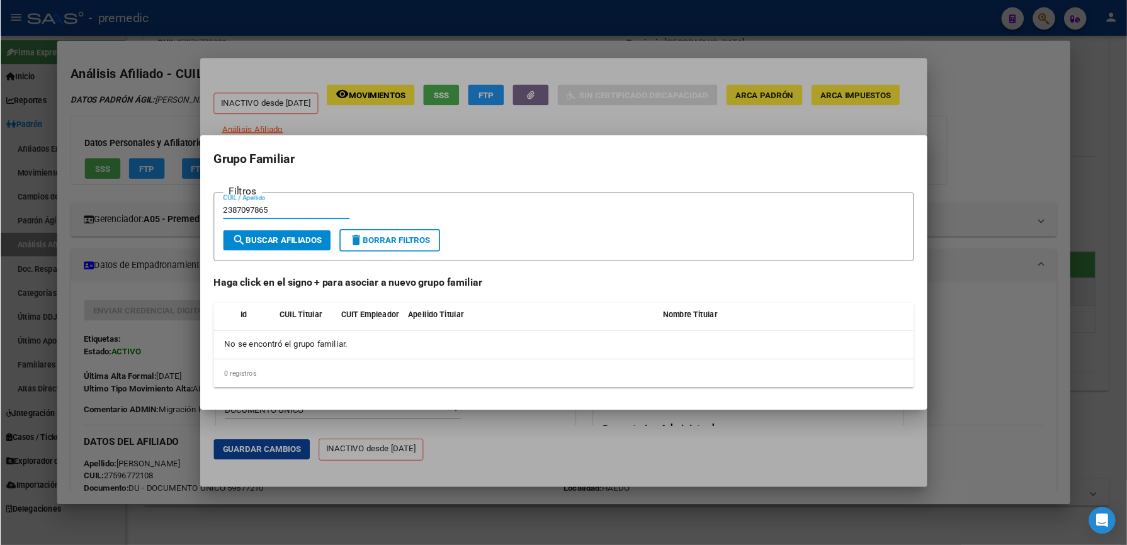
scroll to position [510, 0]
click at [330, 270] on span "search Buscar Afiliados" at bounding box center [311, 270] width 101 height 11
click at [324, 244] on div "2387097865 CUIL / Apellido" at bounding box center [322, 236] width 142 height 19
click at [325, 237] on input "2387097865" at bounding box center [322, 236] width 142 height 11
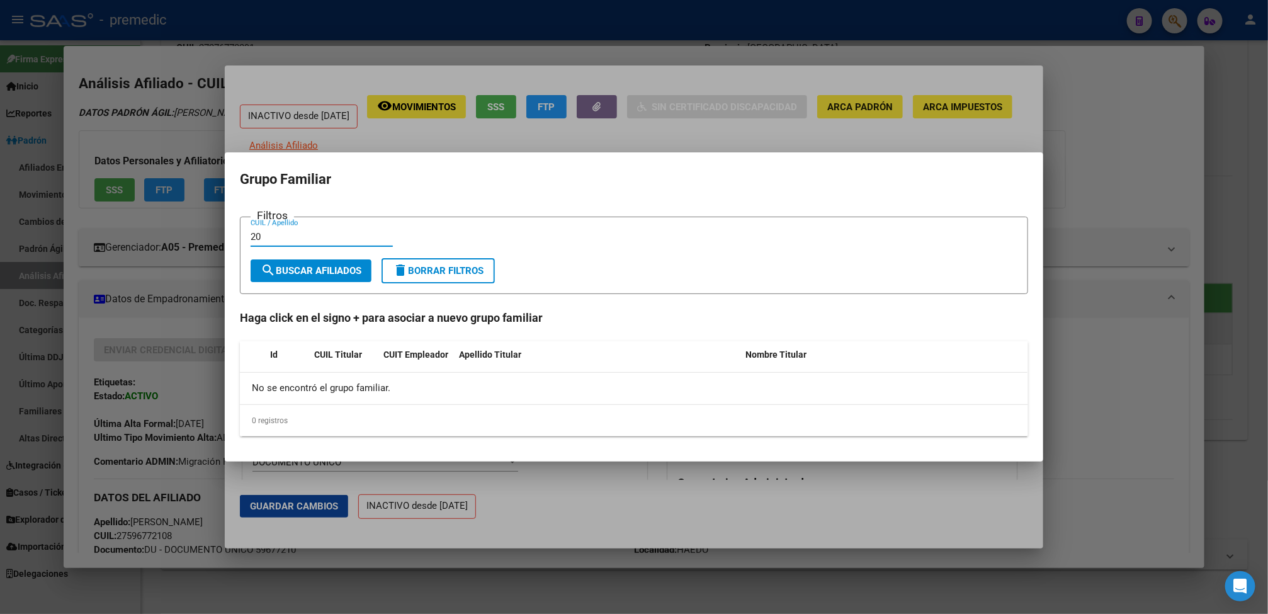
paste input "38709786"
type input "20387097865"
click at [346, 276] on span "search Buscar Afiliados" at bounding box center [311, 270] width 101 height 11
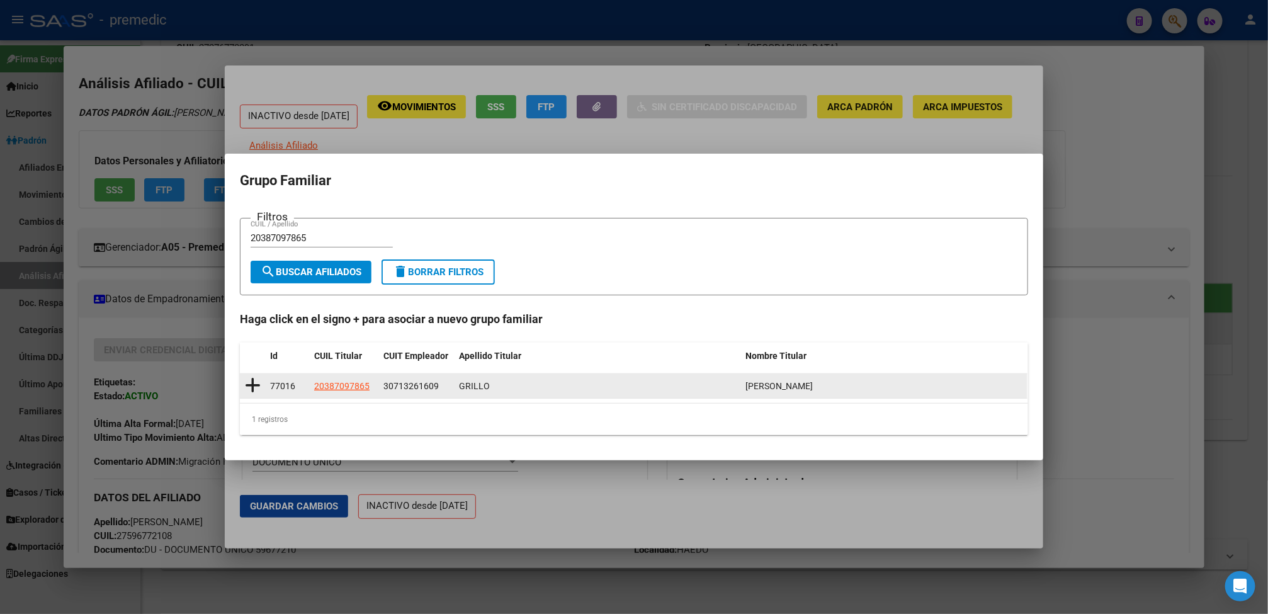
click at [253, 388] on icon at bounding box center [253, 385] width 16 height 18
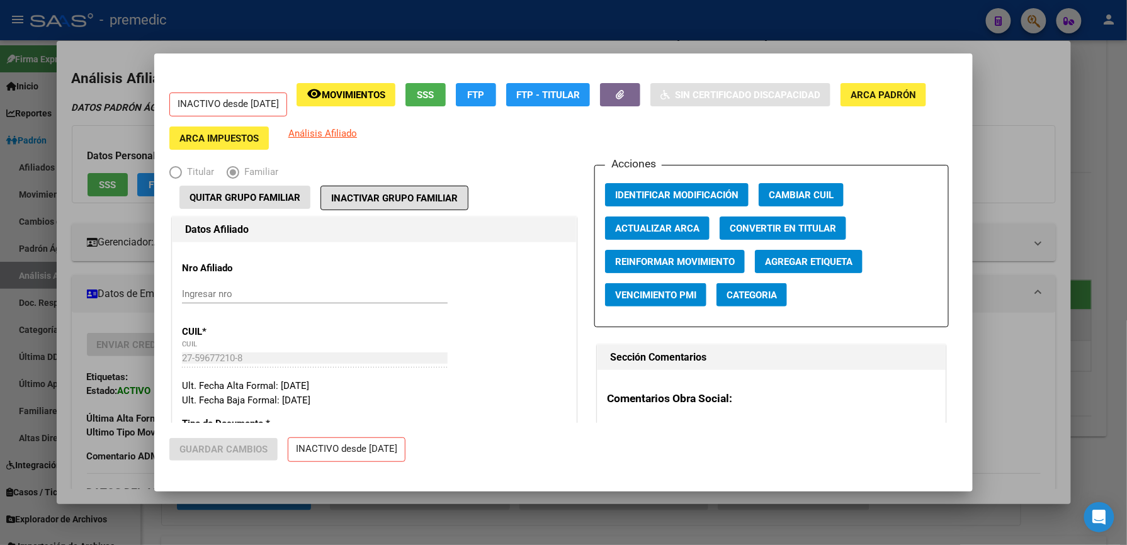
click at [978, 118] on div at bounding box center [563, 272] width 1127 height 545
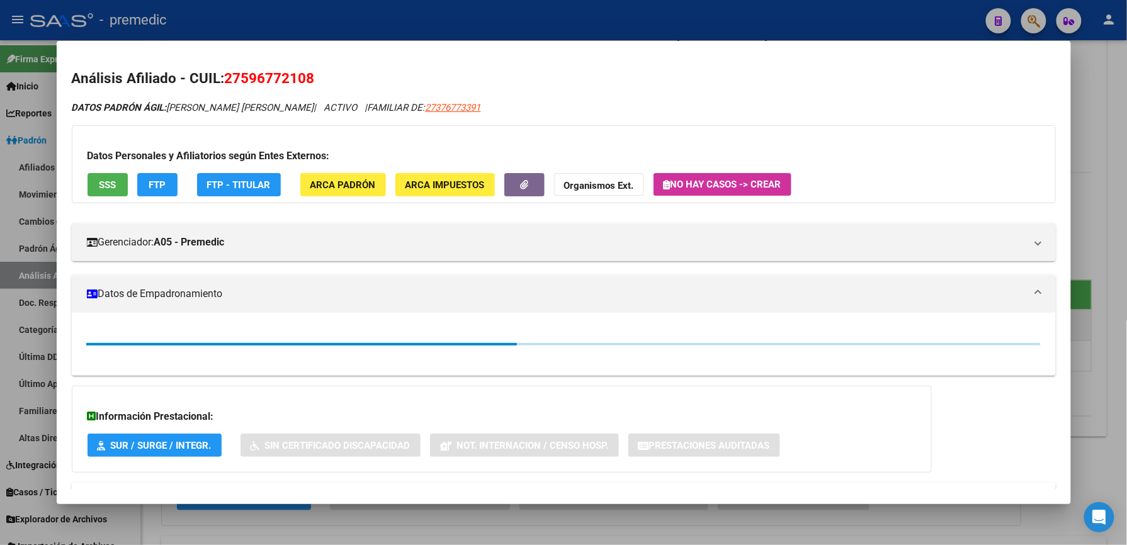
click at [1068, 127] on div at bounding box center [563, 272] width 1127 height 545
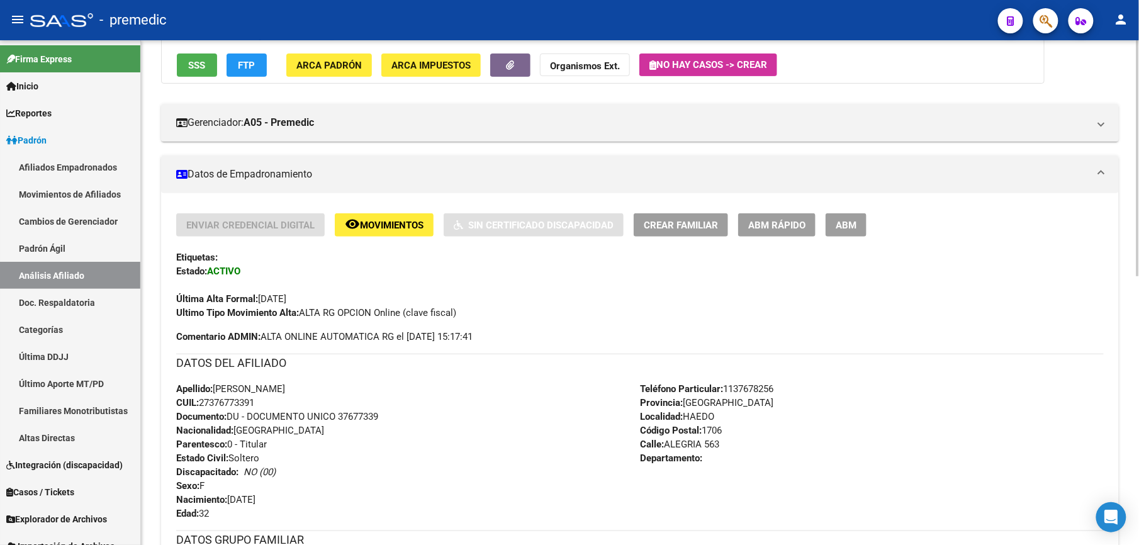
scroll to position [0, 0]
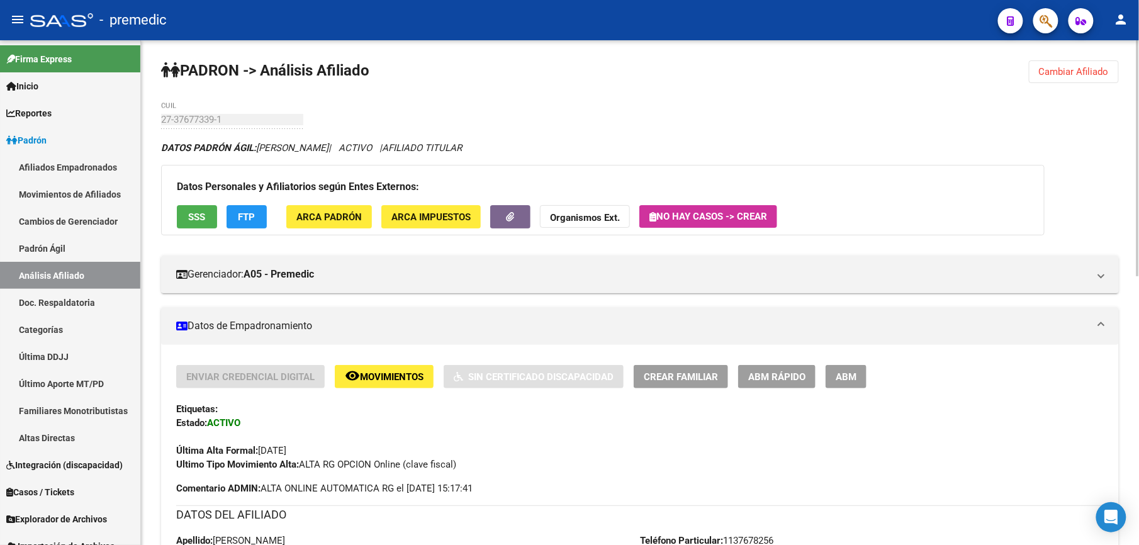
click at [1068, 77] on button "Cambiar Afiliado" at bounding box center [1074, 71] width 90 height 23
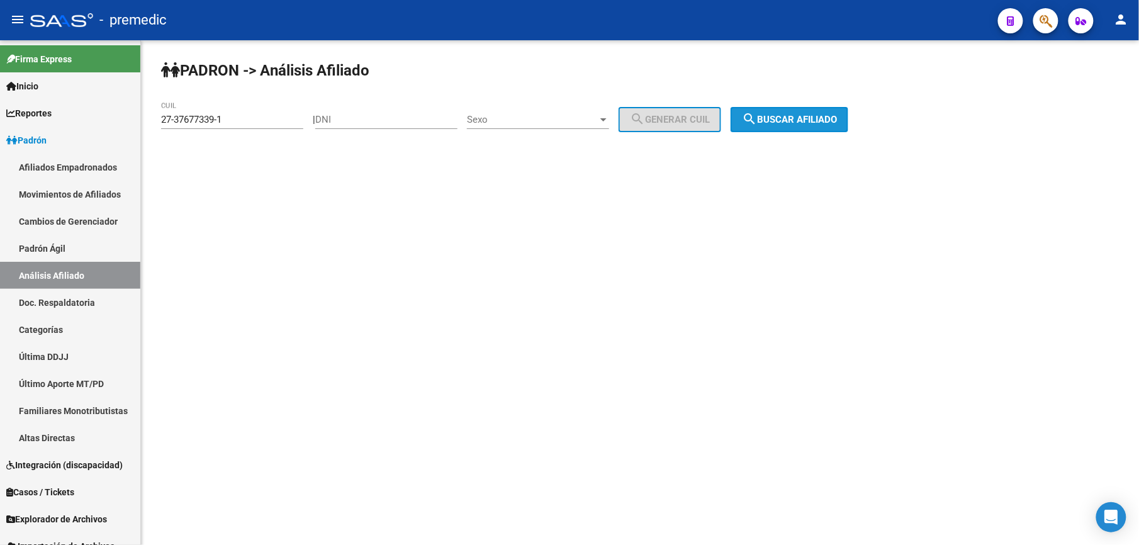
click at [826, 121] on span "search Buscar afiliado" at bounding box center [789, 119] width 95 height 11
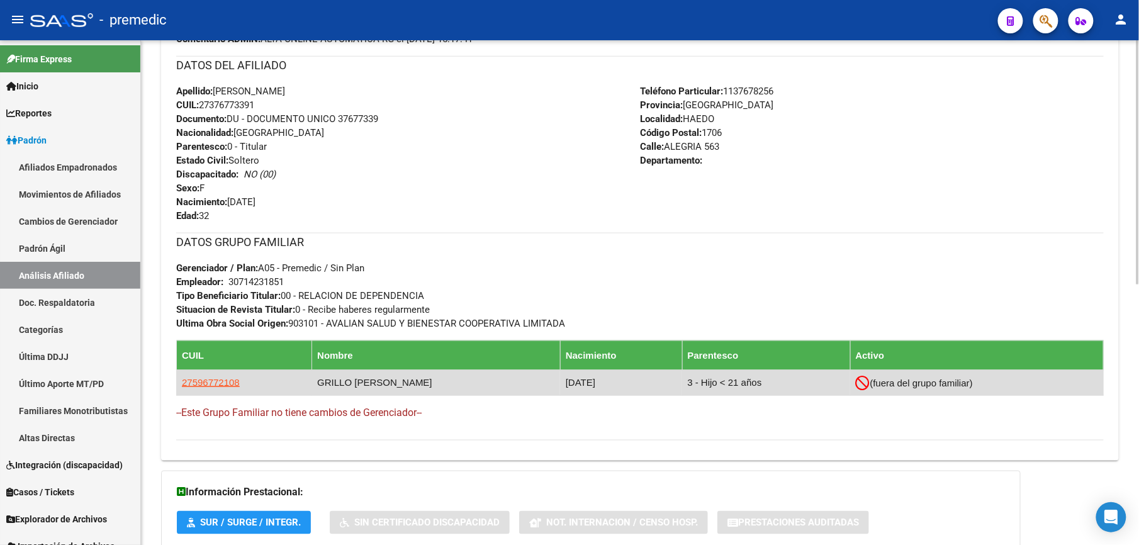
scroll to position [540, 0]
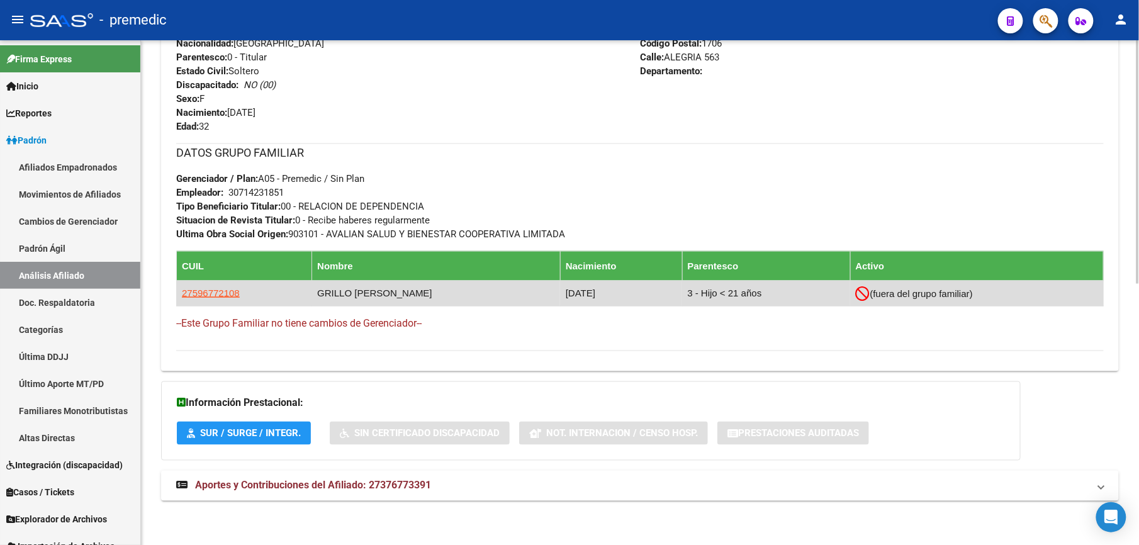
drag, startPoint x: 321, startPoint y: 286, endPoint x: 426, endPoint y: 293, distance: 104.7
click at [426, 293] on td "GRILLO CAIROLI - LOLA RENATA" at bounding box center [436, 293] width 249 height 25
click at [429, 295] on td "GRILLO CAIROLI - LOLA RENATA" at bounding box center [436, 293] width 249 height 25
drag, startPoint x: 429, startPoint y: 295, endPoint x: 323, endPoint y: 293, distance: 105.8
click at [323, 293] on td "GRILLO CAIROLI - LOLA RENATA" at bounding box center [436, 293] width 249 height 25
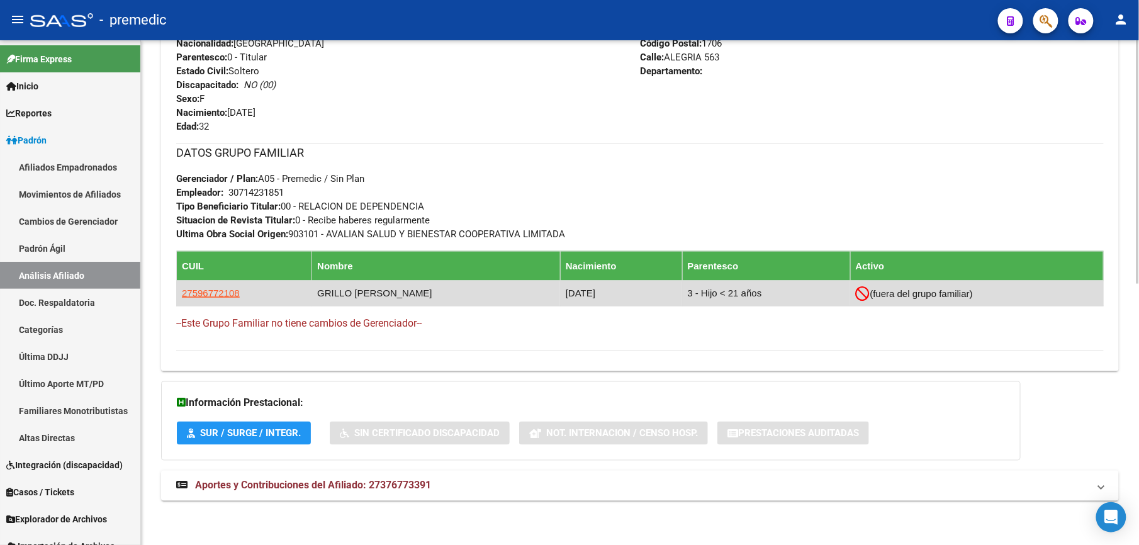
drag, startPoint x: 323, startPoint y: 293, endPoint x: 406, endPoint y: 290, distance: 83.2
click at [406, 290] on td "GRILLO CAIROLI - LOLA RENATA" at bounding box center [436, 293] width 249 height 25
drag, startPoint x: 406, startPoint y: 290, endPoint x: 321, endPoint y: 296, distance: 85.2
click at [321, 296] on td "GRILLO CAIROLI - LOLA RENATA" at bounding box center [436, 293] width 249 height 25
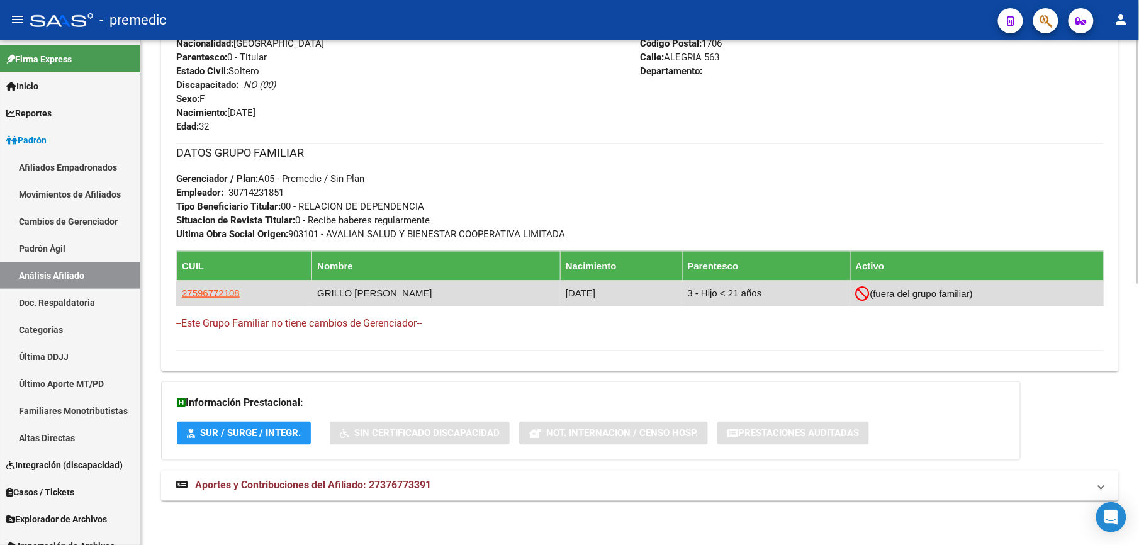
drag, startPoint x: 318, startPoint y: 293, endPoint x: 415, endPoint y: 288, distance: 97.7
click at [415, 288] on td "GRILLO CAIROLI - LOLA RENATA" at bounding box center [436, 293] width 249 height 25
click at [419, 290] on td "GRILLO CAIROLI - LOLA RENATA" at bounding box center [436, 293] width 249 height 25
drag, startPoint x: 432, startPoint y: 291, endPoint x: 322, endPoint y: 295, distance: 109.6
click at [322, 295] on td "GRILLO CAIROLI - LOLA RENATA" at bounding box center [436, 293] width 249 height 25
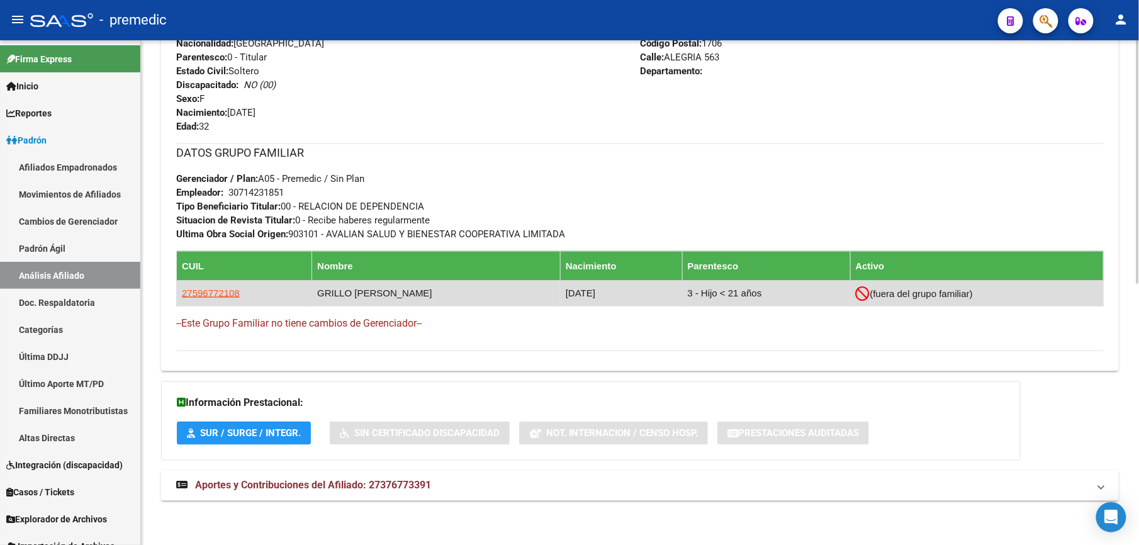
click at [322, 295] on td "GRILLO CAIROLI - LOLA RENATA" at bounding box center [436, 293] width 249 height 25
drag, startPoint x: 300, startPoint y: 293, endPoint x: 432, endPoint y: 288, distance: 131.6
click at [432, 288] on tr "27596772108 GRILLO CAIROLI - LOLA RENATA 25/12/2022 3 - Hijo < 21 años (fuera d…" at bounding box center [640, 293] width 927 height 25
drag, startPoint x: 432, startPoint y: 288, endPoint x: 423, endPoint y: 295, distance: 11.2
click at [423, 295] on td "GRILLO CAIROLI - LOLA RENATA" at bounding box center [436, 293] width 249 height 25
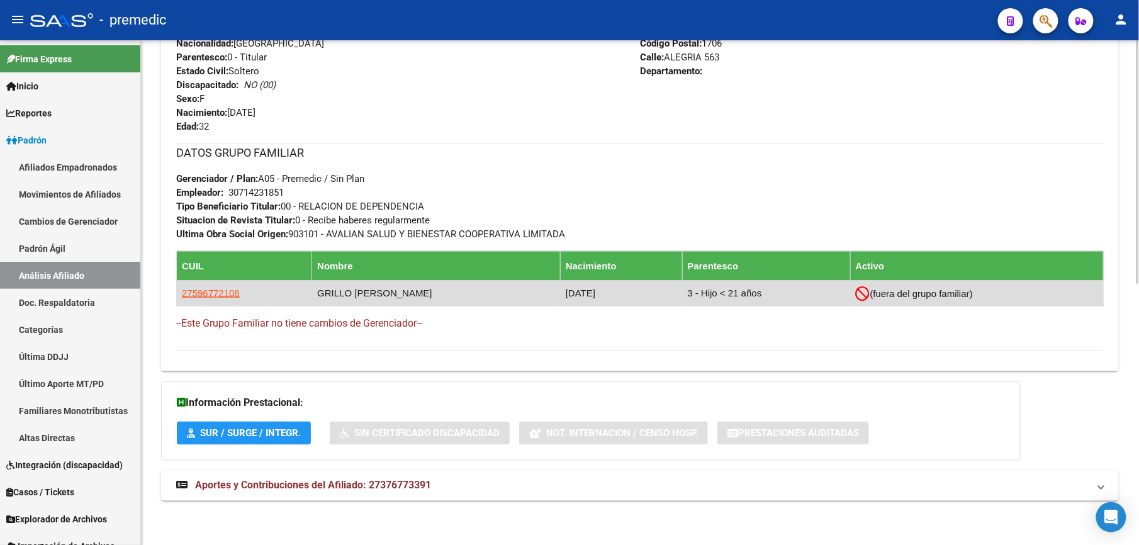
drag, startPoint x: 393, startPoint y: 290, endPoint x: 293, endPoint y: 286, distance: 99.6
click at [293, 286] on tr "27596772108 GRILLO CAIROLI - LOLA RENATA 25/12/2022 3 - Hijo < 21 años (fuera d…" at bounding box center [640, 293] width 927 height 25
drag, startPoint x: 293, startPoint y: 286, endPoint x: 329, endPoint y: 290, distance: 35.5
click at [329, 290] on td "GRILLO CAIROLI - LOLA RENATA" at bounding box center [436, 293] width 249 height 25
drag, startPoint x: 311, startPoint y: 295, endPoint x: 403, endPoint y: 288, distance: 92.1
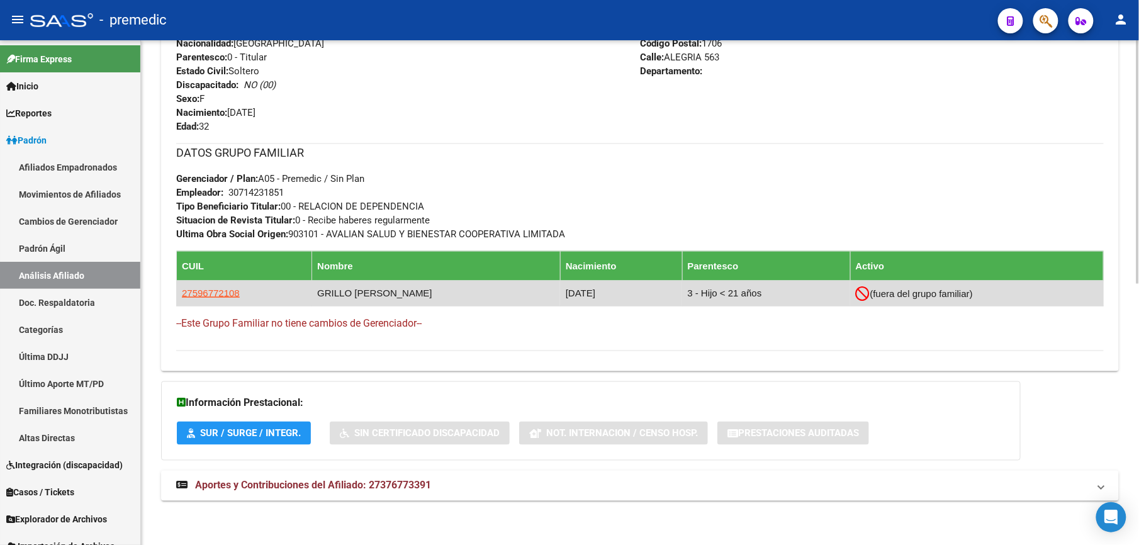
click at [403, 288] on td "GRILLO CAIROLI - LOLA RENATA" at bounding box center [436, 293] width 249 height 25
drag, startPoint x: 403, startPoint y: 288, endPoint x: 300, endPoint y: 290, distance: 103.3
click at [300, 290] on tr "27596772108 GRILLO CAIROLI - LOLA RENATA 25/12/2022 3 - Hijo < 21 años (fuera d…" at bounding box center [640, 293] width 927 height 25
click at [298, 290] on td "27596772108" at bounding box center [244, 293] width 135 height 25
drag, startPoint x: 317, startPoint y: 290, endPoint x: 426, endPoint y: 298, distance: 108.6
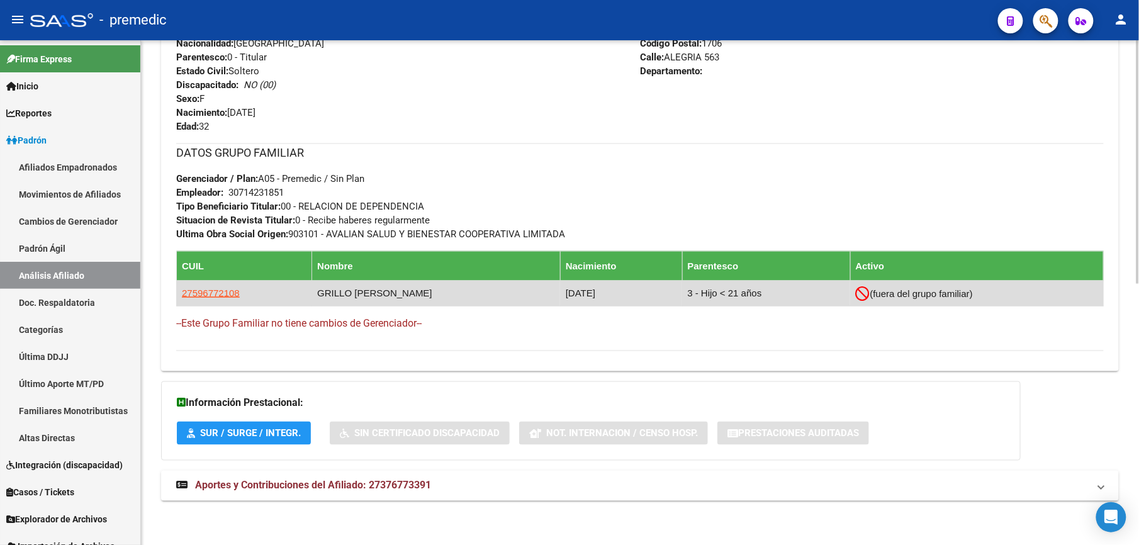
click at [426, 298] on td "GRILLO CAIROLI - LOLA RENATA" at bounding box center [436, 293] width 249 height 25
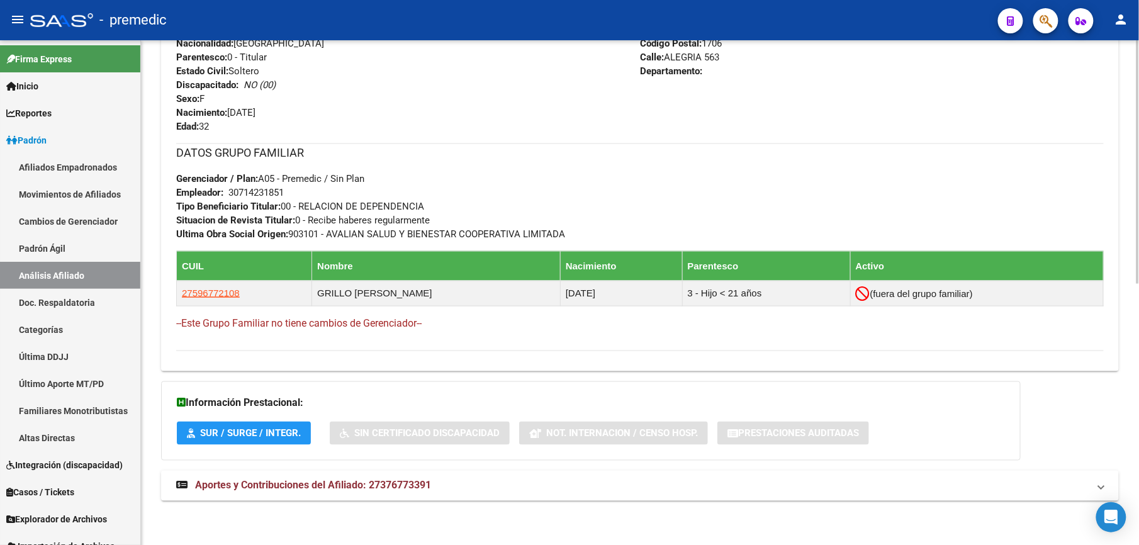
scroll to position [205, 0]
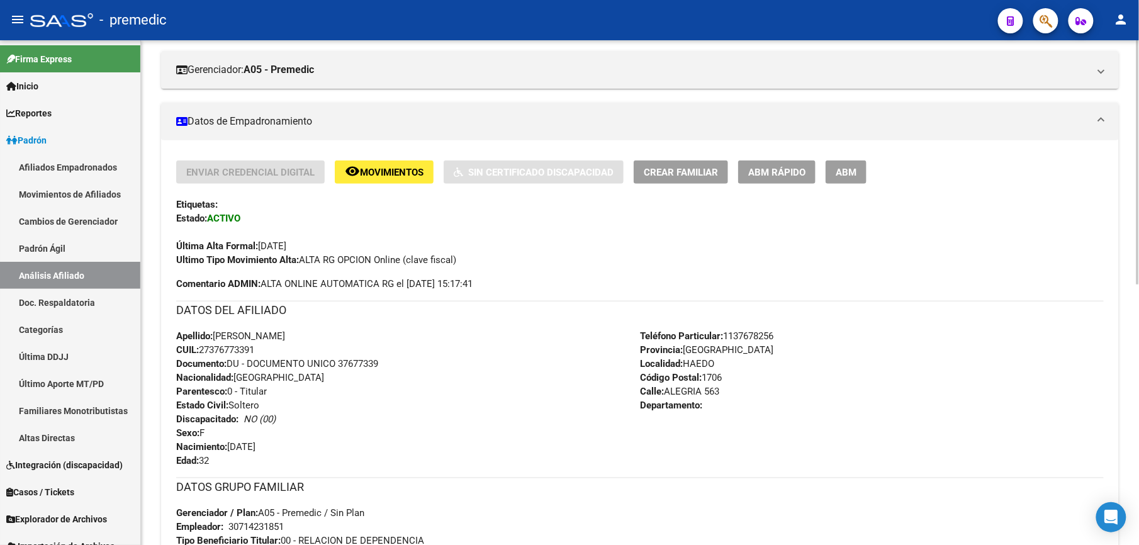
drag, startPoint x: 342, startPoint y: 244, endPoint x: 358, endPoint y: 388, distance: 144.9
click at [358, 388] on div "Enviar Credencial Digital remove_red_eye Movimientos Sin Certificado Discapacid…" at bounding box center [640, 423] width 928 height 525
drag, startPoint x: 358, startPoint y: 388, endPoint x: 315, endPoint y: 356, distance: 53.9
click at [315, 356] on div "Apellido: BRENDA JAZMIN CAIROLI WESTER CUIL: 27376773391 Documento: DU - DOCUME…" at bounding box center [408, 398] width 464 height 138
drag, startPoint x: 307, startPoint y: 371, endPoint x: 303, endPoint y: 303, distance: 68.7
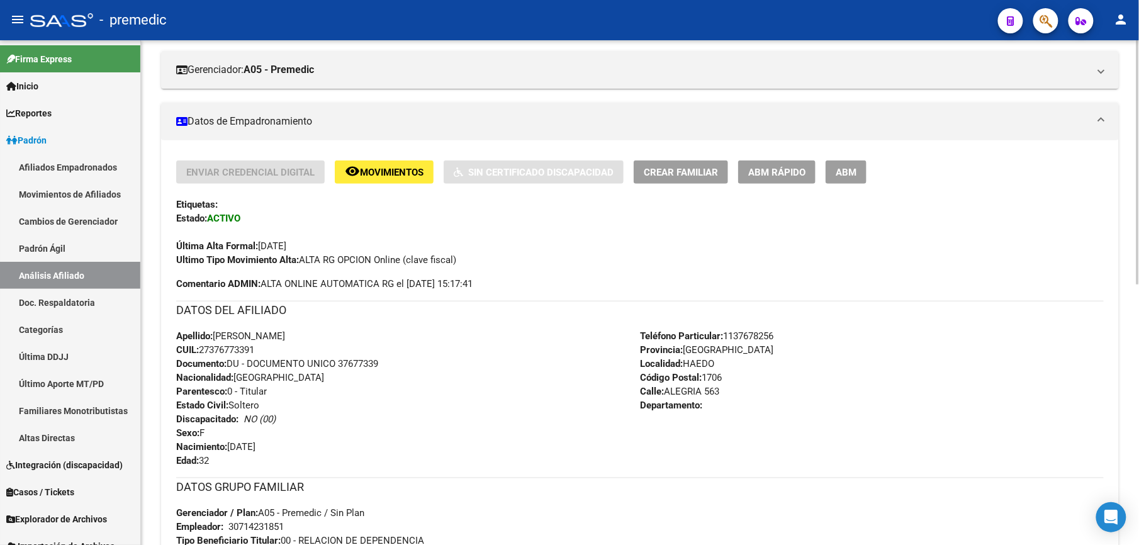
click at [303, 303] on div "DATOS DEL AFILIADO Apellido: BRENDA JAZMIN CAIROLI WESTER CUIL: 27376773391 Doc…" at bounding box center [640, 384] width 928 height 167
drag, startPoint x: 303, startPoint y: 303, endPoint x: 272, endPoint y: 373, distance: 76.6
click at [272, 373] on div "Enviar Credencial Digital remove_red_eye Movimientos Sin Certificado Discapacid…" at bounding box center [640, 423] width 928 height 525
click at [272, 373] on span "Nacionalidad: ARGENTINA" at bounding box center [250, 377] width 148 height 11
drag, startPoint x: 291, startPoint y: 319, endPoint x: 310, endPoint y: 254, distance: 66.9
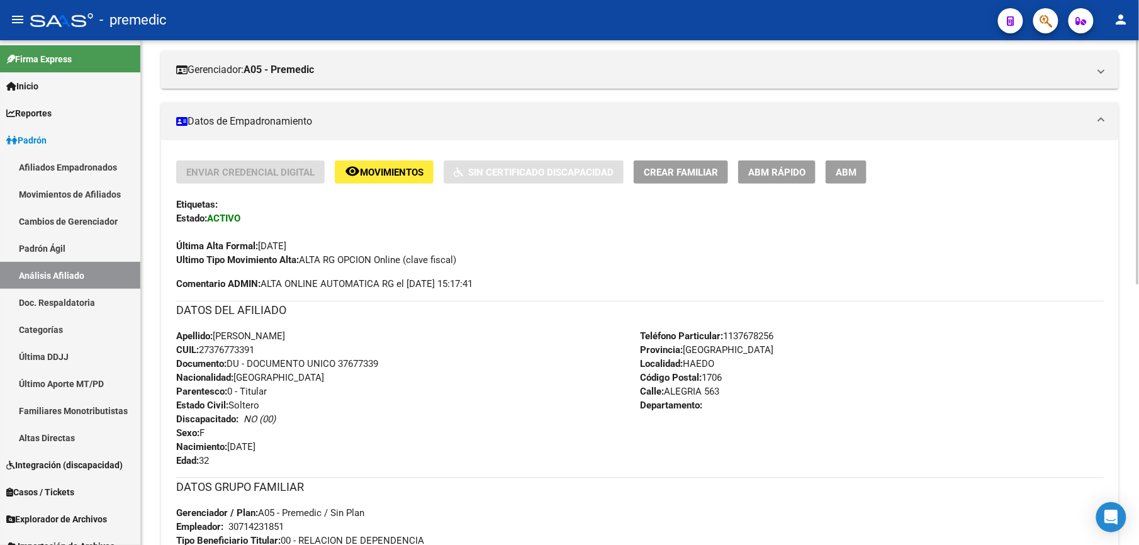
click at [310, 254] on div "Enviar Credencial Digital remove_red_eye Movimientos Sin Certificado Discapacid…" at bounding box center [640, 423] width 928 height 525
drag, startPoint x: 310, startPoint y: 254, endPoint x: 283, endPoint y: 258, distance: 27.3
click at [283, 258] on strong "Ultimo Tipo Movimiento Alta:" at bounding box center [237, 259] width 123 height 11
drag, startPoint x: 283, startPoint y: 258, endPoint x: 277, endPoint y: 383, distance: 124.8
click at [277, 383] on div "Enviar Credencial Digital remove_red_eye Movimientos Sin Certificado Discapacid…" at bounding box center [640, 423] width 928 height 525
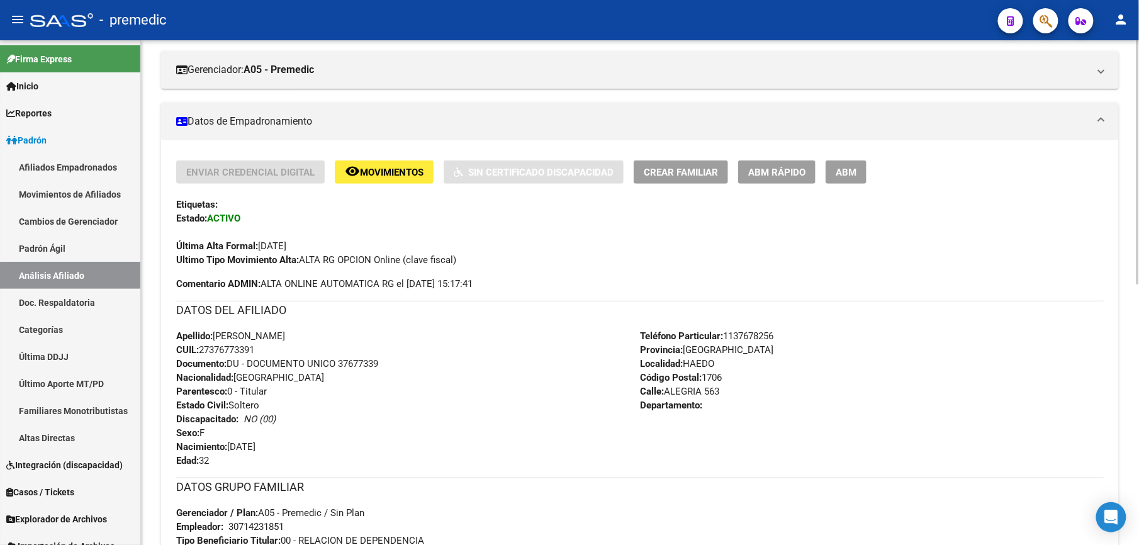
click at [277, 383] on span "Nacionalidad: ARGENTINA" at bounding box center [250, 377] width 148 height 11
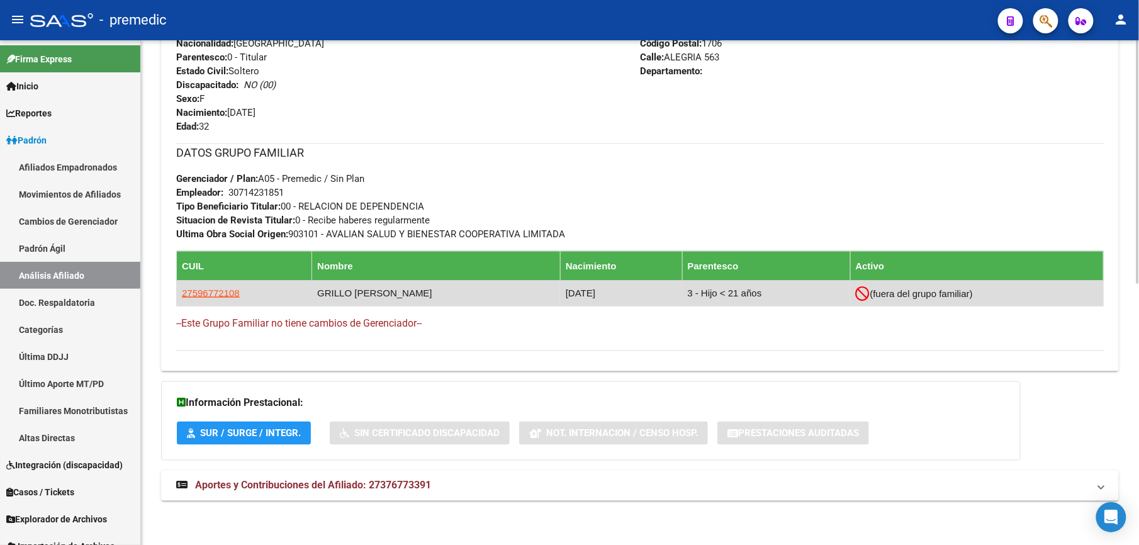
drag, startPoint x: 366, startPoint y: 295, endPoint x: 414, endPoint y: 295, distance: 47.8
click at [414, 295] on td "GRILLO CAIROLI - LOLA RENATA" at bounding box center [436, 293] width 249 height 25
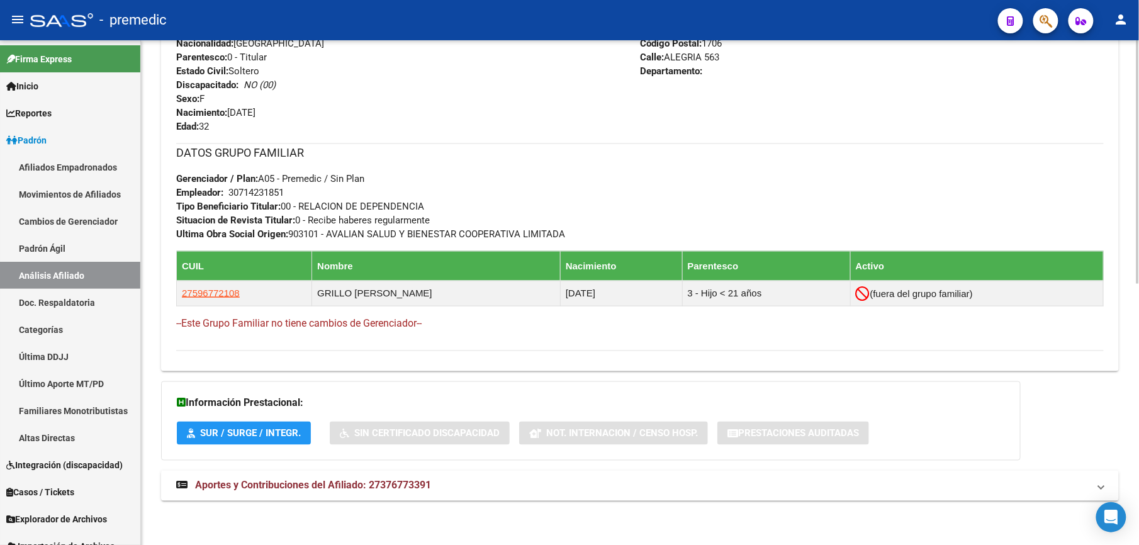
drag, startPoint x: 414, startPoint y: 295, endPoint x: 402, endPoint y: 306, distance: 16.9
click at [414, 295] on td "GRILLO CAIROLI - LOLA RENATA" at bounding box center [436, 293] width 249 height 25
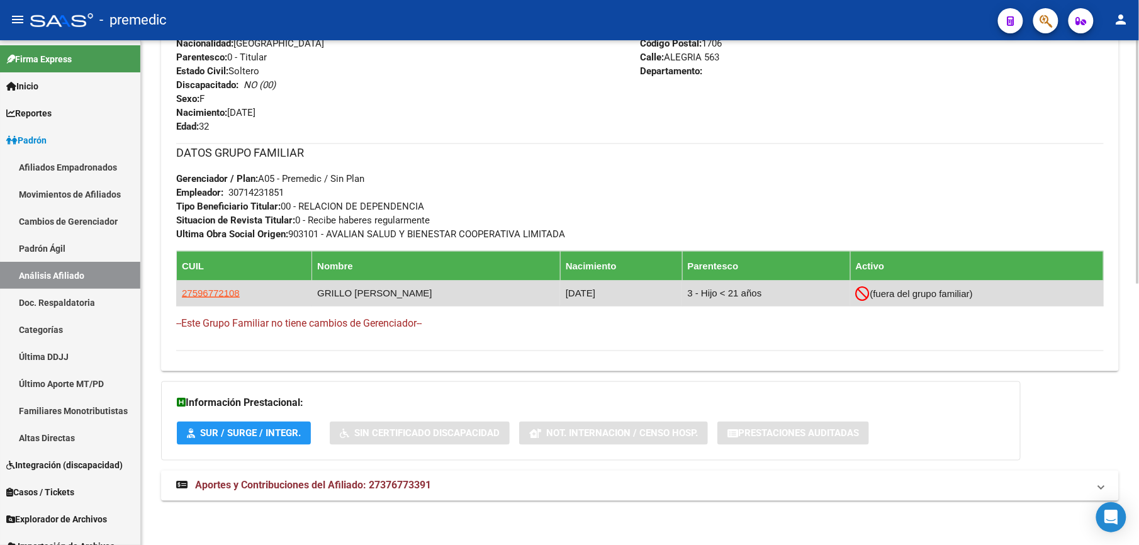
drag, startPoint x: 190, startPoint y: 298, endPoint x: 232, endPoint y: 298, distance: 41.6
click at [232, 298] on app-link-go-to "27596772108" at bounding box center [211, 293] width 58 height 14
copy span "59677210"
click at [225, 291] on span "27596772108" at bounding box center [211, 293] width 58 height 11
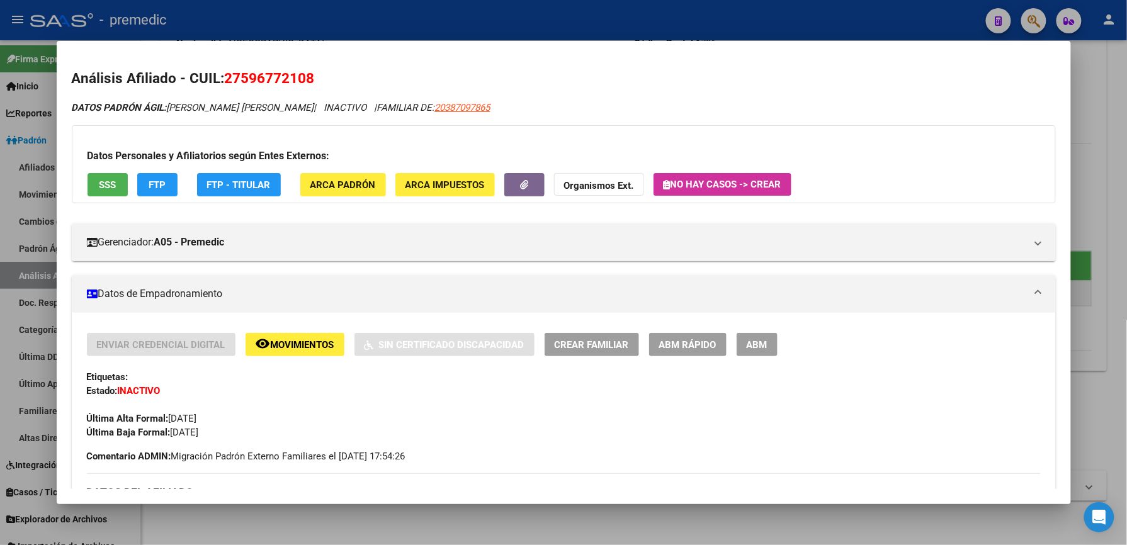
click at [1058, 54] on mat-dialog-container "Análisis Afiliado - CUIL: 27596772108 DATOS PADRÓN ÁGIL: GRILLO CAIROLI LOLA RE…" at bounding box center [564, 272] width 1014 height 463
click at [662, 341] on span "ABM Rápido" at bounding box center [687, 344] width 57 height 11
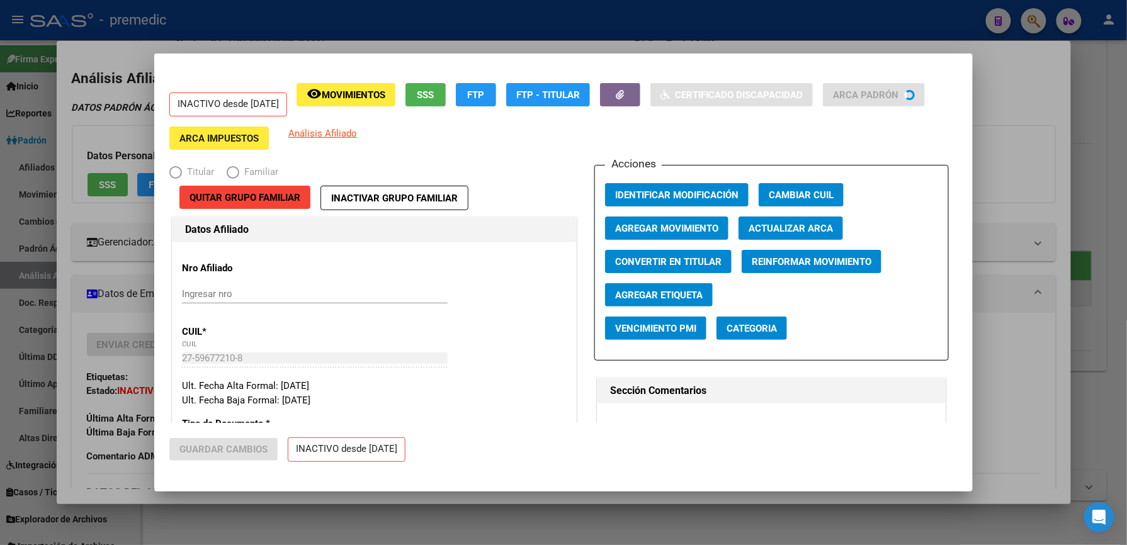
radio input "true"
type input "30-71326160-9"
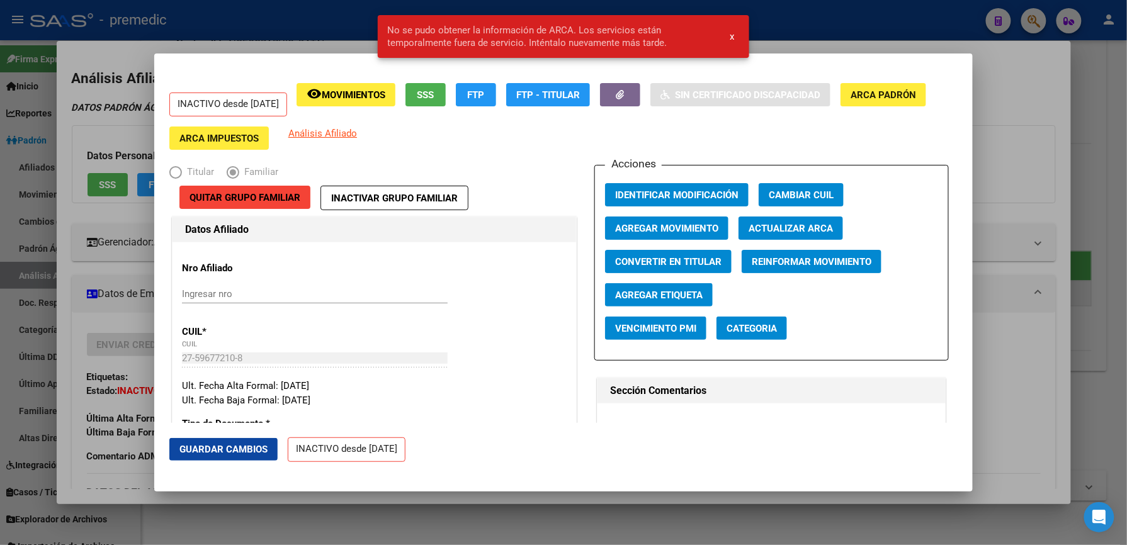
click at [116, 295] on div at bounding box center [563, 272] width 1127 height 545
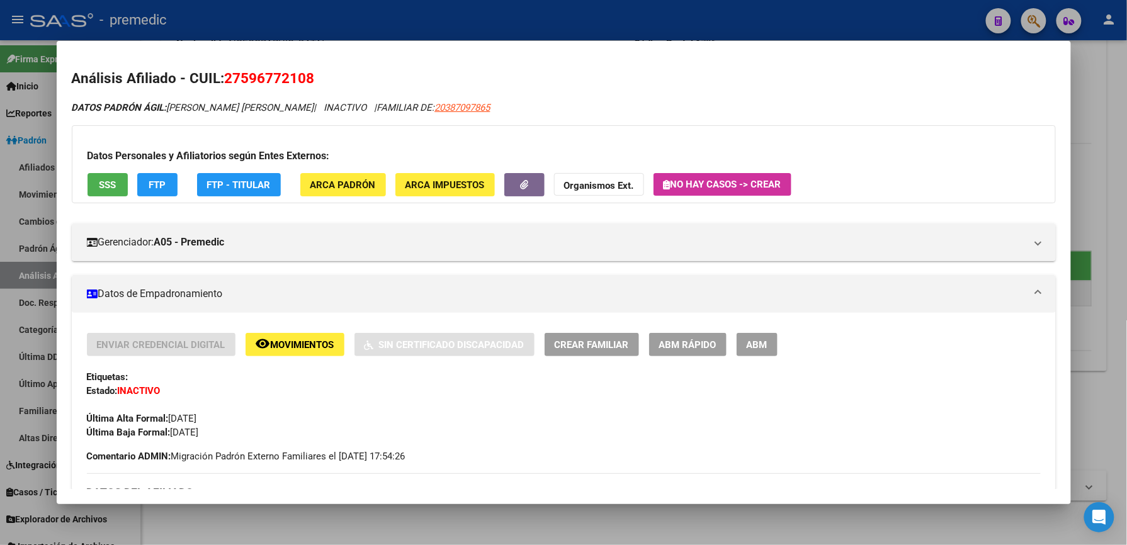
click at [1068, 387] on div at bounding box center [563, 272] width 1127 height 545
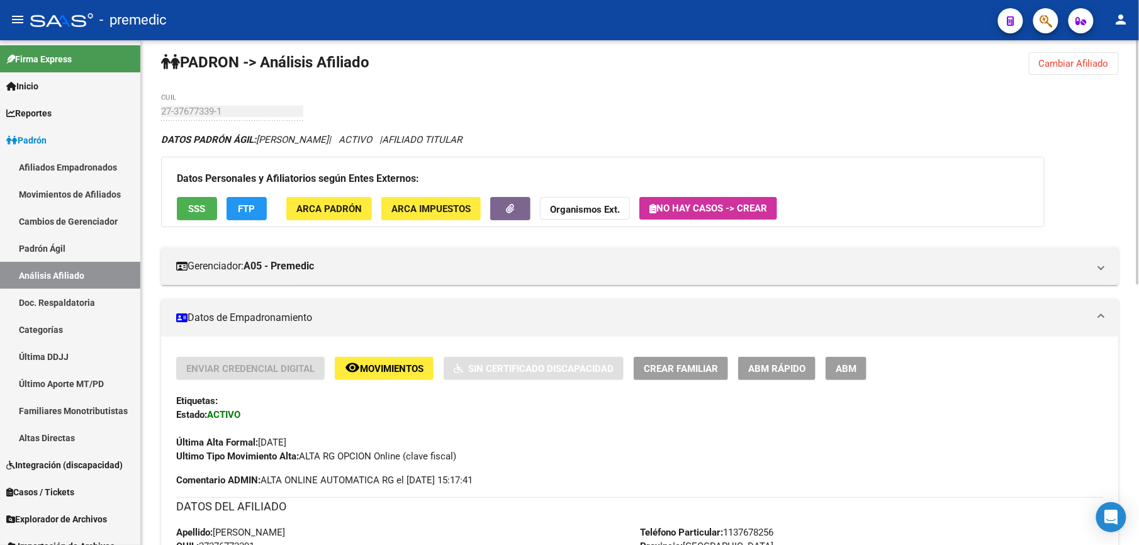
scroll to position [0, 0]
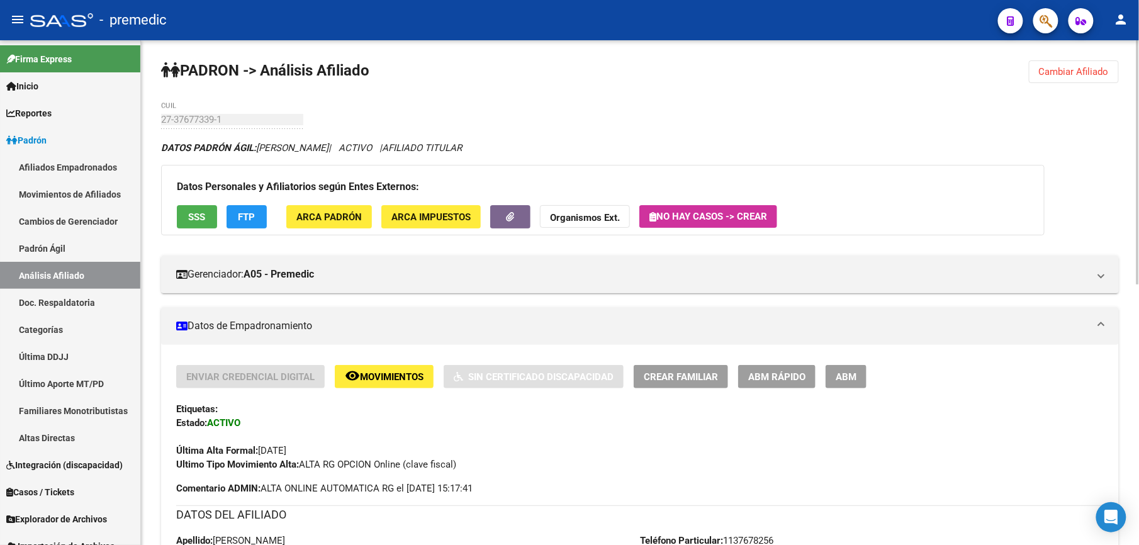
click at [1054, 62] on button "Cambiar Afiliado" at bounding box center [1074, 71] width 90 height 23
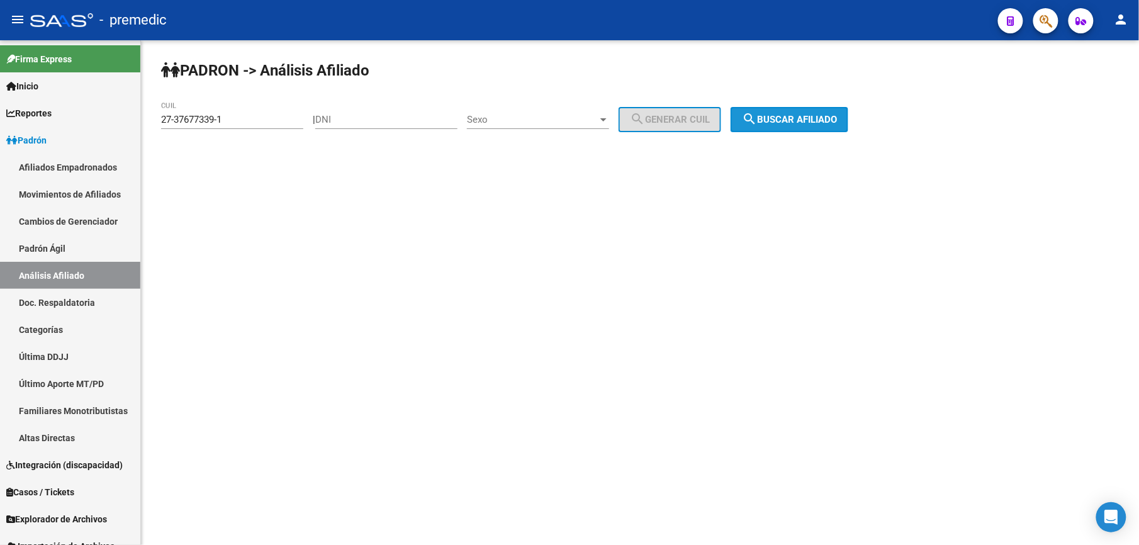
click at [801, 120] on span "search Buscar afiliado" at bounding box center [789, 119] width 95 height 11
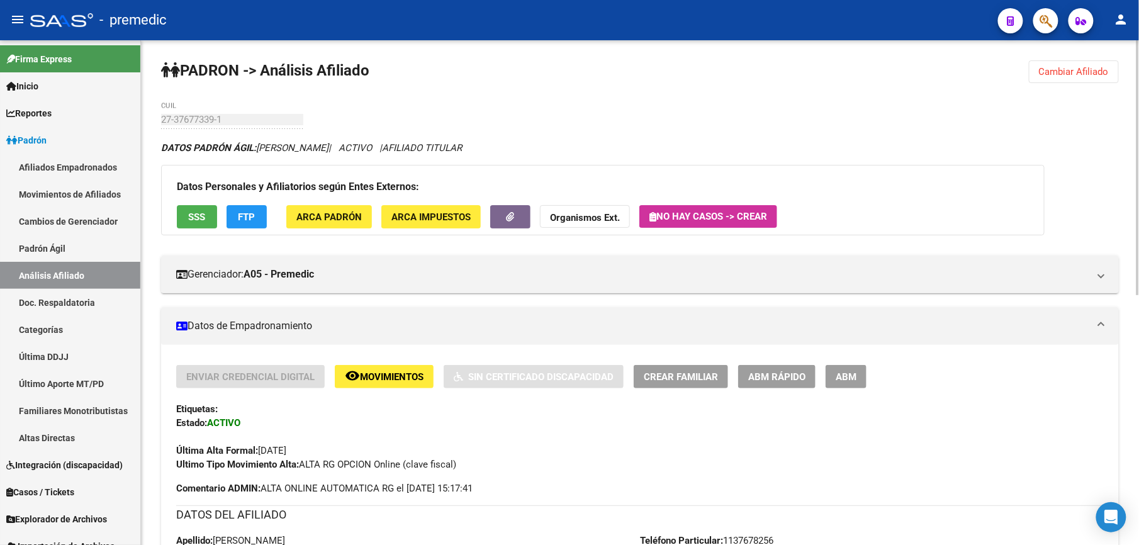
click at [1041, 63] on button "Cambiar Afiliado" at bounding box center [1074, 71] width 90 height 23
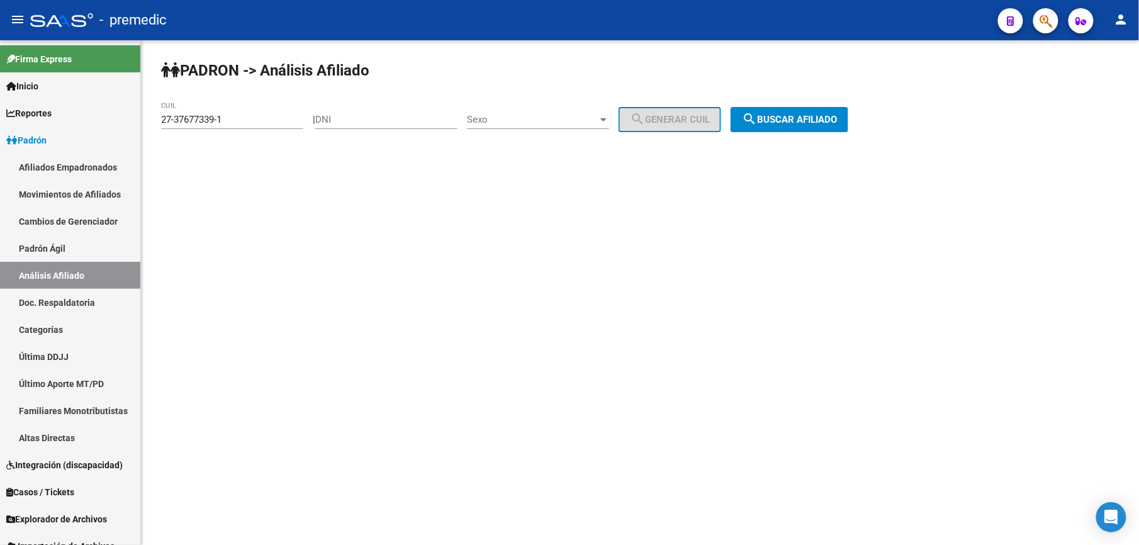
click at [248, 129] on div "27-37677339-1 CUIL" at bounding box center [232, 121] width 142 height 39
click at [249, 124] on input "27-37677339-1" at bounding box center [232, 119] width 142 height 11
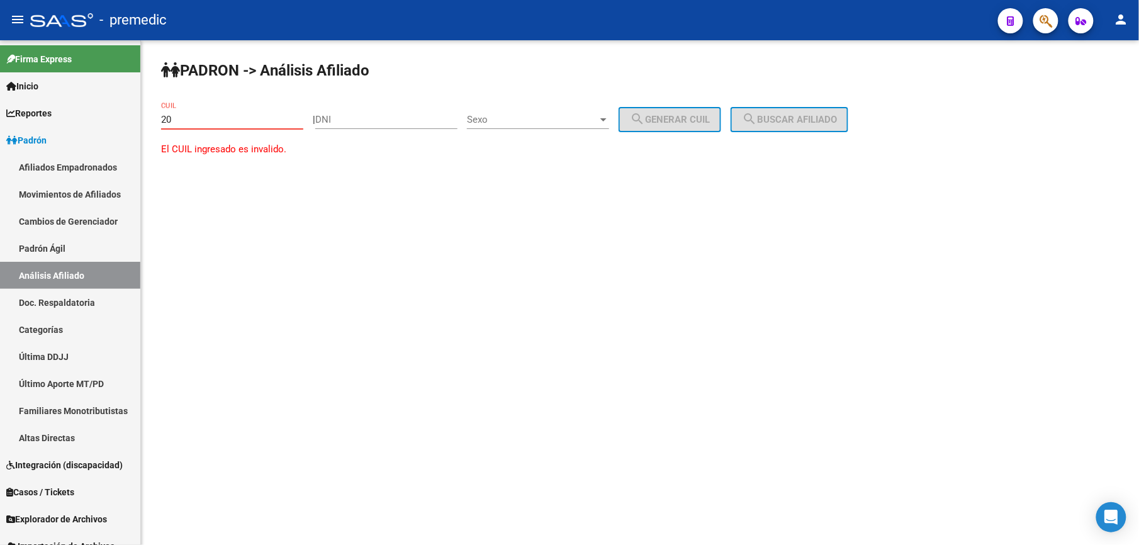
paste input "-38709786"
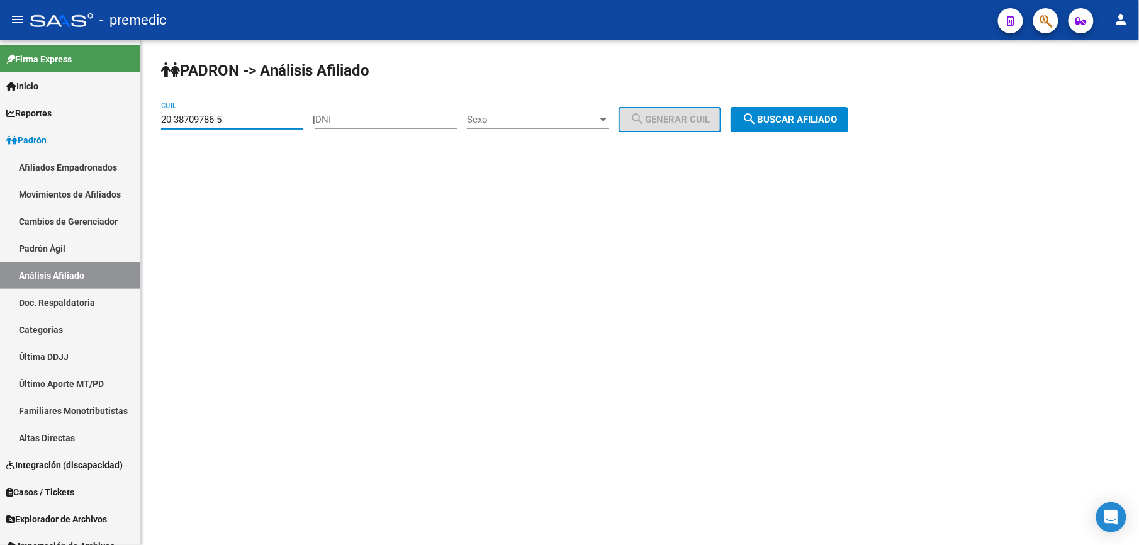
type input "20-38709786-5"
click at [811, 132] on div "PADRON -> Análisis Afiliado 20-38709786-5 CUIL | DNI Sexo Sexo search Generar C…" at bounding box center [640, 106] width 998 height 132
click at [814, 118] on span "search Buscar afiliado" at bounding box center [789, 119] width 95 height 11
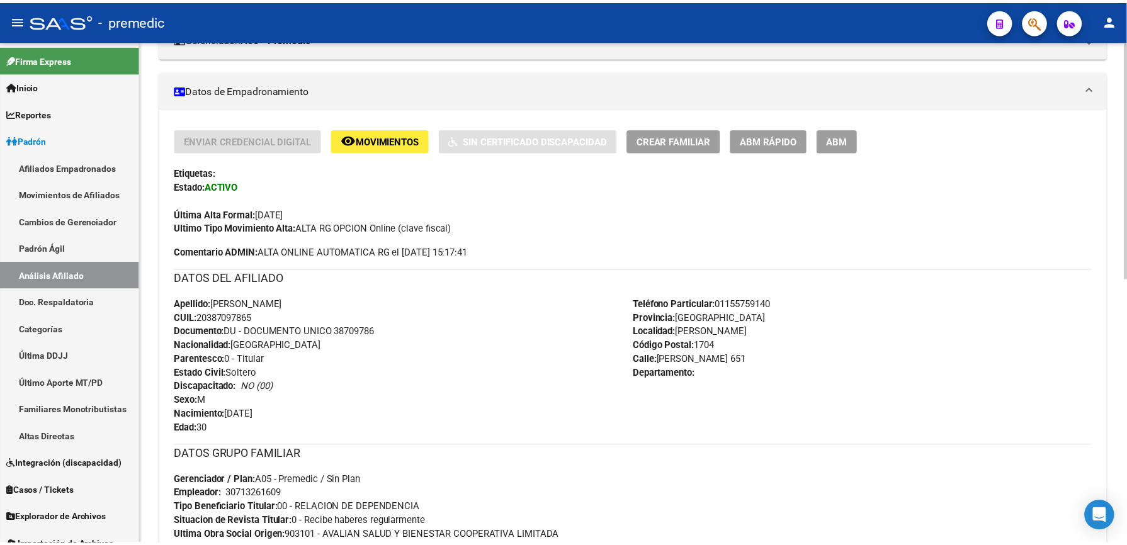
scroll to position [565, 0]
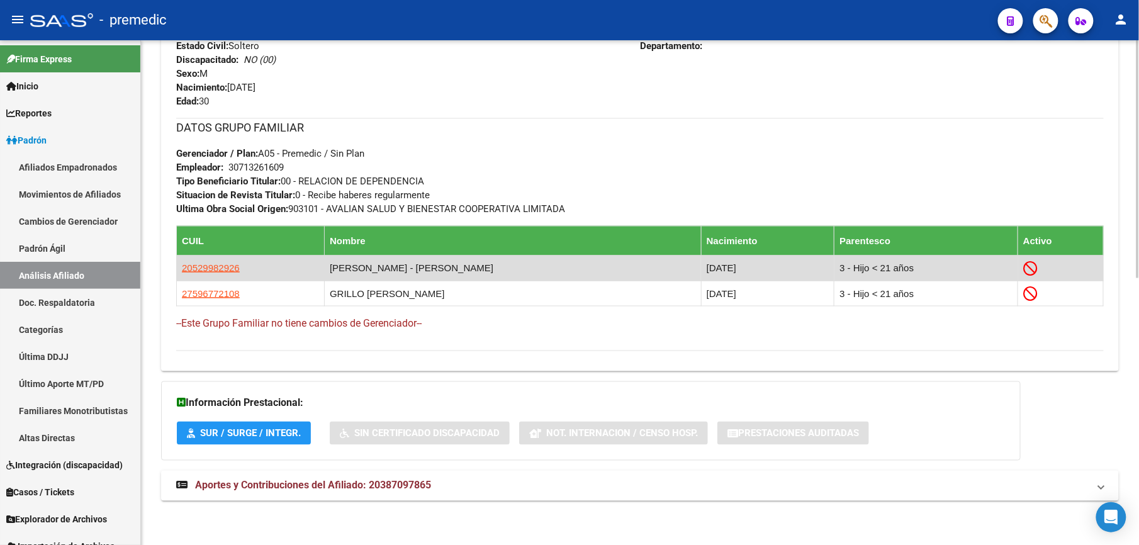
click at [1029, 268] on icon at bounding box center [1031, 268] width 14 height 14
click at [232, 265] on span "20529982926" at bounding box center [211, 268] width 58 height 11
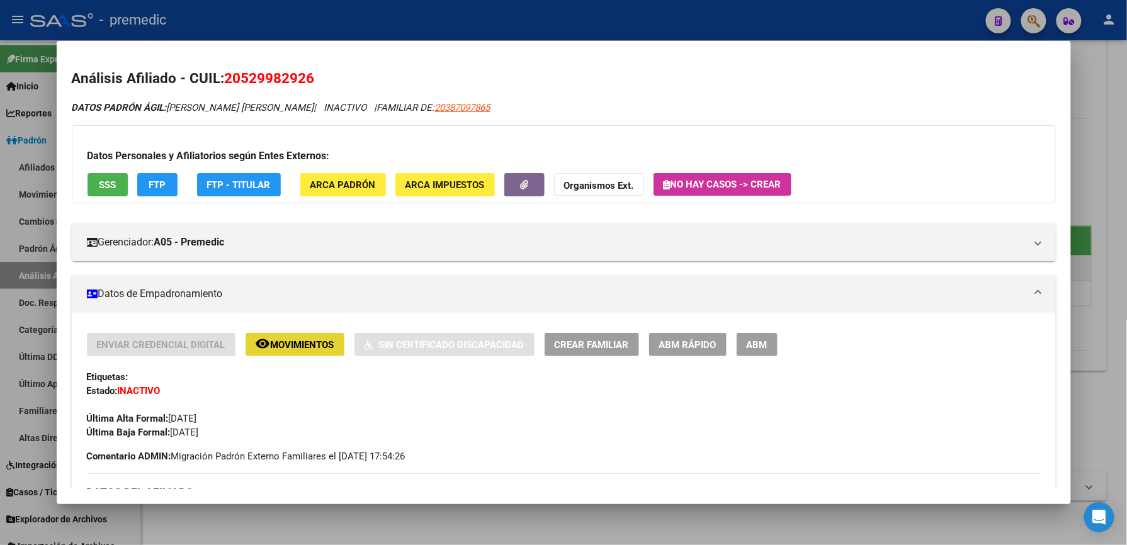
click at [303, 333] on button "remove_red_eye Movimientos" at bounding box center [295, 344] width 99 height 23
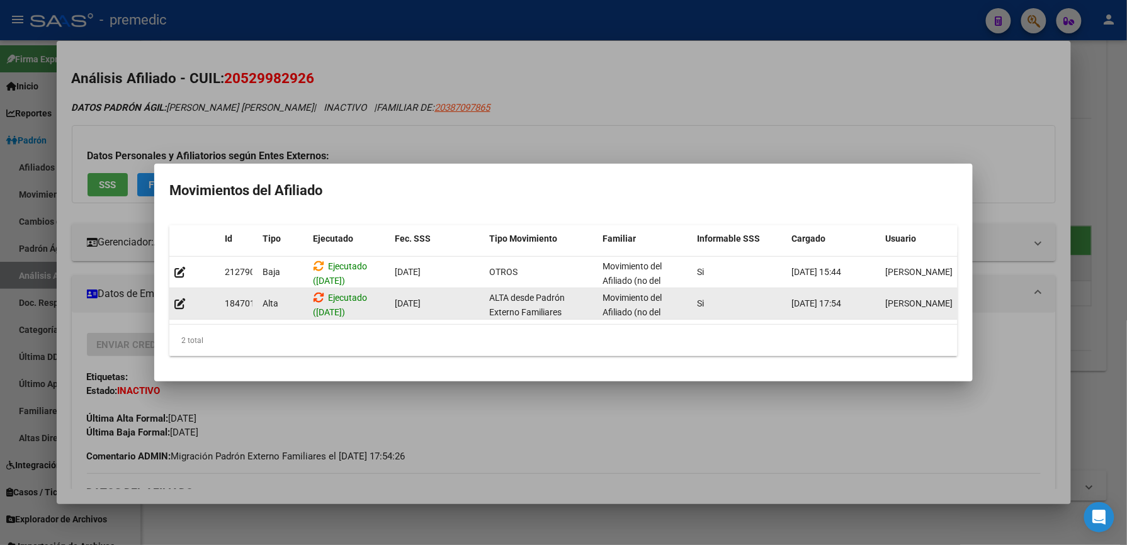
click at [318, 292] on icon at bounding box center [318, 297] width 11 height 12
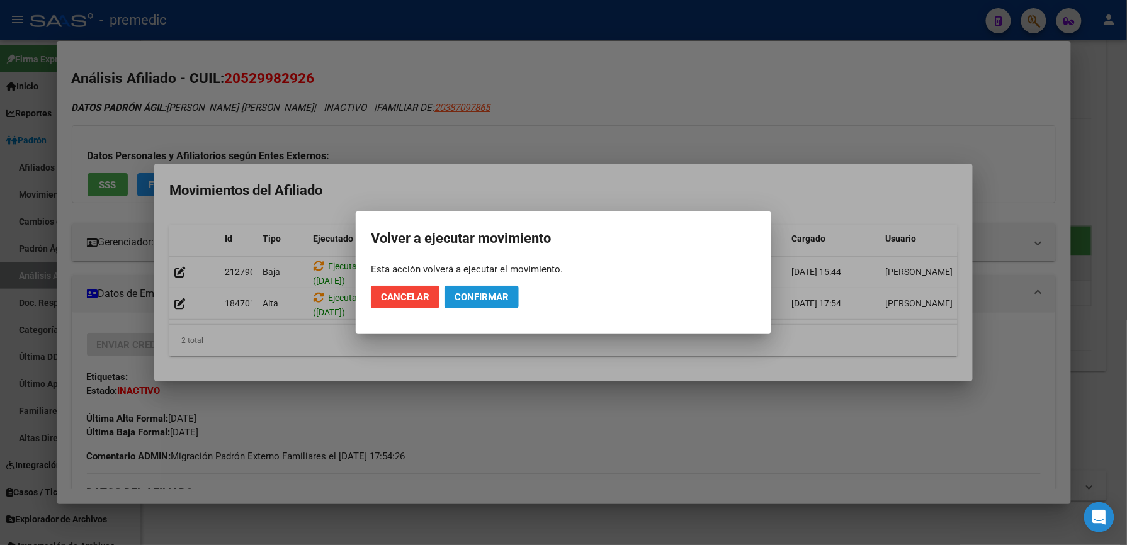
click at [472, 298] on span "Confirmar" at bounding box center [482, 296] width 54 height 11
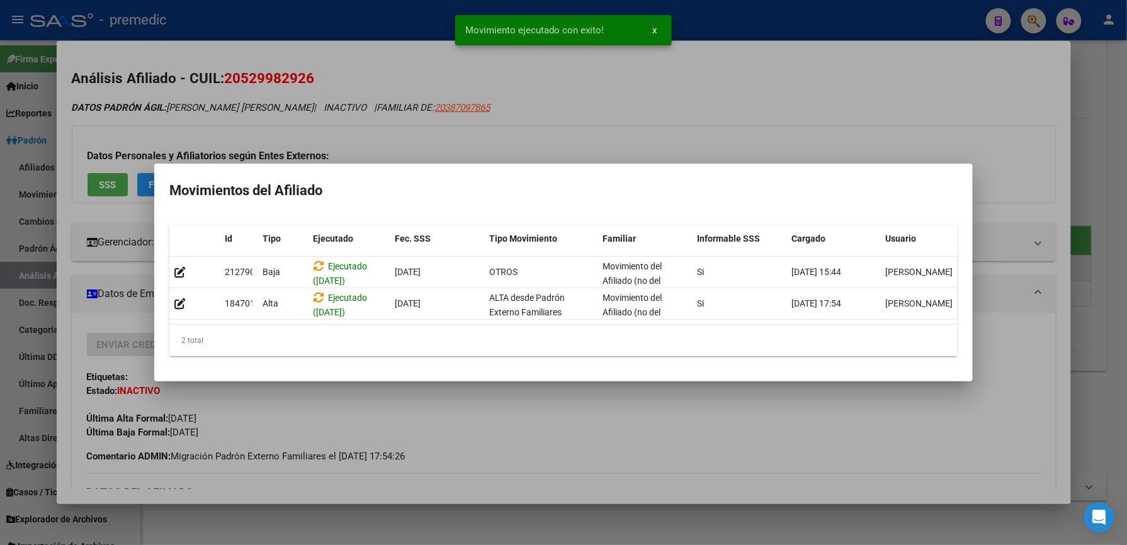
click at [453, 457] on div at bounding box center [563, 272] width 1127 height 545
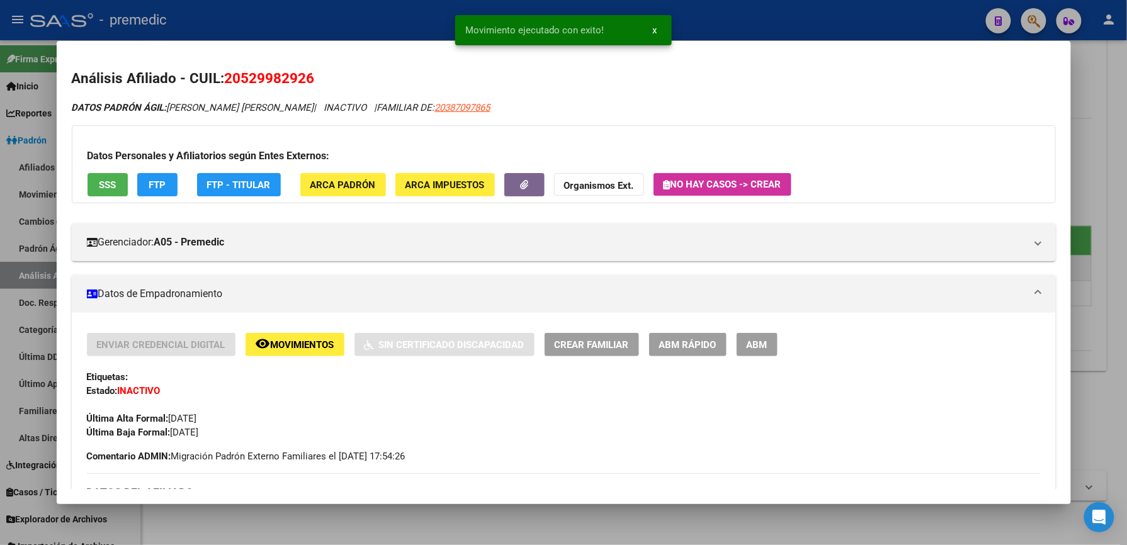
click at [202, 511] on div at bounding box center [563, 272] width 1127 height 545
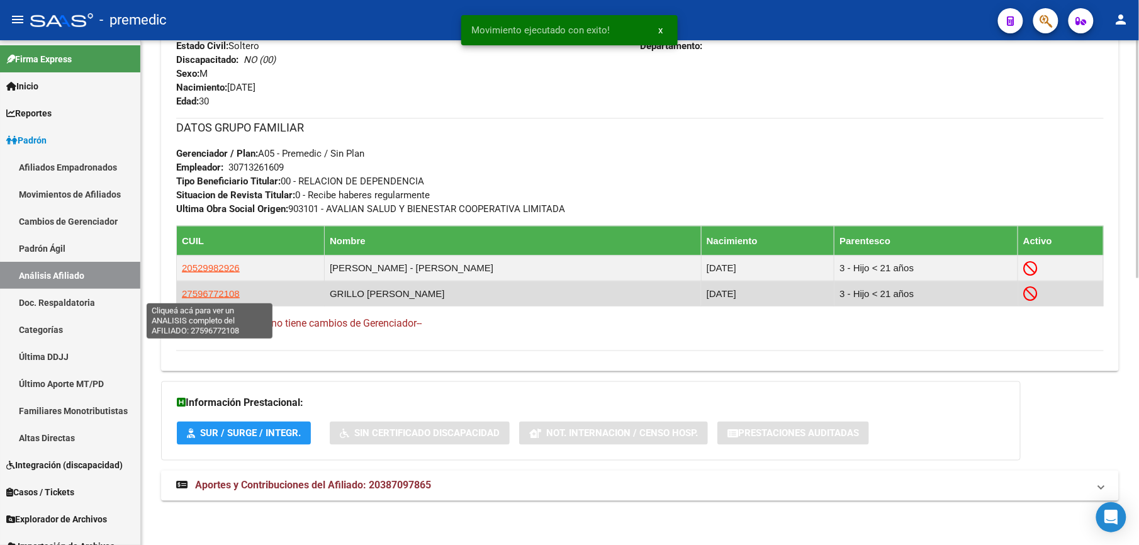
click at [223, 290] on span "27596772108" at bounding box center [211, 293] width 58 height 11
type textarea "27596772108"
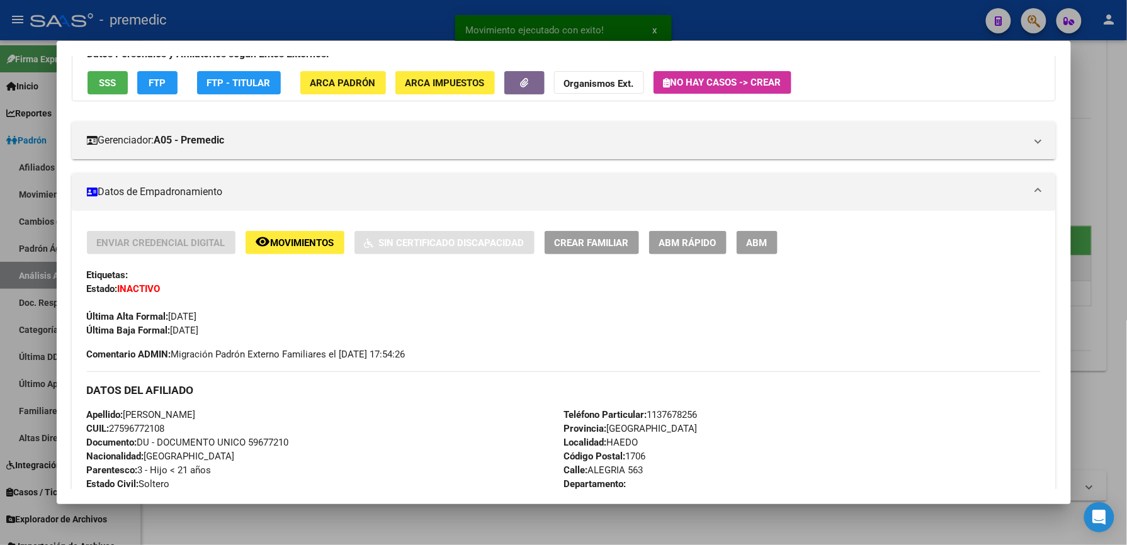
scroll to position [0, 0]
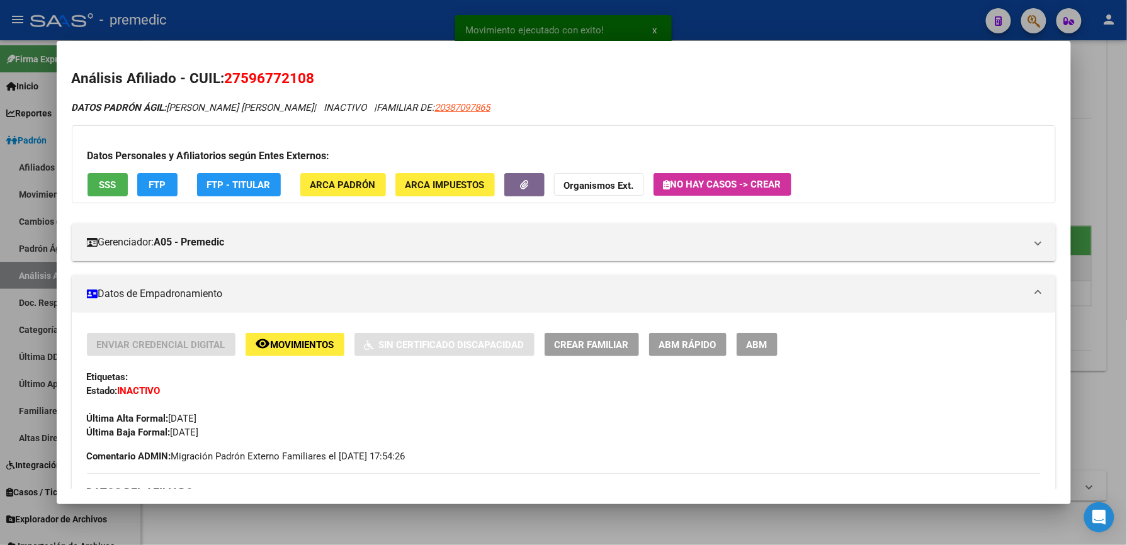
click at [293, 343] on span "Movimientos" at bounding box center [303, 344] width 64 height 11
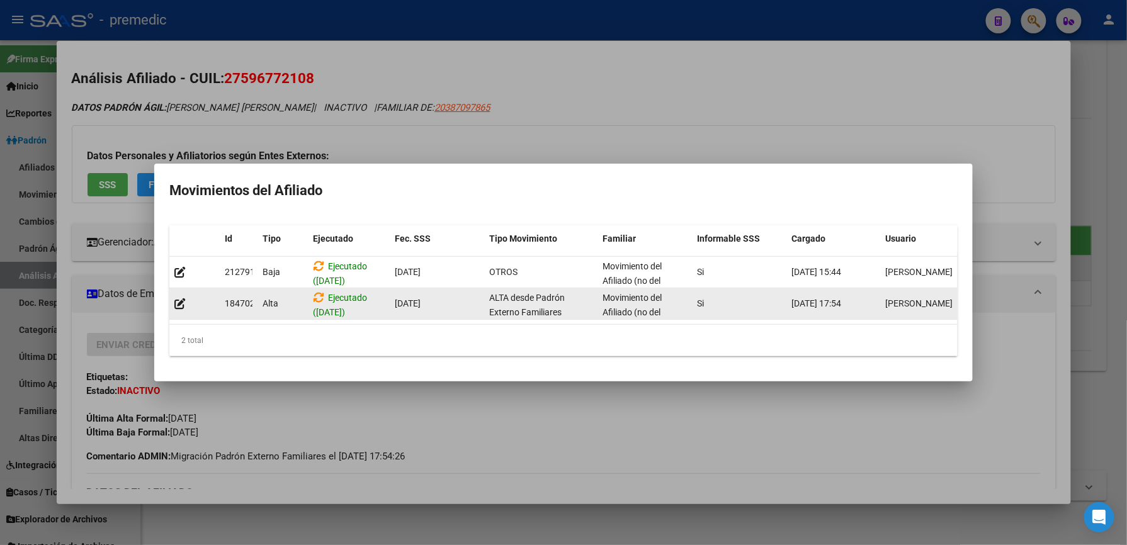
click at [325, 291] on div "Ejecutado (14/08/2025)" at bounding box center [349, 304] width 72 height 26
click at [324, 291] on div "Ejecutado (14/08/2025)" at bounding box center [349, 304] width 72 height 26
click at [321, 291] on icon at bounding box center [318, 297] width 11 height 12
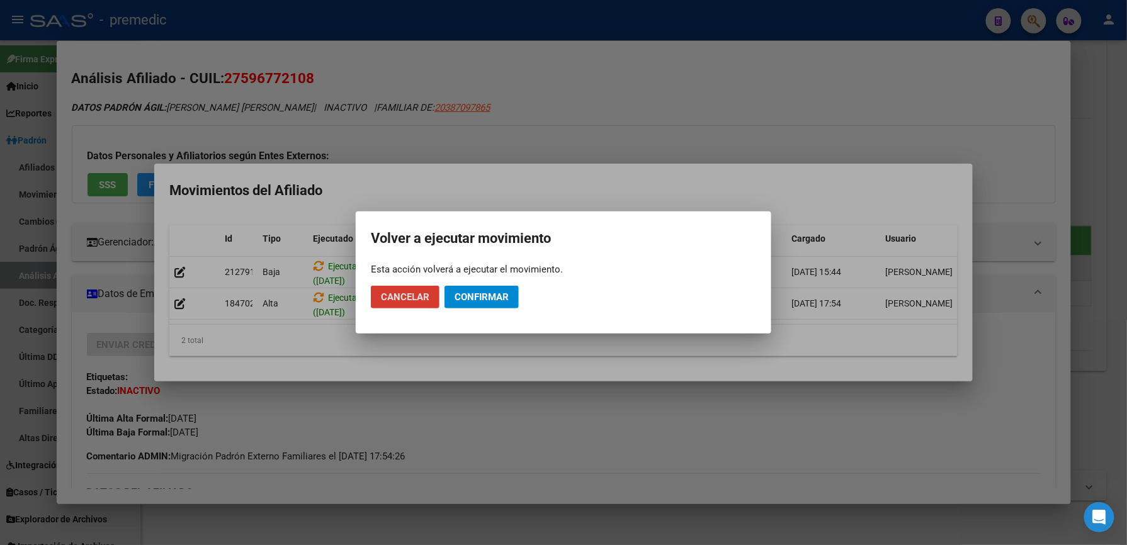
click at [466, 298] on span "Confirmar" at bounding box center [482, 296] width 54 height 11
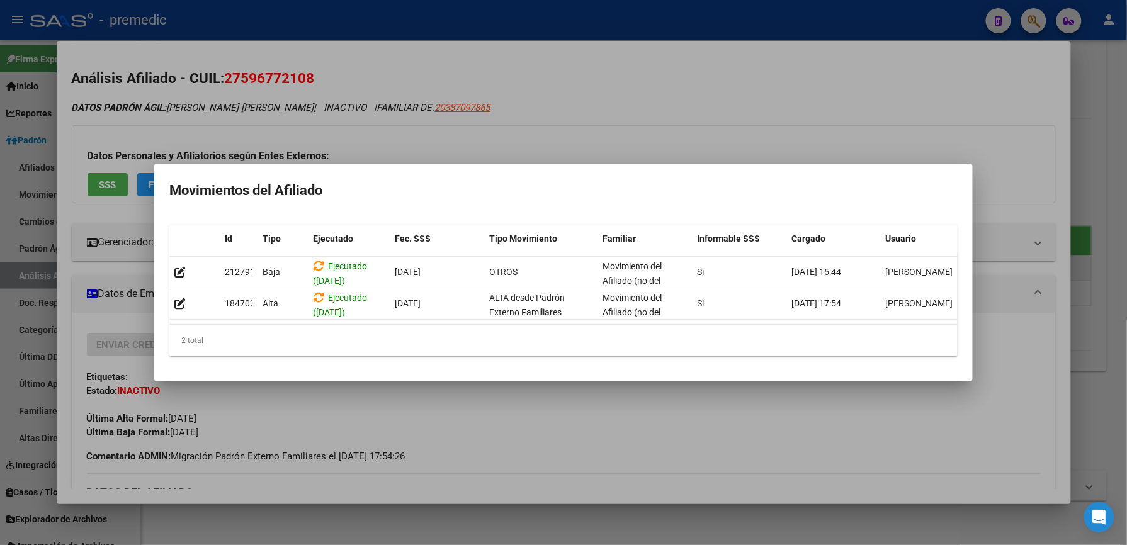
click at [290, 381] on mat-dialog-container "Movimientos del Afiliado Id Tipo Ejecutado Fec. SSS Tipo Movimiento Familiar In…" at bounding box center [563, 273] width 818 height 218
click at [310, 419] on div at bounding box center [563, 272] width 1127 height 545
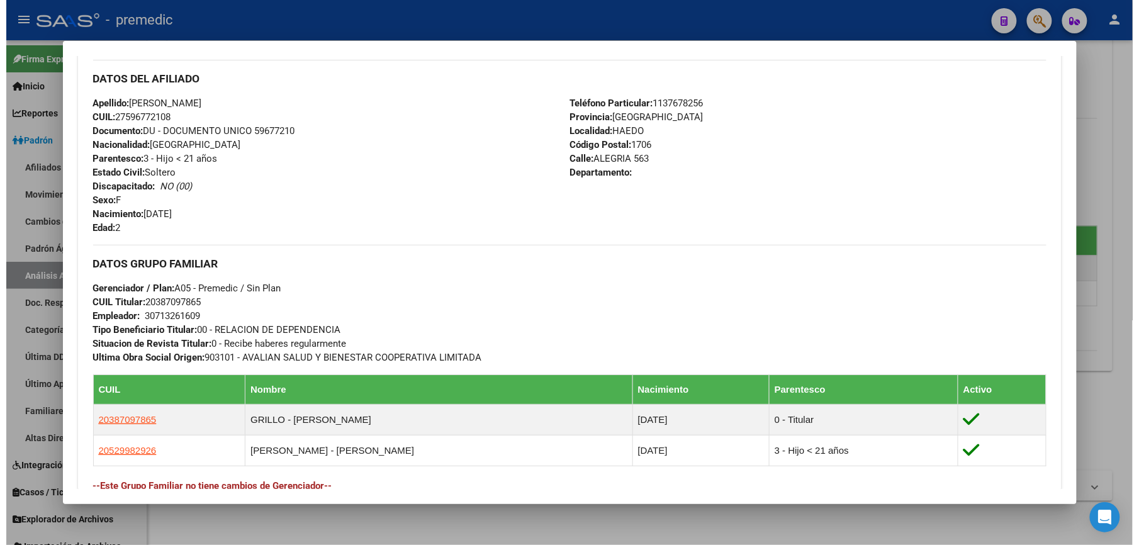
scroll to position [656, 0]
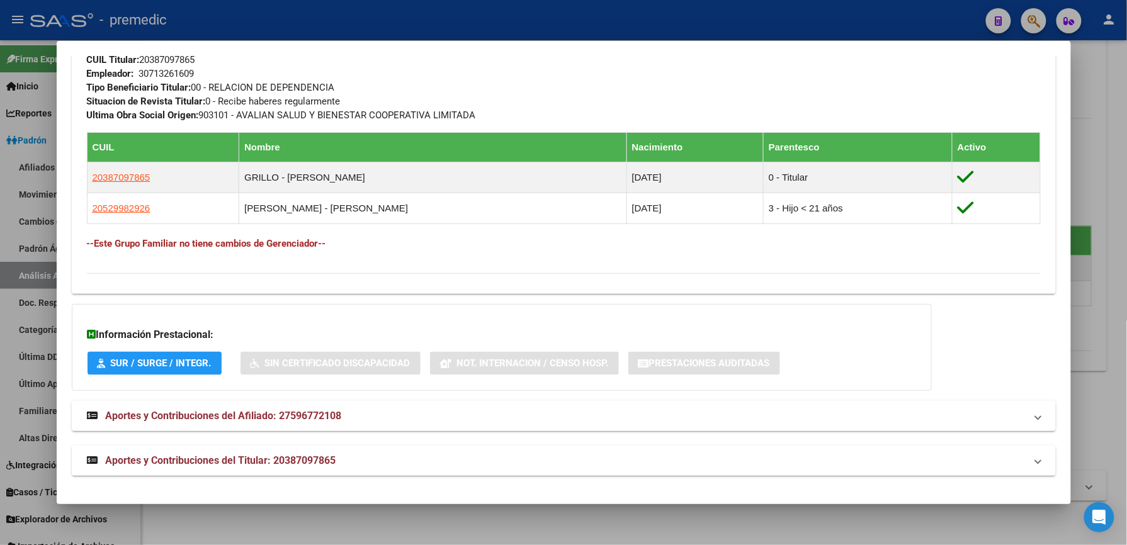
click at [1068, 283] on div at bounding box center [563, 272] width 1127 height 545
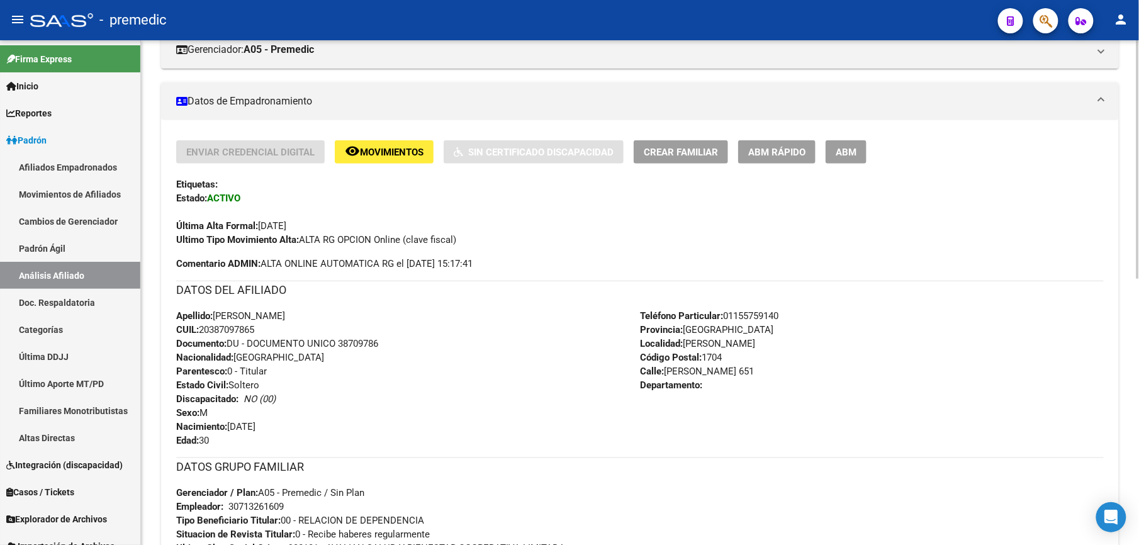
scroll to position [6, 0]
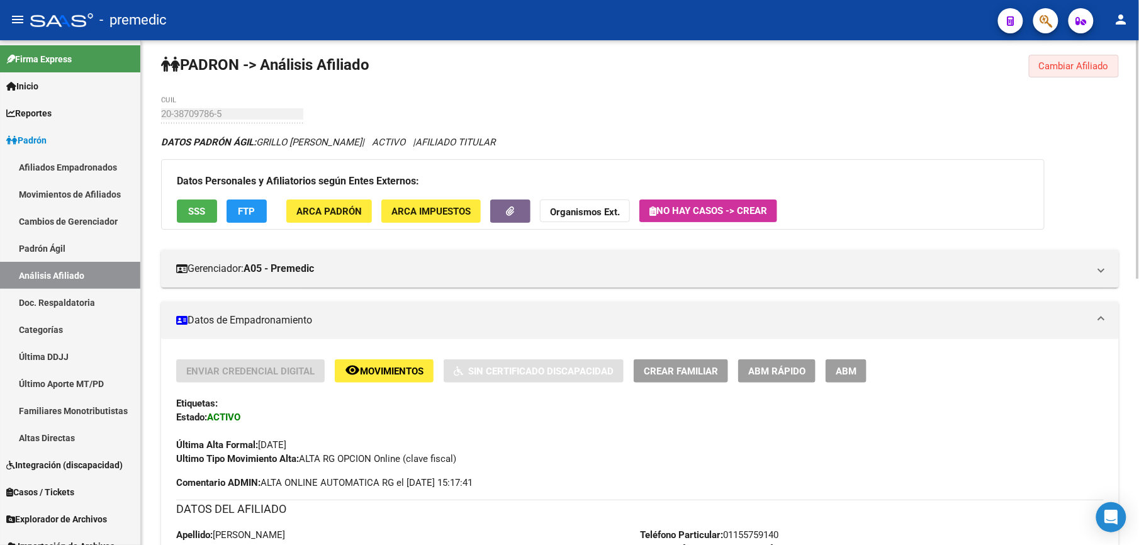
click at [1068, 64] on span "Cambiar Afiliado" at bounding box center [1074, 65] width 70 height 11
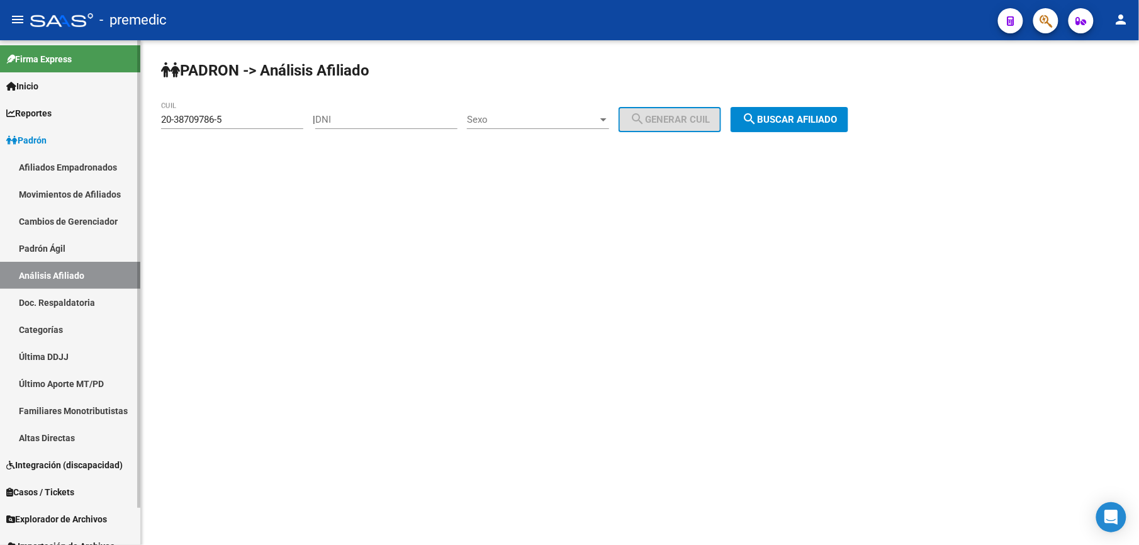
drag, startPoint x: 256, startPoint y: 126, endPoint x: 28, endPoint y: 127, distance: 227.9
click at [28, 127] on mat-sidenav-container "Firma Express Inicio Calendario SSS Instructivos Contacto OS Reportes Padrón Tr…" at bounding box center [569, 292] width 1139 height 505
click at [252, 123] on input "20-38709786-5" at bounding box center [232, 119] width 142 height 11
paste input "2"
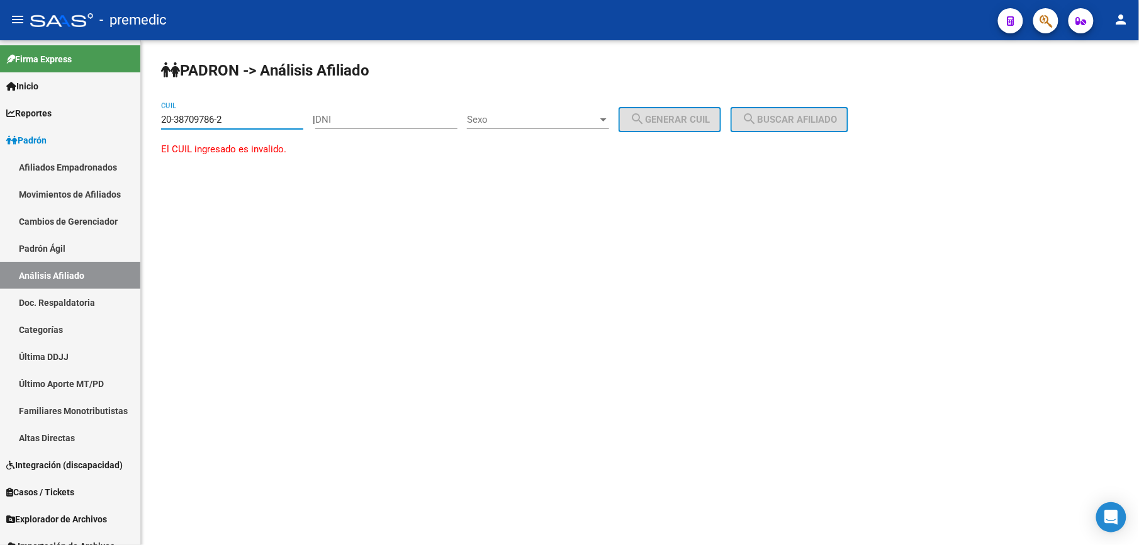
click at [0, 128] on html "menu - premedic person Firma Express Inicio Calendario SSS Instructivos Contact…" at bounding box center [569, 272] width 1139 height 545
paste input "4626043-3"
type input "20-34626043-3"
click at [831, 130] on button "search Buscar afiliado" at bounding box center [790, 119] width 118 height 25
click at [217, 127] on div "CUIL" at bounding box center [232, 121] width 142 height 39
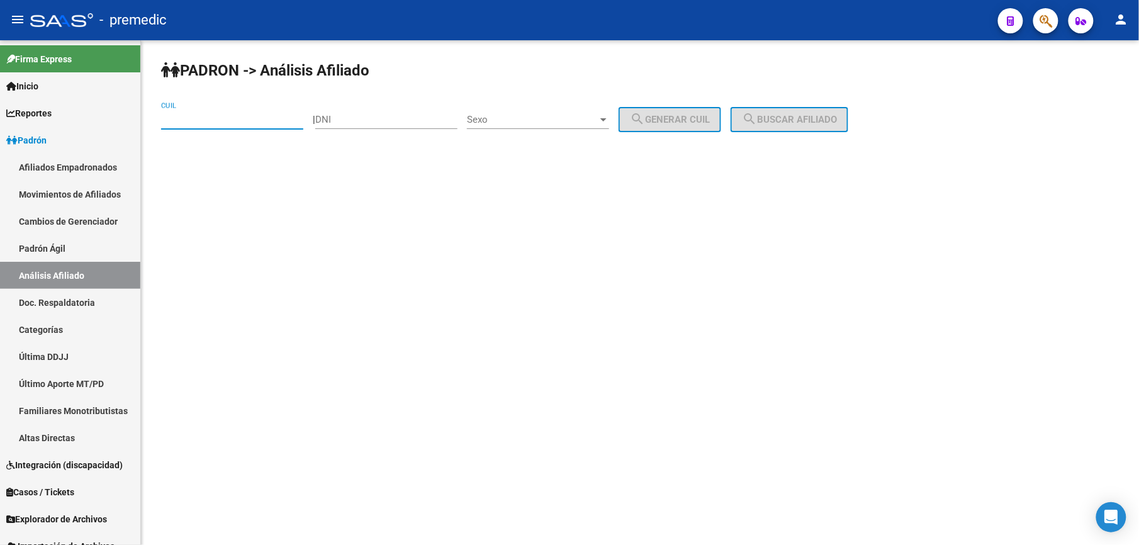
drag, startPoint x: 217, startPoint y: 127, endPoint x: 217, endPoint y: 117, distance: 10.1
click at [217, 117] on input "CUIL" at bounding box center [232, 119] width 142 height 11
paste input "23-30474124-4"
type input "23-30474124-4"
click at [791, 118] on span "search Buscar afiliado" at bounding box center [789, 119] width 95 height 11
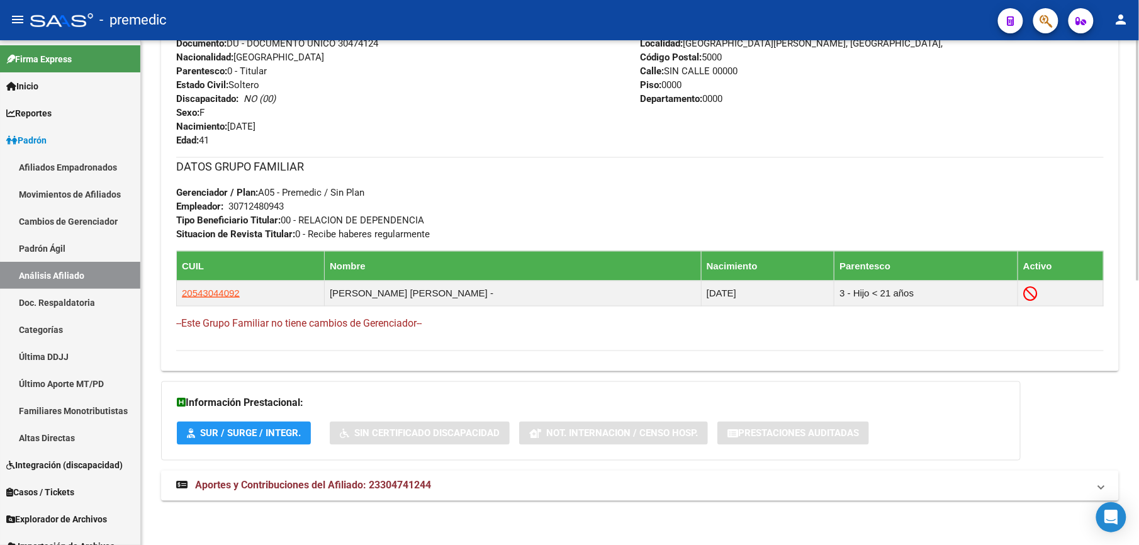
scroll to position [330, 0]
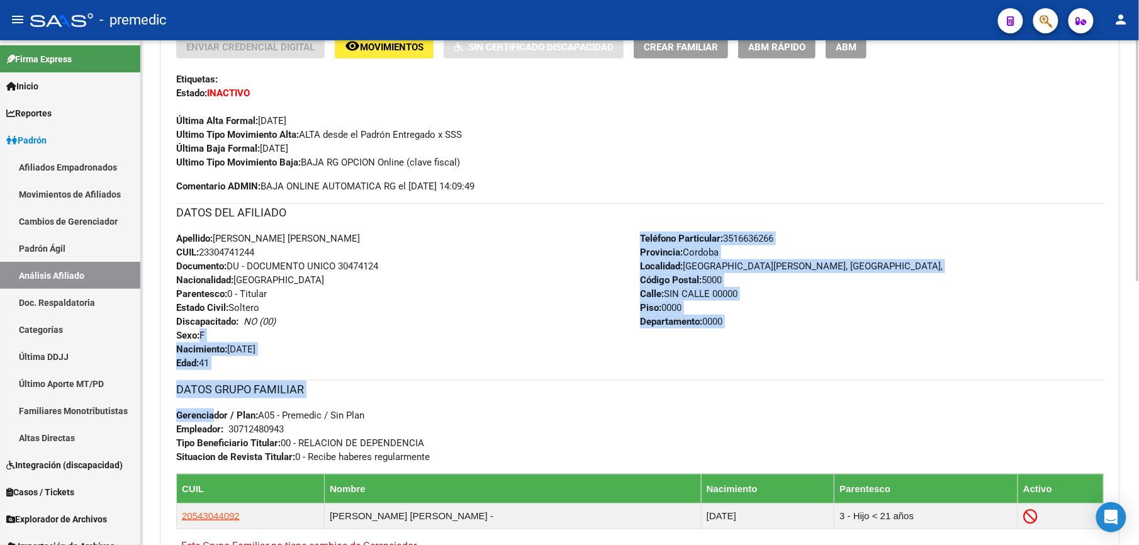
drag, startPoint x: 209, startPoint y: 340, endPoint x: 213, endPoint y: 412, distance: 71.9
click at [213, 412] on div "Enviar Credencial Digital remove_red_eye Movimientos Sin Certificado Discapacid…" at bounding box center [640, 304] width 928 height 539
click at [213, 412] on strong "Gerenciador / Plan:" at bounding box center [217, 415] width 82 height 11
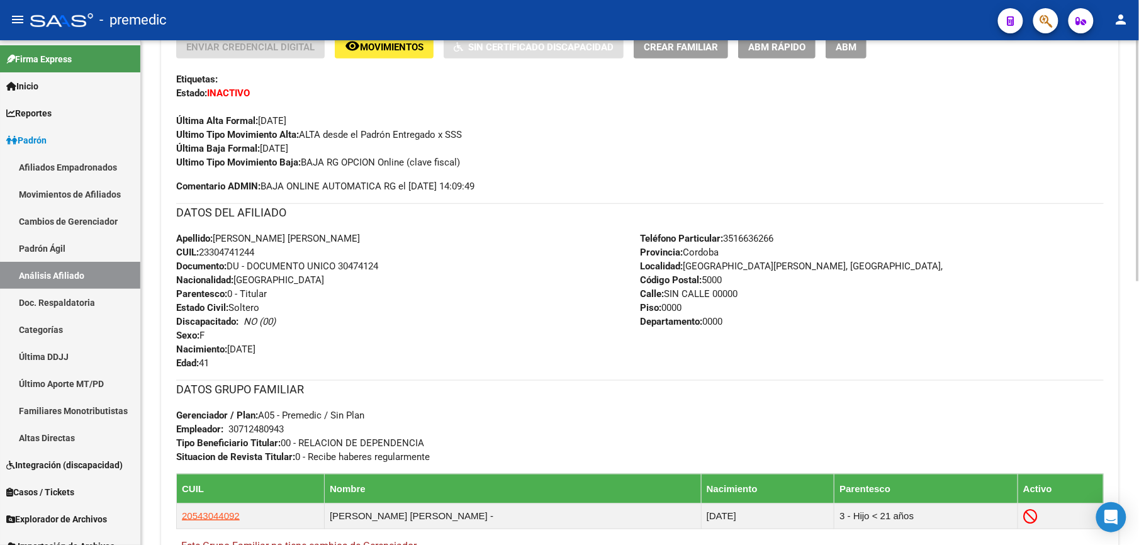
click at [346, 237] on span "Apellido: SARMIENTO, NATALIA MAGDALENA" at bounding box center [268, 238] width 184 height 11
drag, startPoint x: 346, startPoint y: 237, endPoint x: 363, endPoint y: 320, distance: 84.7
click at [363, 320] on div "Apellido: SARMIENTO, NATALIA MAGDALENA CUIL: 23304741244 Documento: DU - DOCUME…" at bounding box center [408, 301] width 464 height 138
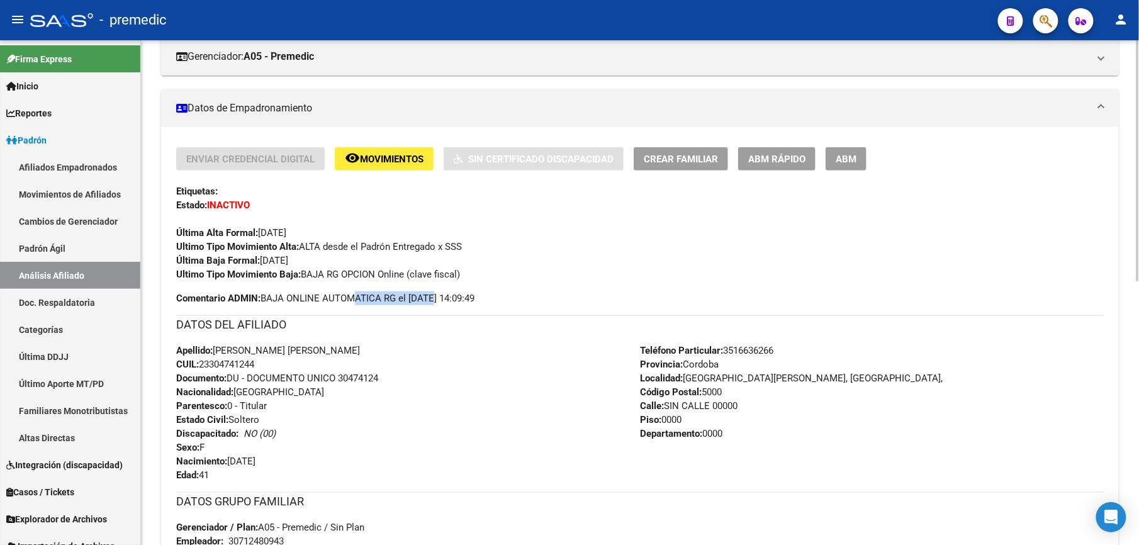
drag, startPoint x: 375, startPoint y: 297, endPoint x: 431, endPoint y: 301, distance: 56.2
click at [431, 301] on span "Comentario ADMIN: BAJA ONLINE AUTOMATICA RG el 2025-06-05 14:09:49" at bounding box center [325, 298] width 298 height 14
drag, startPoint x: 472, startPoint y: 297, endPoint x: 326, endPoint y: 305, distance: 145.6
click at [326, 305] on span "Comentario ADMIN: BAJA ONLINE AUTOMATICA RG el 2025-06-05 14:09:49" at bounding box center [325, 298] width 298 height 14
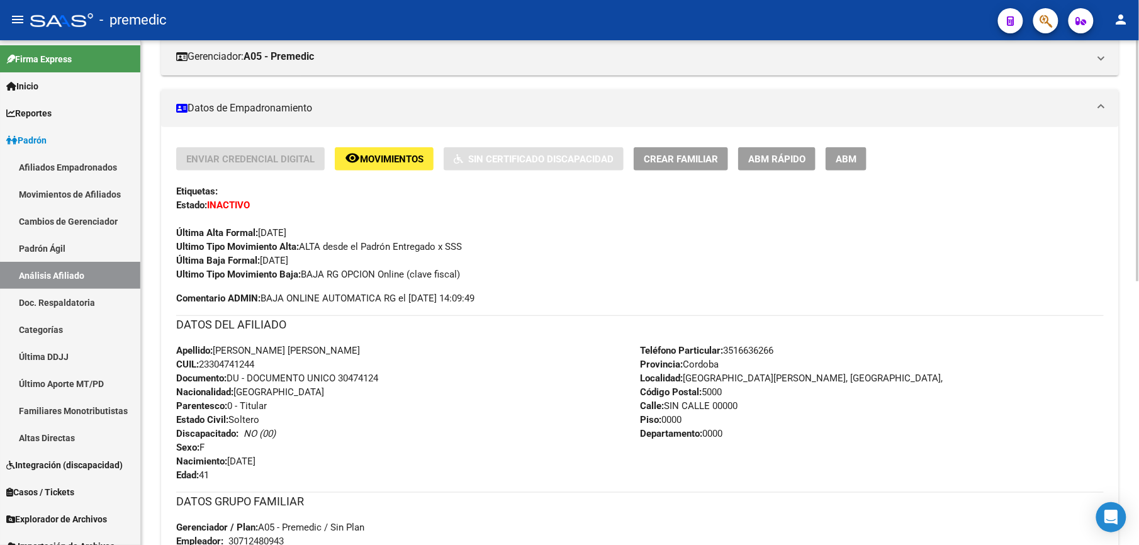
drag, startPoint x: 326, startPoint y: 305, endPoint x: 268, endPoint y: 305, distance: 57.9
click at [268, 305] on div "Enviar Credencial Digital remove_red_eye Movimientos Sin Certificado Discapacid…" at bounding box center [640, 416] width 928 height 539
drag, startPoint x: 421, startPoint y: 271, endPoint x: 444, endPoint y: 311, distance: 46.5
click at [444, 311] on div "Enviar Credencial Digital remove_red_eye Movimientos Sin Certificado Discapacid…" at bounding box center [640, 416] width 928 height 539
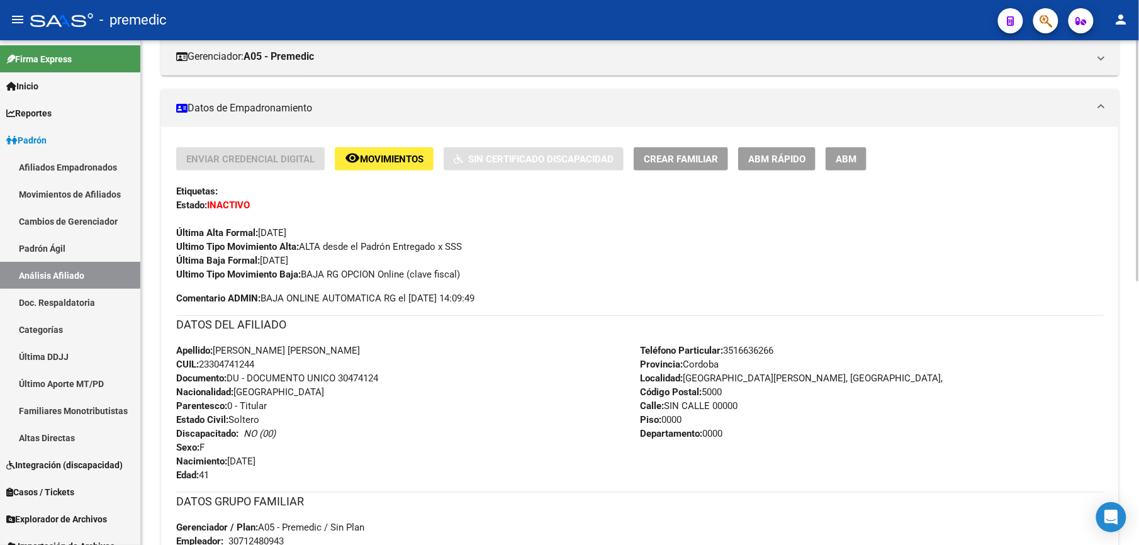
drag, startPoint x: 444, startPoint y: 303, endPoint x: 441, endPoint y: 257, distance: 46.7
click at [441, 257] on div "Enviar Credencial Digital remove_red_eye Movimientos Sin Certificado Discapacid…" at bounding box center [640, 226] width 928 height 158
drag, startPoint x: 441, startPoint y: 257, endPoint x: 345, endPoint y: 273, distance: 97.1
click at [345, 273] on span "Ultimo Tipo Movimiento Baja: BAJA RG OPCION Online (clave fiscal)" at bounding box center [318, 274] width 284 height 11
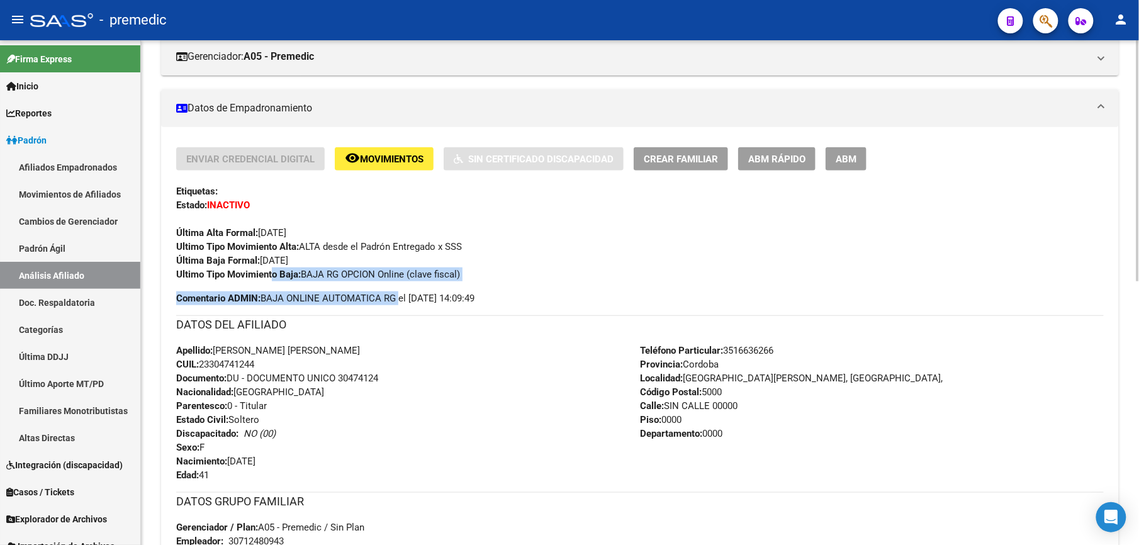
drag, startPoint x: 290, startPoint y: 275, endPoint x: 398, endPoint y: 296, distance: 110.3
click at [398, 296] on div "Enviar Credencial Digital remove_red_eye Movimientos Sin Certificado Discapacid…" at bounding box center [640, 226] width 928 height 158
drag, startPoint x: 398, startPoint y: 296, endPoint x: 393, endPoint y: 300, distance: 6.7
click at [398, 297] on span "Comentario ADMIN: BAJA ONLINE AUTOMATICA RG el 2025-06-05 14:09:49" at bounding box center [325, 298] width 298 height 14
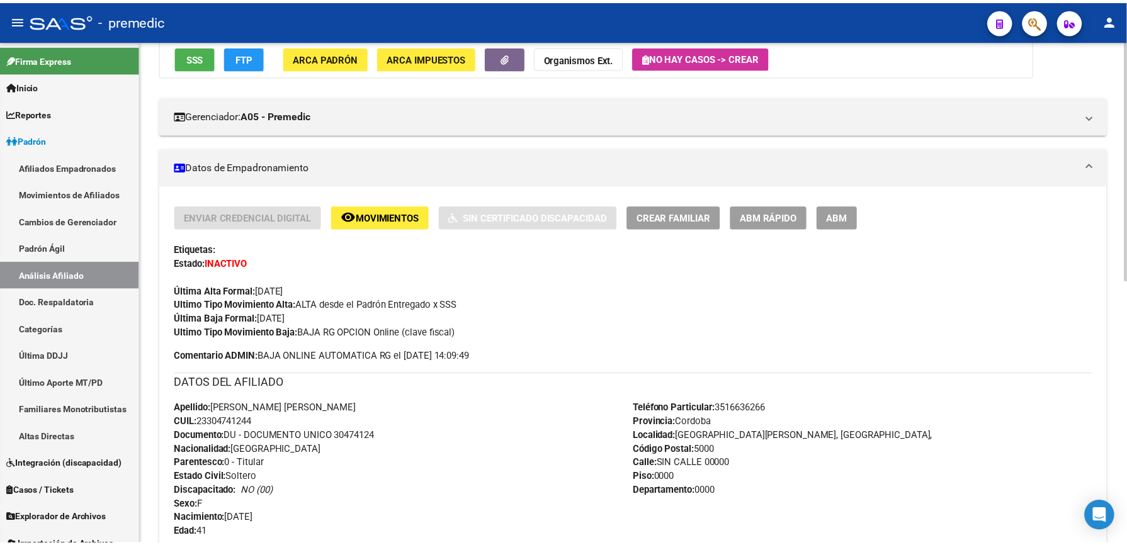
scroll to position [106, 0]
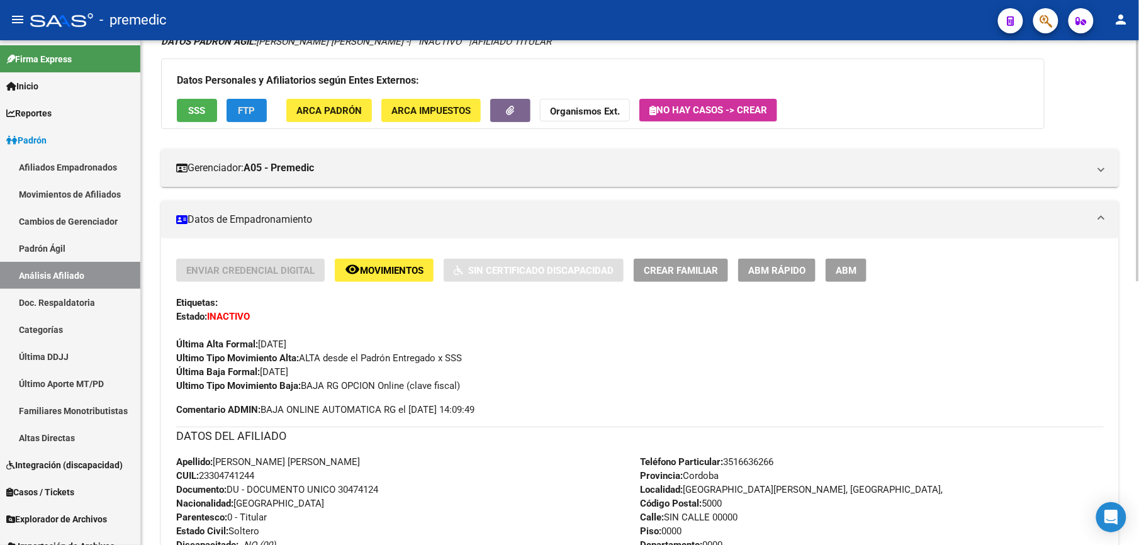
click at [230, 113] on button "FTP" at bounding box center [247, 110] width 40 height 23
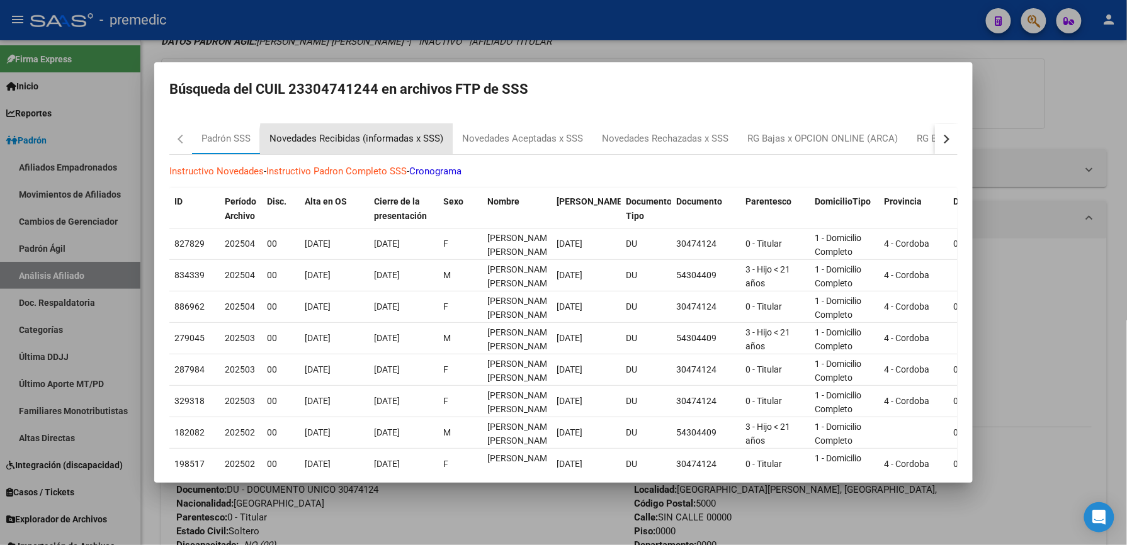
click at [373, 142] on div "Novedades Recibidas (informadas x SSS)" at bounding box center [356, 139] width 174 height 14
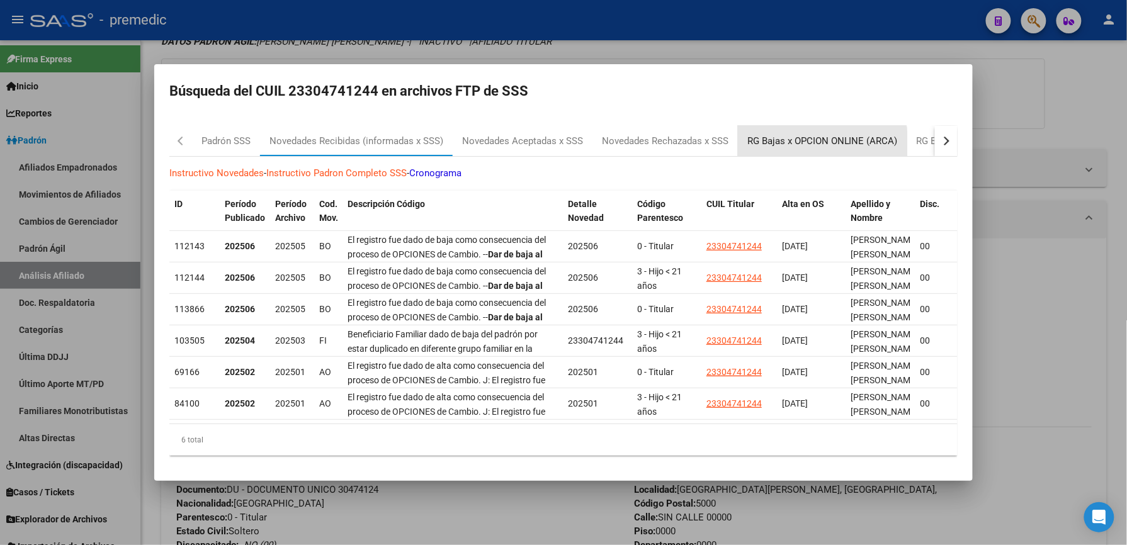
click at [819, 144] on div "RG Bajas x OPCION ONLINE (ARCA)" at bounding box center [822, 141] width 150 height 14
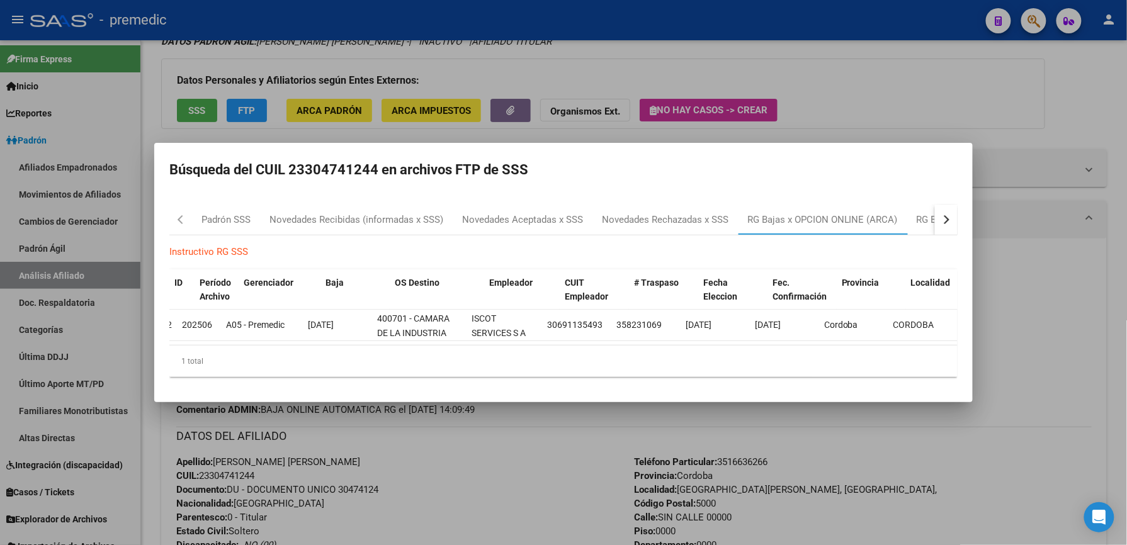
scroll to position [0, 0]
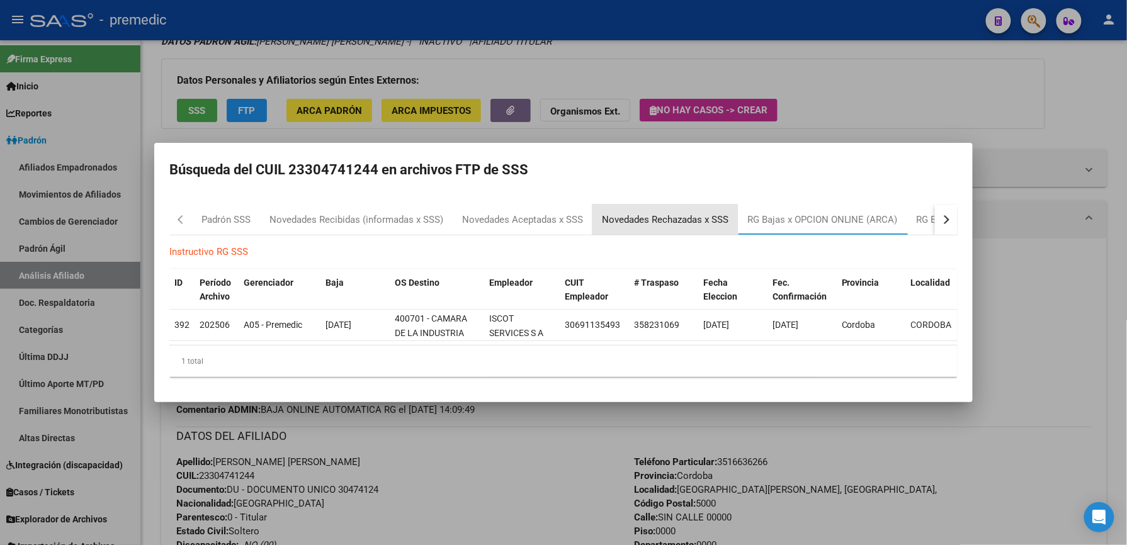
click at [645, 220] on div "Novedades Rechazadas x SSS" at bounding box center [665, 220] width 127 height 14
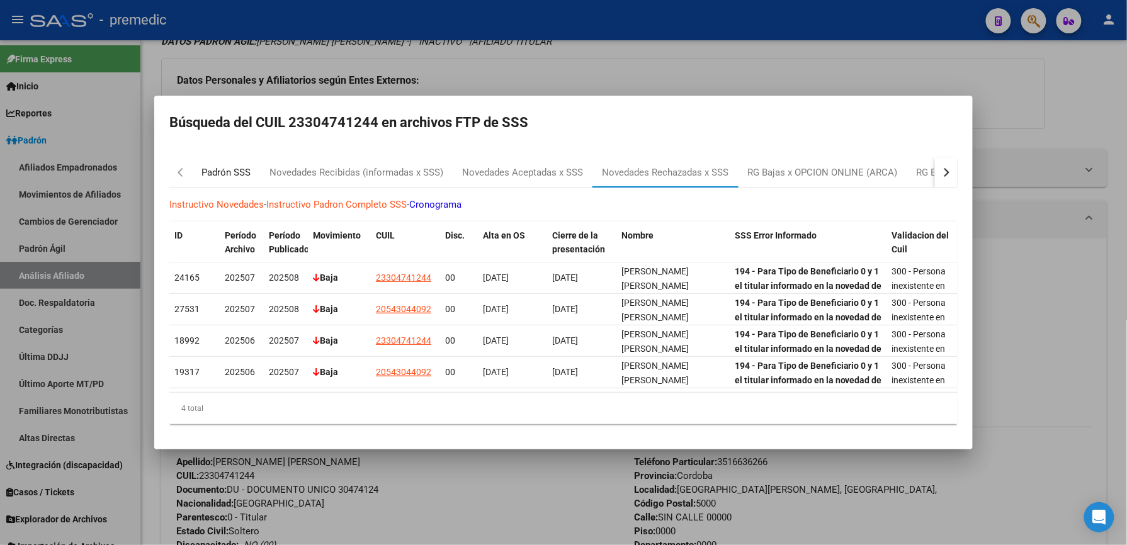
click at [220, 166] on div "Padrón SSS" at bounding box center [225, 173] width 49 height 14
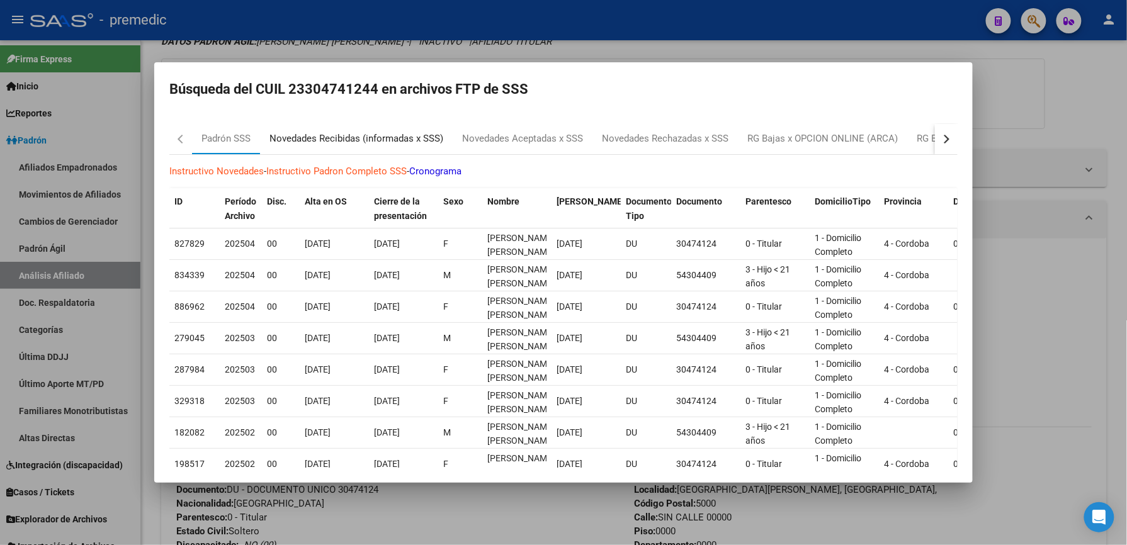
click at [334, 145] on div "Novedades Recibidas (informadas x SSS)" at bounding box center [356, 139] width 174 height 14
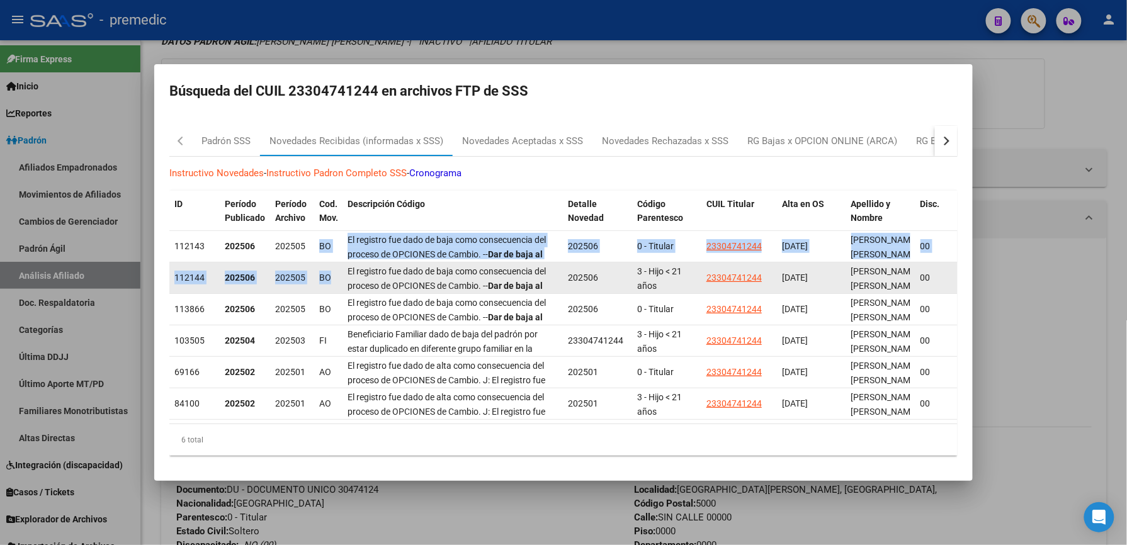
drag, startPoint x: 318, startPoint y: 246, endPoint x: 334, endPoint y: 282, distance: 39.8
click at [334, 282] on datatable-scroller "112143 202506 202505 BO El registro fue dado de baja como consecuencia del proc…" at bounding box center [563, 325] width 788 height 189
click at [334, 282] on div "BO" at bounding box center [328, 278] width 18 height 14
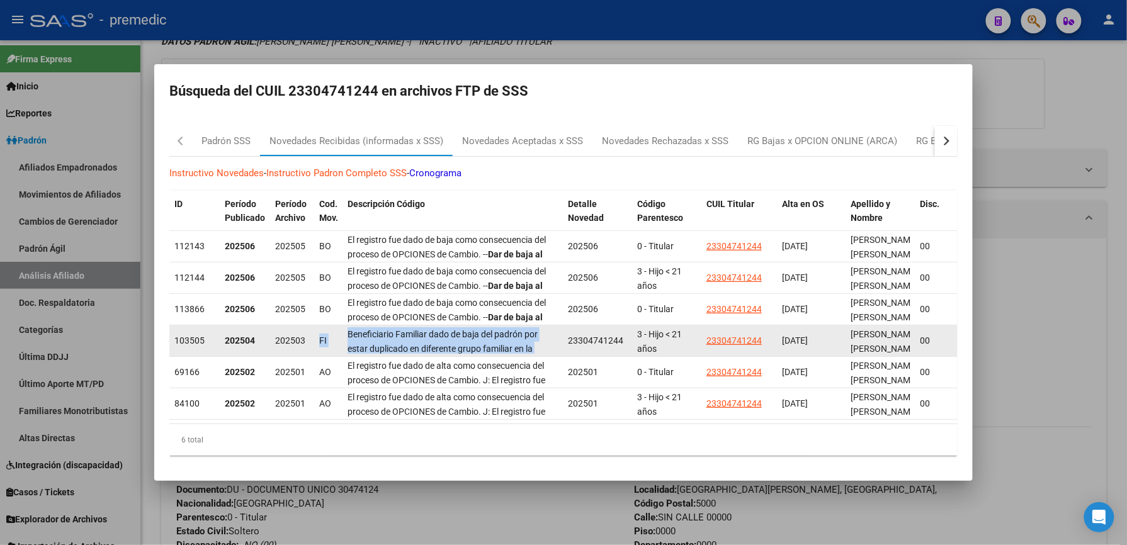
drag, startPoint x: 310, startPoint y: 336, endPoint x: 535, endPoint y: 346, distance: 224.9
click at [535, 346] on div "103505 202504 202503 FI Beneficiario Familiar dado de baja del padrón por estar…" at bounding box center [1031, 340] width 1725 height 31
click at [535, 346] on div "Beneficiario Familiar dado de baja del padrón por estar duplicado en diferente …" at bounding box center [452, 340] width 210 height 26
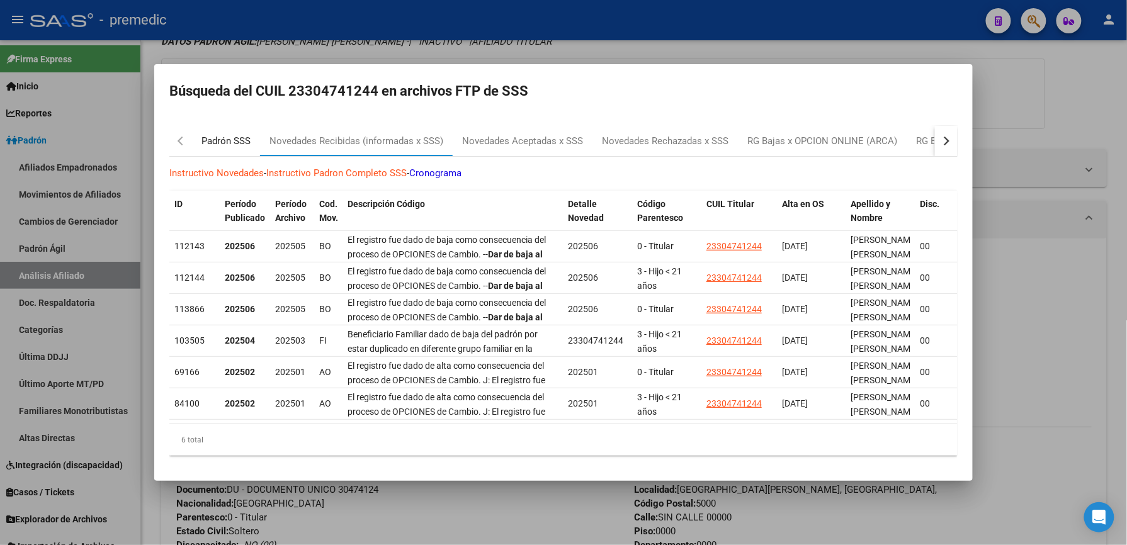
click at [230, 149] on div "Padrón SSS" at bounding box center [226, 141] width 68 height 30
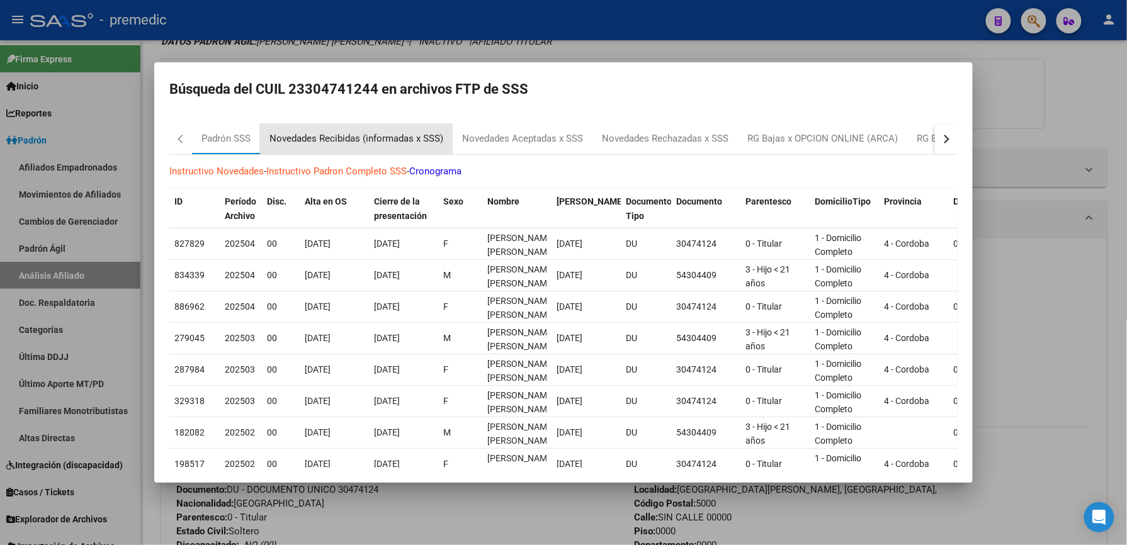
click at [343, 134] on div "Novedades Recibidas (informadas x SSS)" at bounding box center [356, 139] width 174 height 14
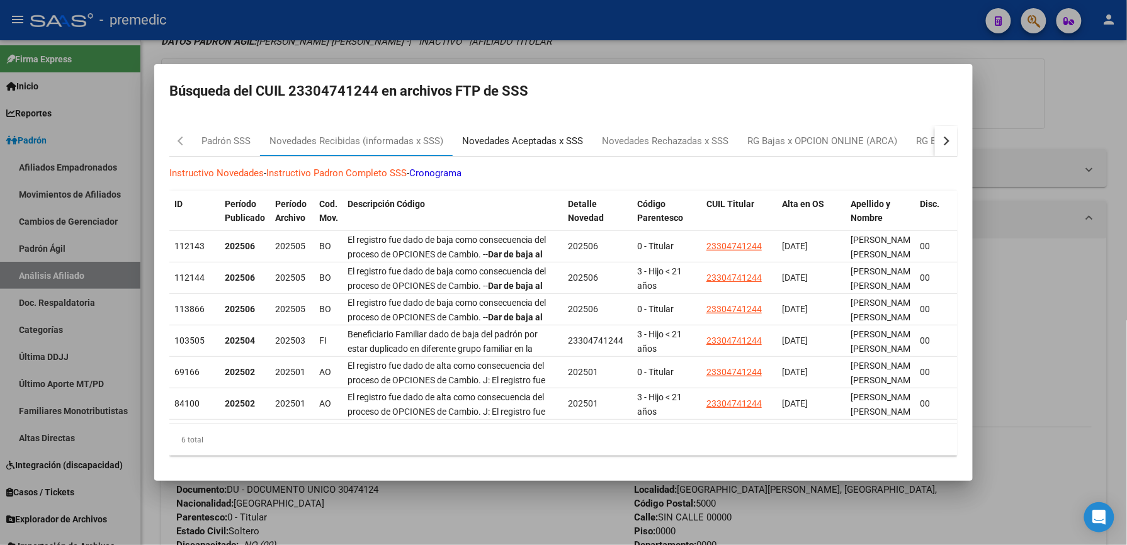
click at [521, 144] on div "Novedades Aceptadas x SSS" at bounding box center [522, 141] width 121 height 14
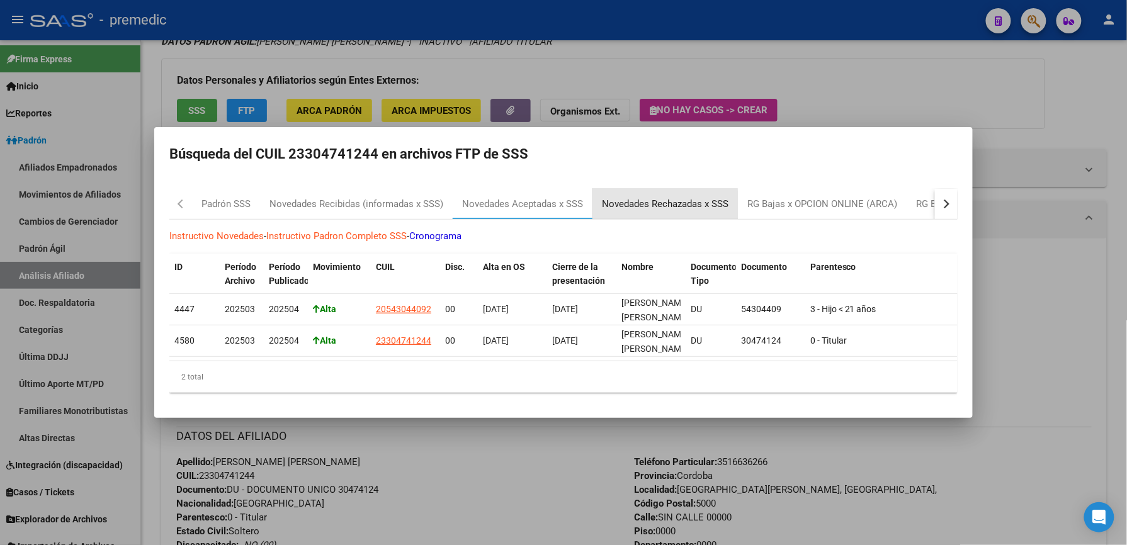
click at [653, 199] on div "Novedades Rechazadas x SSS" at bounding box center [665, 204] width 127 height 14
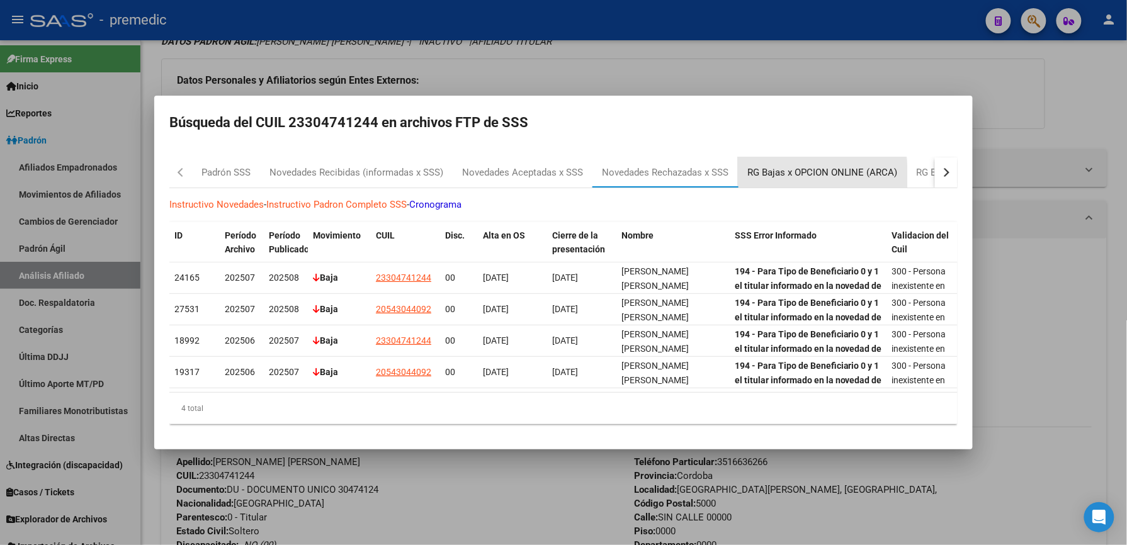
click at [761, 172] on div "RG Bajas x OPCION ONLINE (ARCA)" at bounding box center [822, 173] width 150 height 14
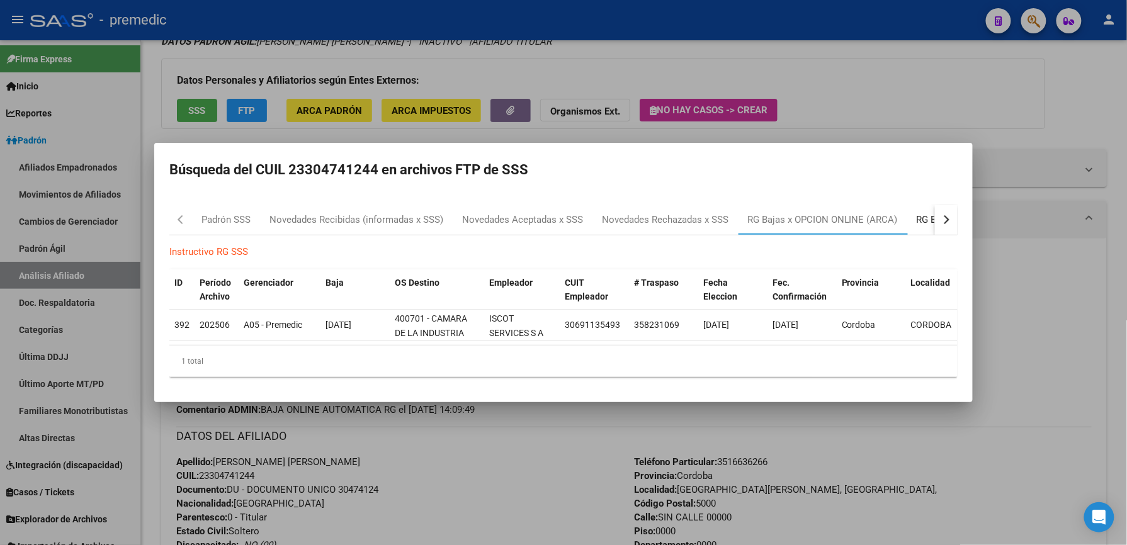
click at [913, 208] on div "RG Bajas Diarias" at bounding box center [951, 220] width 89 height 30
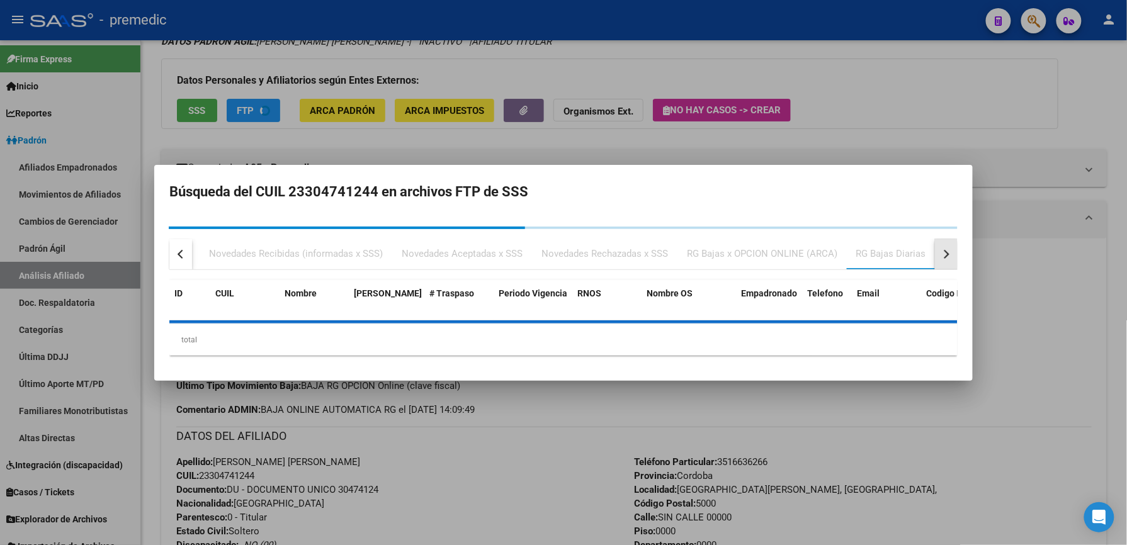
click at [952, 244] on button "button" at bounding box center [946, 254] width 23 height 30
click at [962, 111] on div at bounding box center [563, 272] width 1127 height 545
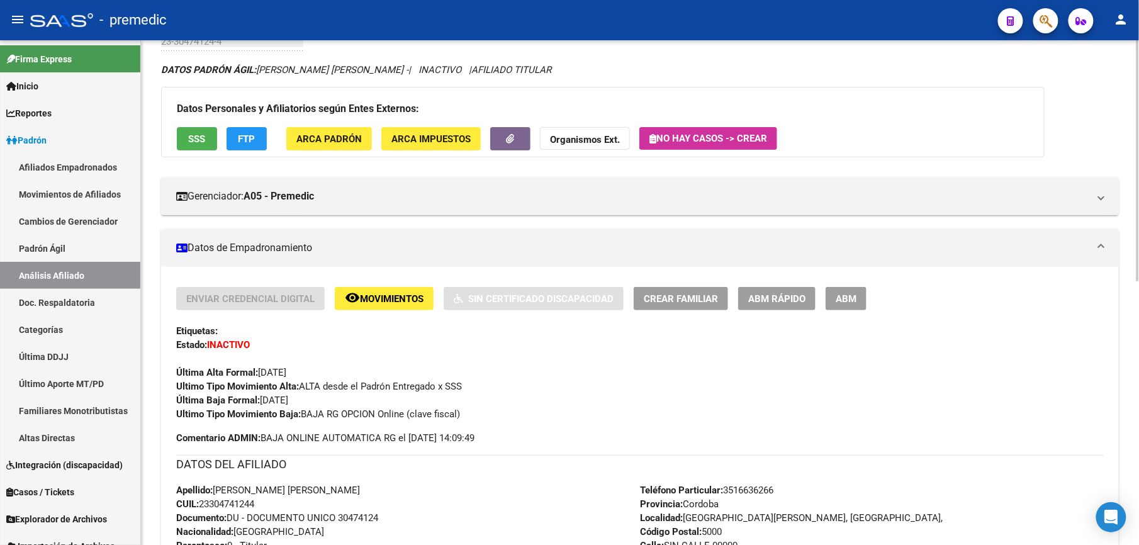
scroll to position [223, 0]
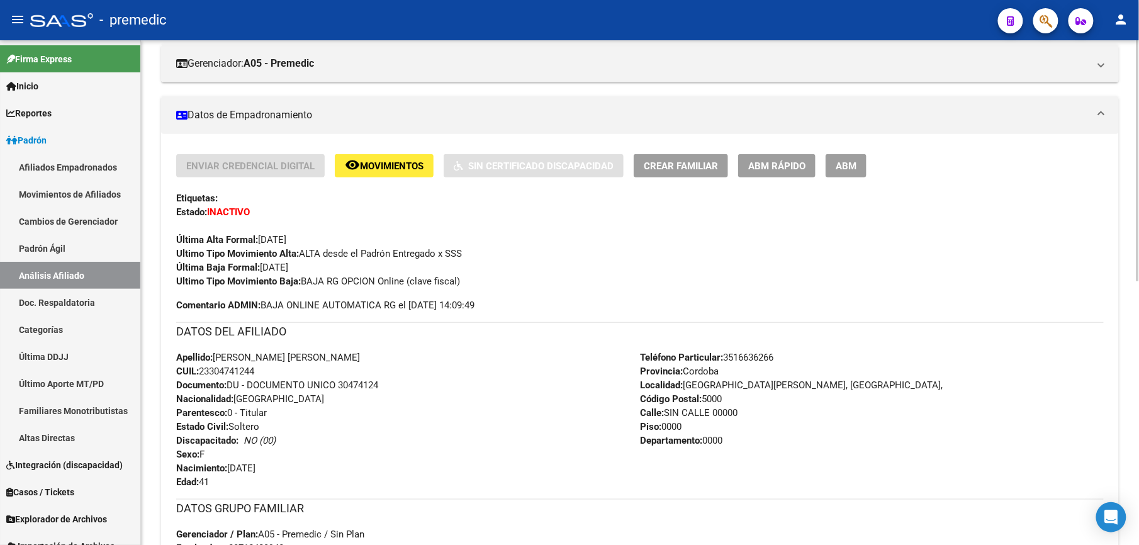
drag, startPoint x: 257, startPoint y: 456, endPoint x: 234, endPoint y: 534, distance: 81.9
click at [234, 534] on div "Enviar Credencial Digital remove_red_eye Movimientos Sin Certificado Discapacid…" at bounding box center [640, 423] width 928 height 539
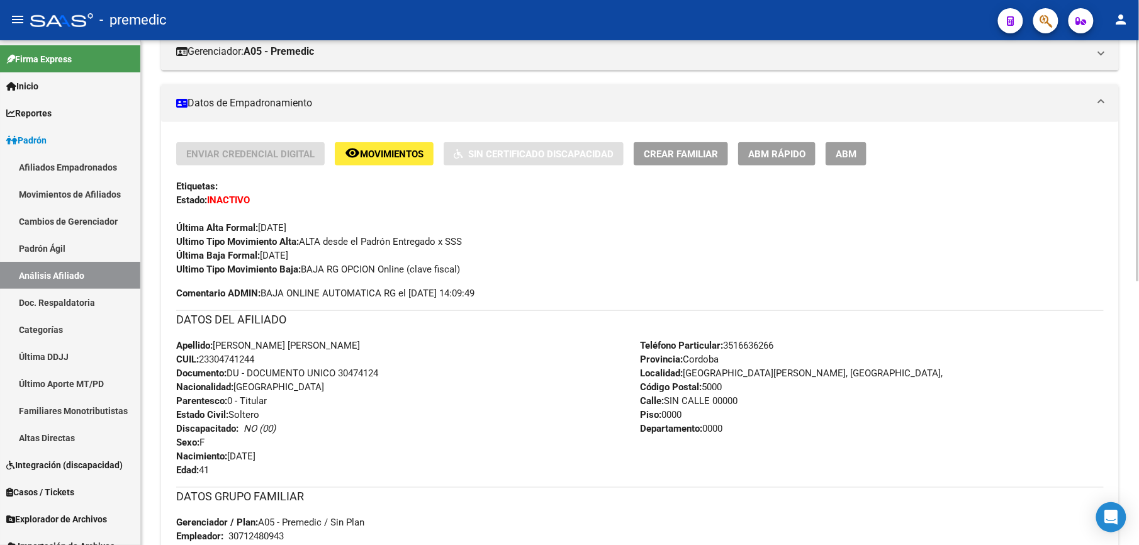
drag, startPoint x: 234, startPoint y: 534, endPoint x: 217, endPoint y: 273, distance: 261.8
click at [217, 273] on strong "Ultimo Tipo Movimiento Baja:" at bounding box center [238, 269] width 125 height 11
drag, startPoint x: 248, startPoint y: 254, endPoint x: 248, endPoint y: 358, distance: 103.9
click at [248, 358] on div "Enviar Credencial Digital remove_red_eye Movimientos Sin Certificado Discapacid…" at bounding box center [640, 411] width 928 height 539
click at [248, 358] on span "CUIL: 23304741244" at bounding box center [215, 359] width 78 height 11
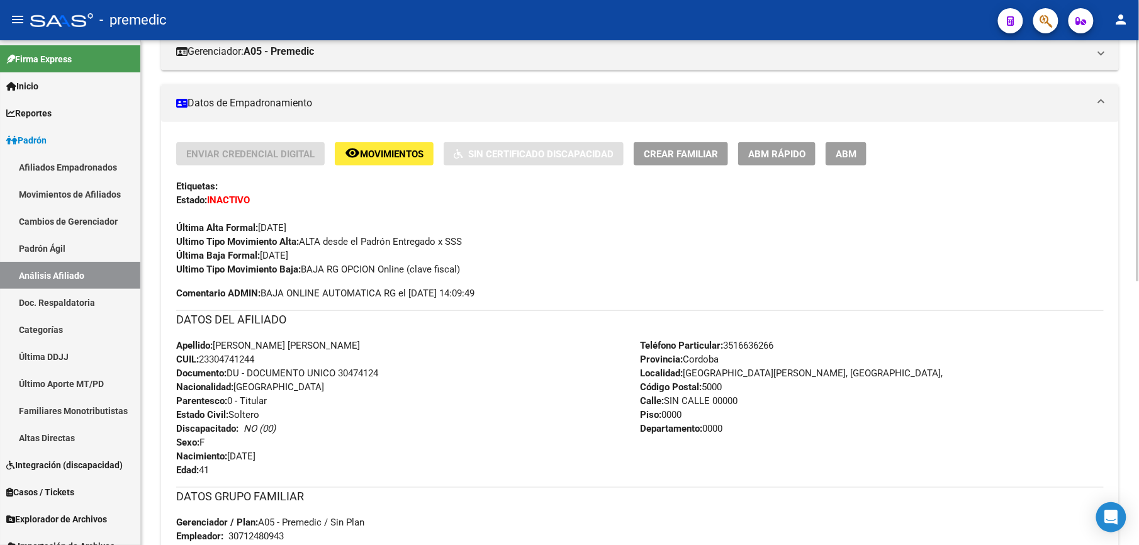
drag, startPoint x: 203, startPoint y: 347, endPoint x: 172, endPoint y: 254, distance: 97.9
click at [172, 254] on div "Enviar Credencial Digital remove_red_eye Movimientos Sin Certificado Discapacid…" at bounding box center [640, 416] width 958 height 549
drag, startPoint x: 172, startPoint y: 254, endPoint x: 235, endPoint y: 256, distance: 62.3
click at [235, 256] on strong "Última Baja Formal:" at bounding box center [218, 255] width 84 height 11
drag, startPoint x: 298, startPoint y: 275, endPoint x: 235, endPoint y: 361, distance: 106.8
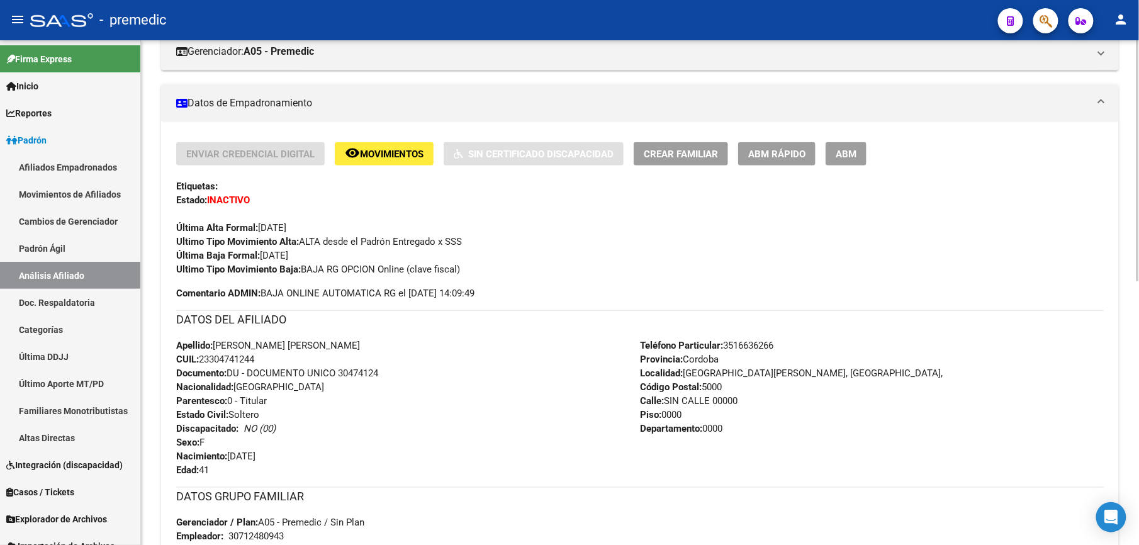
click at [235, 363] on div "Enviar Credencial Digital remove_red_eye Movimientos Sin Certificado Discapacid…" at bounding box center [640, 411] width 928 height 539
click at [235, 361] on span "CUIL: 23304741244" at bounding box center [215, 359] width 78 height 11
drag, startPoint x: 240, startPoint y: 334, endPoint x: 277, endPoint y: 219, distance: 120.4
click at [277, 219] on div "Enviar Credencial Digital remove_red_eye Movimientos Sin Certificado Discapacid…" at bounding box center [640, 411] width 928 height 539
drag, startPoint x: 277, startPoint y: 219, endPoint x: 255, endPoint y: 261, distance: 47.0
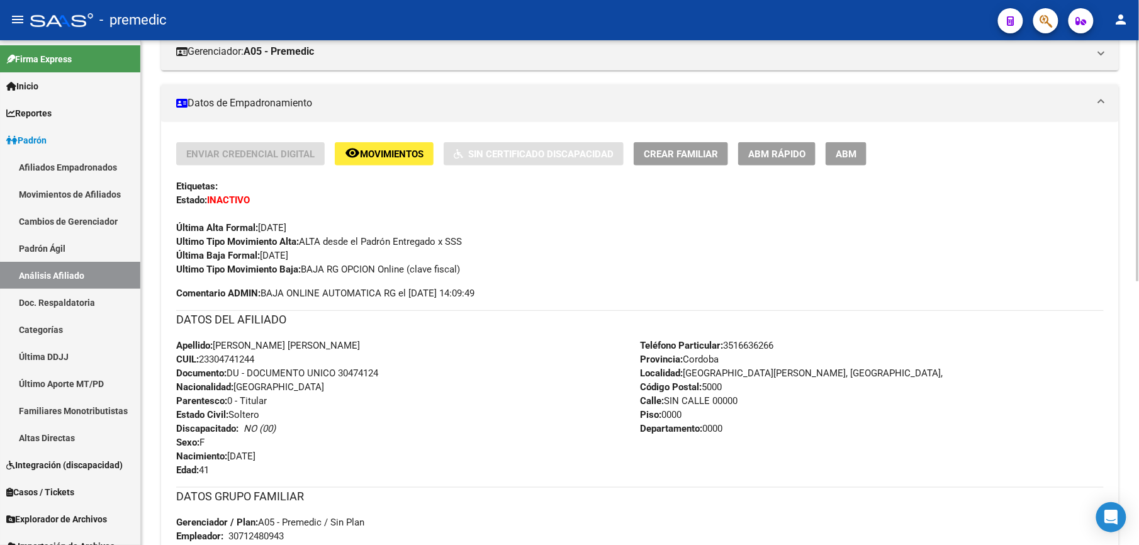
click at [255, 261] on div "Enviar Credencial Digital remove_red_eye Movimientos Sin Certificado Discapacid…" at bounding box center [640, 209] width 928 height 134
click at [258, 283] on div "Enviar Credencial Digital remove_red_eye Movimientos Sin Certificado Discapacid…" at bounding box center [640, 221] width 928 height 158
drag, startPoint x: 254, startPoint y: 341, endPoint x: 262, endPoint y: 268, distance: 74.0
click at [262, 268] on div "Enviar Credencial Digital remove_red_eye Movimientos Sin Certificado Discapacid…" at bounding box center [640, 411] width 928 height 539
click at [262, 268] on strong "Ultimo Tipo Movimiento Baja:" at bounding box center [238, 269] width 125 height 11
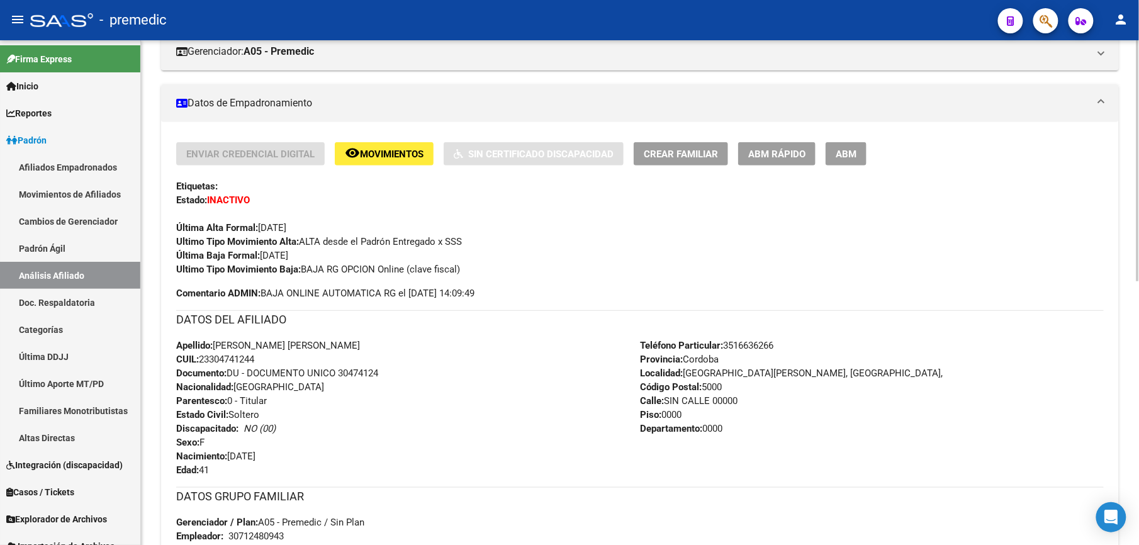
drag, startPoint x: 262, startPoint y: 268, endPoint x: 242, endPoint y: 386, distance: 119.9
click at [242, 386] on div "Enviar Credencial Digital remove_red_eye Movimientos Sin Certificado Discapacid…" at bounding box center [640, 411] width 928 height 539
click at [242, 386] on span "Nacionalidad: ARGENTINA" at bounding box center [250, 386] width 148 height 11
drag, startPoint x: 242, startPoint y: 386, endPoint x: 247, endPoint y: 258, distance: 127.9
click at [247, 258] on div "Enviar Credencial Digital remove_red_eye Movimientos Sin Certificado Discapacid…" at bounding box center [640, 411] width 928 height 539
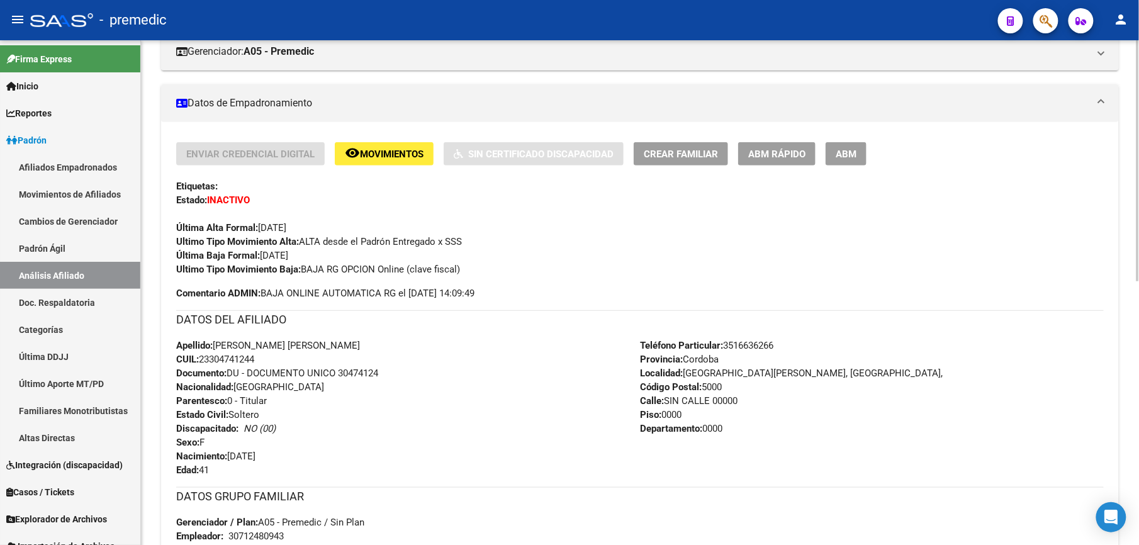
click at [247, 258] on strong "Última Baja Formal:" at bounding box center [218, 255] width 84 height 11
drag, startPoint x: 247, startPoint y: 258, endPoint x: 249, endPoint y: 412, distance: 153.6
click at [249, 412] on div "Enviar Credencial Digital remove_red_eye Movimientos Sin Certificado Discapacid…" at bounding box center [640, 411] width 928 height 539
drag, startPoint x: 249, startPoint y: 412, endPoint x: 237, endPoint y: 380, distance: 33.7
click at [237, 381] on span "Nacionalidad: ARGENTINA" at bounding box center [250, 386] width 148 height 11
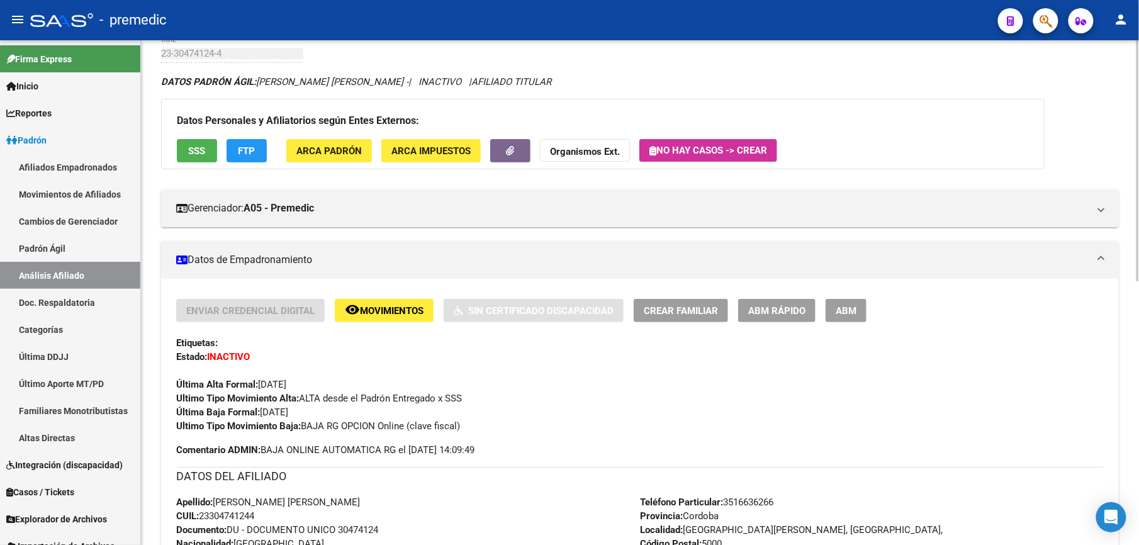
scroll to position [0, 0]
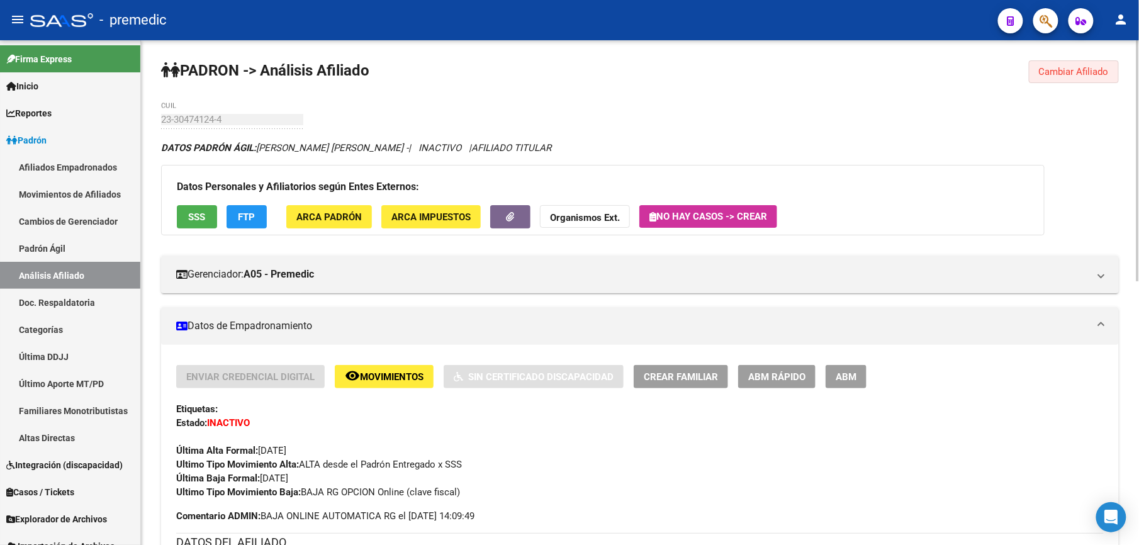
click at [1055, 66] on span "Cambiar Afiliado" at bounding box center [1074, 71] width 70 height 11
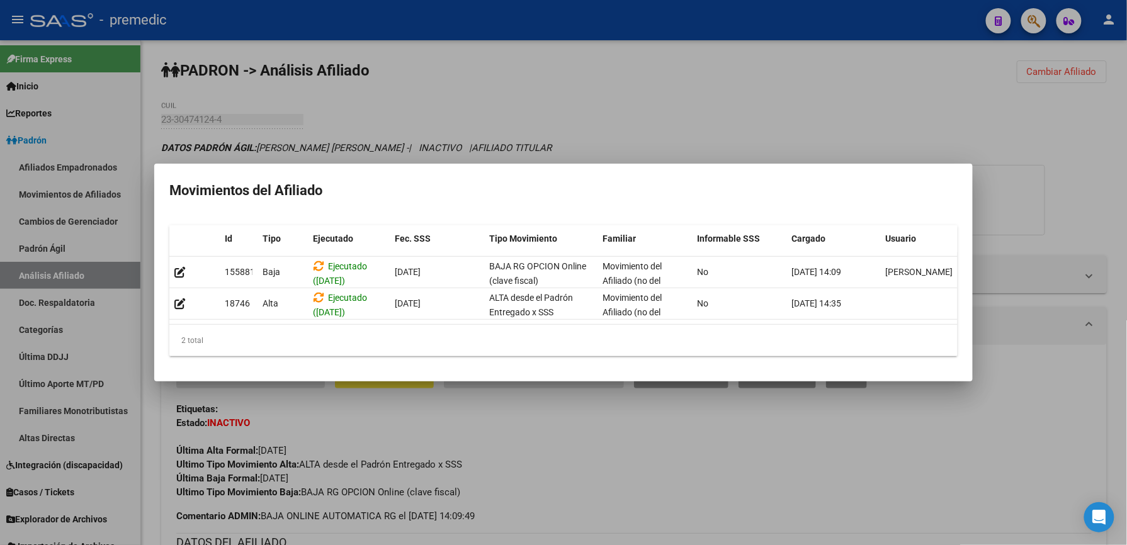
scroll to position [111, 0]
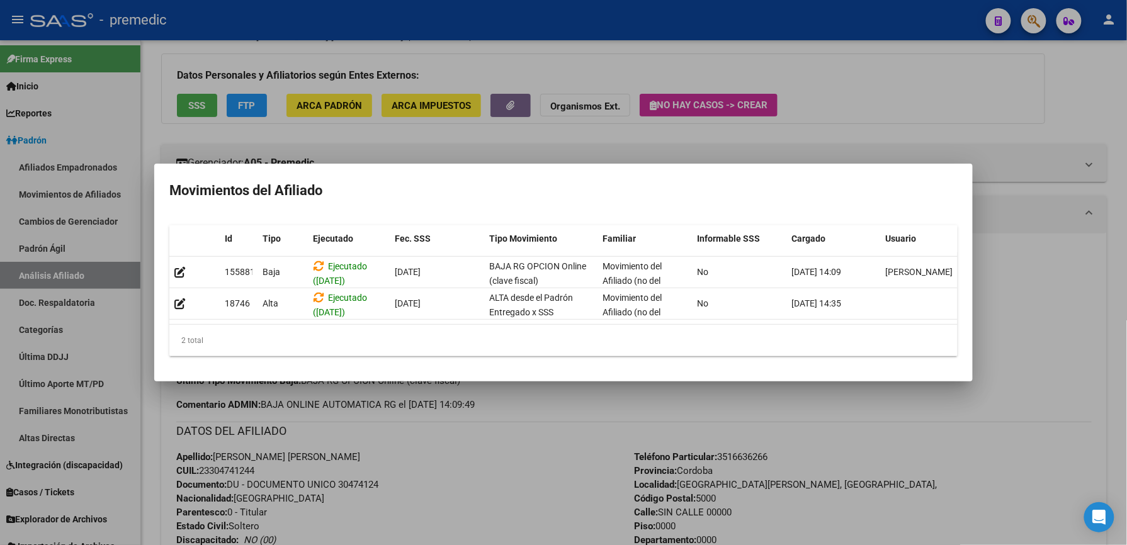
click at [439, 509] on div at bounding box center [563, 272] width 1127 height 545
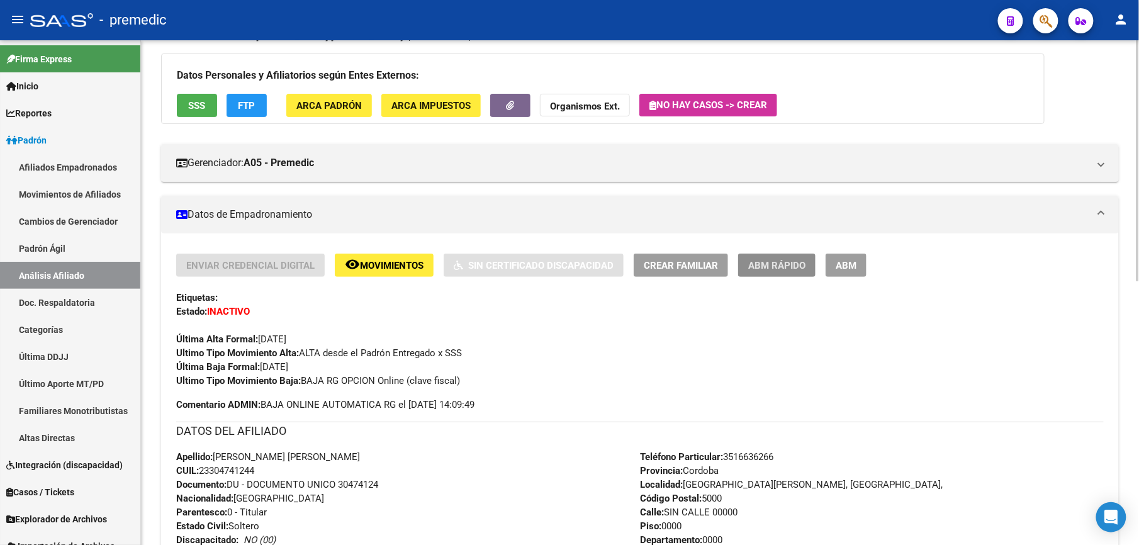
click at [801, 273] on button "ABM Rápido" at bounding box center [776, 265] width 77 height 23
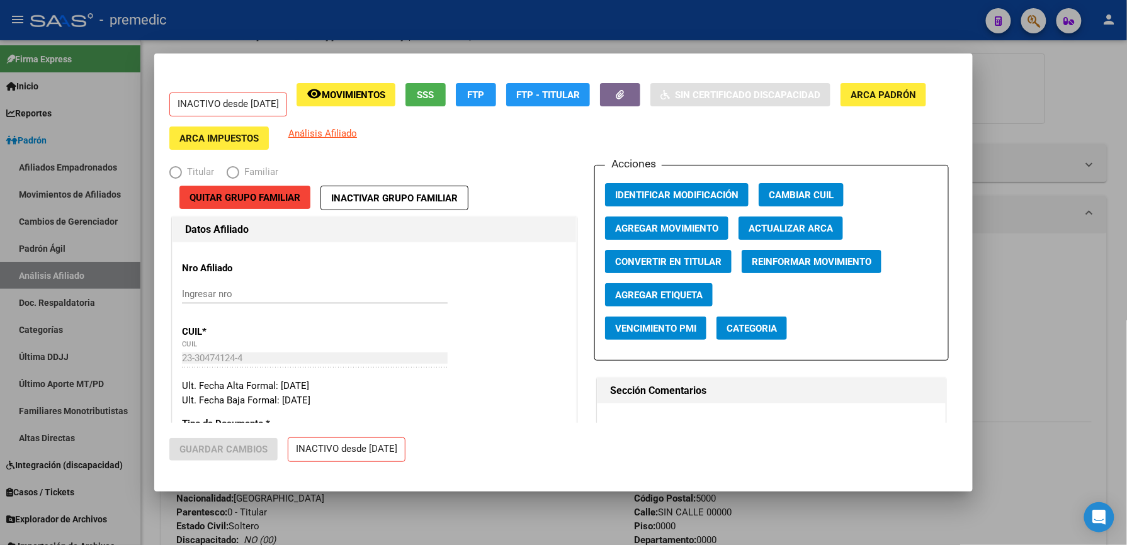
radio input "true"
type input "30-71248094-3"
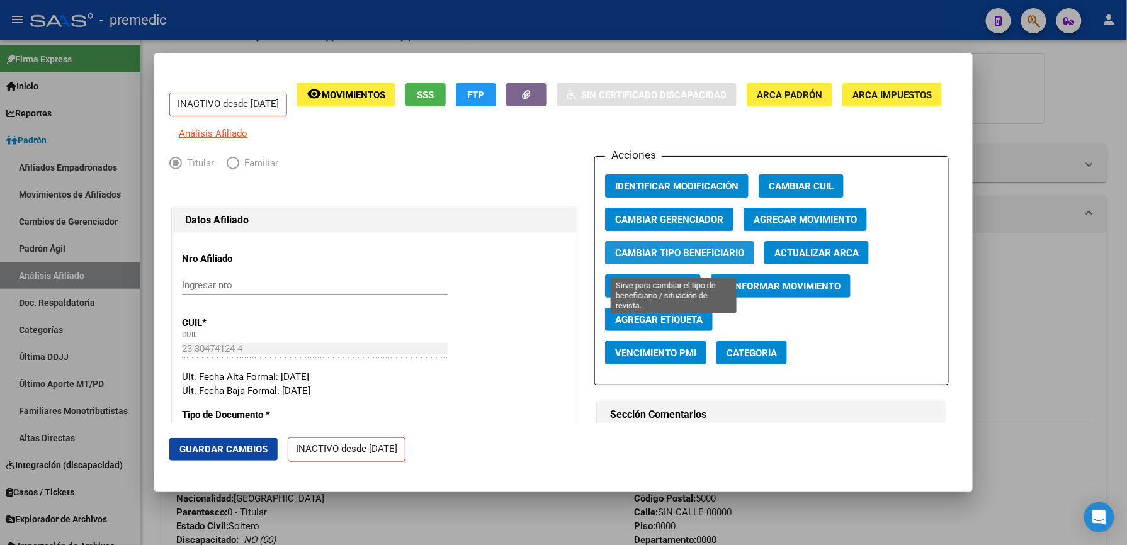
click at [700, 259] on span "Cambiar Tipo Beneficiario" at bounding box center [679, 252] width 129 height 11
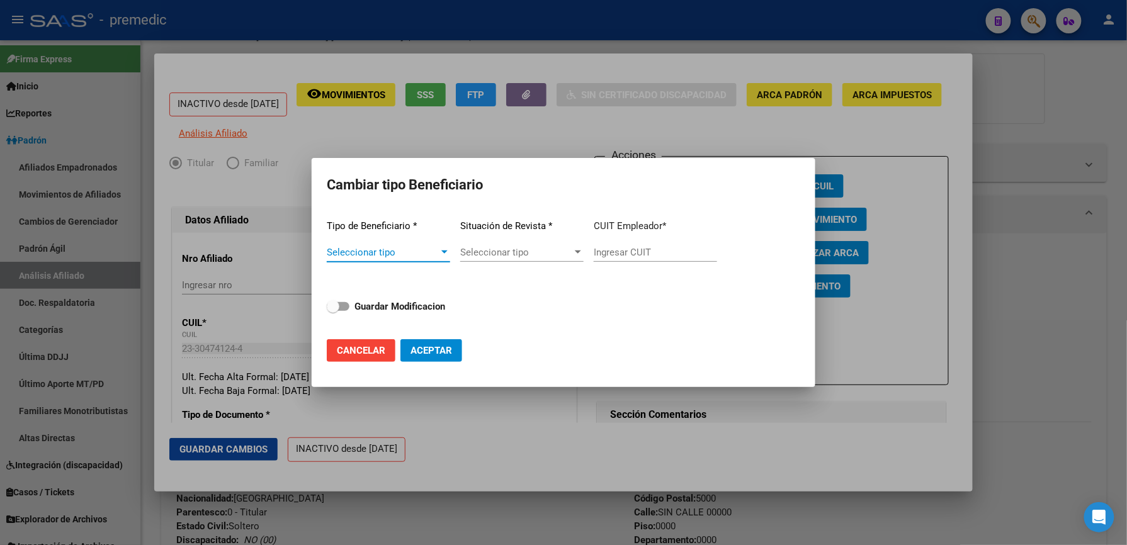
click at [358, 341] on mat-dialog-actions "Cancelar Aceptar" at bounding box center [563, 350] width 473 height 43
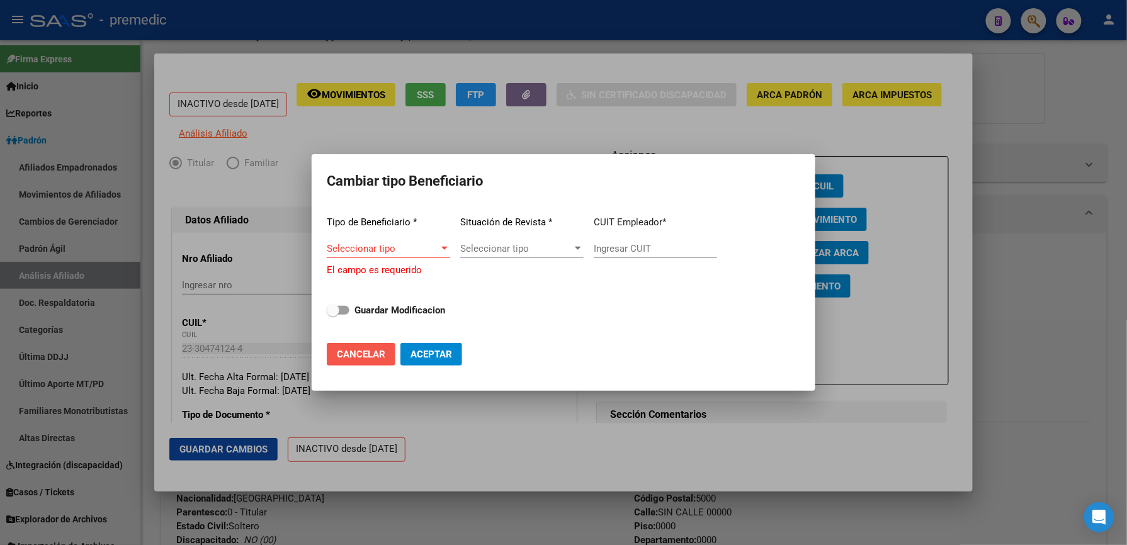
click at [363, 346] on button "Cancelar" at bounding box center [361, 354] width 69 height 23
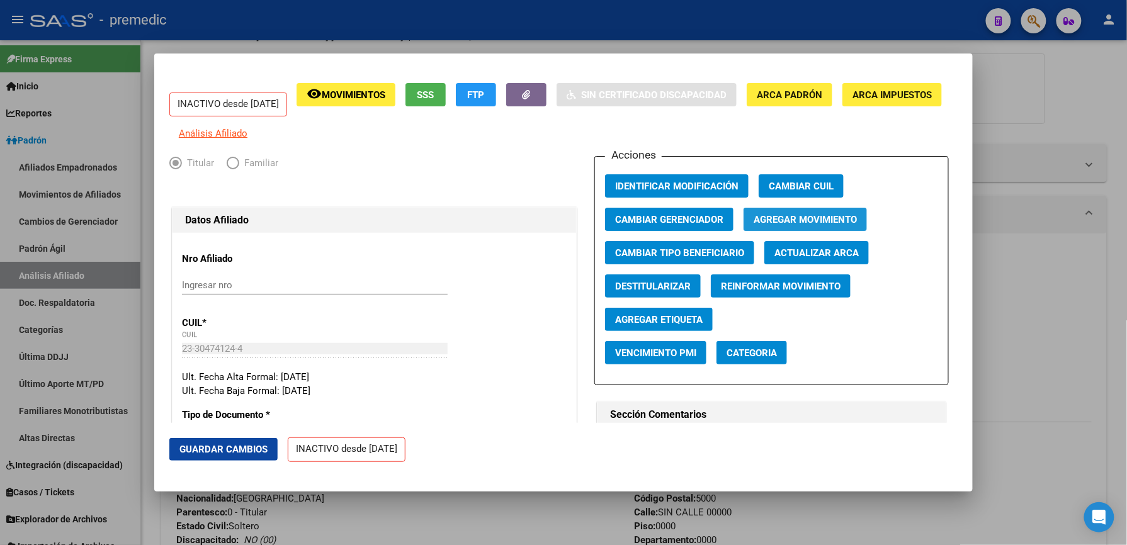
click at [839, 225] on span "Agregar Movimiento" at bounding box center [805, 219] width 103 height 11
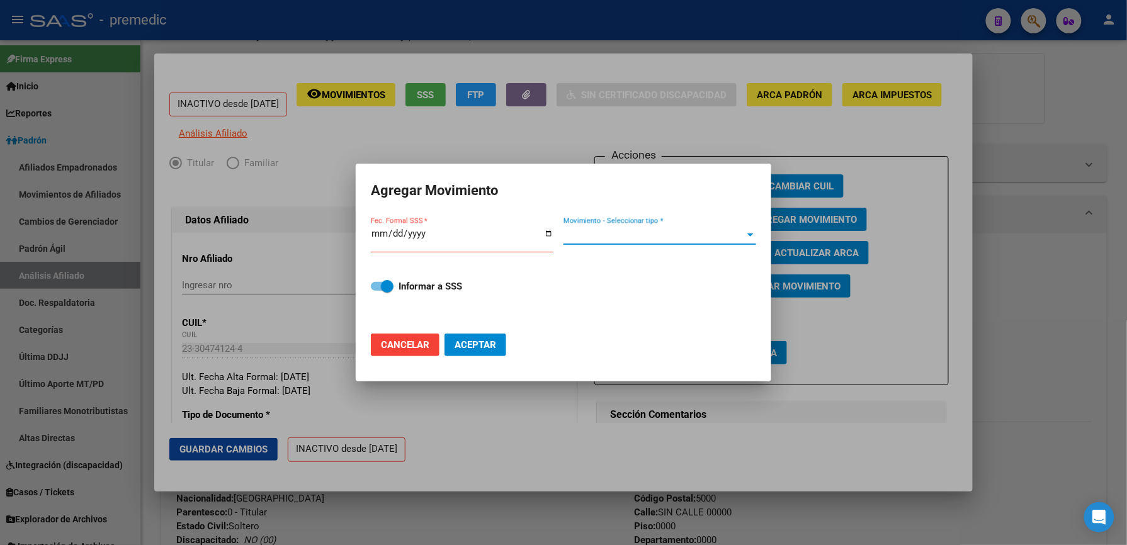
click at [647, 238] on span "Movimiento - Seleccionar tipo *" at bounding box center [653, 234] width 181 height 11
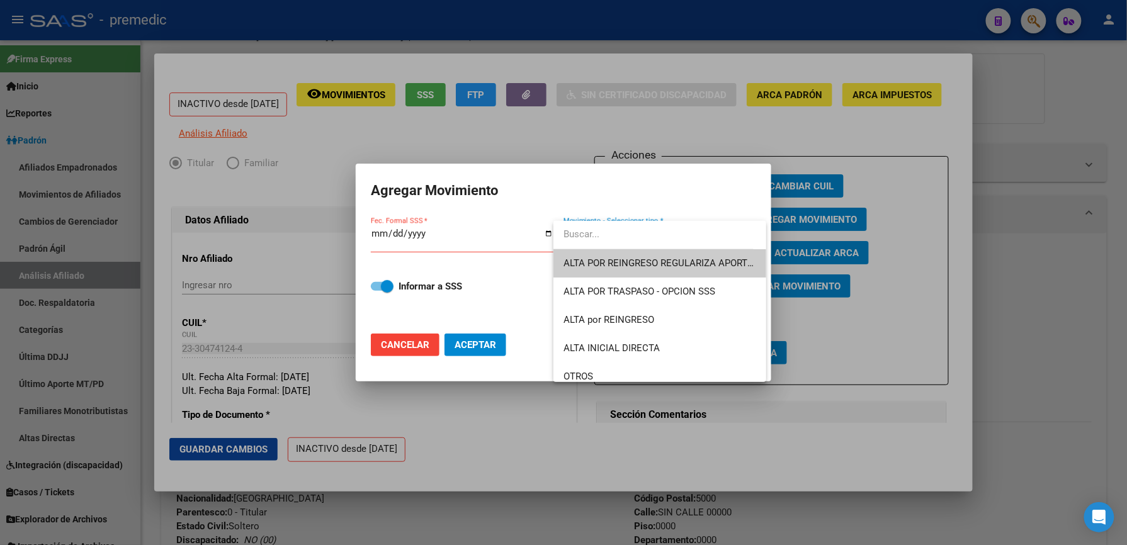
click at [694, 201] on div at bounding box center [563, 272] width 1127 height 545
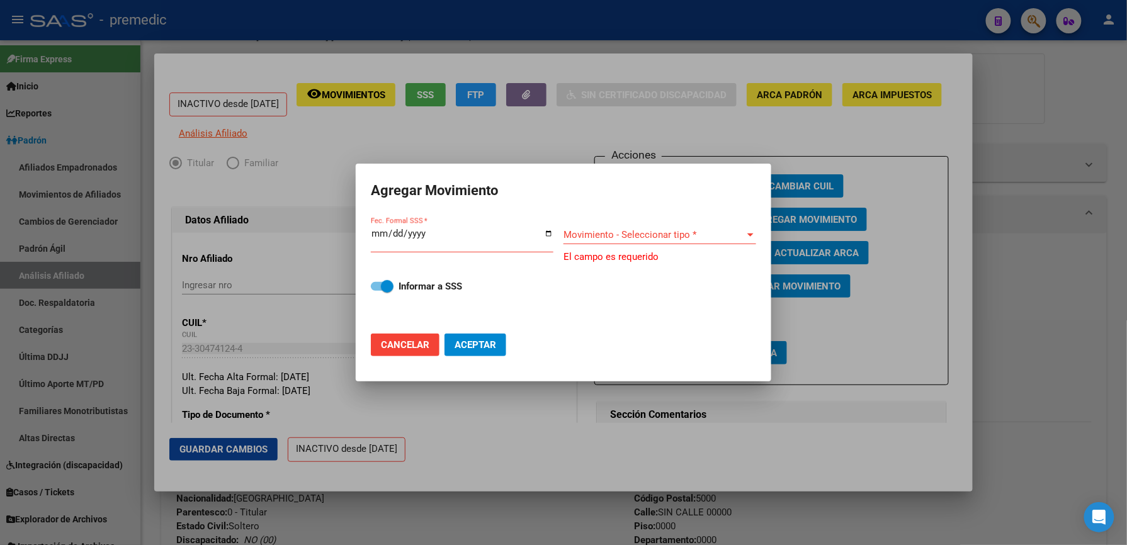
click at [383, 227] on div "Fec. Formal SSS *" at bounding box center [462, 238] width 183 height 27
click at [383, 233] on input "Fec. Formal SSS *" at bounding box center [462, 239] width 183 height 20
click at [391, 242] on input "Fec. Formal SSS *" at bounding box center [462, 239] width 183 height 20
click at [393, 238] on input "Fec. Formal SSS *" at bounding box center [462, 239] width 183 height 20
click at [373, 238] on input "Fec. Formal SSS *" at bounding box center [462, 239] width 183 height 20
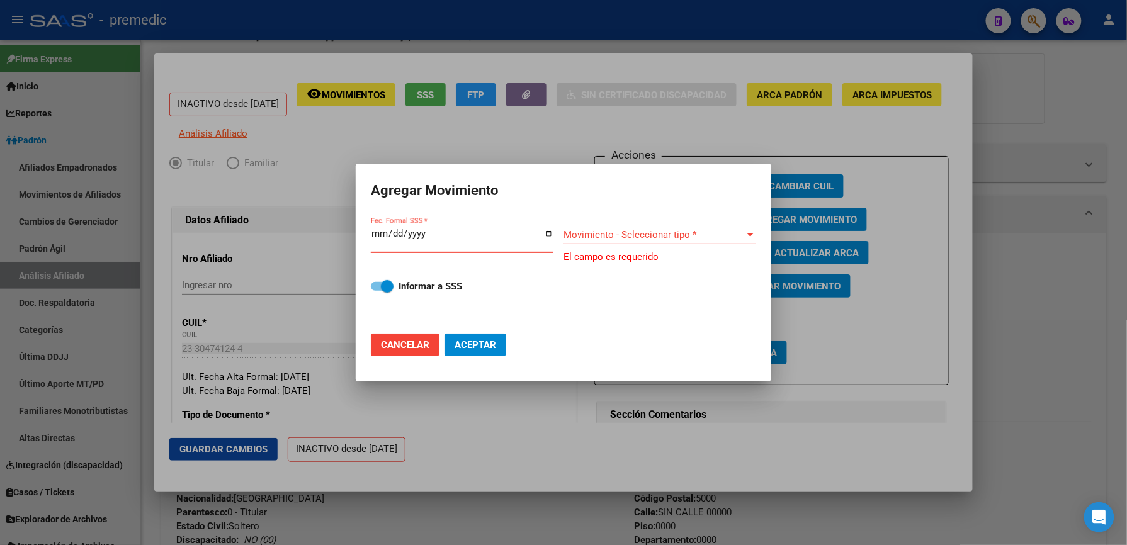
click at [373, 230] on input "Fec. Formal SSS *" at bounding box center [462, 239] width 183 height 20
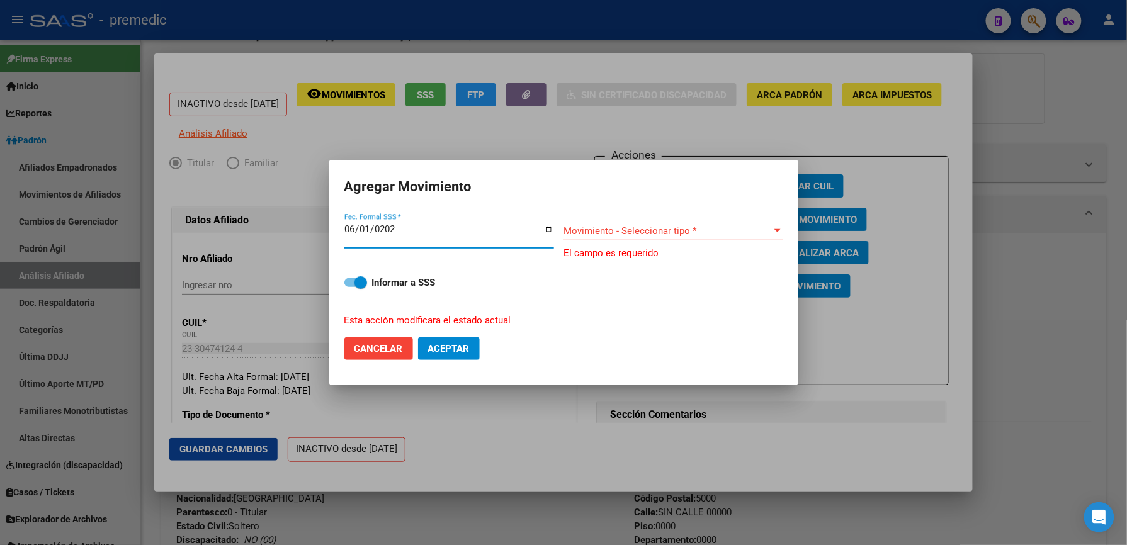
type input "[DATE]"
click at [660, 225] on div "Movimiento - Seleccionar tipo * Movimiento - Seleccionar tipo *" at bounding box center [673, 231] width 220 height 19
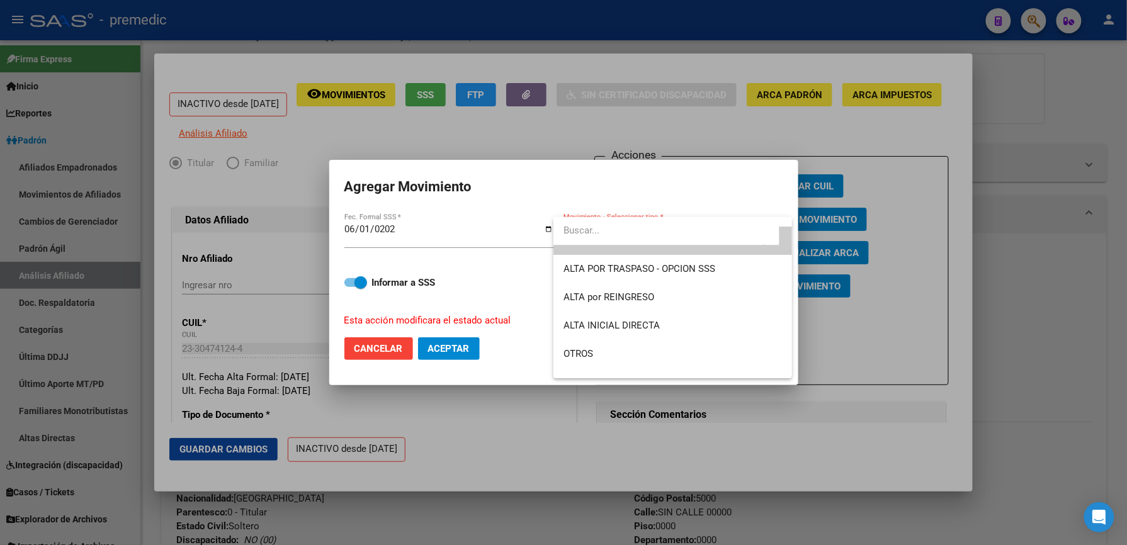
scroll to position [0, 0]
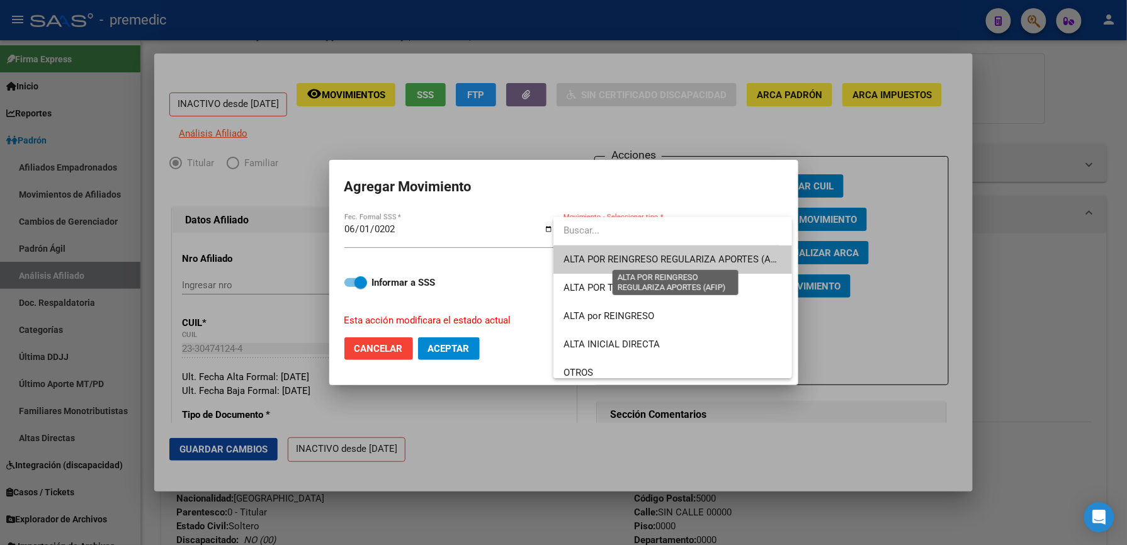
click at [653, 254] on span "ALTA POR REINGRESO REGULARIZA APORTES (AFIP)" at bounding box center [674, 259] width 223 height 11
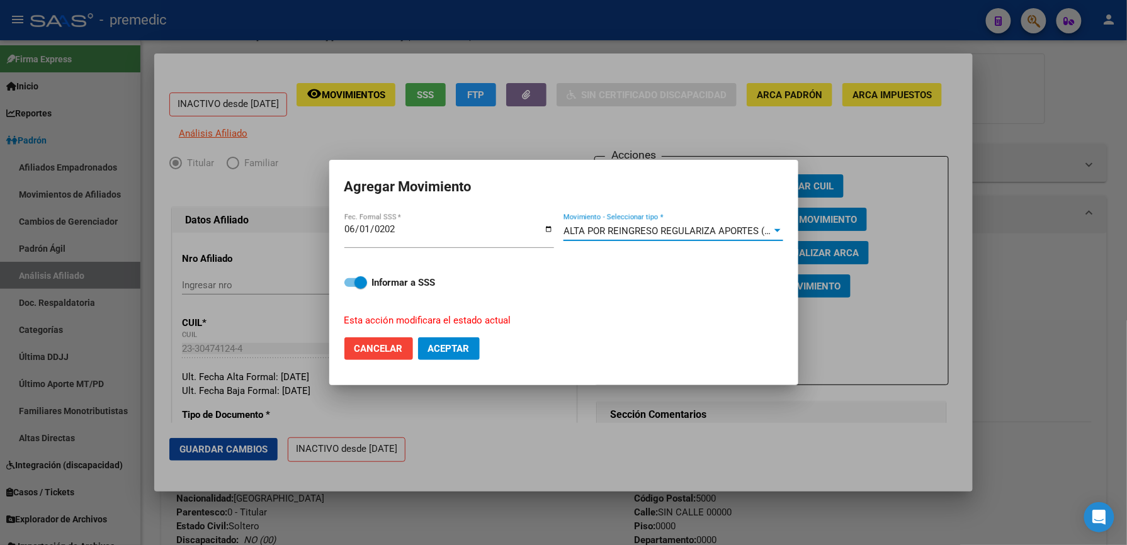
click at [669, 232] on span "ALTA POR REINGRESO REGULARIZA APORTES (AFIP)" at bounding box center [674, 230] width 223 height 11
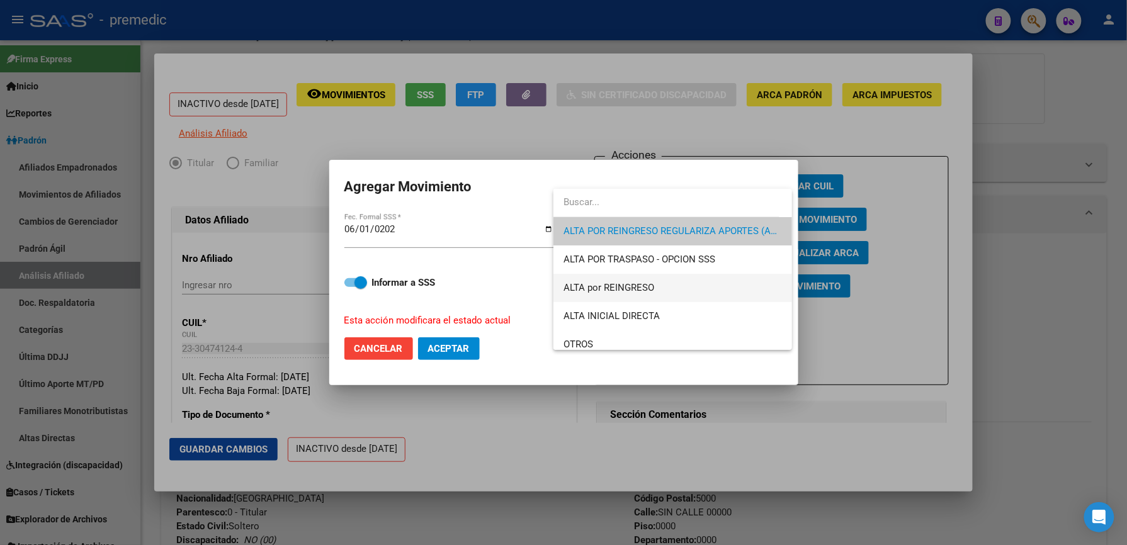
click at [685, 288] on span "ALTA por REINGRESO" at bounding box center [672, 288] width 218 height 28
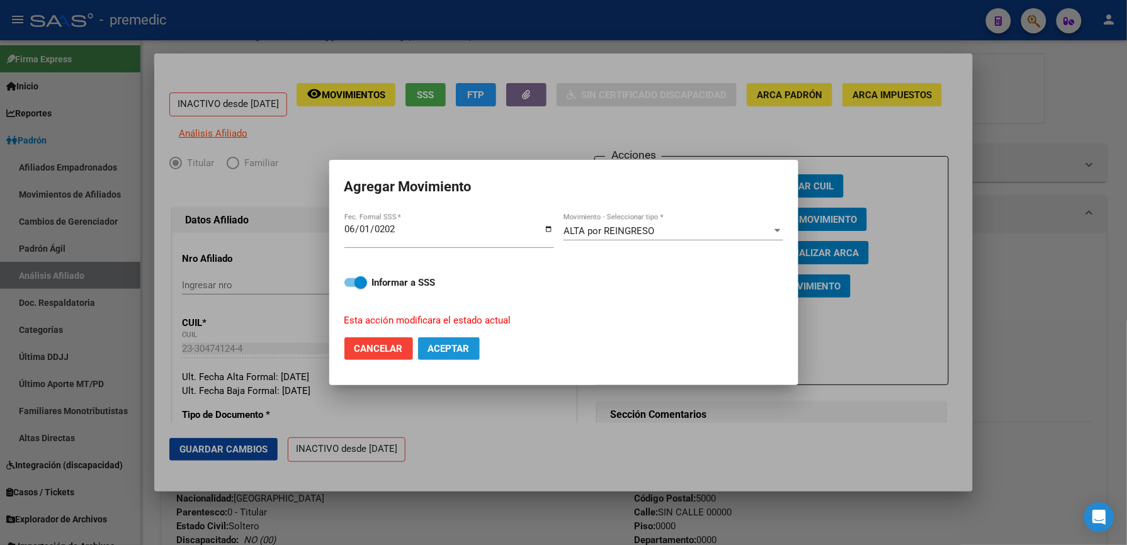
click at [448, 341] on button "Aceptar" at bounding box center [449, 348] width 62 height 23
checkbox input "false"
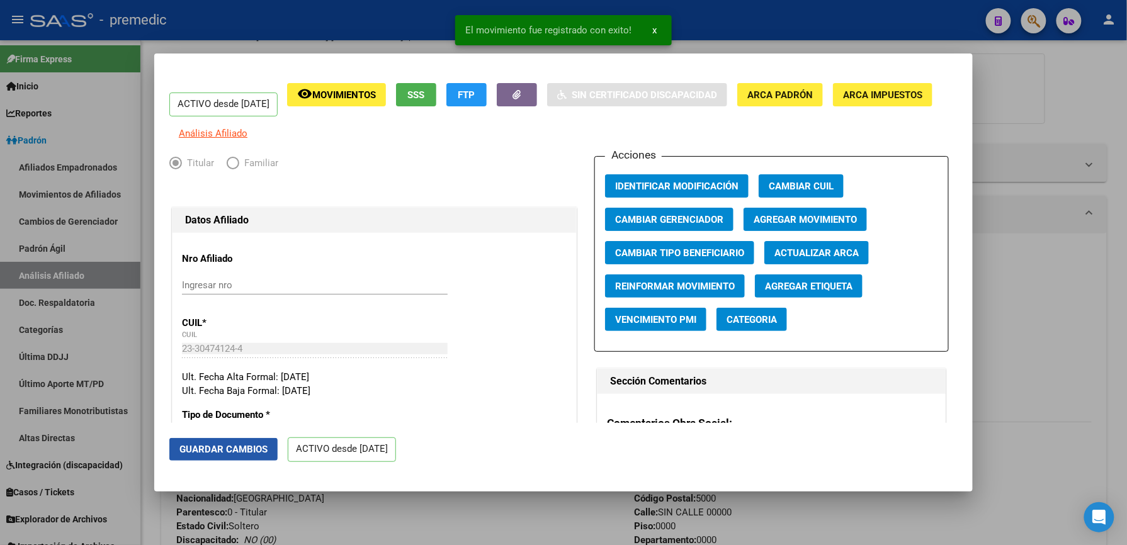
click at [233, 455] on span "Guardar Cambios" at bounding box center [223, 449] width 88 height 11
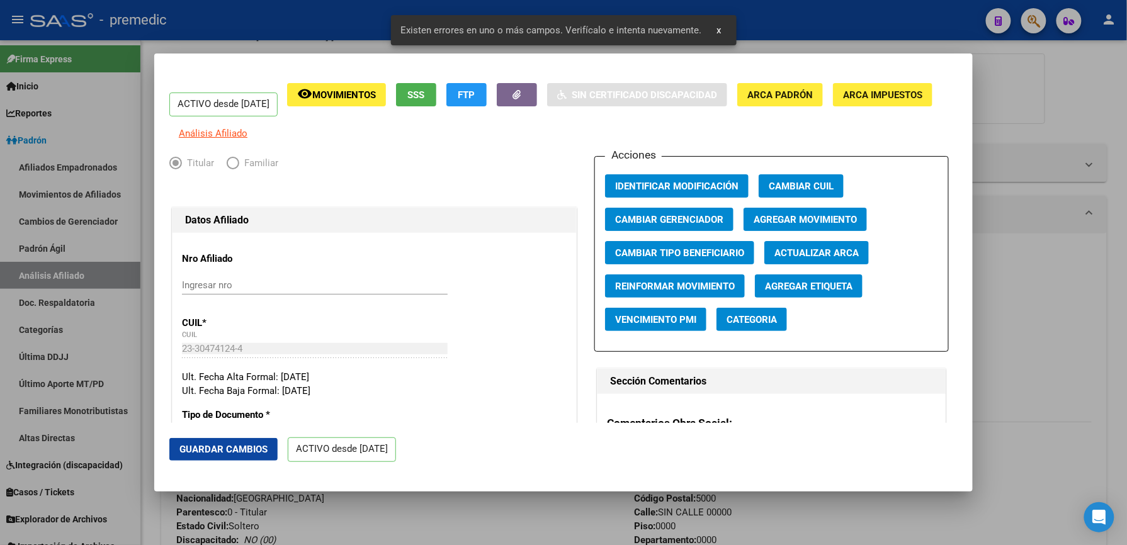
click at [232, 499] on div at bounding box center [563, 272] width 1127 height 545
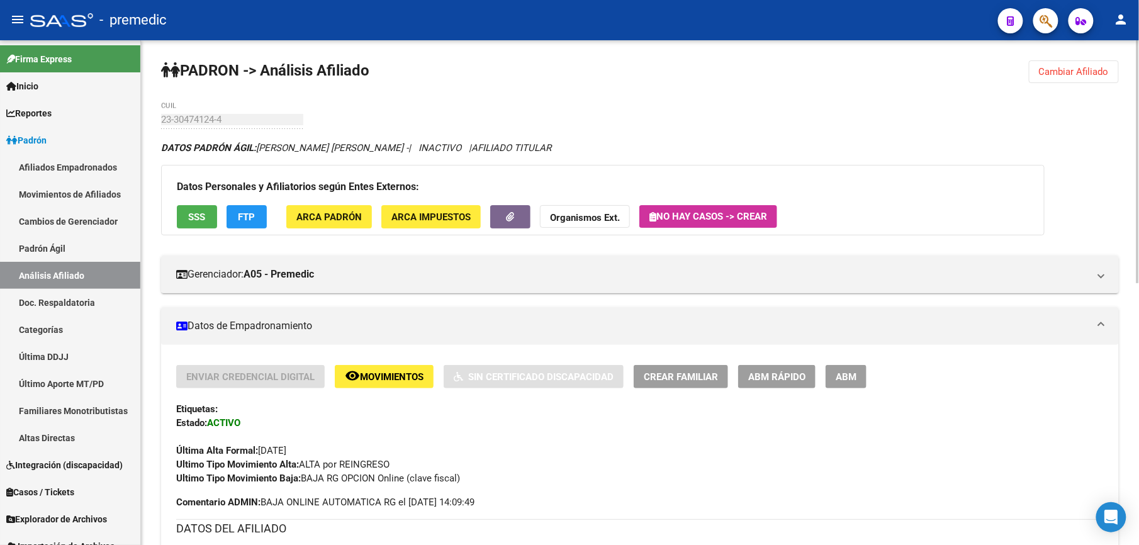
click at [1061, 73] on span "Cambiar Afiliado" at bounding box center [1074, 71] width 70 height 11
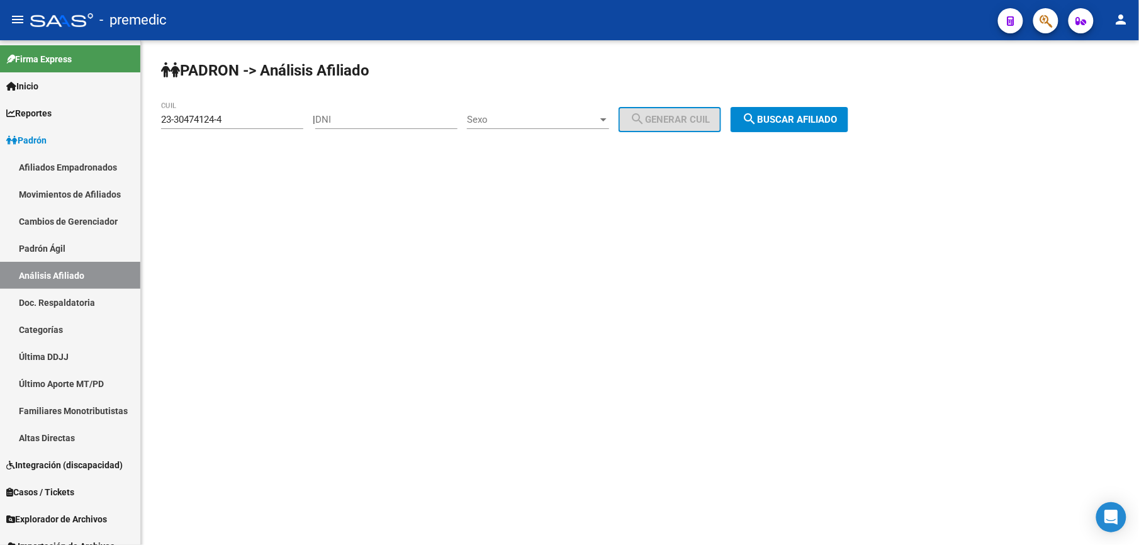
click at [874, 79] on div "PADRON -> Análisis Afiliado 23-30474124-4 CUIL | DNI Sexo Sexo search Generar C…" at bounding box center [640, 106] width 998 height 132
click at [852, 103] on div "PADRON -> Análisis Afiliado 23-30474124-4 CUIL | DNI Sexo Sexo search Generar C…" at bounding box center [640, 106] width 998 height 132
click at [837, 121] on span "search Buscar afiliado" at bounding box center [789, 119] width 95 height 11
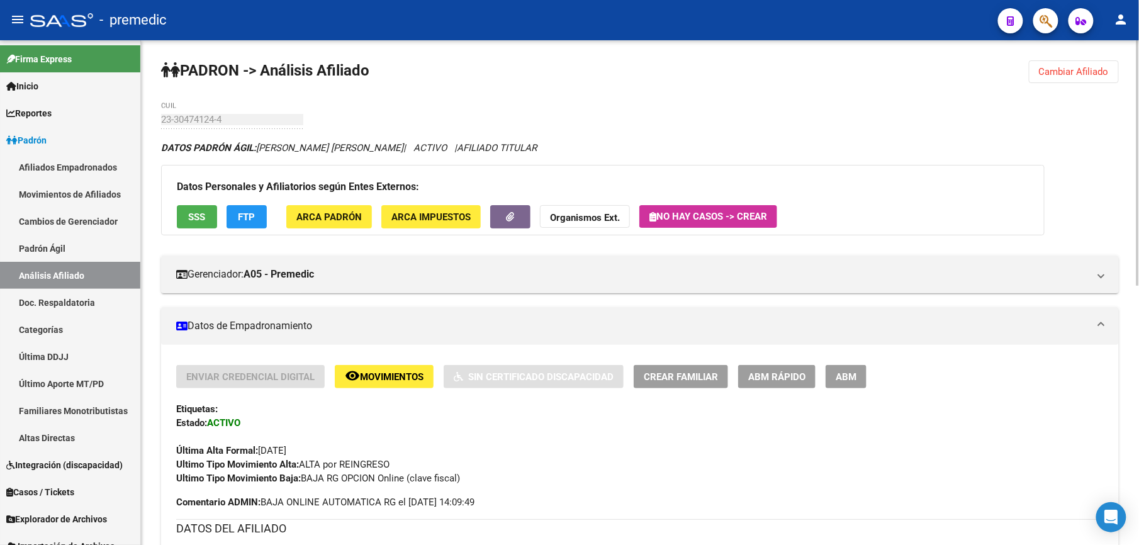
click at [1048, 67] on span "Cambiar Afiliado" at bounding box center [1074, 71] width 70 height 11
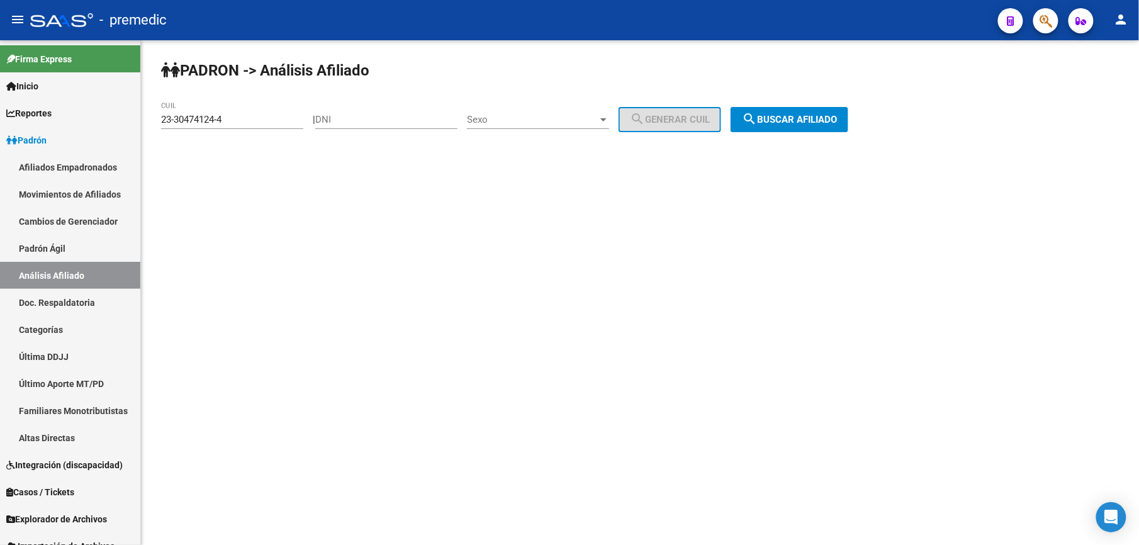
click at [192, 67] on strong "PADRON -> Análisis Afiliado" at bounding box center [265, 71] width 208 height 18
drag, startPoint x: 202, startPoint y: 60, endPoint x: 346, endPoint y: 43, distance: 145.2
click at [346, 43] on div "PADRON -> Análisis Afiliado 23-30474124-4 CUIL | DNI Sexo Sexo search Generar C…" at bounding box center [640, 106] width 998 height 132
drag, startPoint x: 346, startPoint y: 43, endPoint x: 336, endPoint y: 61, distance: 21.2
click at [336, 62] on strong "PADRON -> Análisis Afiliado" at bounding box center [265, 71] width 208 height 18
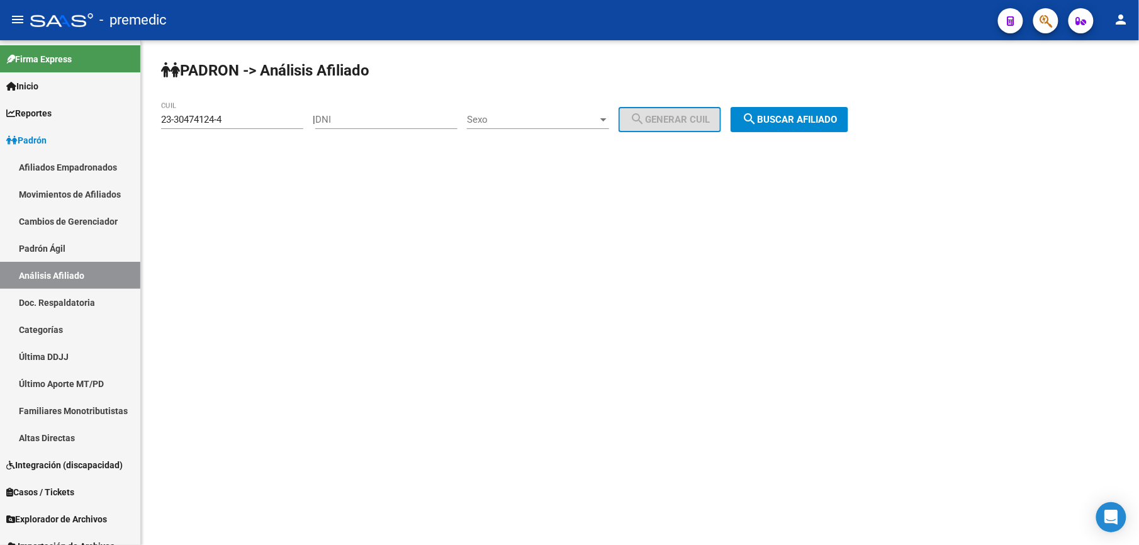
drag, startPoint x: 341, startPoint y: 68, endPoint x: 172, endPoint y: 71, distance: 168.1
click at [172, 71] on strong "PADRON -> Análisis Afiliado" at bounding box center [265, 71] width 208 height 18
drag, startPoint x: 172, startPoint y: 71, endPoint x: 179, endPoint y: 74, distance: 7.4
click at [179, 74] on icon at bounding box center [170, 69] width 19 height 15
drag, startPoint x: 197, startPoint y: 74, endPoint x: 353, endPoint y: 69, distance: 156.2
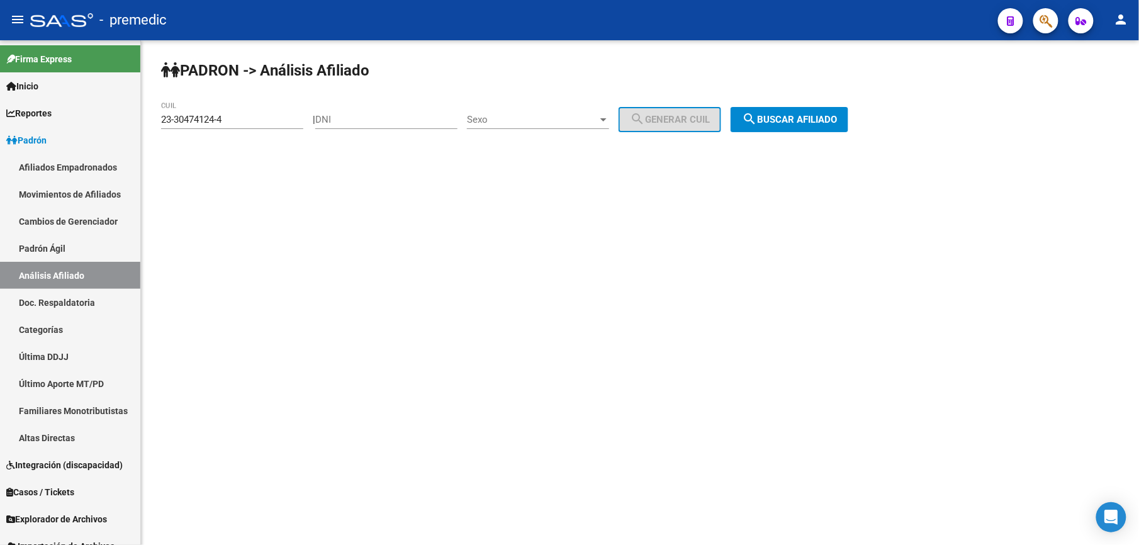
click at [353, 69] on strong "PADRON -> Análisis Afiliado" at bounding box center [265, 71] width 208 height 18
